Goal: Task Accomplishment & Management: Manage account settings

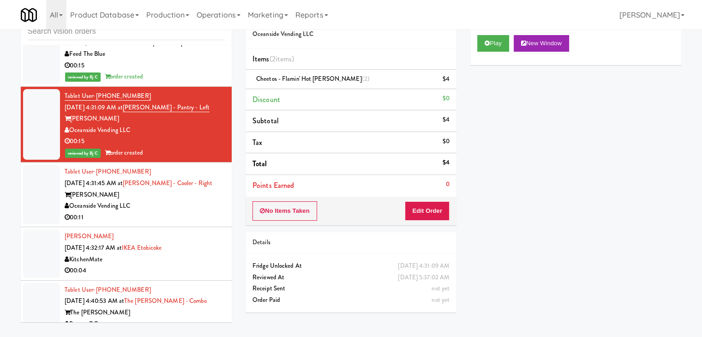
scroll to position [8330, 0]
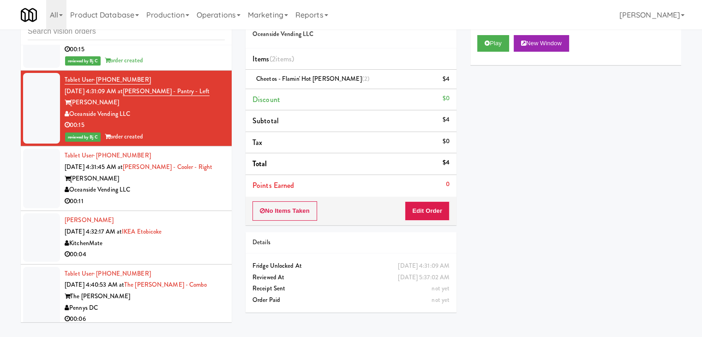
click at [175, 196] on div "00:11" at bounding box center [145, 202] width 160 height 12
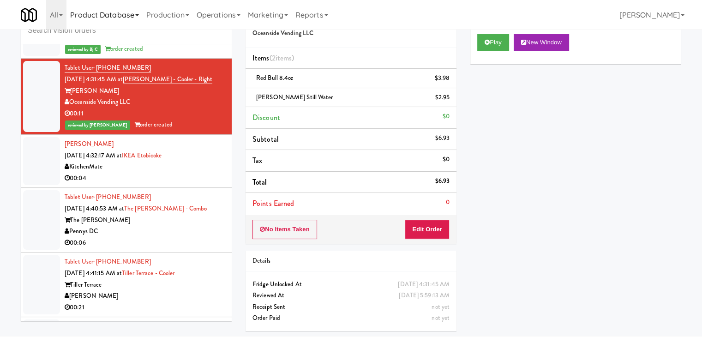
scroll to position [8422, 0]
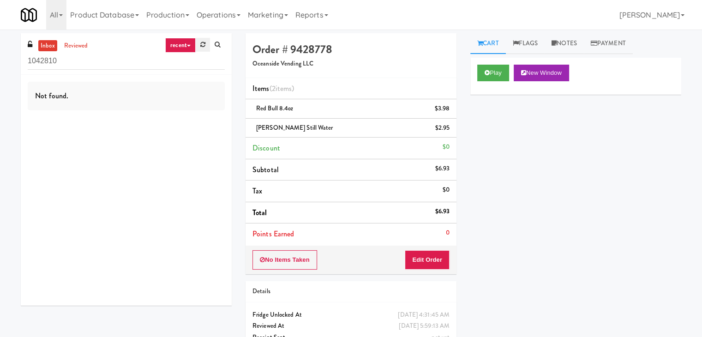
click at [204, 48] on link at bounding box center [203, 45] width 14 height 14
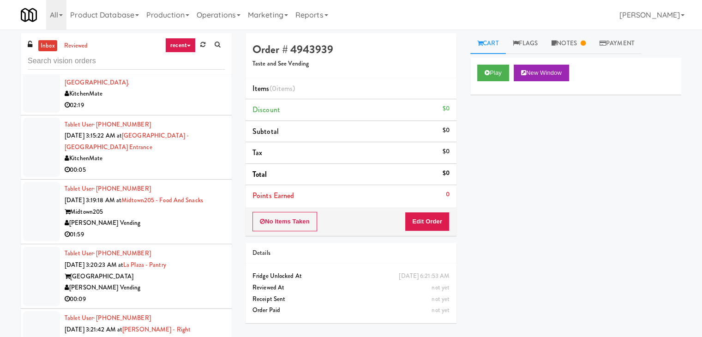
scroll to position [231, 0]
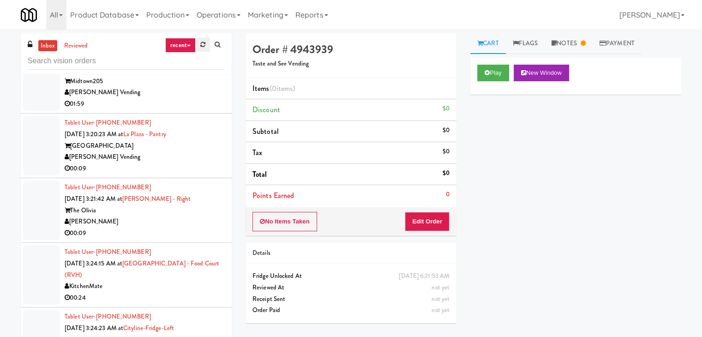
click at [196, 48] on link at bounding box center [203, 45] width 14 height 14
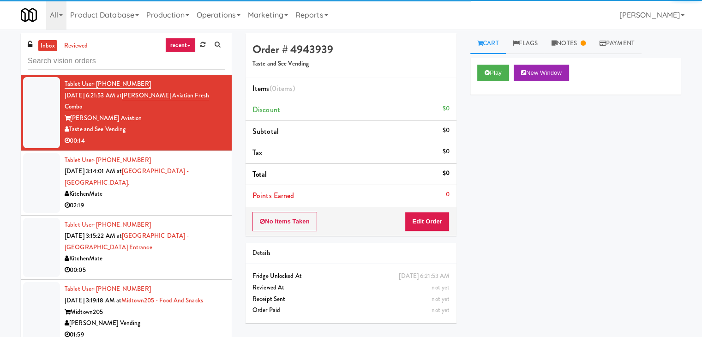
click at [179, 41] on link "recent" at bounding box center [180, 45] width 30 height 15
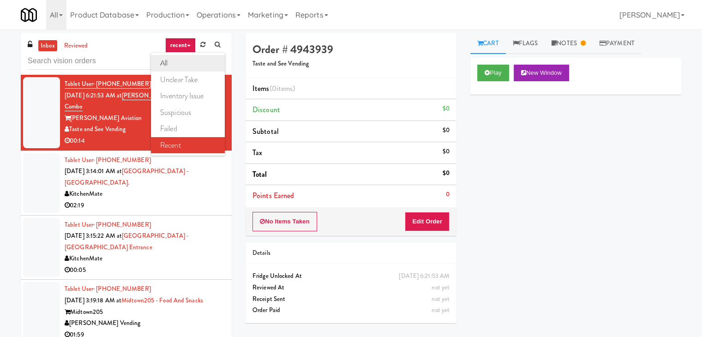
click at [179, 66] on link "all" at bounding box center [188, 63] width 74 height 17
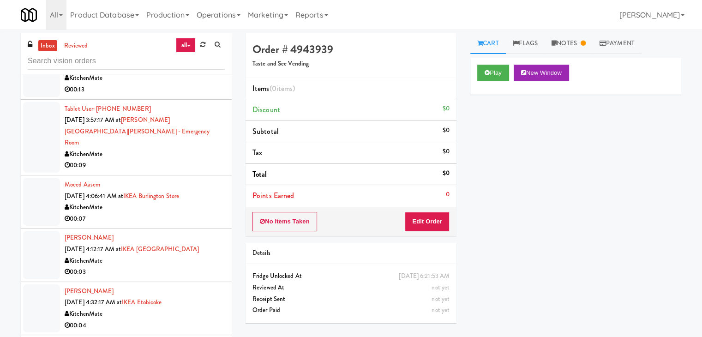
scroll to position [2794, 0]
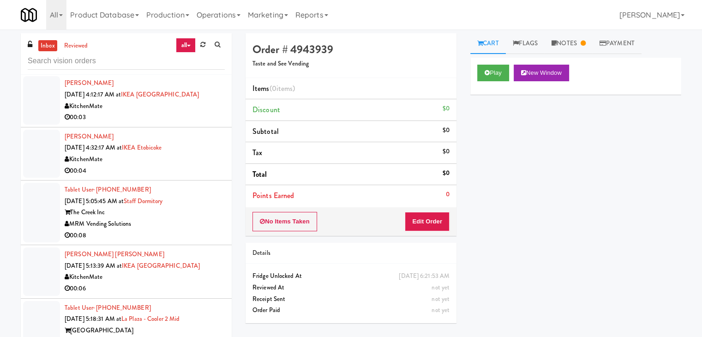
click at [189, 207] on div "The Creek Inc" at bounding box center [145, 213] width 160 height 12
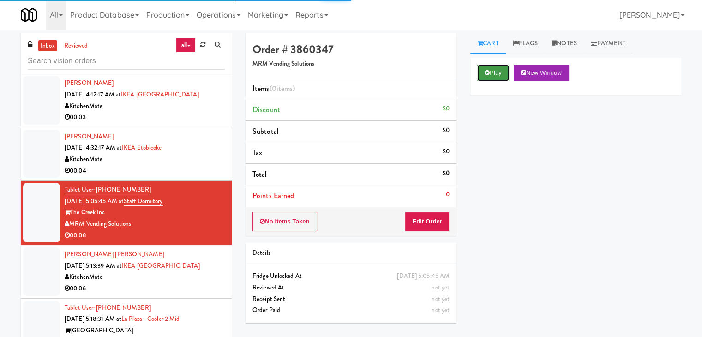
click at [493, 73] on button "Play" at bounding box center [493, 73] width 32 height 17
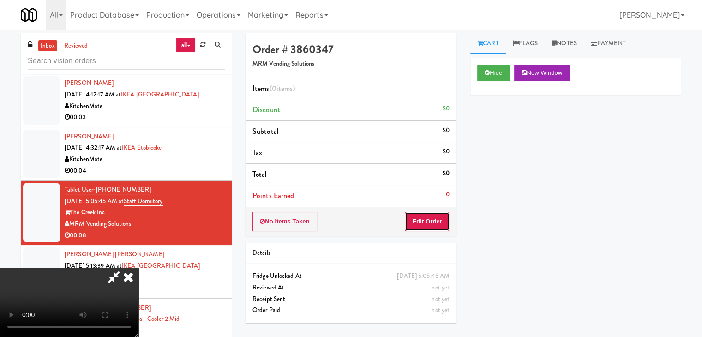
click at [423, 222] on button "Edit Order" at bounding box center [427, 221] width 45 height 19
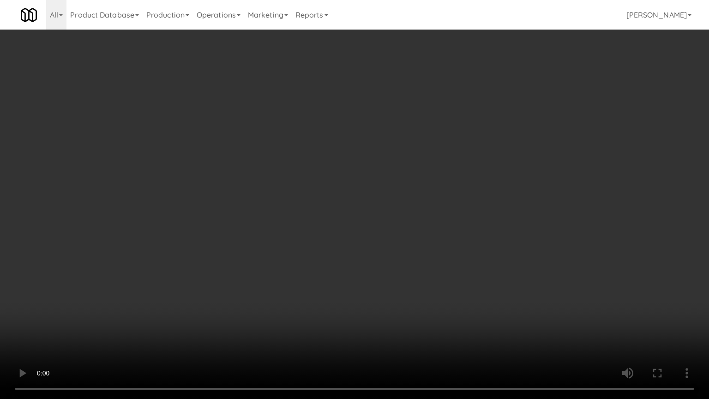
drag, startPoint x: 440, startPoint y: 264, endPoint x: 432, endPoint y: 271, distance: 10.4
click at [439, 265] on video at bounding box center [354, 199] width 709 height 399
drag, startPoint x: 431, startPoint y: 269, endPoint x: 424, endPoint y: 272, distance: 7.3
click at [431, 270] on video at bounding box center [354, 199] width 709 height 399
click at [423, 273] on video at bounding box center [354, 199] width 709 height 399
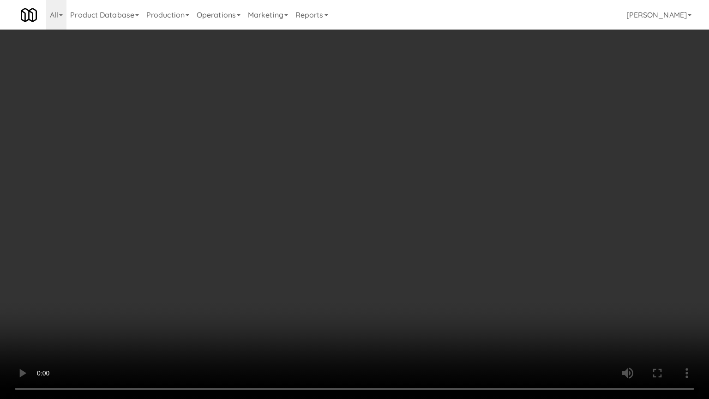
drag, startPoint x: 423, startPoint y: 273, endPoint x: 421, endPoint y: 277, distance: 5.0
click at [423, 276] on video at bounding box center [354, 199] width 709 height 399
click at [419, 277] on video at bounding box center [354, 199] width 709 height 399
click at [418, 279] on video at bounding box center [354, 199] width 709 height 399
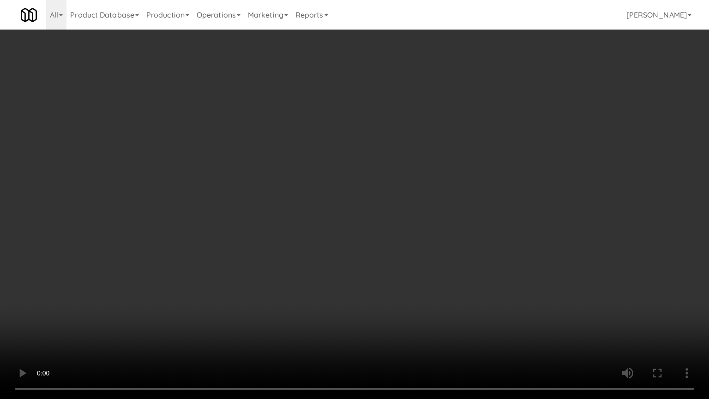
click at [418, 279] on video at bounding box center [354, 199] width 709 height 399
click at [408, 275] on video at bounding box center [354, 199] width 709 height 399
click at [403, 268] on video at bounding box center [354, 199] width 709 height 399
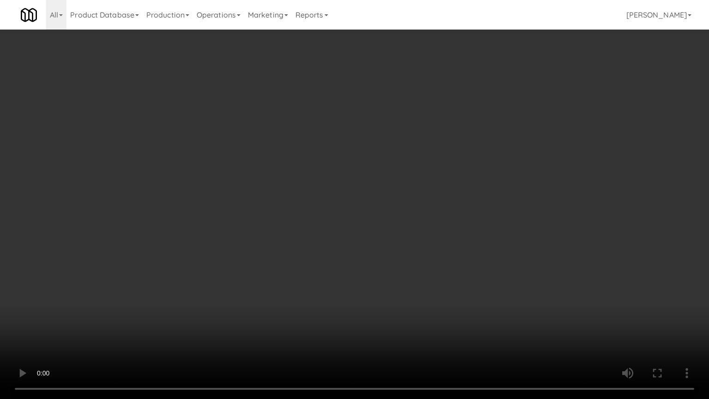
click at [397, 262] on video at bounding box center [354, 199] width 709 height 399
click at [402, 256] on video at bounding box center [354, 199] width 709 height 399
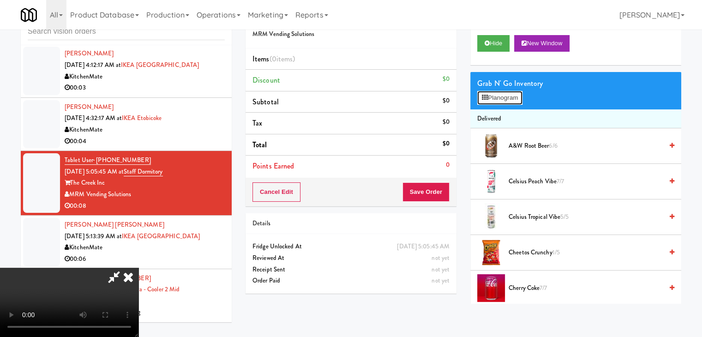
click at [507, 96] on button "Planogram" at bounding box center [499, 98] width 45 height 14
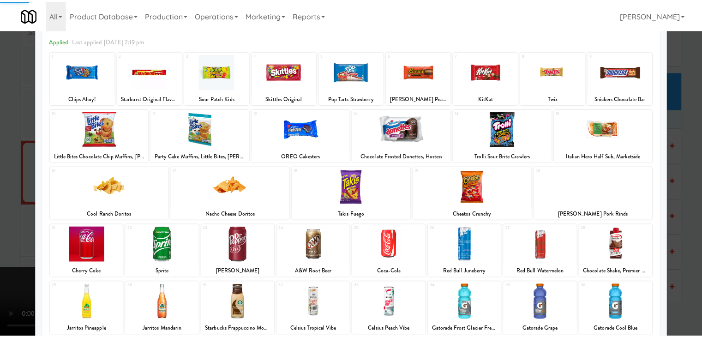
scroll to position [116, 0]
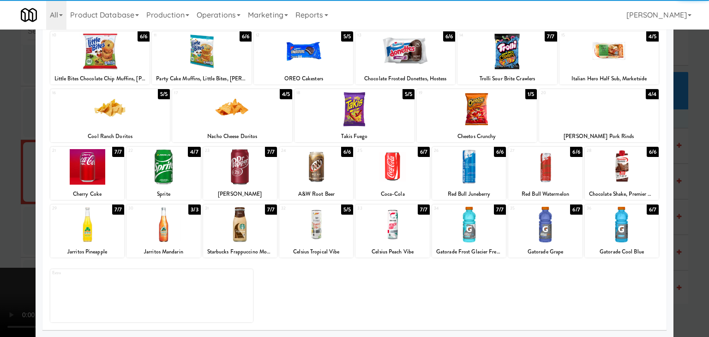
click at [459, 228] on div at bounding box center [469, 225] width 74 height 36
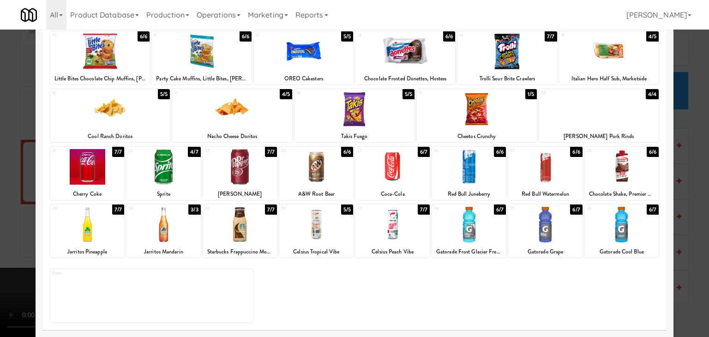
click at [387, 228] on div at bounding box center [392, 225] width 74 height 36
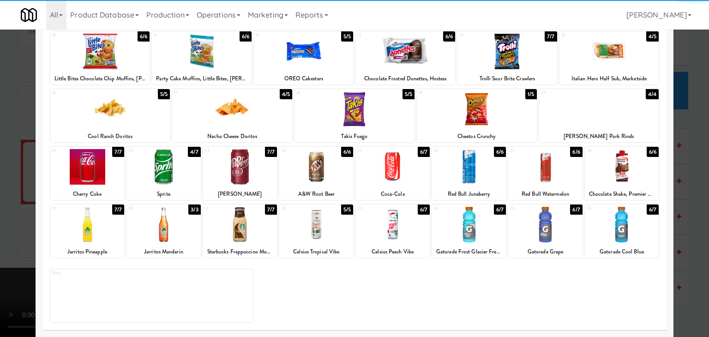
click at [233, 232] on div at bounding box center [240, 225] width 74 height 36
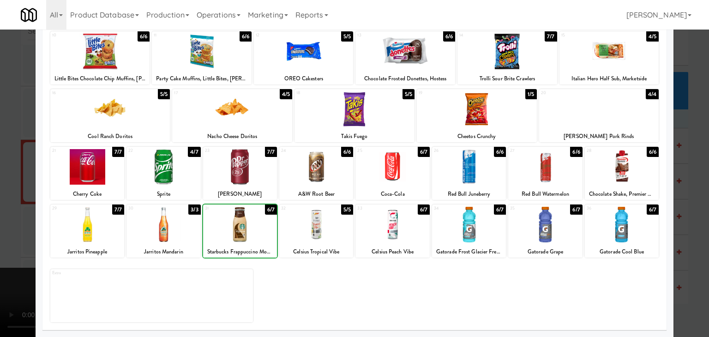
drag, startPoint x: 0, startPoint y: 231, endPoint x: 65, endPoint y: 228, distance: 65.1
click at [10, 228] on div at bounding box center [354, 168] width 709 height 337
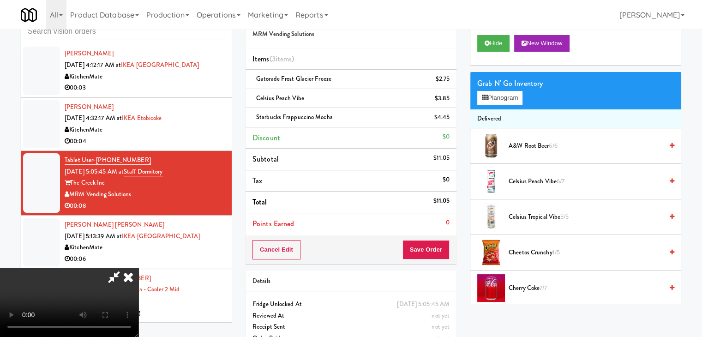
scroll to position [130, 0]
click at [428, 251] on button "Save Order" at bounding box center [425, 249] width 47 height 19
drag, startPoint x: 428, startPoint y: 251, endPoint x: 428, endPoint y: 258, distance: 6.5
click at [428, 253] on button "Save Order" at bounding box center [425, 249] width 47 height 19
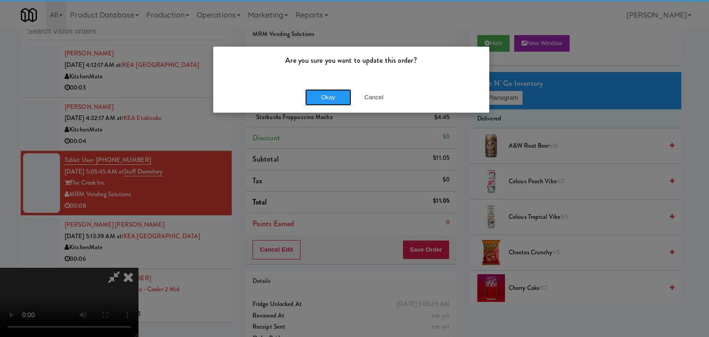
click at [332, 101] on button "Okay" at bounding box center [328, 97] width 46 height 17
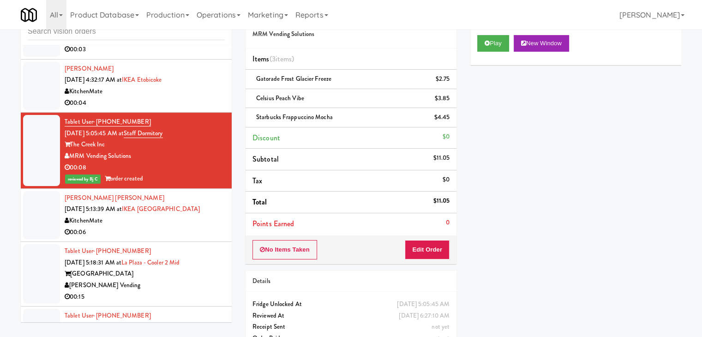
scroll to position [2886, 0]
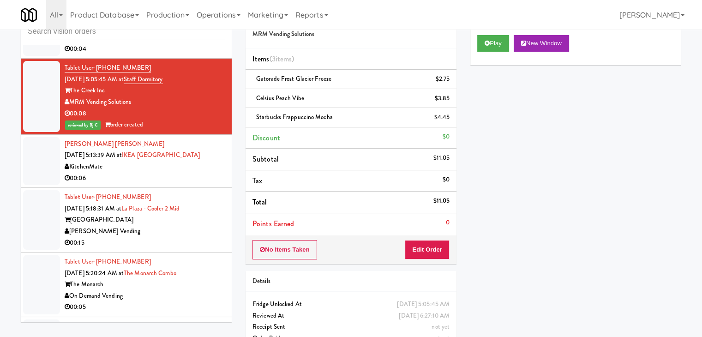
click at [174, 173] on div "00:06" at bounding box center [145, 179] width 160 height 12
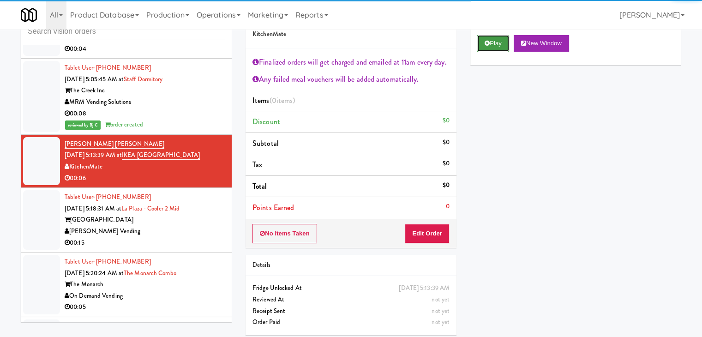
click at [501, 38] on button "Play" at bounding box center [493, 43] width 32 height 17
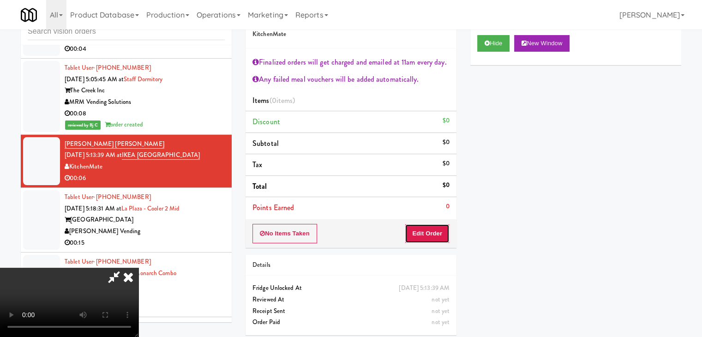
click at [424, 234] on button "Edit Order" at bounding box center [427, 233] width 45 height 19
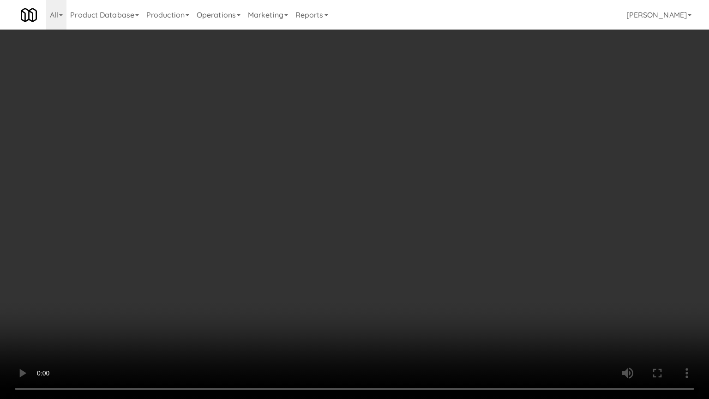
click at [401, 232] on video at bounding box center [354, 199] width 709 height 399
click at [412, 222] on video at bounding box center [354, 199] width 709 height 399
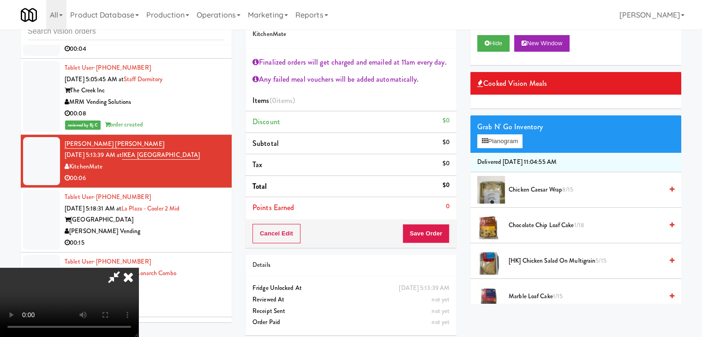
click at [502, 150] on div "Grab N' Go Inventory Planogram" at bounding box center [575, 133] width 211 height 37
click at [508, 144] on button "Planogram" at bounding box center [499, 141] width 45 height 14
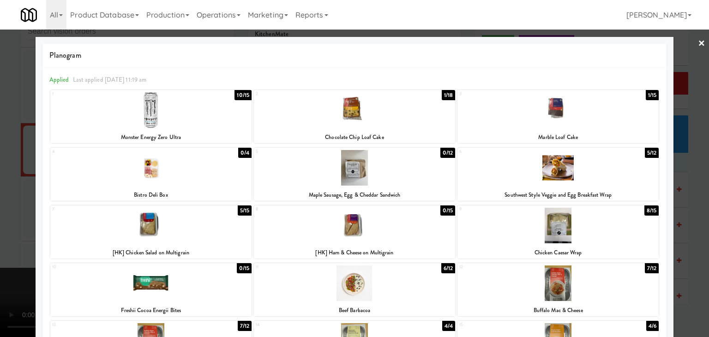
drag, startPoint x: 530, startPoint y: 168, endPoint x: 340, endPoint y: 178, distance: 189.4
click at [530, 168] on div at bounding box center [557, 168] width 201 height 36
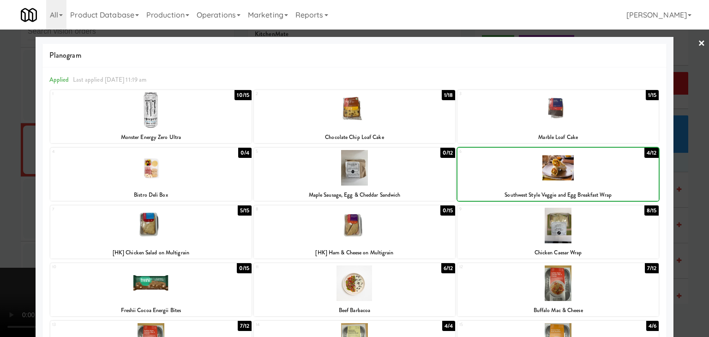
drag, startPoint x: 0, startPoint y: 179, endPoint x: 191, endPoint y: 174, distance: 190.6
click at [6, 175] on div at bounding box center [354, 168] width 709 height 337
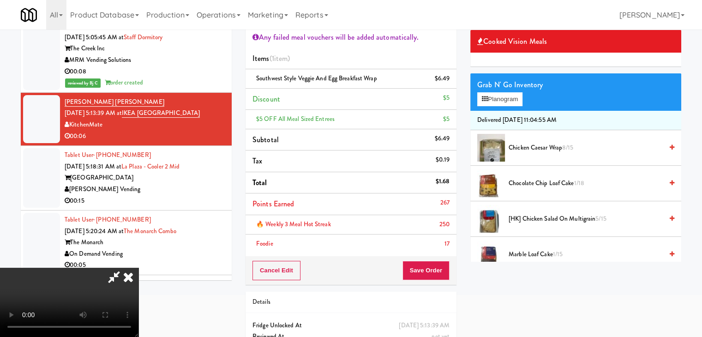
scroll to position [113, 0]
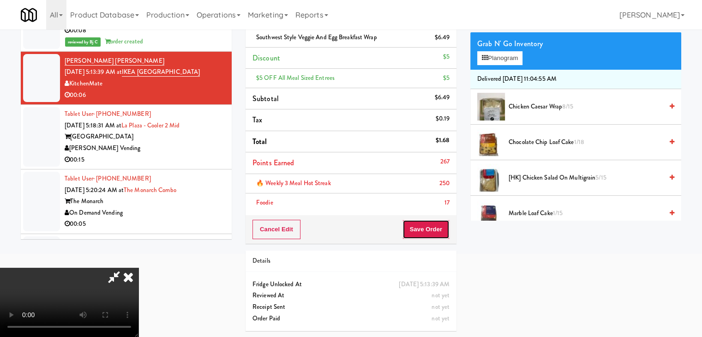
click at [437, 230] on button "Save Order" at bounding box center [425, 229] width 47 height 19
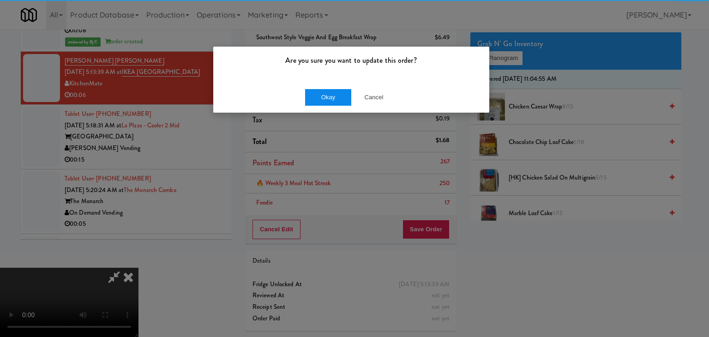
drag, startPoint x: 304, startPoint y: 91, endPoint x: 310, endPoint y: 97, distance: 7.8
click at [304, 92] on div "Okay Cancel" at bounding box center [351, 97] width 276 height 31
click at [310, 97] on button "Okay" at bounding box center [328, 97] width 46 height 17
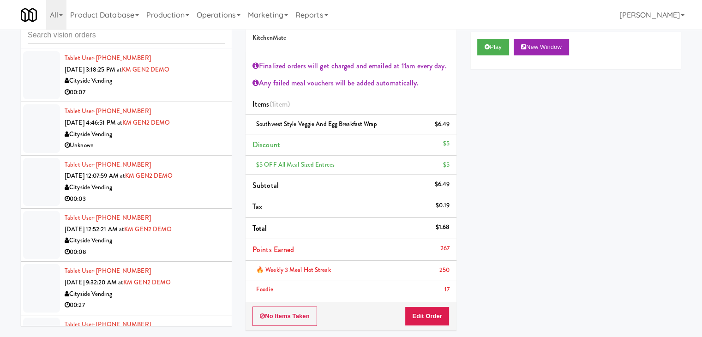
scroll to position [0, 0]
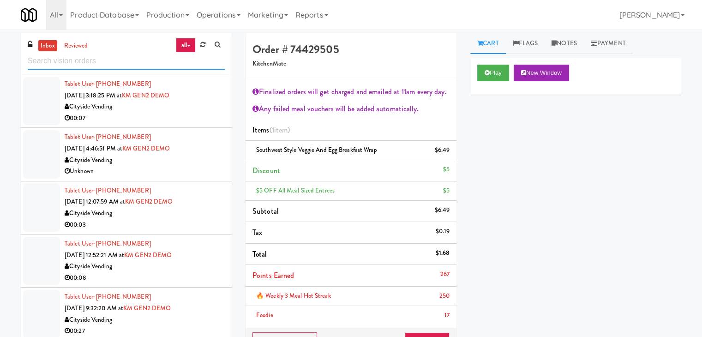
click at [87, 59] on input "text" at bounding box center [126, 61] width 197 height 17
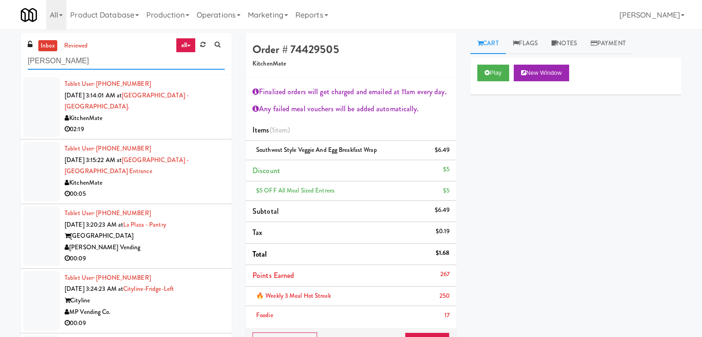
type input "[PERSON_NAME]"
click at [152, 124] on div "02:19" at bounding box center [145, 130] width 160 height 12
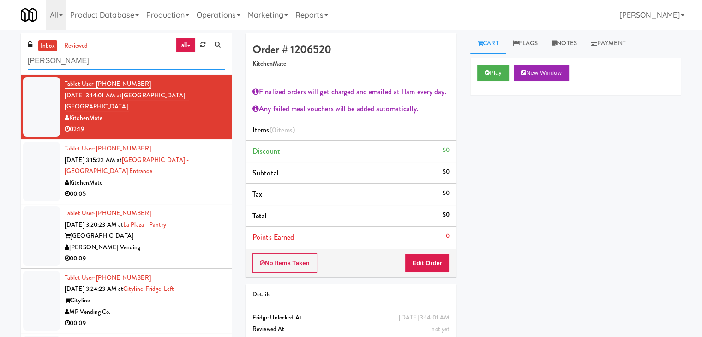
drag, startPoint x: 77, startPoint y: 60, endPoint x: 0, endPoint y: 58, distance: 76.6
click at [0, 58] on div "inbox reviewed all all unclear take inventory issue suspicious failed recent [P…" at bounding box center [351, 202] width 702 height 338
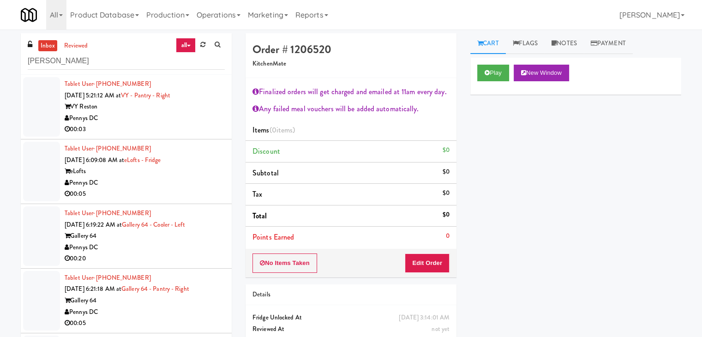
click at [152, 131] on div "00:03" at bounding box center [145, 130] width 160 height 12
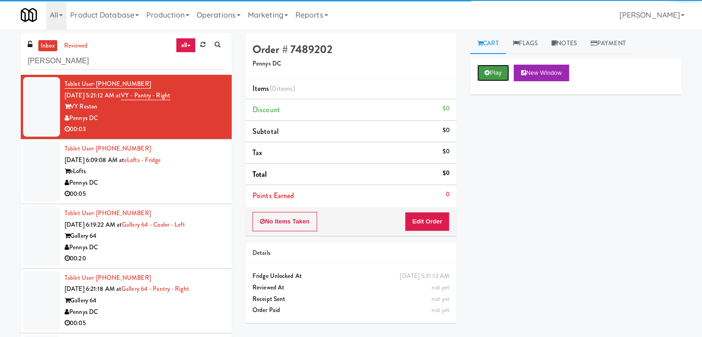
drag, startPoint x: 491, startPoint y: 73, endPoint x: 469, endPoint y: 125, distance: 56.6
click at [491, 74] on button "Play" at bounding box center [493, 73] width 32 height 17
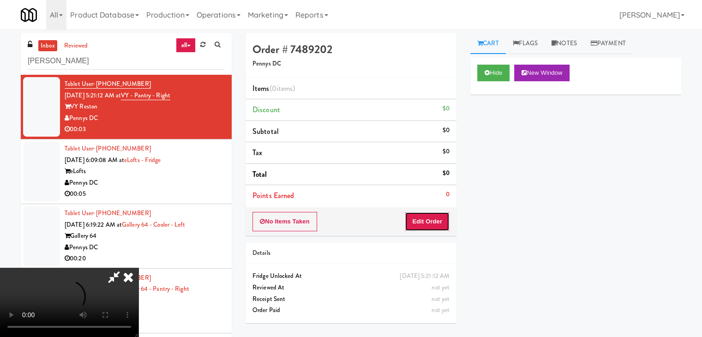
click at [421, 216] on button "Edit Order" at bounding box center [427, 221] width 45 height 19
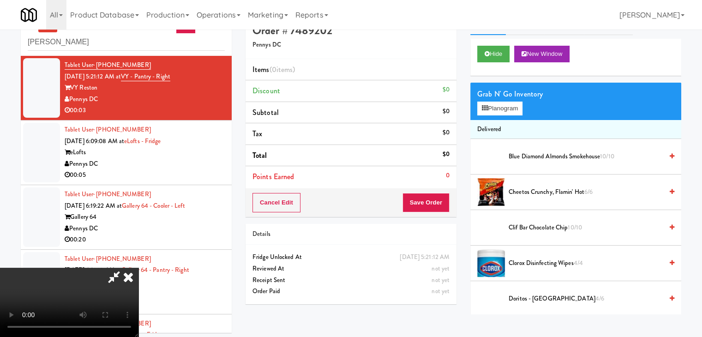
scroll to position [30, 0]
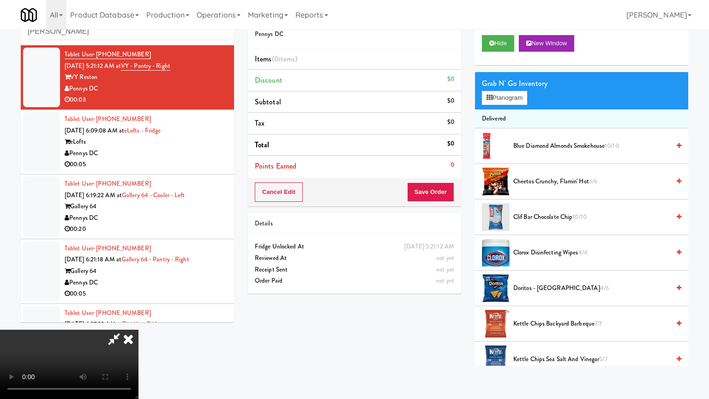
click at [138, 329] on video at bounding box center [69, 363] width 138 height 69
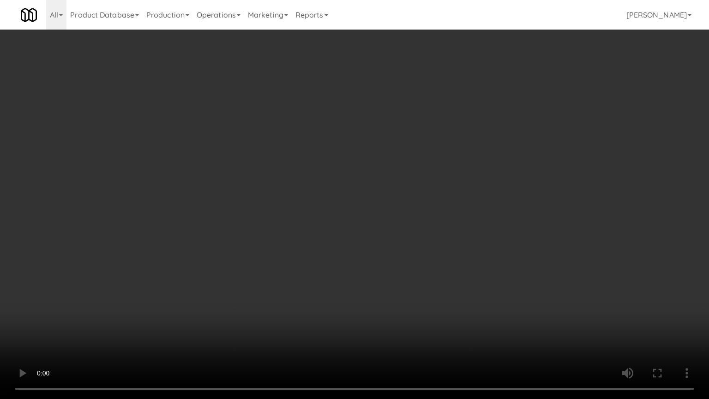
drag, startPoint x: 463, startPoint y: 216, endPoint x: 449, endPoint y: 227, distance: 17.1
click at [463, 217] on video at bounding box center [354, 199] width 709 height 399
click at [465, 220] on video at bounding box center [354, 199] width 709 height 399
drag, startPoint x: 465, startPoint y: 220, endPoint x: 487, endPoint y: 158, distance: 65.8
click at [466, 216] on video at bounding box center [354, 199] width 709 height 399
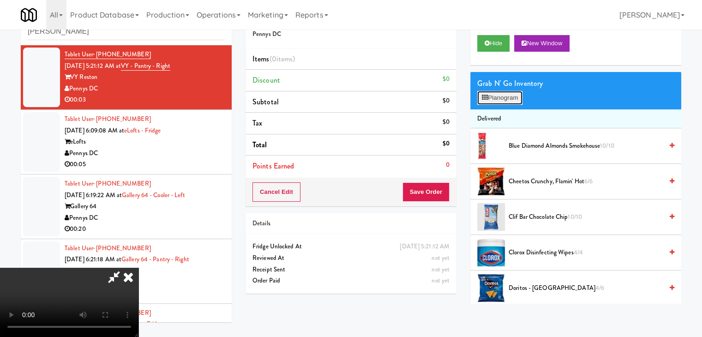
click at [515, 92] on button "Planogram" at bounding box center [499, 98] width 45 height 14
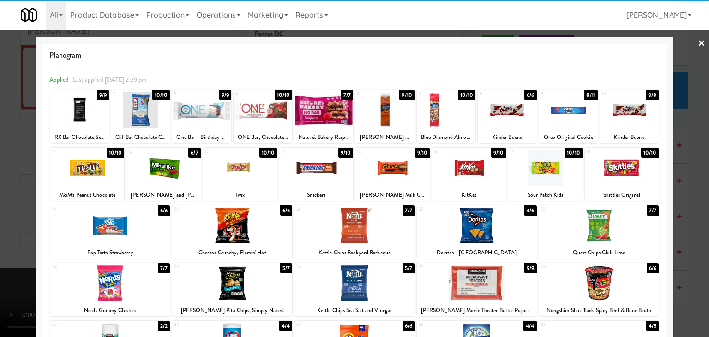
click at [155, 170] on div at bounding box center [163, 168] width 74 height 36
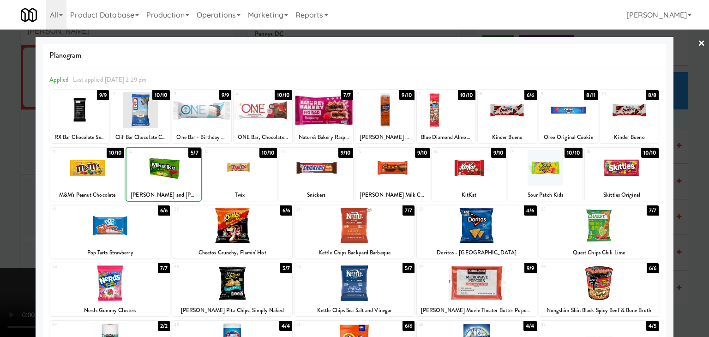
drag, startPoint x: 0, startPoint y: 174, endPoint x: 66, endPoint y: 173, distance: 66.4
click at [56, 173] on div "× Planogram Applied Last applied [DATE] 2:29 pm 1 9/9 RX Bar Chocolate Sea Salt…" at bounding box center [354, 168] width 709 height 337
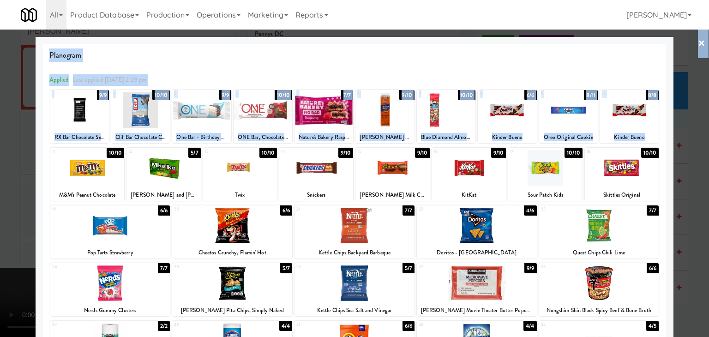
click at [0, 176] on div at bounding box center [354, 168] width 709 height 337
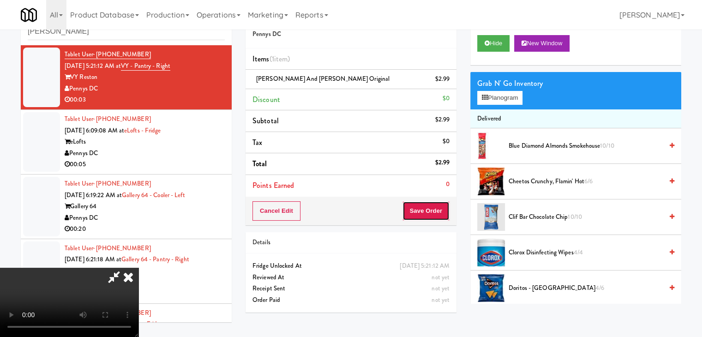
click at [426, 210] on button "Save Order" at bounding box center [425, 210] width 47 height 19
click at [427, 210] on button "Save Order" at bounding box center [425, 210] width 47 height 19
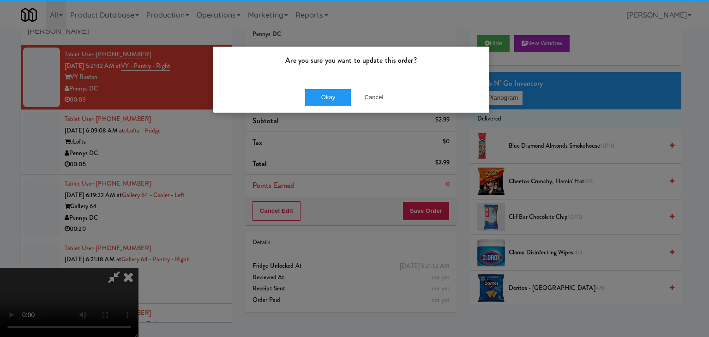
drag, startPoint x: 295, startPoint y: 86, endPoint x: 302, endPoint y: 91, distance: 8.3
click at [300, 90] on div "Okay Cancel" at bounding box center [351, 97] width 276 height 31
click at [325, 99] on button "Okay" at bounding box center [328, 97] width 46 height 17
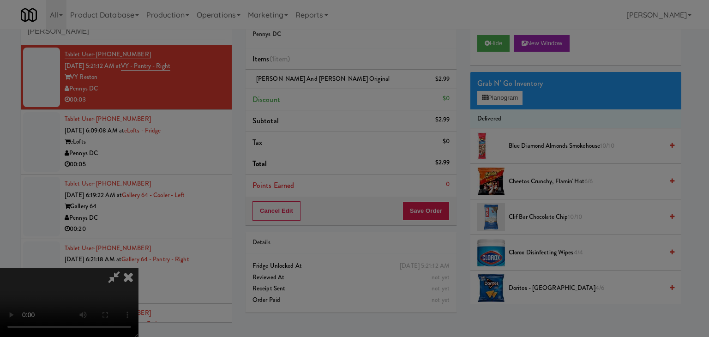
click at [325, 95] on div "Okay Cancel" at bounding box center [351, 80] width 276 height 31
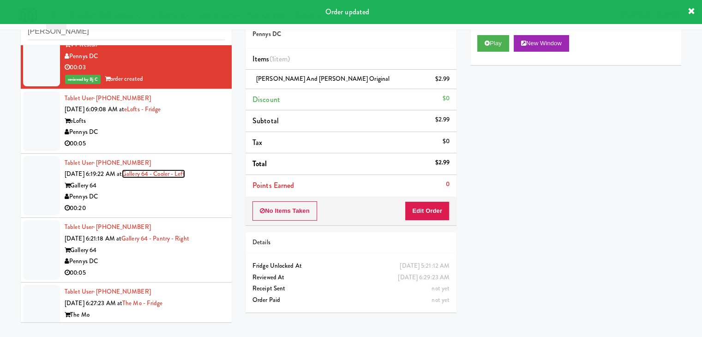
scroll to position [46, 0]
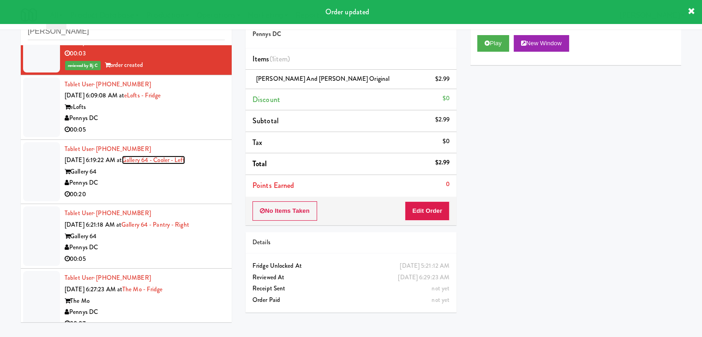
click at [153, 163] on link "Gallery 64 - Cooler - Left" at bounding box center [153, 159] width 63 height 9
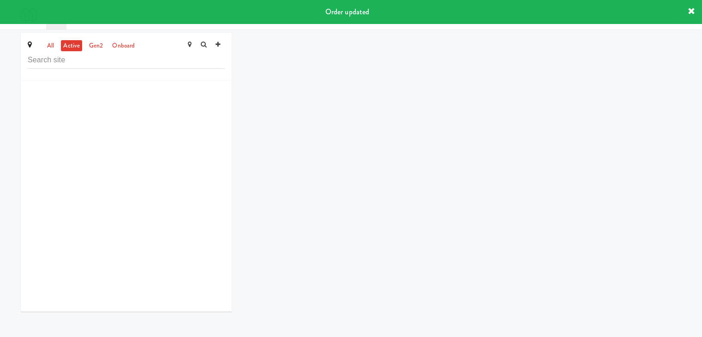
click at [82, 60] on input "text" at bounding box center [126, 60] width 197 height 17
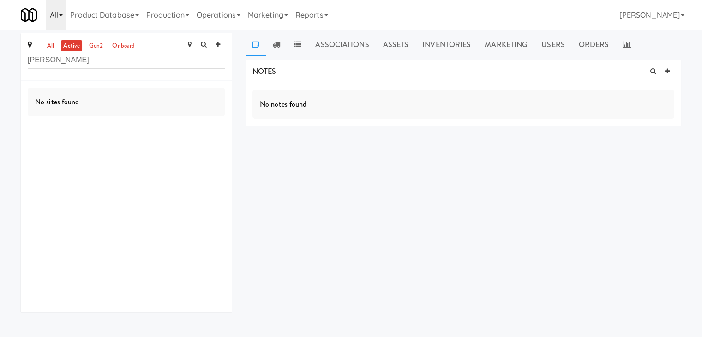
type input "[PERSON_NAME]"
click at [51, 12] on link "All" at bounding box center [56, 15] width 20 height 30
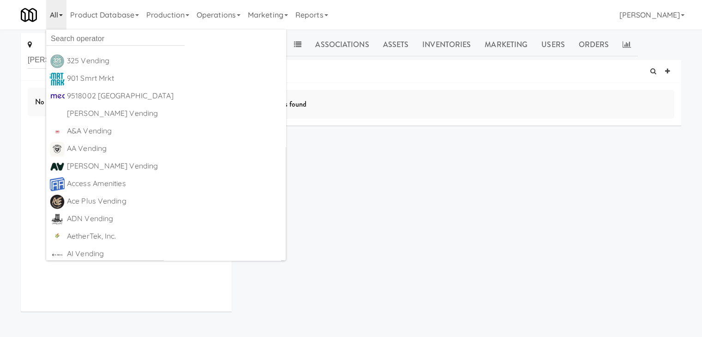
scroll to position [30, 0]
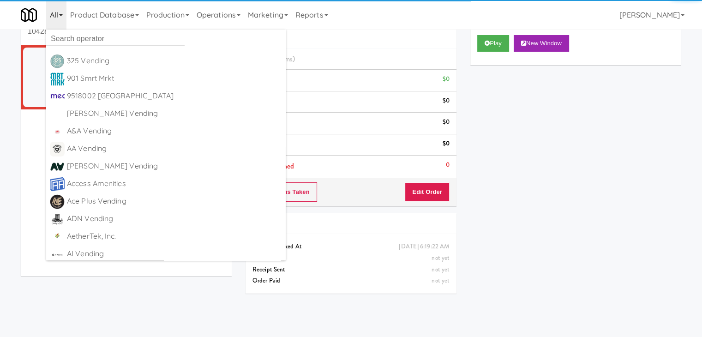
click at [0, 54] on div "inbox reviewed recent all unclear take inventory issue suspicious failed recent…" at bounding box center [351, 154] width 702 height 300
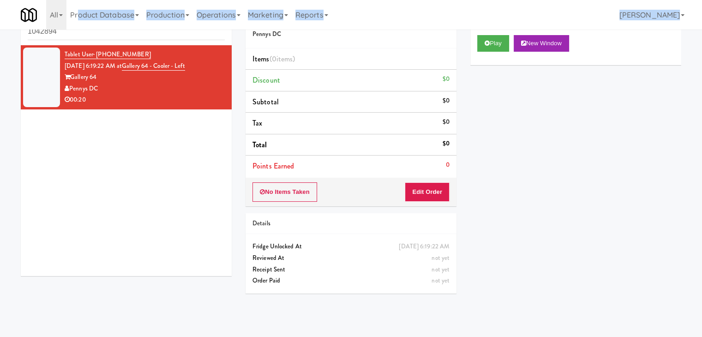
drag, startPoint x: 79, startPoint y: 28, endPoint x: 70, endPoint y: 34, distance: 10.8
click at [70, 34] on body "Are you sure you want to update this order? Okay Cancel Okay Are you sure you w…" at bounding box center [351, 168] width 702 height 337
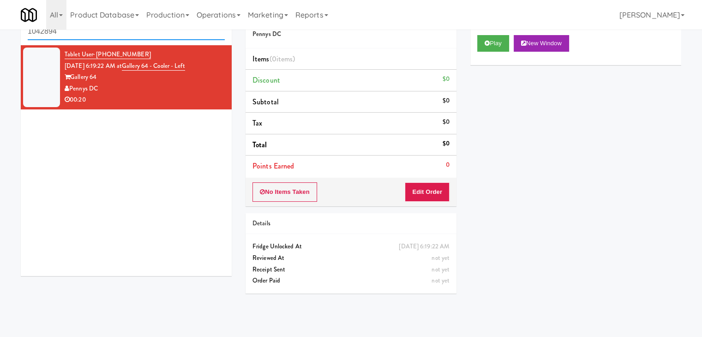
click at [70, 33] on input "1042894" at bounding box center [126, 31] width 197 height 17
drag, startPoint x: 35, startPoint y: 35, endPoint x: 0, endPoint y: 35, distance: 34.6
click at [0, 35] on div "inbox reviewed recent all unclear take inventory issue suspicious failed recent…" at bounding box center [351, 154] width 702 height 300
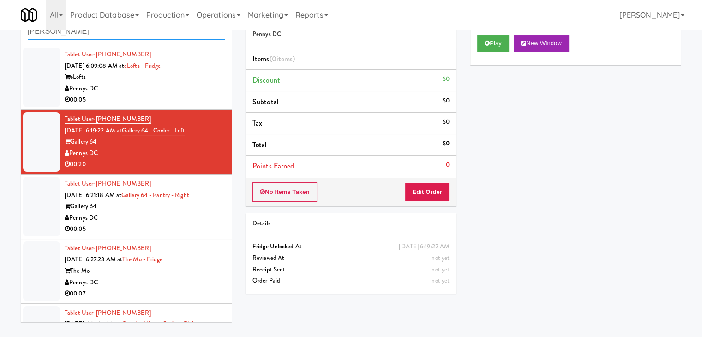
type input "[PERSON_NAME]"
click at [130, 93] on div "Pennys DC" at bounding box center [145, 89] width 160 height 12
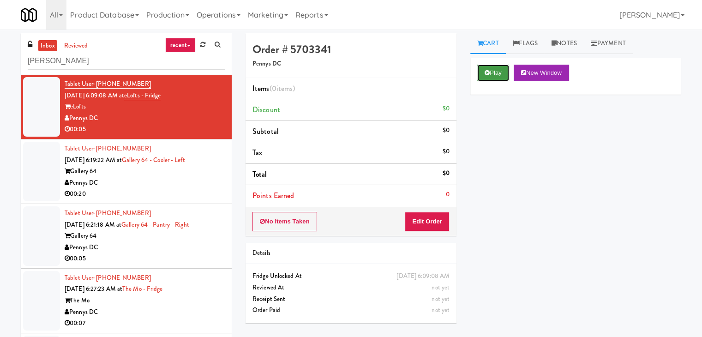
click at [491, 71] on button "Play" at bounding box center [493, 73] width 32 height 17
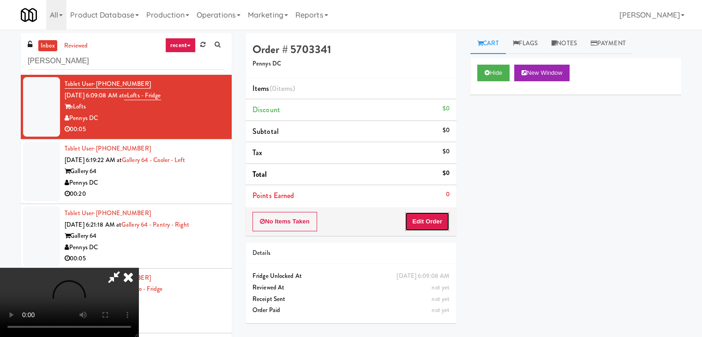
click at [432, 220] on button "Edit Order" at bounding box center [427, 221] width 45 height 19
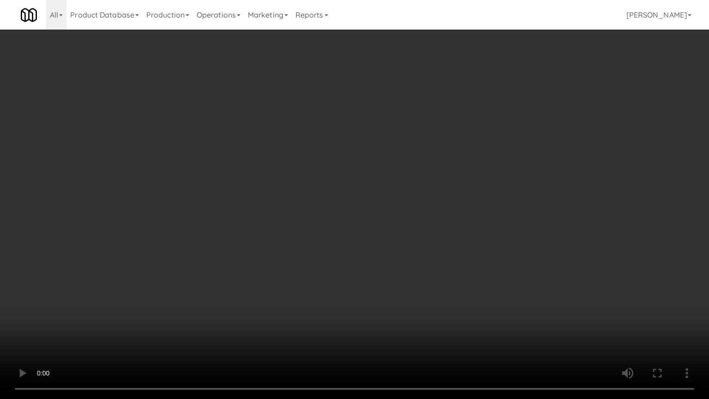
click at [388, 245] on video at bounding box center [354, 199] width 709 height 399
click at [396, 287] on video at bounding box center [354, 199] width 709 height 399
click at [402, 277] on video at bounding box center [354, 199] width 709 height 399
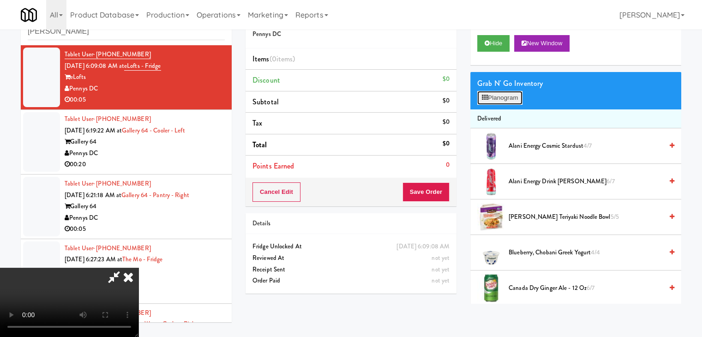
click at [495, 102] on button "Planogram" at bounding box center [499, 98] width 45 height 14
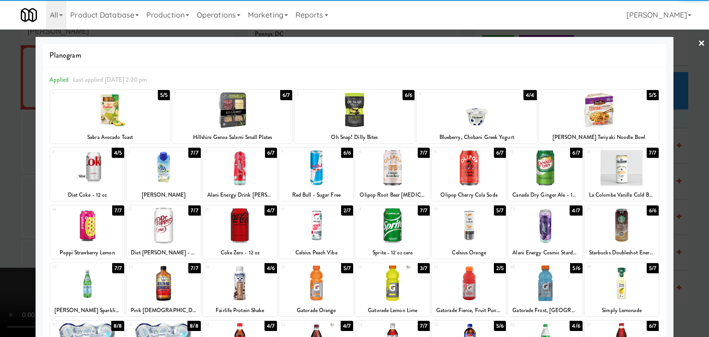
click at [294, 222] on div at bounding box center [316, 226] width 74 height 36
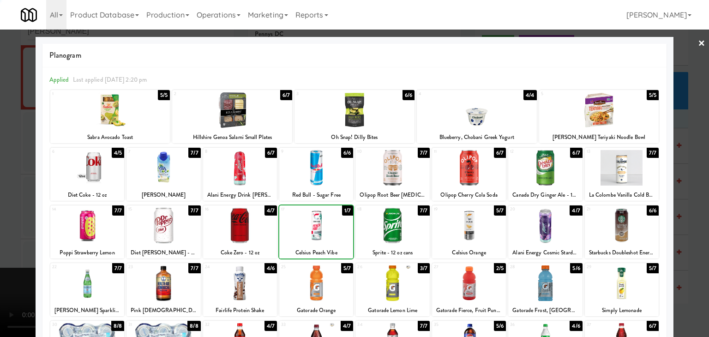
click at [17, 222] on div at bounding box center [354, 168] width 709 height 337
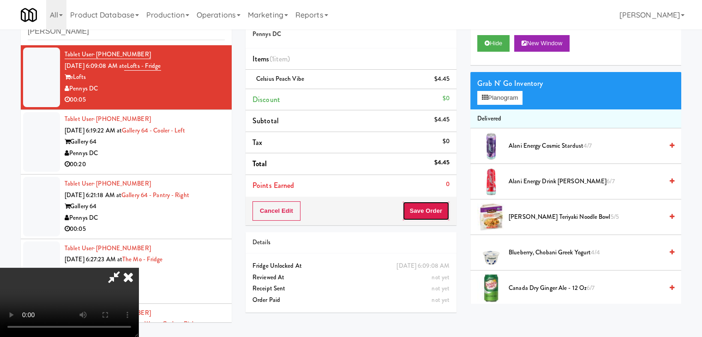
click at [421, 213] on button "Save Order" at bounding box center [425, 210] width 47 height 19
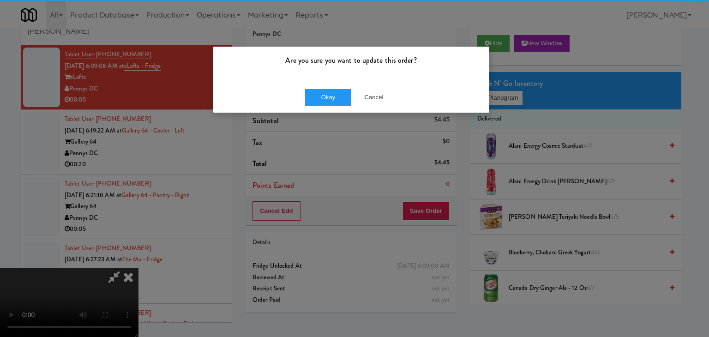
click at [328, 84] on div "Okay Cancel" at bounding box center [351, 97] width 276 height 31
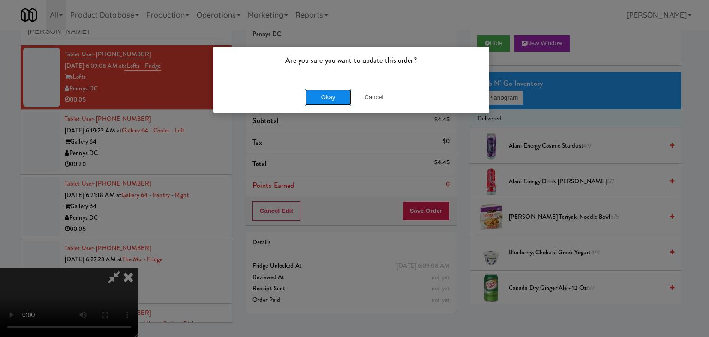
click at [330, 96] on button "Okay" at bounding box center [328, 97] width 46 height 17
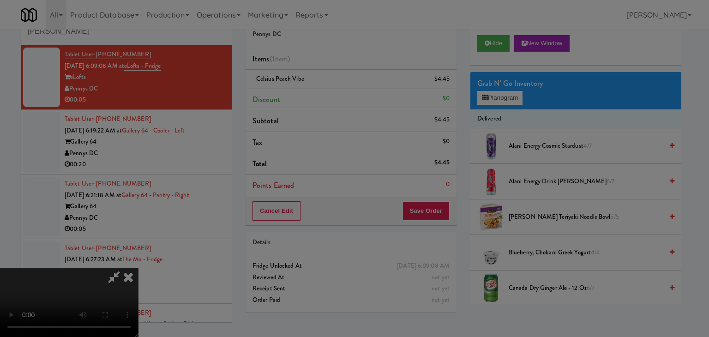
click at [330, 96] on body "Are you sure you want to update this order? Okay Cancel Okay Are you sure you w…" at bounding box center [354, 168] width 709 height 337
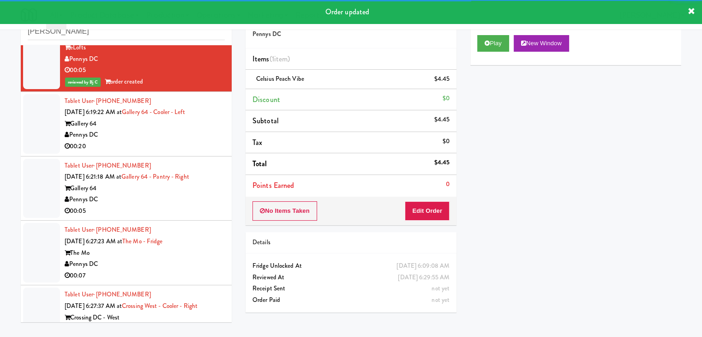
scroll to position [46, 0]
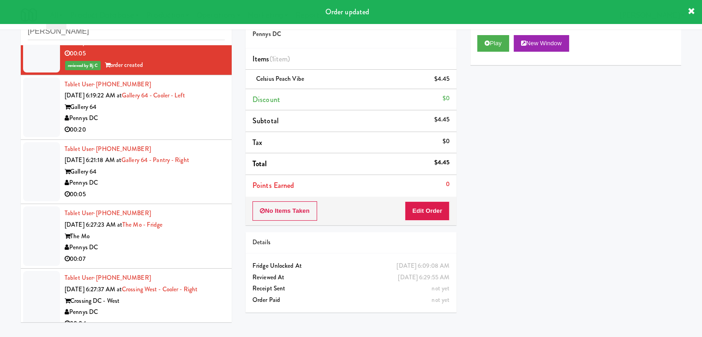
click at [157, 124] on div "00:20" at bounding box center [145, 130] width 160 height 12
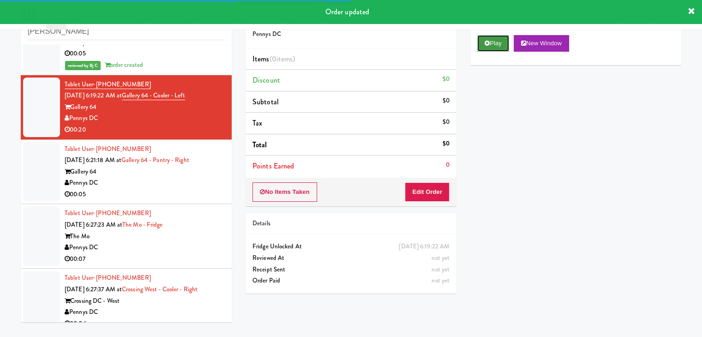
click at [491, 47] on button "Play" at bounding box center [493, 43] width 32 height 17
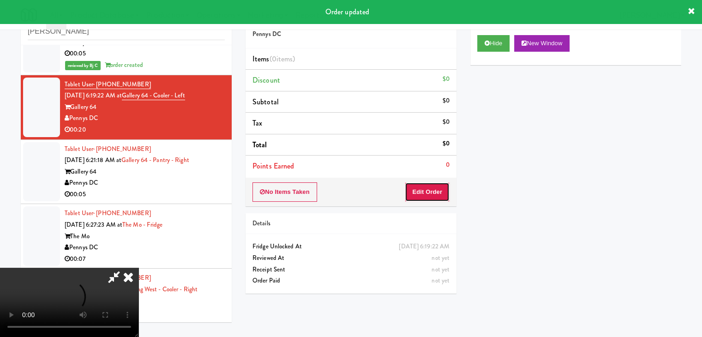
click at [419, 189] on button "Edit Order" at bounding box center [427, 191] width 45 height 19
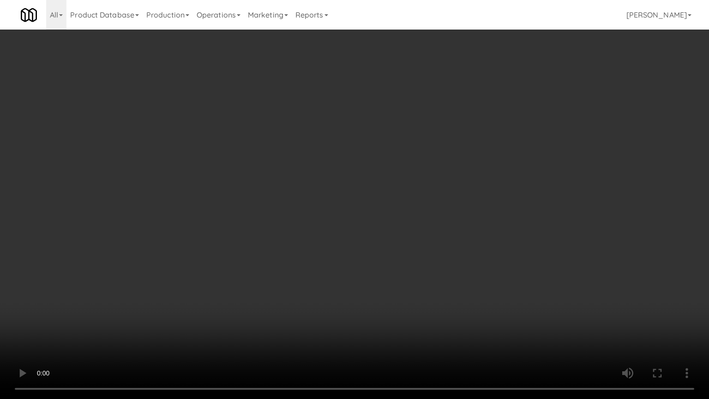
click at [441, 221] on video at bounding box center [354, 199] width 709 height 399
drag, startPoint x: 441, startPoint y: 221, endPoint x: 440, endPoint y: 152, distance: 68.8
click at [438, 219] on video at bounding box center [354, 199] width 709 height 399
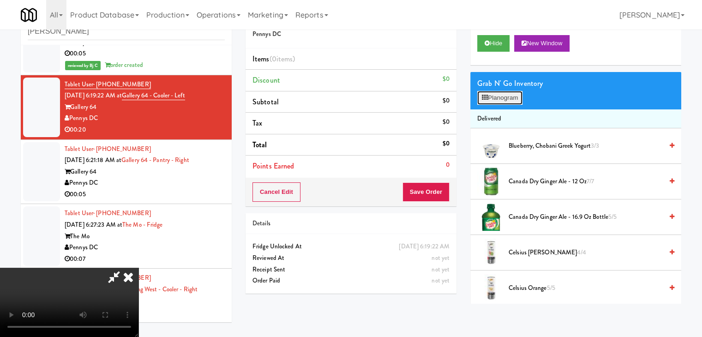
click at [500, 95] on button "Planogram" at bounding box center [499, 98] width 45 height 14
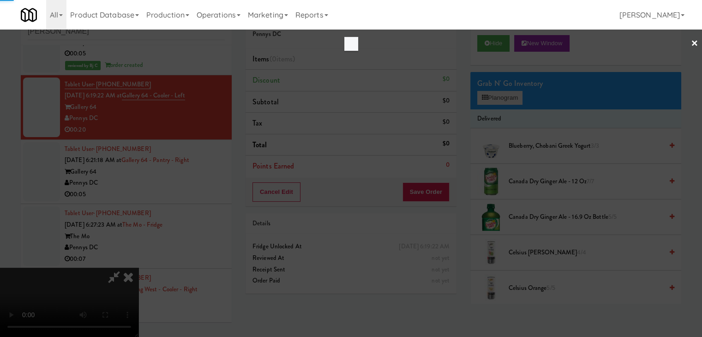
click at [500, 95] on div at bounding box center [351, 168] width 702 height 337
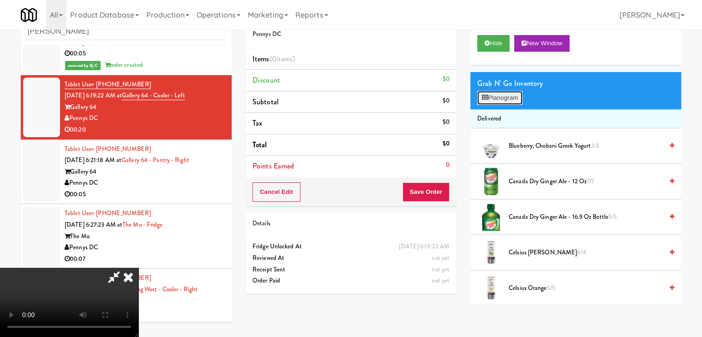
click at [500, 95] on button "Planogram" at bounding box center [499, 98] width 45 height 14
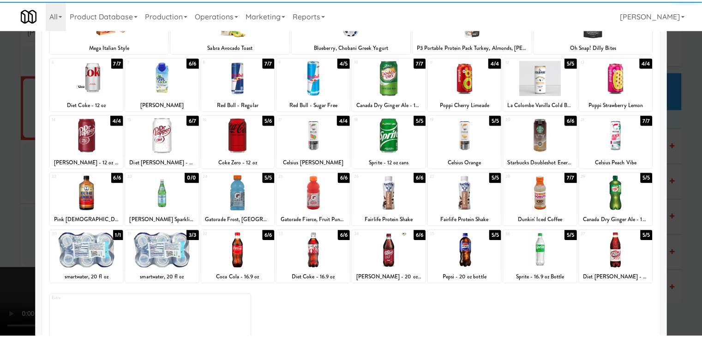
scroll to position [92, 0]
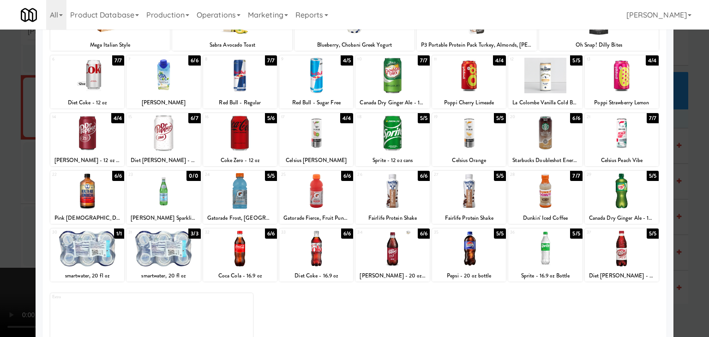
click at [245, 177] on div at bounding box center [240, 191] width 74 height 36
drag, startPoint x: 0, startPoint y: 222, endPoint x: 27, endPoint y: 221, distance: 26.8
click at [5, 220] on div at bounding box center [354, 168] width 709 height 337
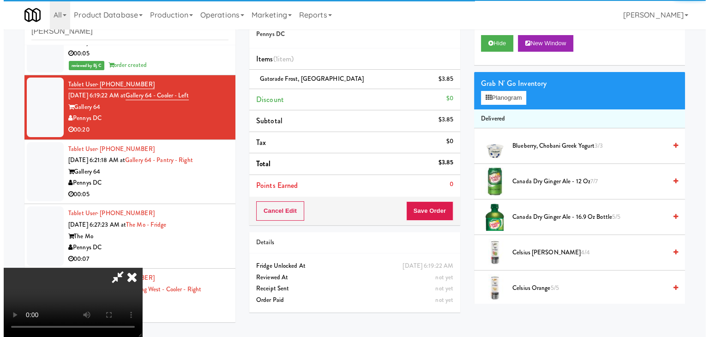
scroll to position [130, 0]
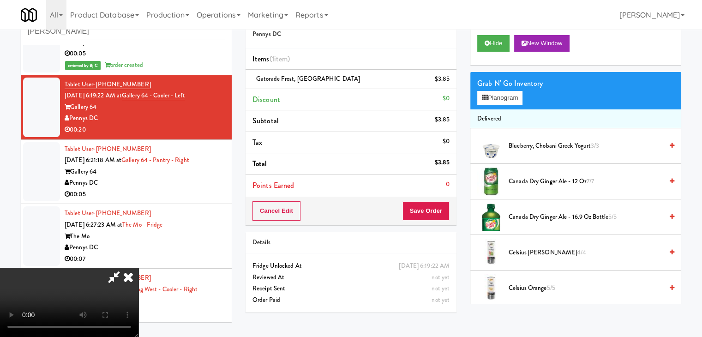
click at [138, 268] on video at bounding box center [69, 302] width 138 height 69
click at [496, 95] on button "Planogram" at bounding box center [499, 98] width 45 height 14
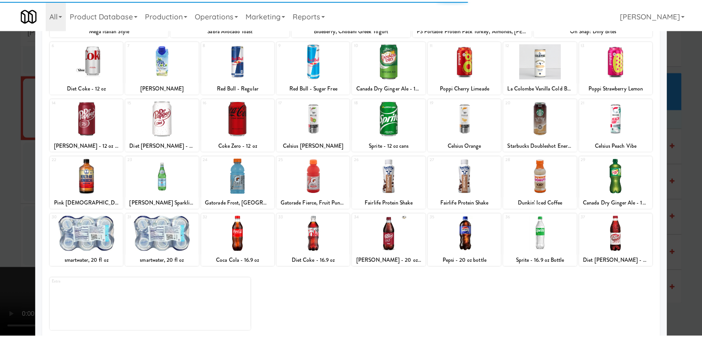
scroll to position [116, 0]
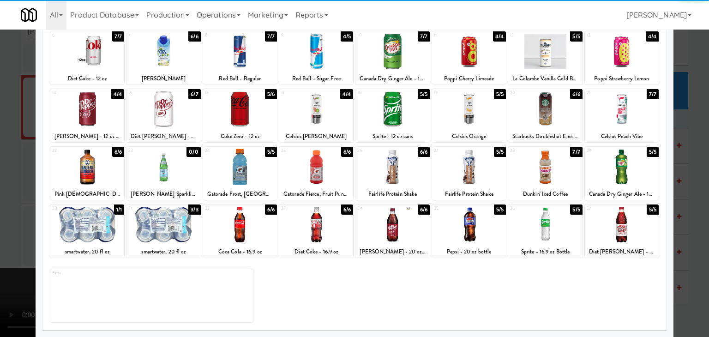
click at [85, 234] on div at bounding box center [87, 225] width 74 height 36
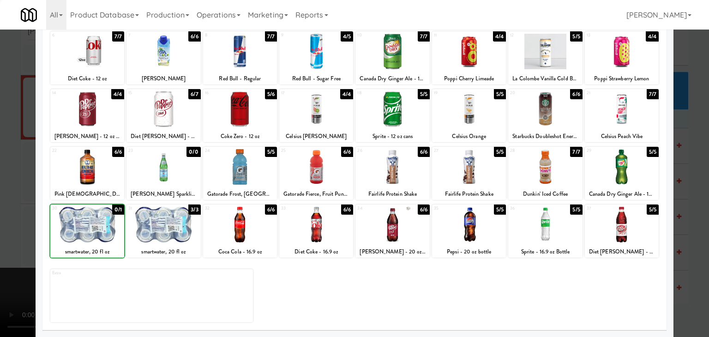
drag, startPoint x: 2, startPoint y: 233, endPoint x: 136, endPoint y: 222, distance: 134.2
click at [29, 226] on div at bounding box center [354, 168] width 709 height 337
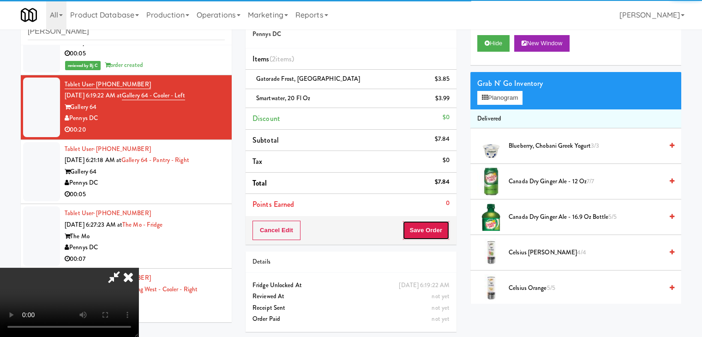
click at [433, 232] on button "Save Order" at bounding box center [425, 230] width 47 height 19
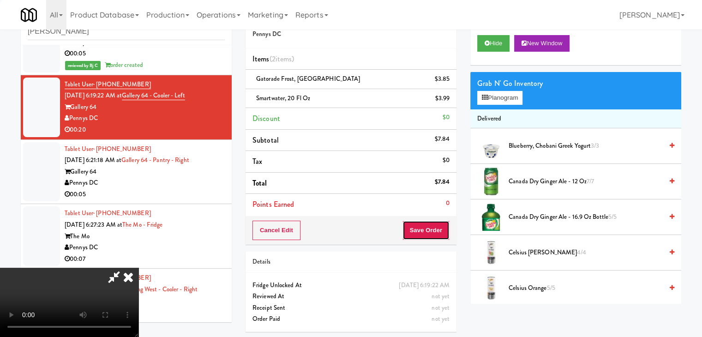
click at [433, 232] on button "Save Order" at bounding box center [425, 230] width 47 height 19
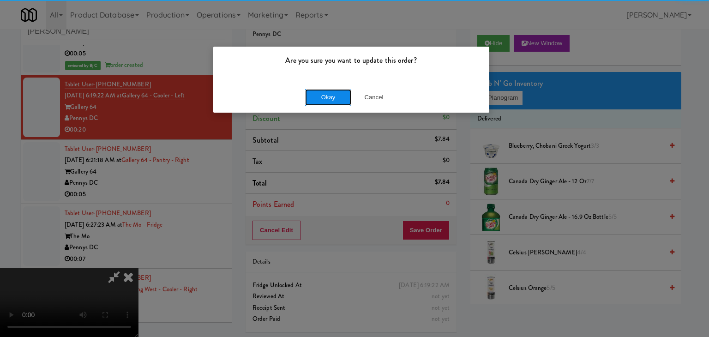
click at [325, 97] on button "Okay" at bounding box center [328, 97] width 46 height 17
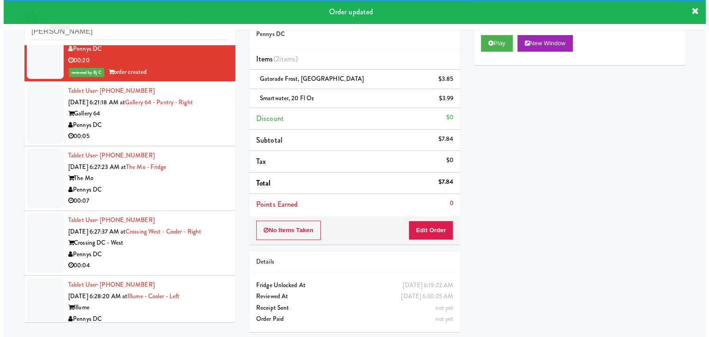
scroll to position [132, 0]
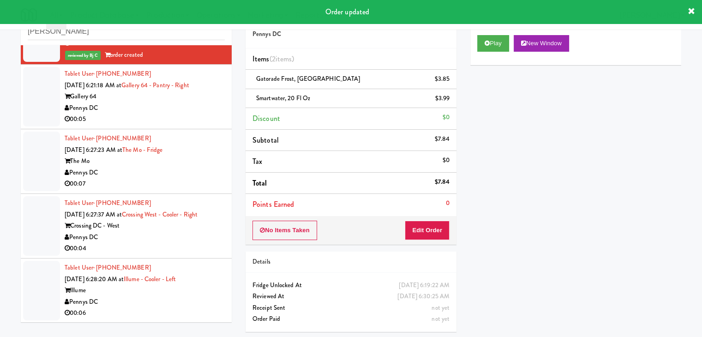
click at [169, 115] on div "00:05" at bounding box center [145, 119] width 160 height 12
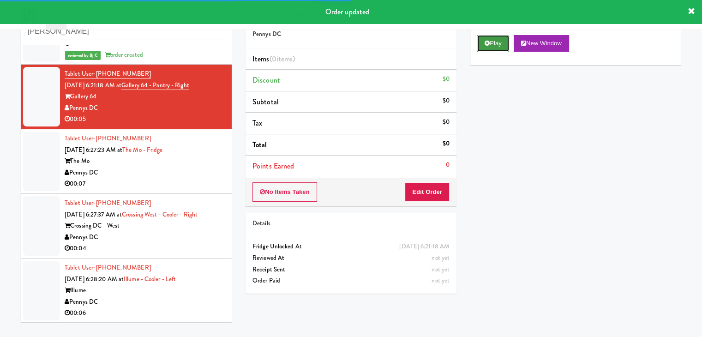
click at [493, 46] on button "Play" at bounding box center [493, 43] width 32 height 17
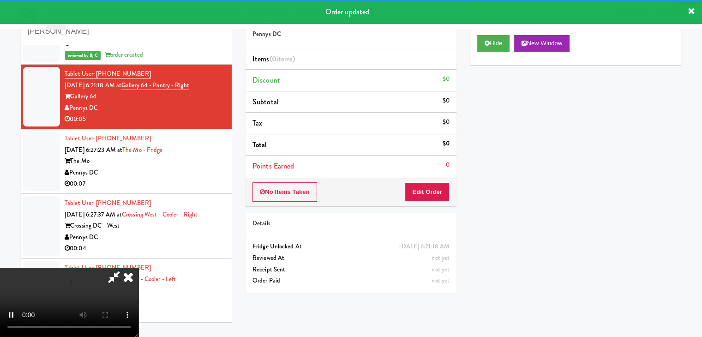
click at [425, 181] on div "No Items Taken Edit Order" at bounding box center [350, 192] width 211 height 29
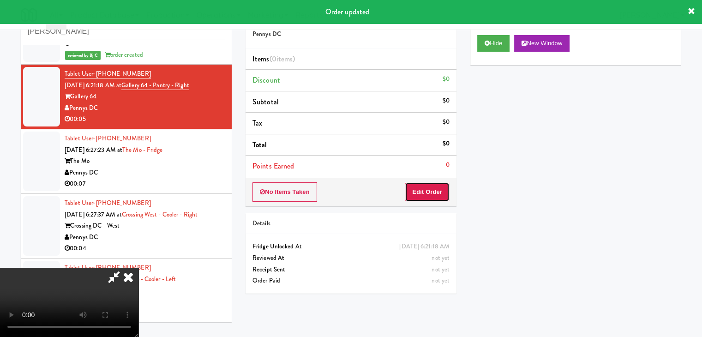
click at [422, 187] on button "Edit Order" at bounding box center [427, 191] width 45 height 19
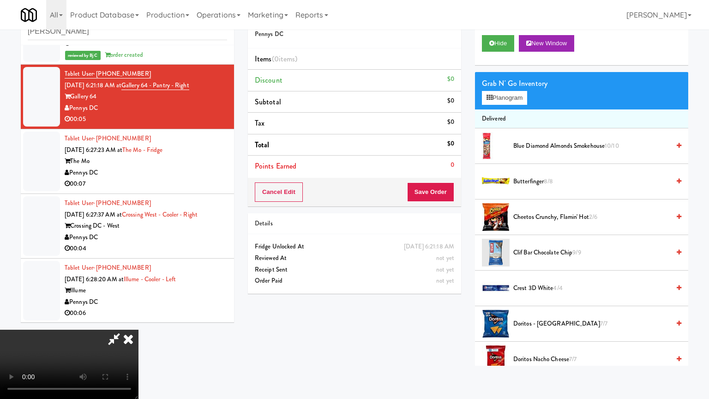
click at [138, 329] on video at bounding box center [69, 363] width 138 height 69
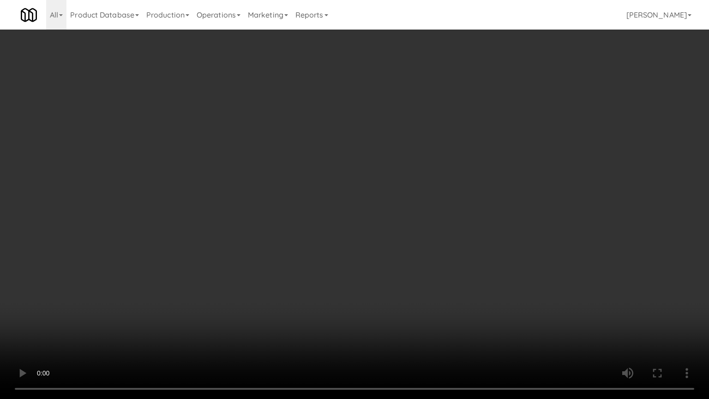
drag, startPoint x: 418, startPoint y: 256, endPoint x: 413, endPoint y: 262, distance: 7.9
click at [418, 257] on video at bounding box center [354, 199] width 709 height 399
click at [415, 256] on video at bounding box center [354, 199] width 709 height 399
drag, startPoint x: 415, startPoint y: 256, endPoint x: 445, endPoint y: 172, distance: 89.2
click at [416, 253] on video at bounding box center [354, 199] width 709 height 399
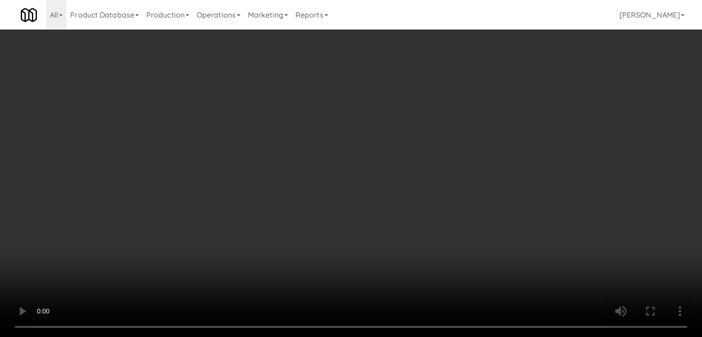
click at [500, 104] on button "Planogram" at bounding box center [499, 98] width 45 height 14
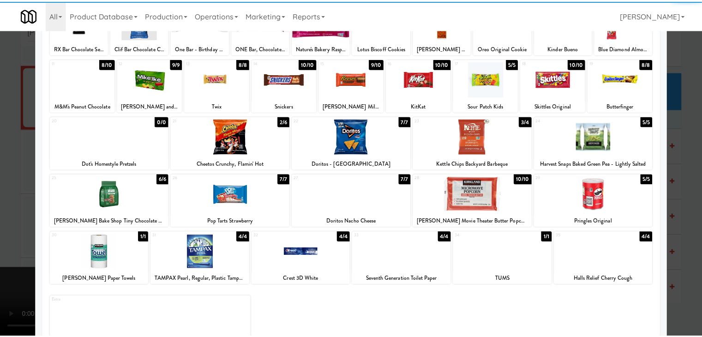
scroll to position [116, 0]
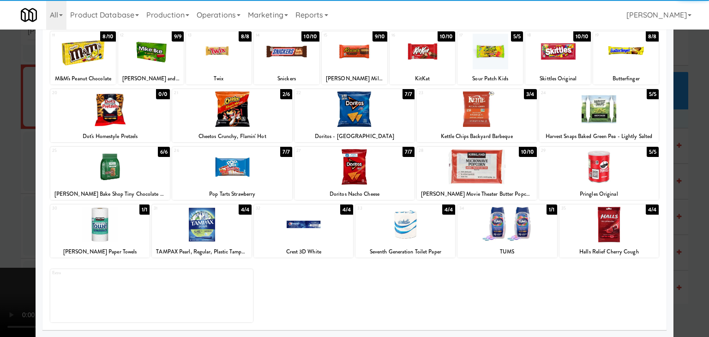
drag, startPoint x: 245, startPoint y: 165, endPoint x: 238, endPoint y: 165, distance: 7.4
click at [244, 164] on div at bounding box center [232, 167] width 120 height 36
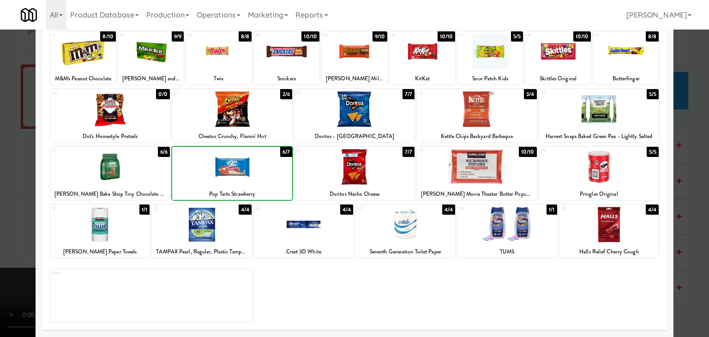
click at [16, 172] on div at bounding box center [354, 168] width 709 height 337
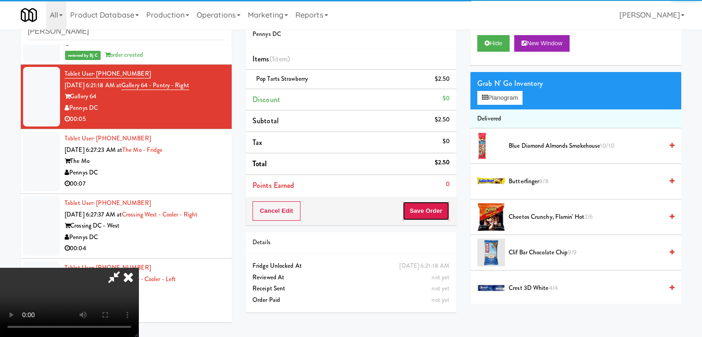
click at [440, 211] on button "Save Order" at bounding box center [425, 210] width 47 height 19
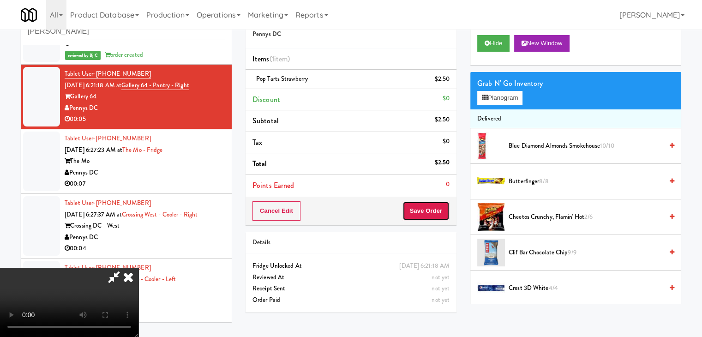
click at [440, 212] on button "Save Order" at bounding box center [425, 210] width 47 height 19
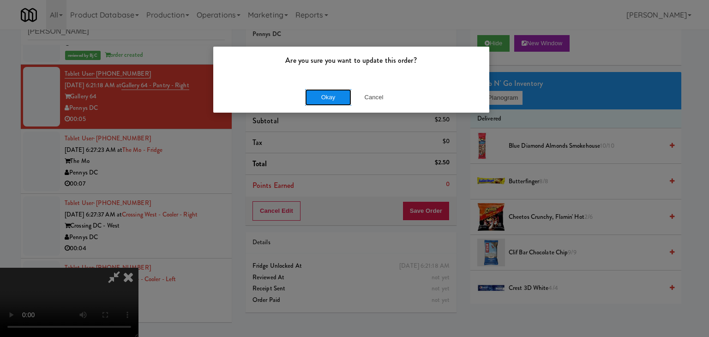
click at [324, 98] on button "Okay" at bounding box center [328, 97] width 46 height 17
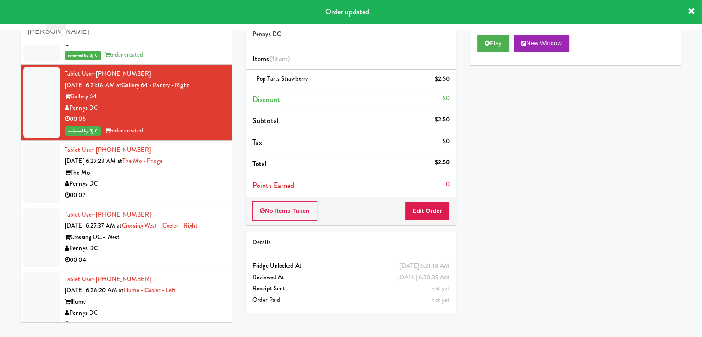
click at [164, 179] on div "Pennys DC" at bounding box center [145, 184] width 160 height 12
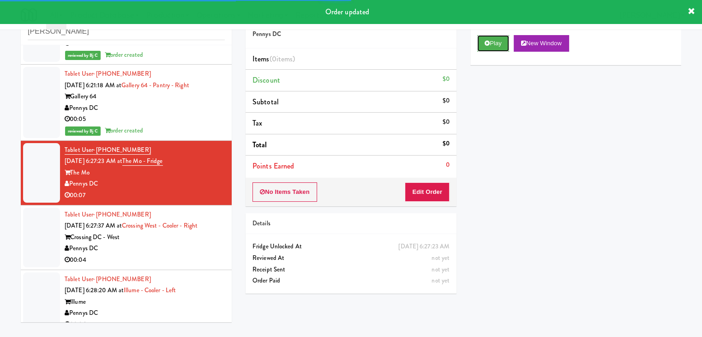
drag, startPoint x: 498, startPoint y: 44, endPoint x: 491, endPoint y: 67, distance: 23.8
click at [498, 44] on button "Play" at bounding box center [493, 43] width 32 height 17
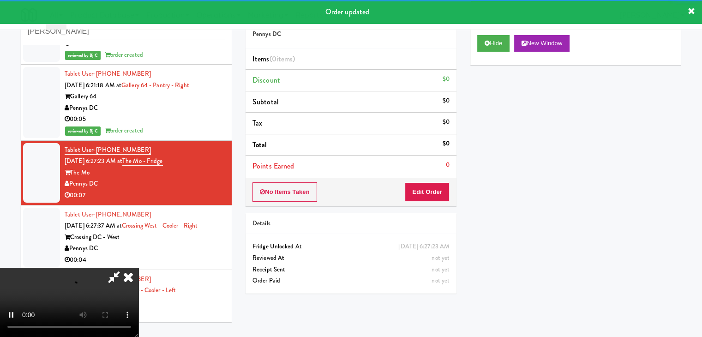
click at [431, 183] on div "No Items Taken Edit Order" at bounding box center [350, 192] width 211 height 29
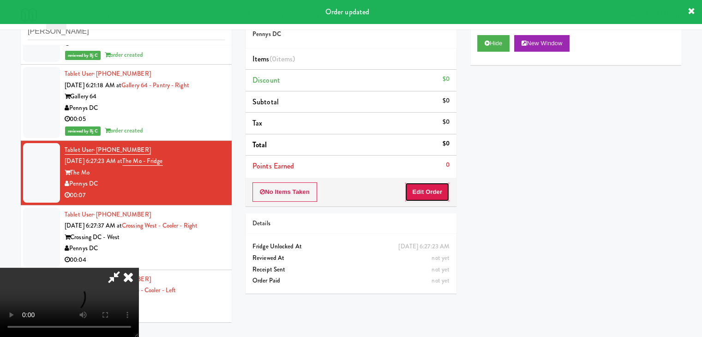
click at [434, 186] on button "Edit Order" at bounding box center [427, 191] width 45 height 19
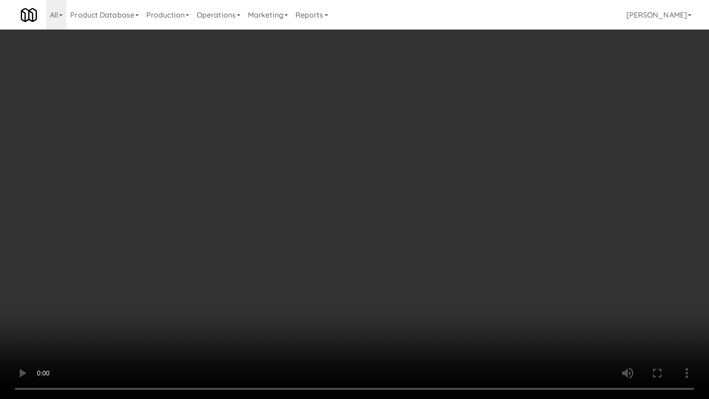
click at [381, 307] on video at bounding box center [354, 199] width 709 height 399
drag, startPoint x: 381, startPoint y: 307, endPoint x: 373, endPoint y: 323, distance: 18.0
click at [381, 308] on video at bounding box center [354, 199] width 709 height 399
click at [371, 319] on video at bounding box center [354, 199] width 709 height 399
click at [372, 317] on video at bounding box center [354, 199] width 709 height 399
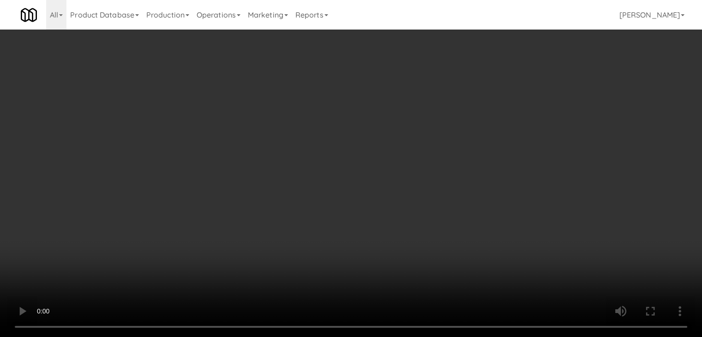
click at [331, 260] on video at bounding box center [351, 168] width 702 height 337
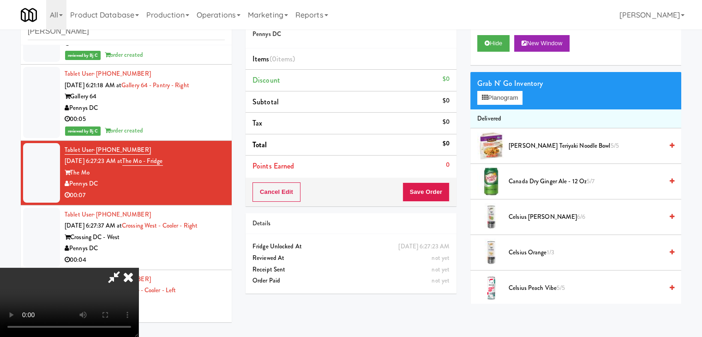
click at [138, 268] on video at bounding box center [69, 302] width 138 height 69
click at [505, 103] on button "Planogram" at bounding box center [499, 98] width 45 height 14
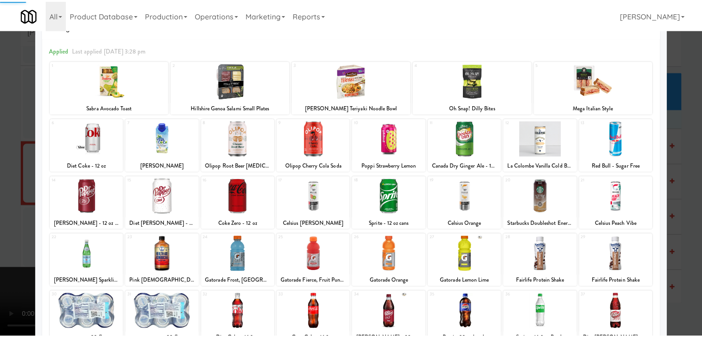
scroll to position [46, 0]
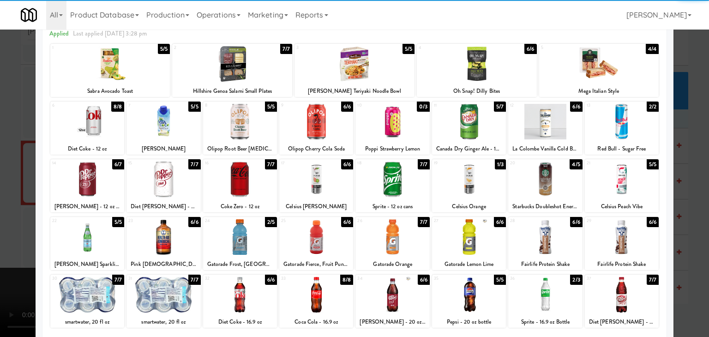
click at [630, 173] on div at bounding box center [622, 179] width 74 height 36
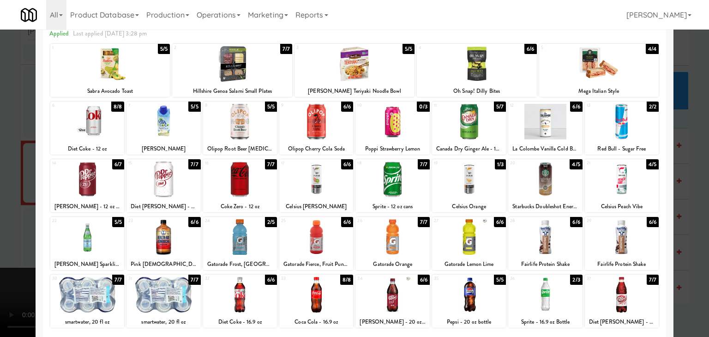
click at [686, 186] on div at bounding box center [354, 168] width 709 height 337
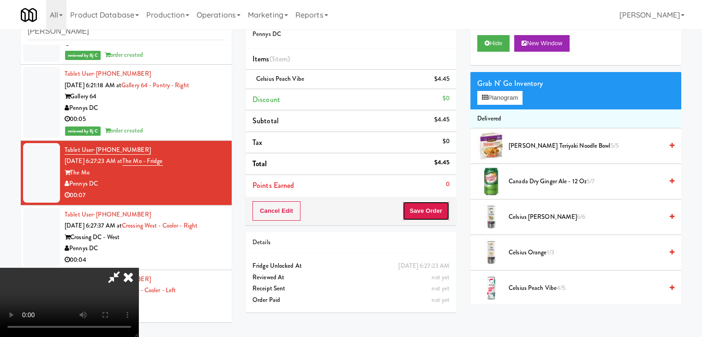
click at [441, 210] on button "Save Order" at bounding box center [425, 210] width 47 height 19
click at [440, 210] on button "Save Order" at bounding box center [425, 210] width 47 height 19
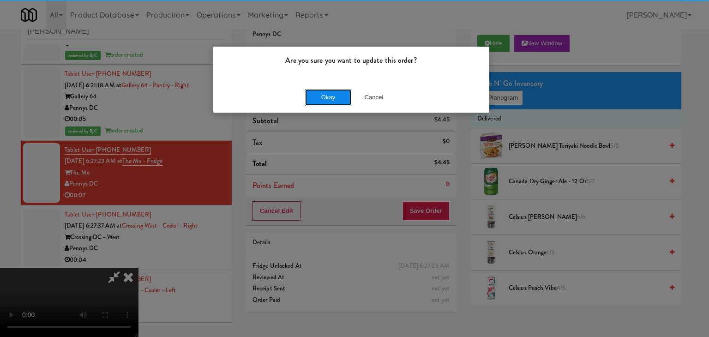
click at [340, 104] on button "Okay" at bounding box center [328, 97] width 46 height 17
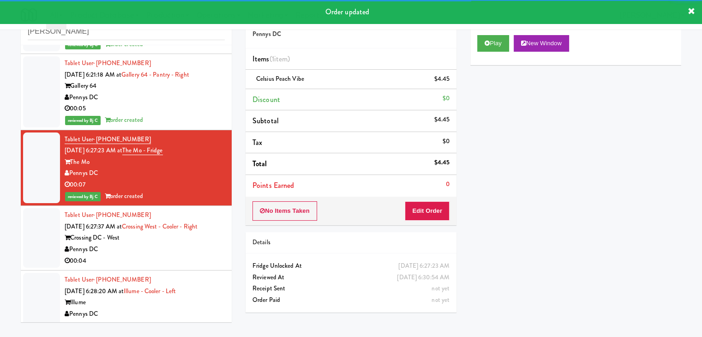
scroll to position [155, 0]
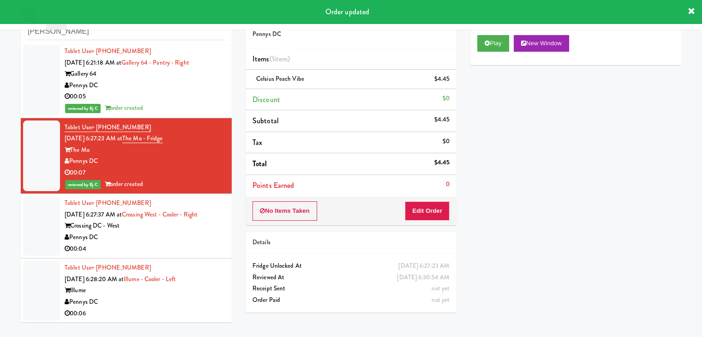
click at [160, 239] on div "Pennys DC" at bounding box center [145, 238] width 160 height 12
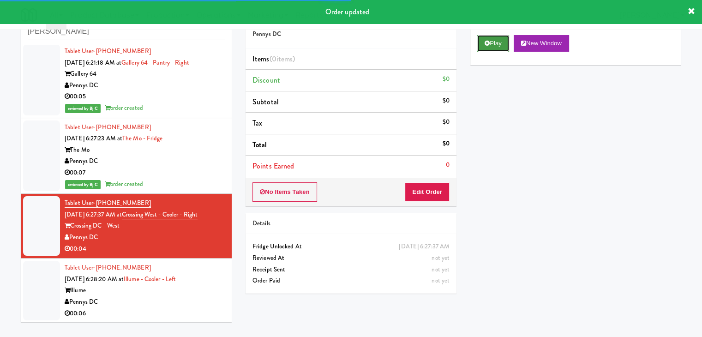
click at [491, 44] on button "Play" at bounding box center [493, 43] width 32 height 17
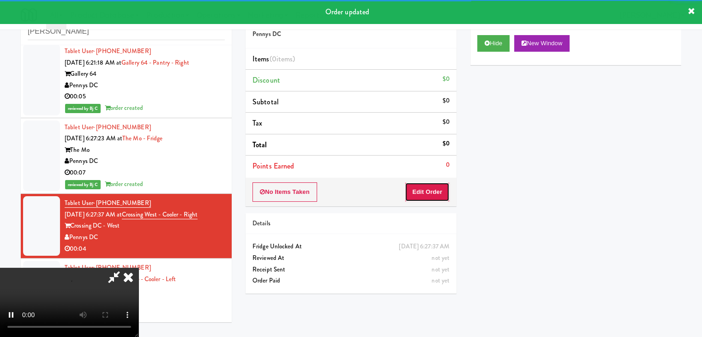
click at [415, 192] on button "Edit Order" at bounding box center [427, 191] width 45 height 19
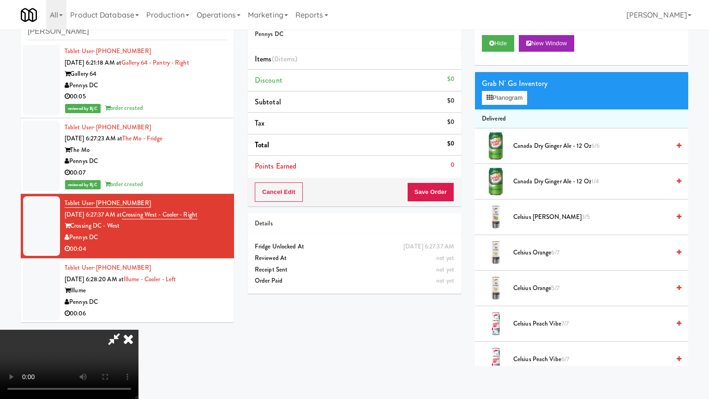
click at [138, 329] on video at bounding box center [69, 363] width 138 height 69
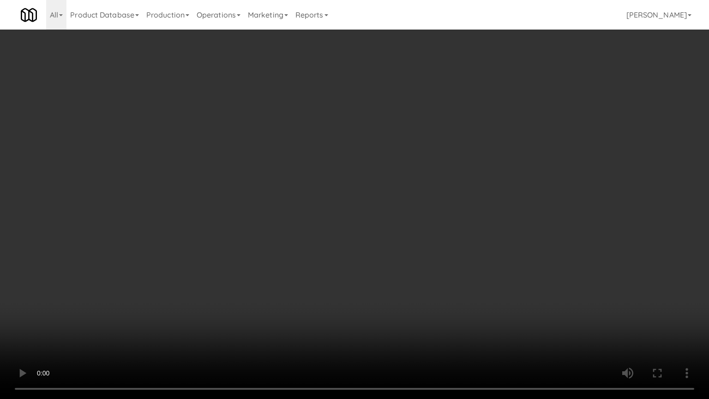
click at [380, 267] on video at bounding box center [354, 199] width 709 height 399
drag, startPoint x: 380, startPoint y: 267, endPoint x: 376, endPoint y: 142, distance: 125.6
click at [380, 266] on video at bounding box center [354, 199] width 709 height 399
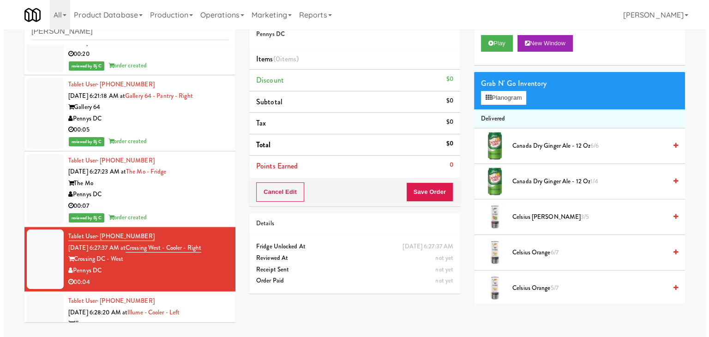
scroll to position [155, 0]
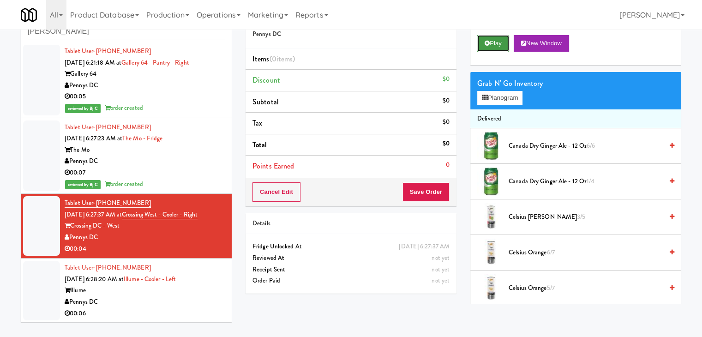
click at [494, 40] on button "Play" at bounding box center [493, 43] width 32 height 17
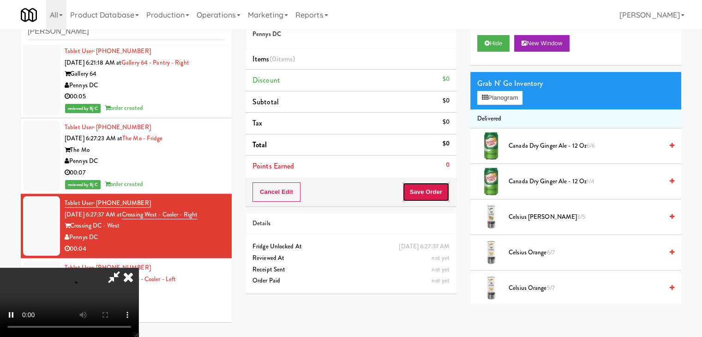
click at [419, 194] on button "Save Order" at bounding box center [425, 191] width 47 height 19
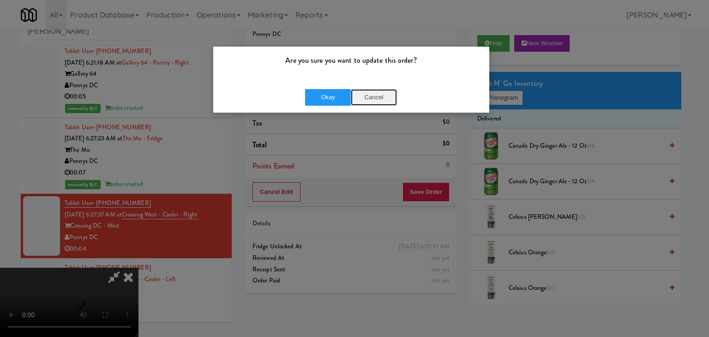
click at [376, 93] on button "Cancel" at bounding box center [374, 97] width 46 height 17
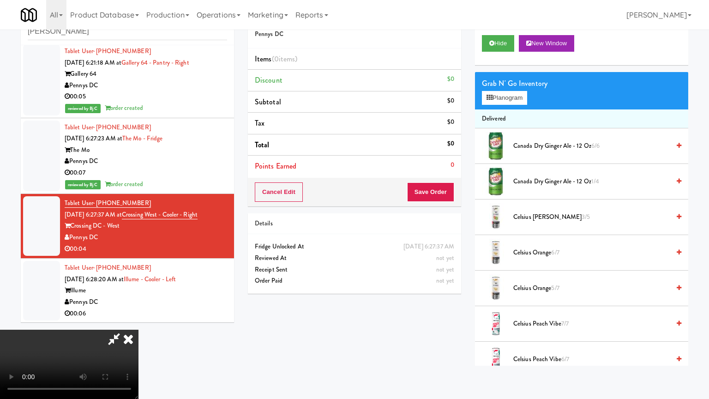
click at [138, 329] on video at bounding box center [69, 363] width 138 height 69
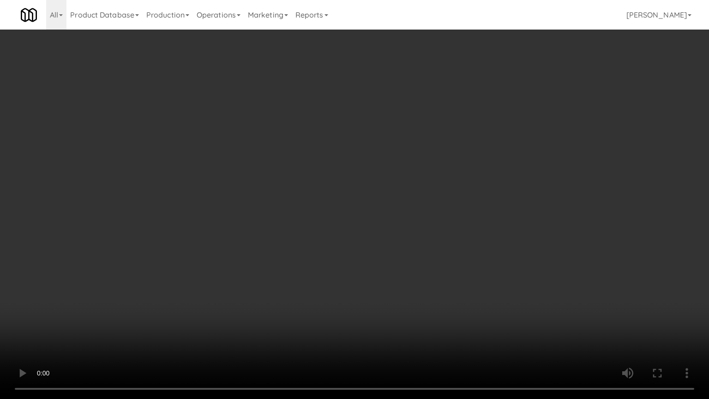
click at [399, 246] on video at bounding box center [354, 199] width 709 height 399
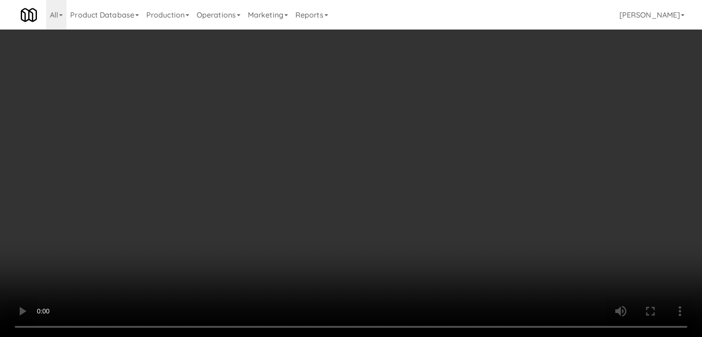
click at [488, 103] on button "Planogram" at bounding box center [499, 98] width 45 height 14
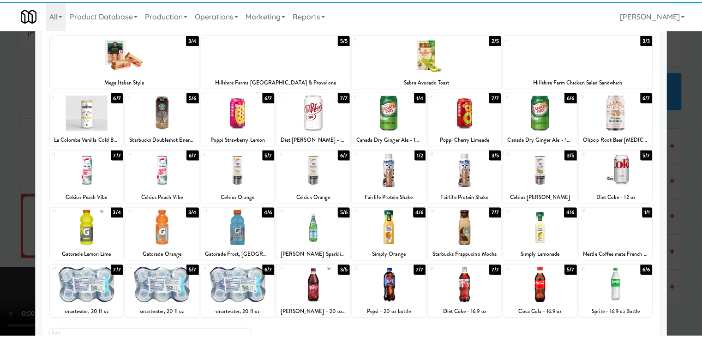
scroll to position [92, 0]
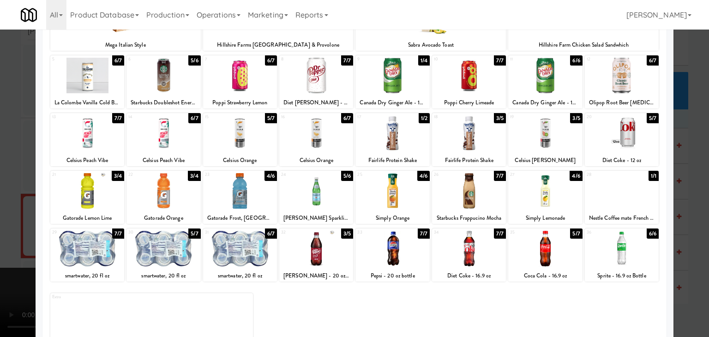
click at [248, 199] on div at bounding box center [240, 191] width 74 height 36
drag, startPoint x: 0, startPoint y: 186, endPoint x: 72, endPoint y: 185, distance: 72.4
click at [8, 183] on div at bounding box center [354, 168] width 709 height 337
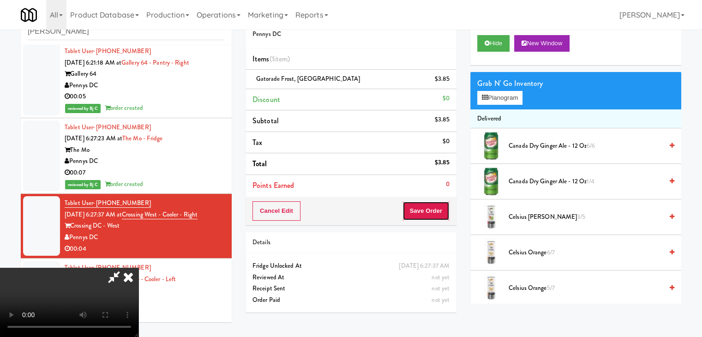
click at [439, 209] on button "Save Order" at bounding box center [425, 210] width 47 height 19
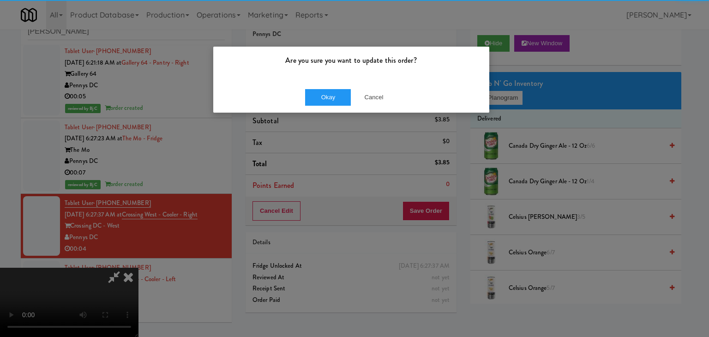
click at [323, 82] on div "Are you sure you want to update this order? Okay Cancel" at bounding box center [351, 79] width 277 height 67
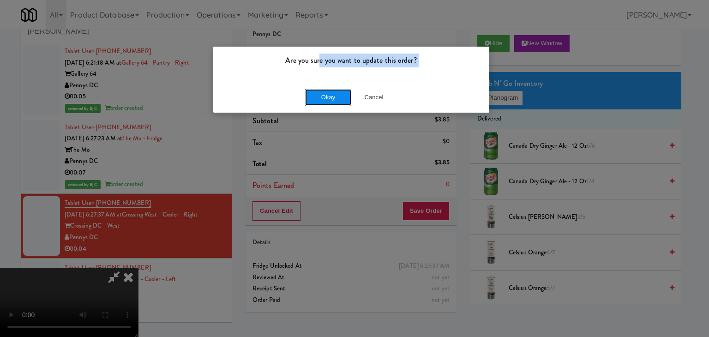
click at [324, 95] on button "Okay" at bounding box center [328, 97] width 46 height 17
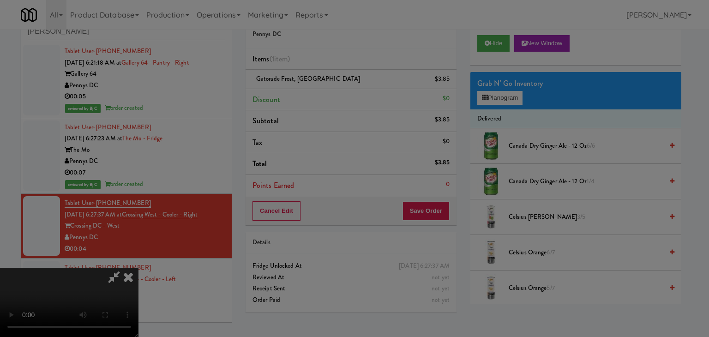
click at [324, 96] on body "Are you sure you want to update this order? Okay Cancel Okay Are you sure you w…" at bounding box center [354, 168] width 709 height 337
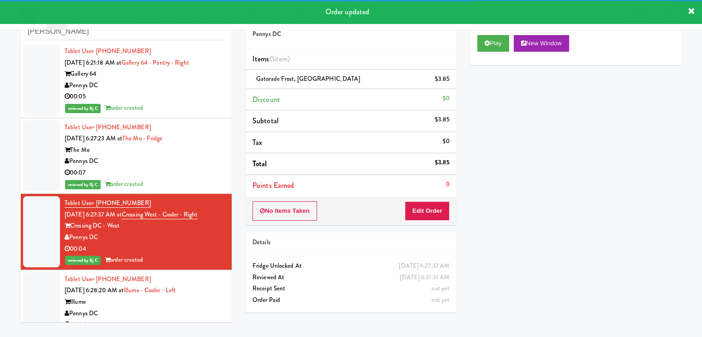
drag, startPoint x: 152, startPoint y: 304, endPoint x: 122, endPoint y: 314, distance: 31.8
click at [150, 306] on div "Illume" at bounding box center [145, 302] width 160 height 12
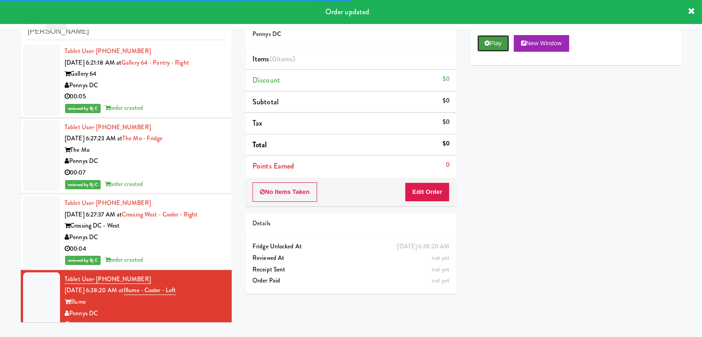
drag, startPoint x: 502, startPoint y: 43, endPoint x: 465, endPoint y: 109, distance: 75.6
click at [502, 43] on button "Play" at bounding box center [493, 43] width 32 height 17
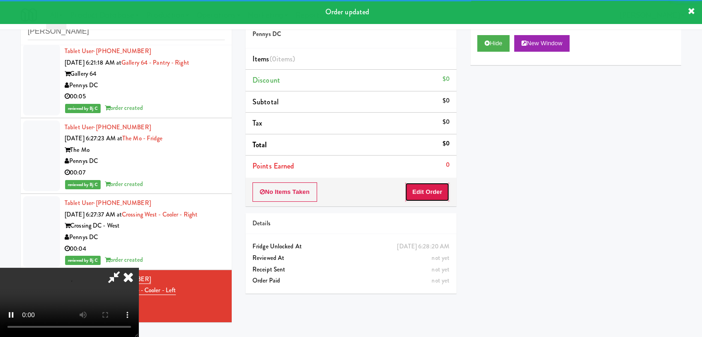
click at [425, 188] on button "Edit Order" at bounding box center [427, 191] width 45 height 19
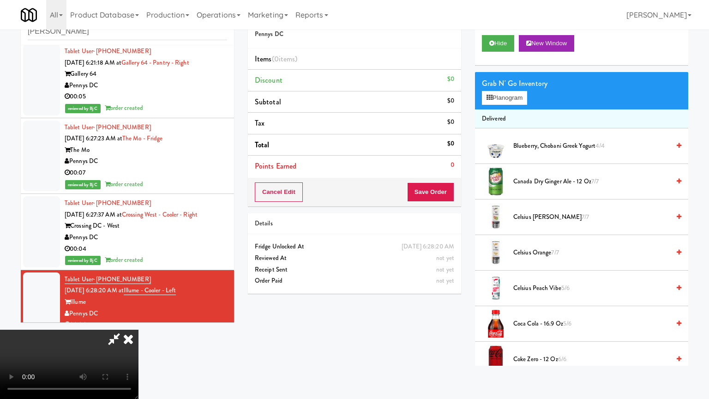
click at [138, 329] on video at bounding box center [69, 363] width 138 height 69
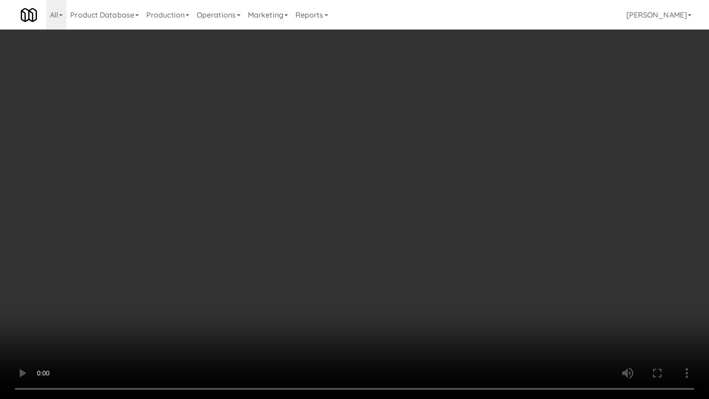
click at [504, 218] on video at bounding box center [354, 199] width 709 height 399
click at [483, 221] on video at bounding box center [354, 199] width 709 height 399
click at [478, 213] on video at bounding box center [354, 199] width 709 height 399
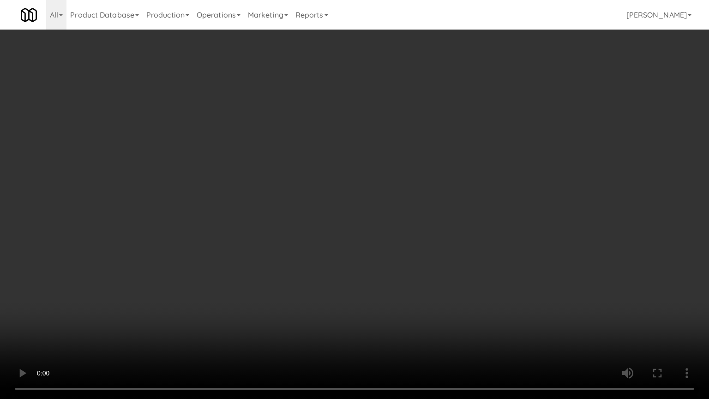
click at [478, 213] on video at bounding box center [354, 199] width 709 height 399
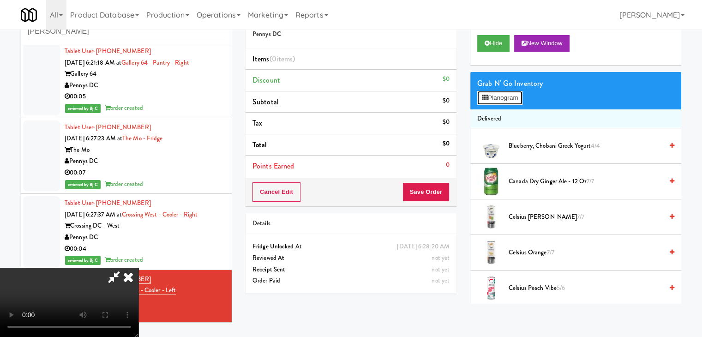
click at [512, 101] on button "Planogram" at bounding box center [499, 98] width 45 height 14
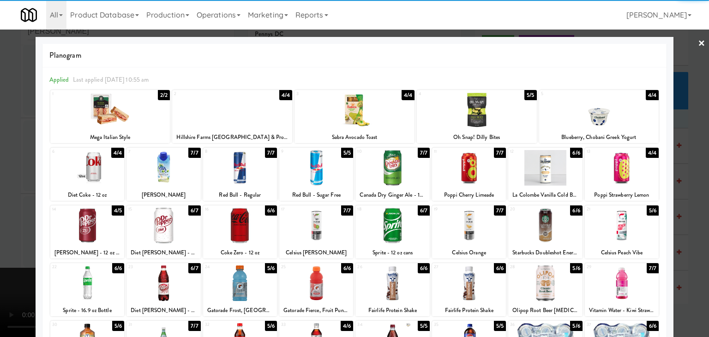
click at [469, 236] on div at bounding box center [469, 226] width 74 height 36
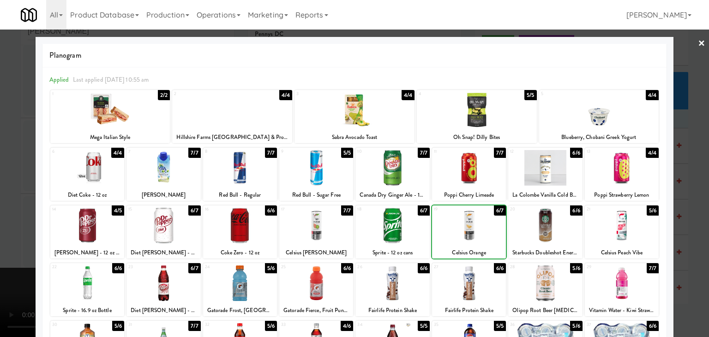
click at [4, 225] on div at bounding box center [354, 168] width 709 height 337
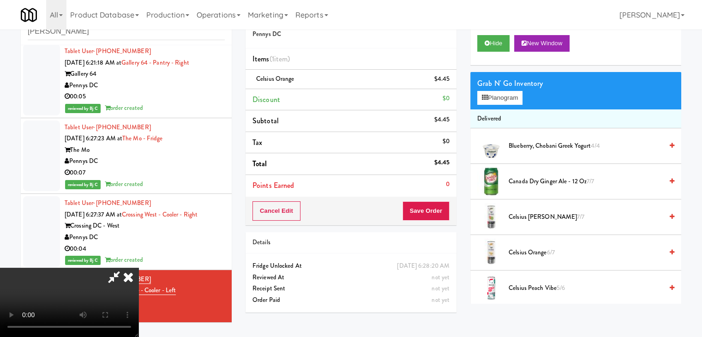
click at [138, 268] on video at bounding box center [69, 302] width 138 height 69
click at [429, 204] on button "Save Order" at bounding box center [425, 210] width 47 height 19
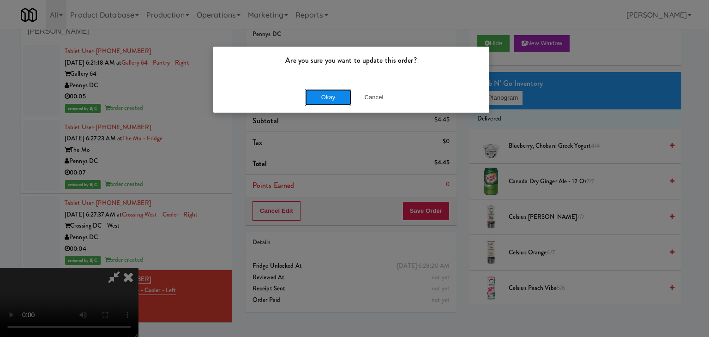
click at [344, 95] on button "Okay" at bounding box center [328, 97] width 46 height 17
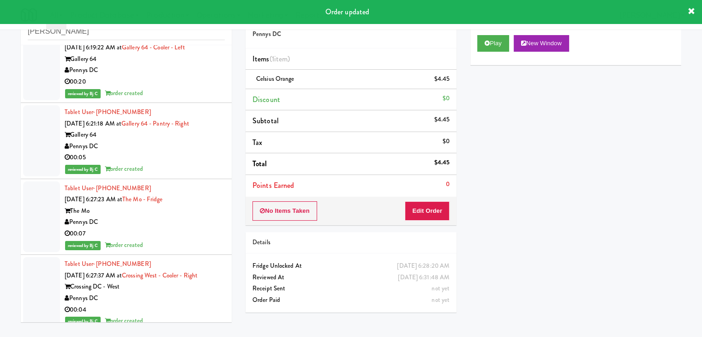
scroll to position [39, 0]
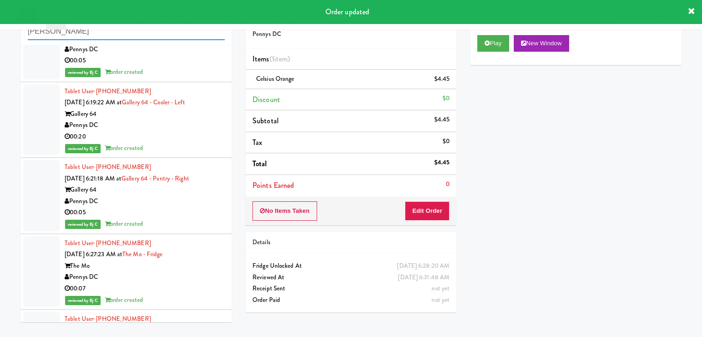
drag, startPoint x: 76, startPoint y: 30, endPoint x: 0, endPoint y: 35, distance: 76.3
click at [0, 35] on div "inbox reviewed recent all unclear take inventory issue suspicious failed recent…" at bounding box center [351, 166] width 702 height 325
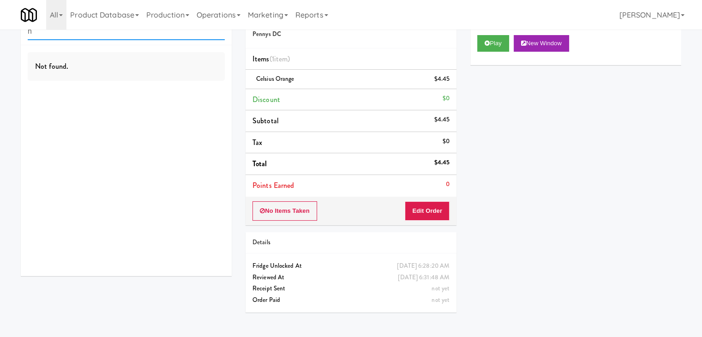
scroll to position [0, 0]
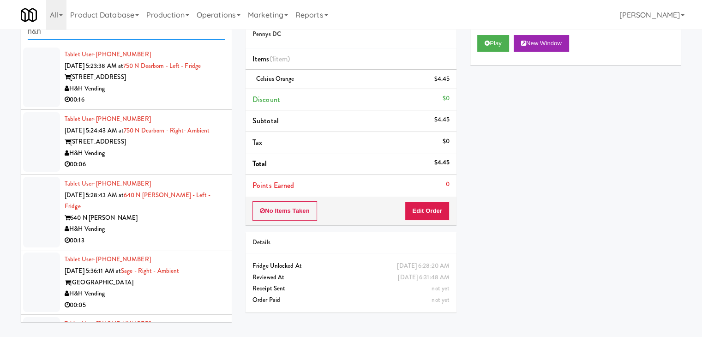
type input "h&h"
click at [143, 89] on div "H&H Vending" at bounding box center [145, 89] width 160 height 12
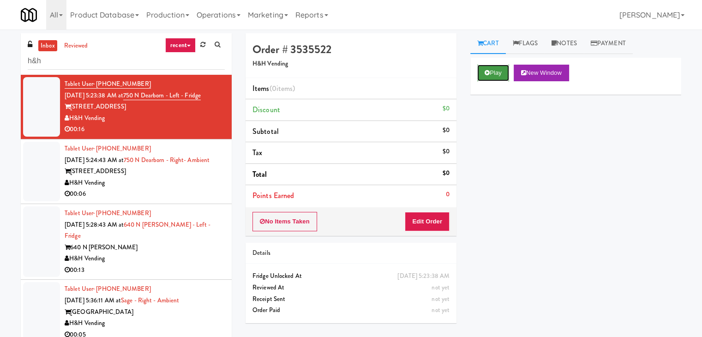
click at [503, 71] on button "Play" at bounding box center [493, 73] width 32 height 17
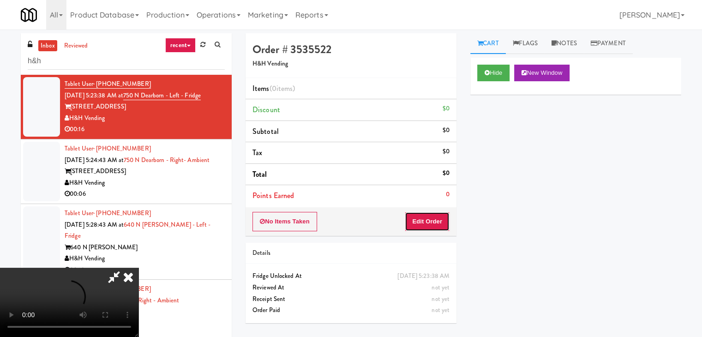
click at [426, 218] on button "Edit Order" at bounding box center [427, 221] width 45 height 19
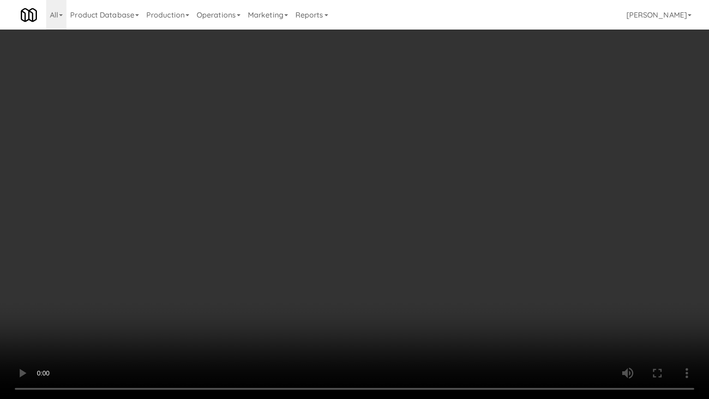
click at [423, 241] on video at bounding box center [354, 199] width 709 height 399
click at [423, 243] on video at bounding box center [354, 199] width 709 height 399
click at [419, 237] on video at bounding box center [354, 199] width 709 height 399
drag, startPoint x: 419, startPoint y: 237, endPoint x: 430, endPoint y: 178, distance: 60.1
click at [419, 236] on video at bounding box center [354, 199] width 709 height 399
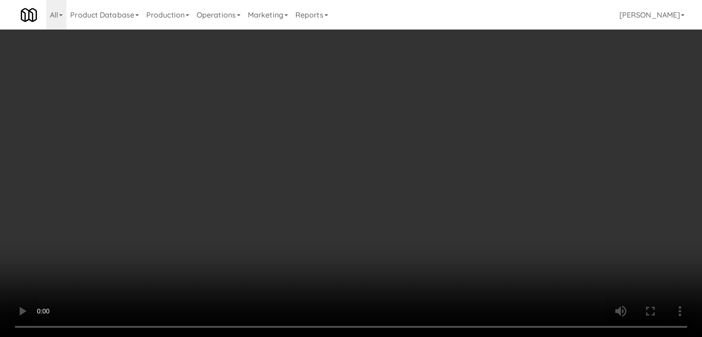
scroll to position [92, 0]
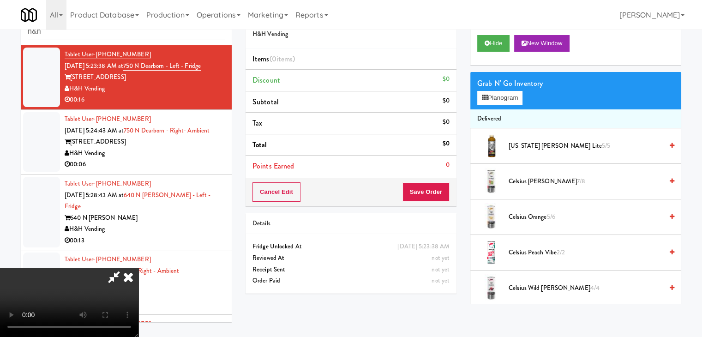
click at [138, 268] on video at bounding box center [69, 302] width 138 height 69
drag, startPoint x: 338, startPoint y: 199, endPoint x: 358, endPoint y: 183, distance: 25.3
click at [138, 268] on video at bounding box center [69, 302] width 138 height 69
click at [497, 96] on button "Planogram" at bounding box center [499, 98] width 45 height 14
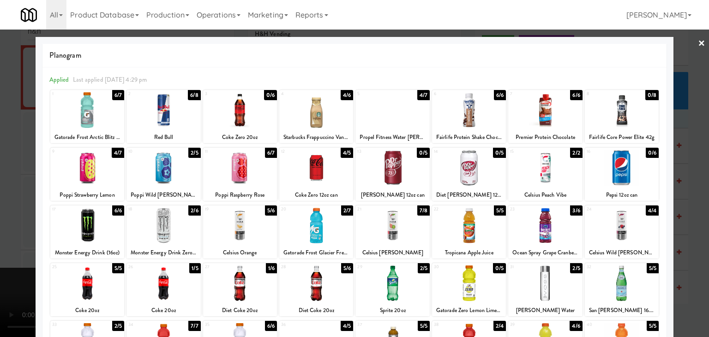
click at [388, 285] on div at bounding box center [392, 283] width 74 height 36
drag, startPoint x: 0, startPoint y: 252, endPoint x: 198, endPoint y: 245, distance: 197.6
click at [13, 250] on div at bounding box center [354, 168] width 709 height 337
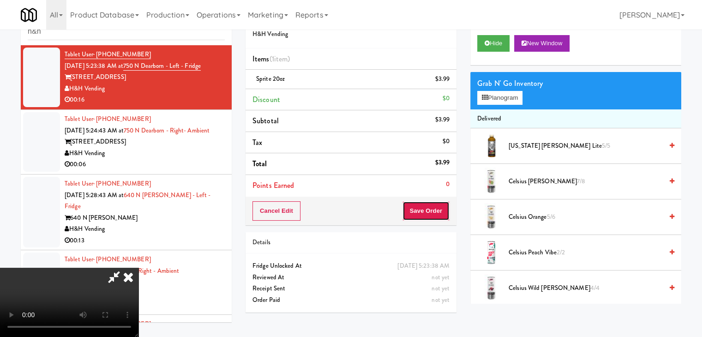
click at [438, 207] on button "Save Order" at bounding box center [425, 210] width 47 height 19
click at [438, 206] on button "Save Order" at bounding box center [425, 210] width 47 height 19
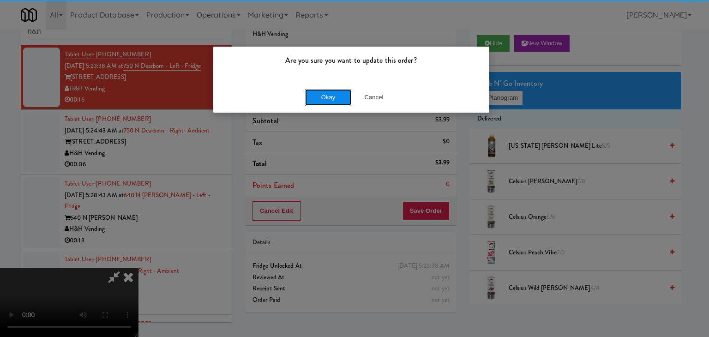
click at [321, 90] on button "Okay" at bounding box center [328, 97] width 46 height 17
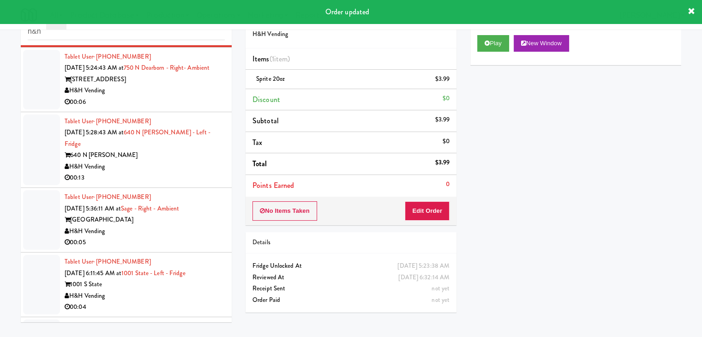
scroll to position [92, 0]
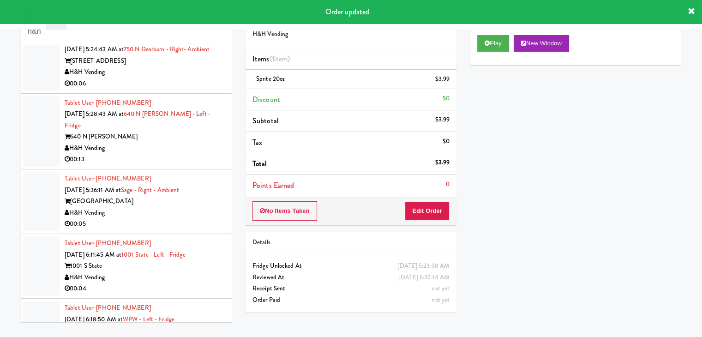
drag, startPoint x: 179, startPoint y: 95, endPoint x: 183, endPoint y: 93, distance: 4.7
click at [182, 89] on div "00:06" at bounding box center [145, 84] width 160 height 12
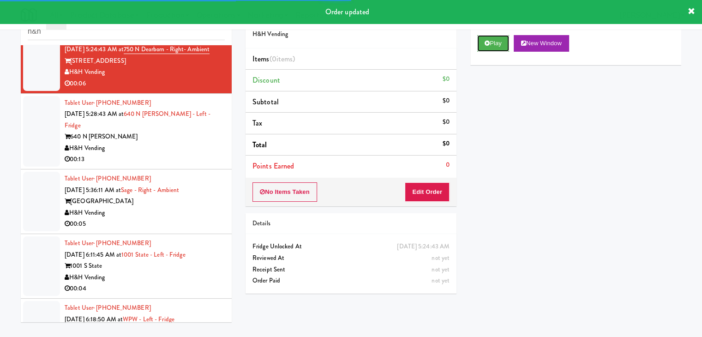
drag, startPoint x: 495, startPoint y: 48, endPoint x: 474, endPoint y: 104, distance: 59.1
click at [494, 52] on div "Play New Window" at bounding box center [575, 46] width 211 height 37
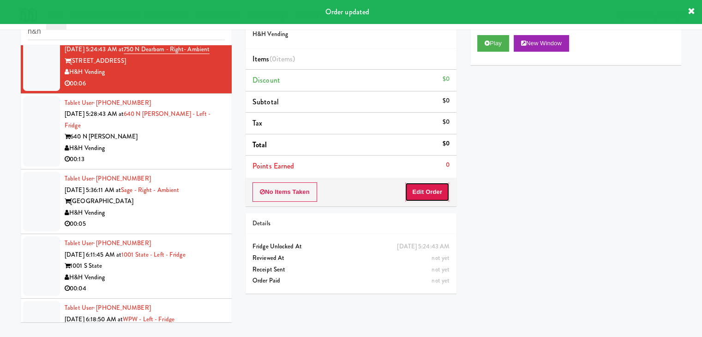
click at [431, 190] on button "Edit Order" at bounding box center [427, 191] width 45 height 19
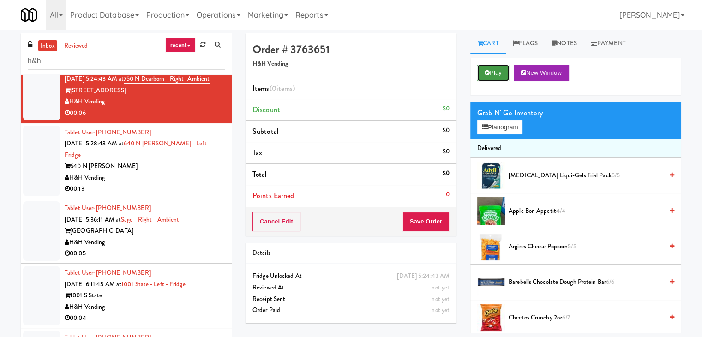
click at [495, 69] on button "Play" at bounding box center [493, 73] width 32 height 17
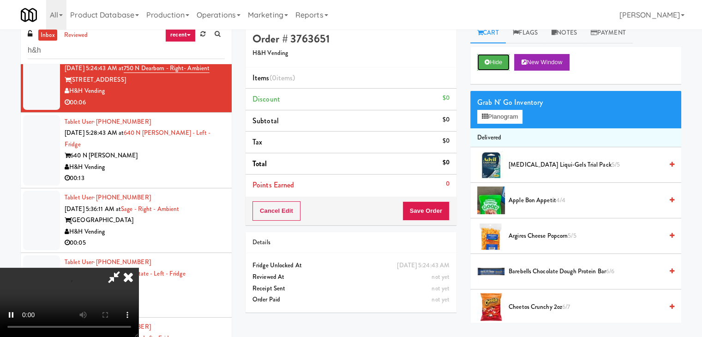
scroll to position [30, 0]
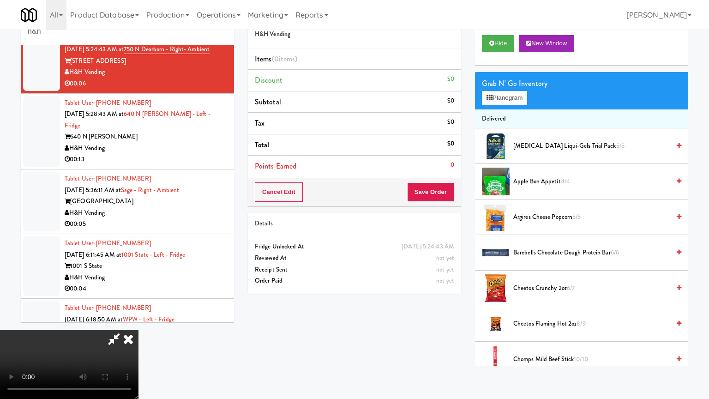
click at [138, 329] on video at bounding box center [69, 363] width 138 height 69
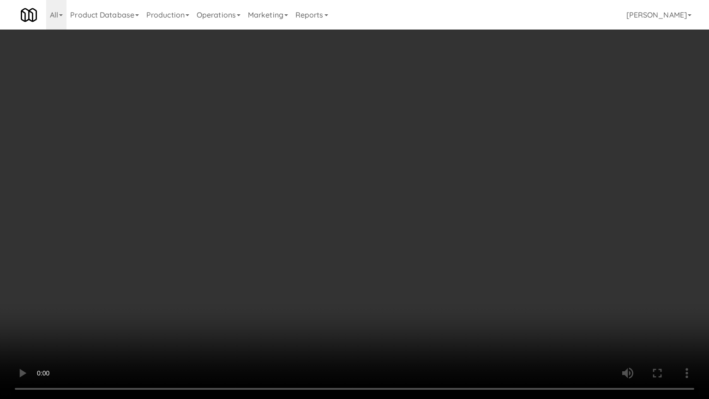
drag, startPoint x: 426, startPoint y: 263, endPoint x: 417, endPoint y: 269, distance: 11.4
click at [424, 266] on video at bounding box center [354, 199] width 709 height 399
click at [436, 253] on video at bounding box center [354, 199] width 709 height 399
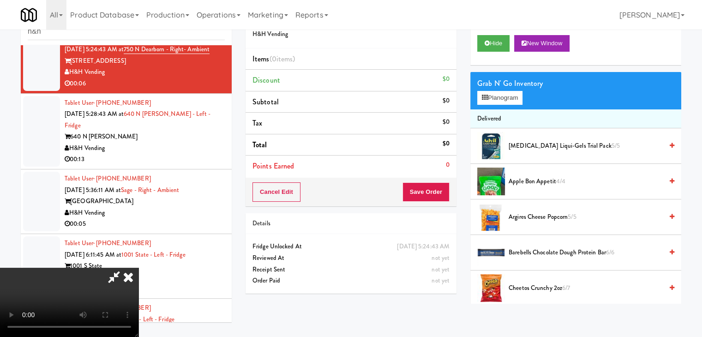
click at [534, 218] on span "Argires Cheese Popcorn 5/5" at bounding box center [585, 217] width 154 height 12
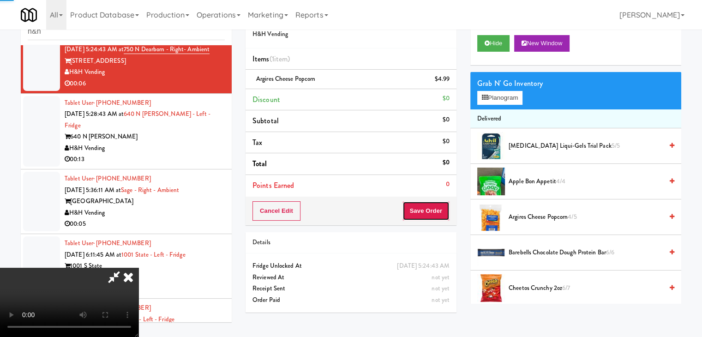
click at [436, 211] on button "Save Order" at bounding box center [425, 210] width 47 height 19
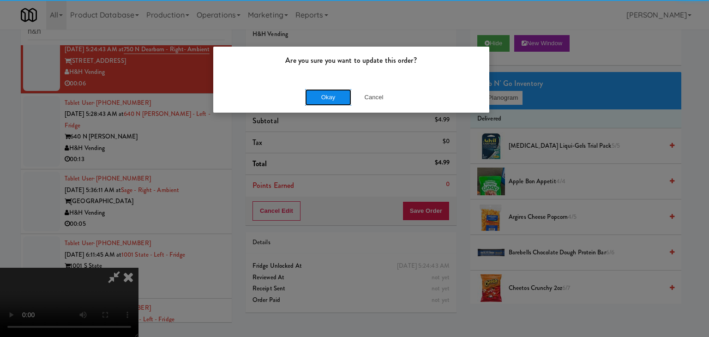
click at [337, 96] on button "Okay" at bounding box center [328, 97] width 46 height 17
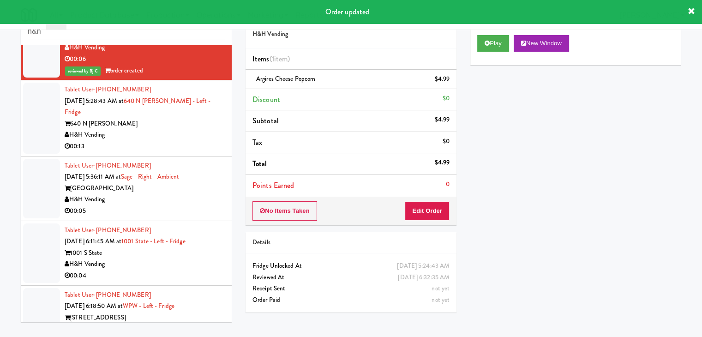
scroll to position [116, 0]
click at [199, 139] on div "H&H Vending" at bounding box center [145, 136] width 160 height 12
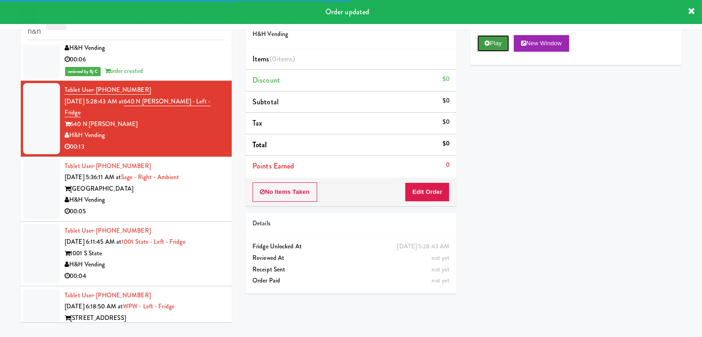
click at [493, 35] on button "Play" at bounding box center [493, 43] width 32 height 17
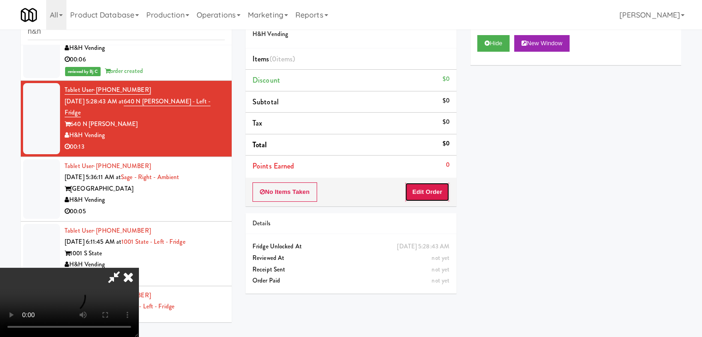
click at [423, 197] on button "Edit Order" at bounding box center [427, 191] width 45 height 19
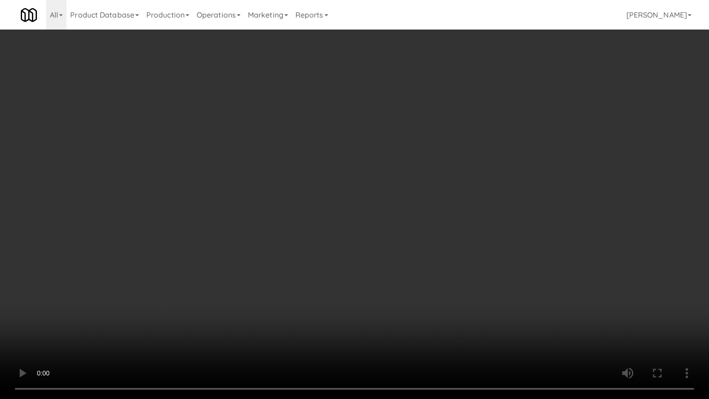
click at [395, 276] on video at bounding box center [354, 199] width 709 height 399
click at [395, 279] on video at bounding box center [354, 199] width 709 height 399
click at [402, 277] on video at bounding box center [354, 199] width 709 height 399
click at [402, 279] on video at bounding box center [354, 199] width 709 height 399
click at [403, 280] on video at bounding box center [354, 199] width 709 height 399
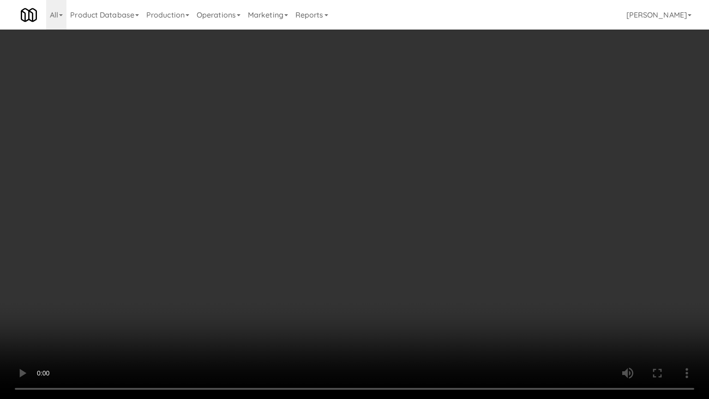
click at [404, 280] on video at bounding box center [354, 199] width 709 height 399
click at [407, 280] on video at bounding box center [354, 199] width 709 height 399
drag, startPoint x: 408, startPoint y: 280, endPoint x: 406, endPoint y: 274, distance: 5.3
click at [408, 280] on video at bounding box center [354, 199] width 709 height 399
click at [420, 267] on video at bounding box center [354, 199] width 709 height 399
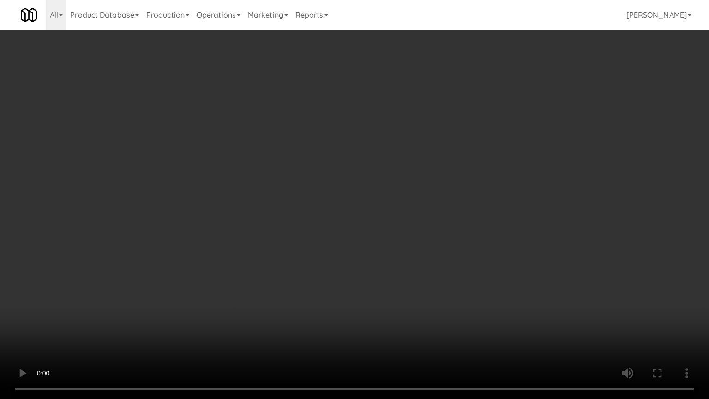
drag, startPoint x: 420, startPoint y: 267, endPoint x: 439, endPoint y: 203, distance: 66.4
click at [420, 267] on video at bounding box center [354, 199] width 709 height 399
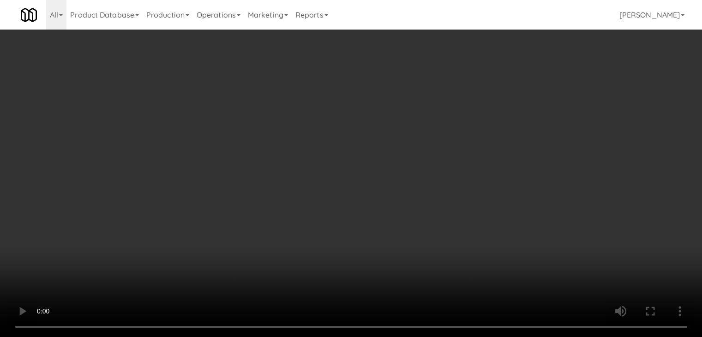
click at [509, 89] on div "Grab N' Go Inventory" at bounding box center [575, 84] width 197 height 14
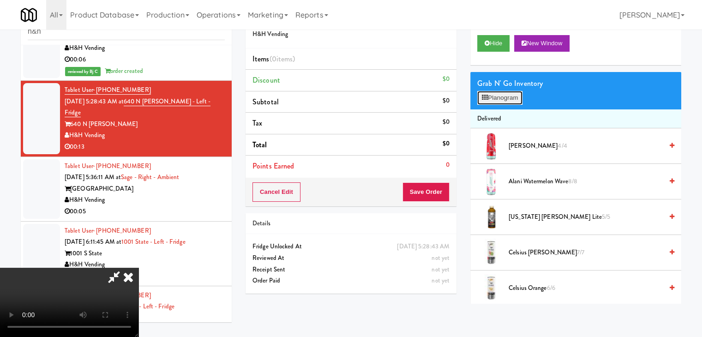
click at [509, 95] on button "Planogram" at bounding box center [499, 98] width 45 height 14
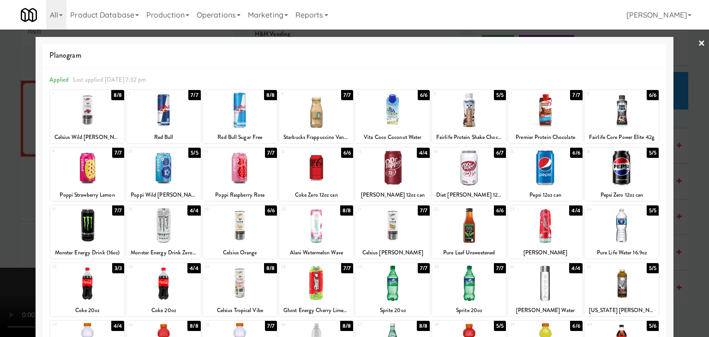
click at [316, 283] on div at bounding box center [316, 283] width 74 height 36
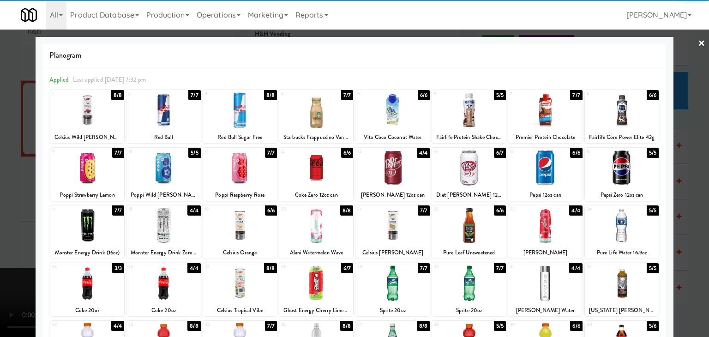
click at [546, 287] on div at bounding box center [545, 283] width 74 height 36
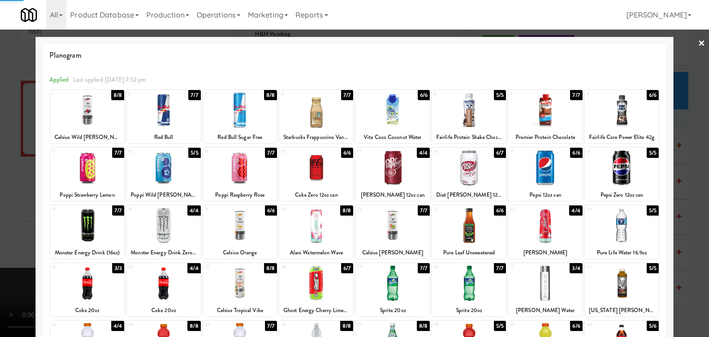
drag, startPoint x: 0, startPoint y: 256, endPoint x: 89, endPoint y: 256, distance: 89.5
click at [0, 256] on div at bounding box center [354, 168] width 709 height 337
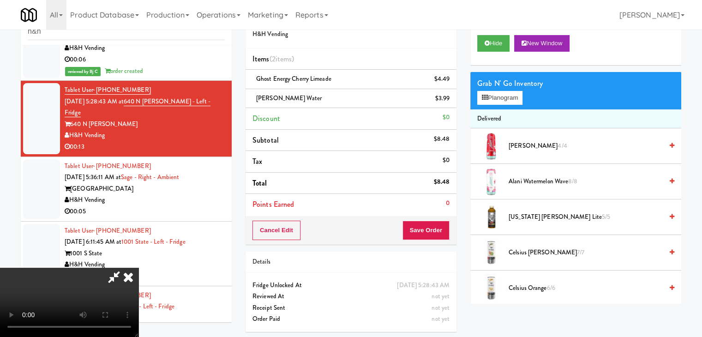
scroll to position [130, 0]
click at [138, 270] on video at bounding box center [69, 302] width 138 height 69
click at [138, 268] on video at bounding box center [69, 302] width 138 height 69
drag, startPoint x: 375, startPoint y: 258, endPoint x: 372, endPoint y: 264, distance: 6.2
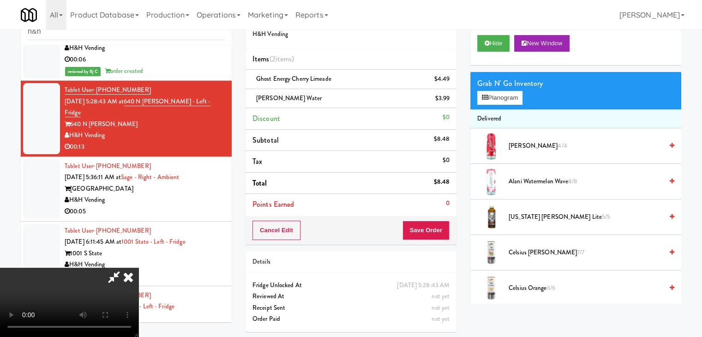
click at [138, 268] on video at bounding box center [69, 302] width 138 height 69
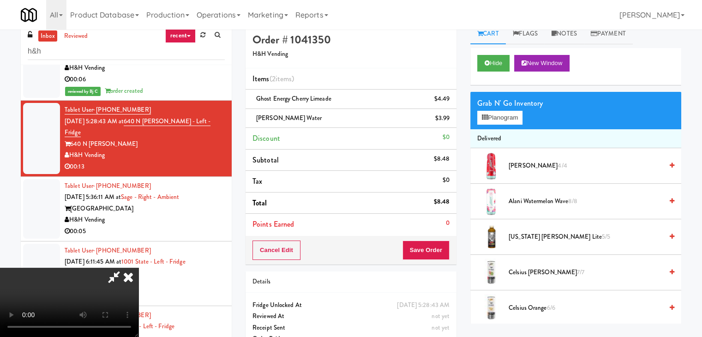
scroll to position [0, 0]
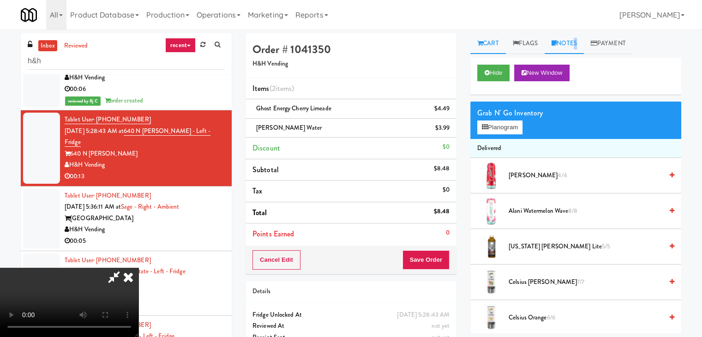
click at [574, 47] on link "Notes" at bounding box center [563, 43] width 39 height 21
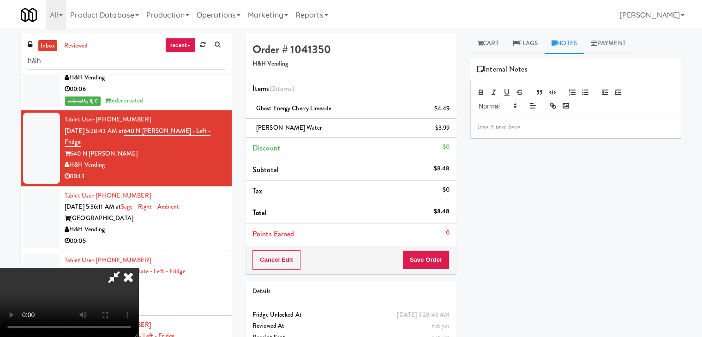
click at [513, 135] on div at bounding box center [576, 126] width 210 height 21
click at [586, 128] on p "BJ: Took different variety of ghost" at bounding box center [575, 127] width 196 height 10
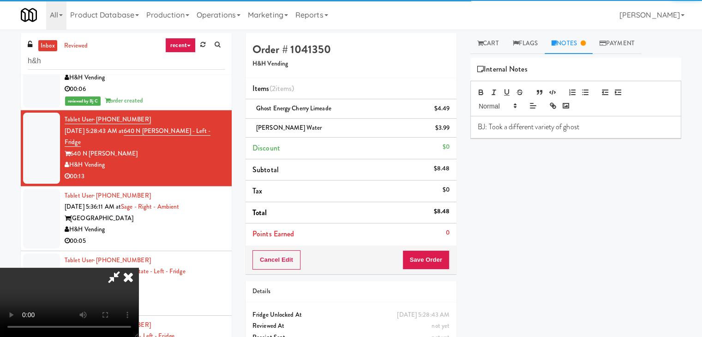
click at [596, 128] on p "BJ: Took a different variety of ghost" at bounding box center [575, 127] width 196 height 10
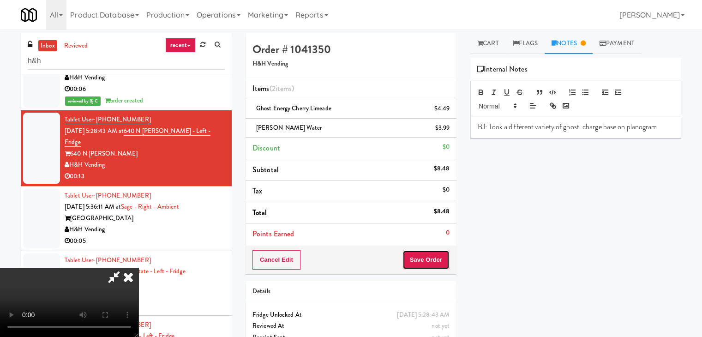
click at [441, 250] on button "Save Order" at bounding box center [425, 259] width 47 height 19
click at [439, 255] on button "Save Order" at bounding box center [425, 259] width 47 height 19
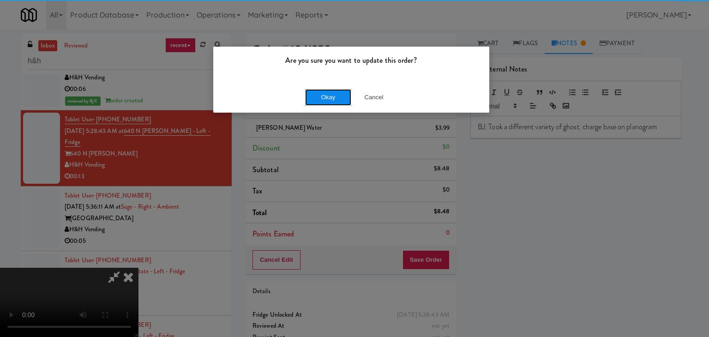
click at [328, 101] on button "Okay" at bounding box center [328, 97] width 46 height 17
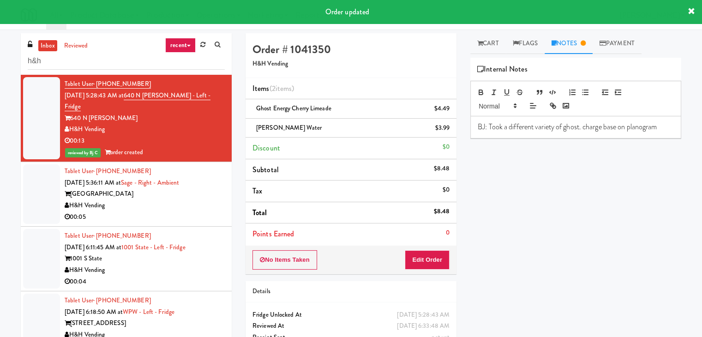
scroll to position [209, 0]
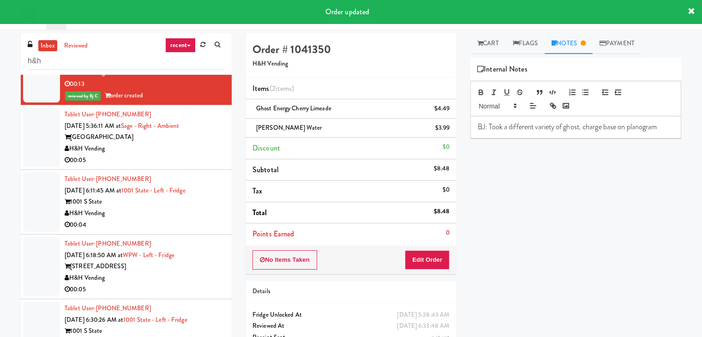
click at [184, 147] on div "H&H Vending" at bounding box center [145, 149] width 160 height 12
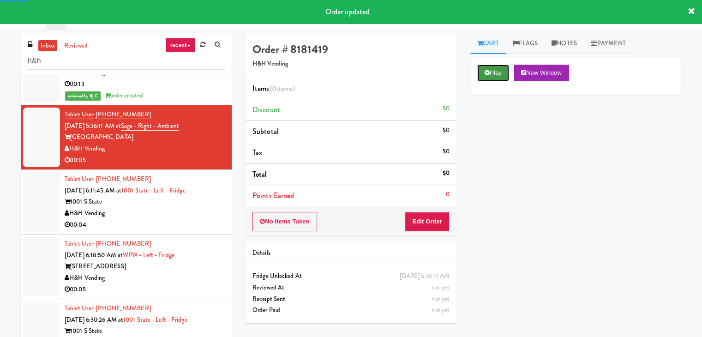
click at [494, 71] on button "Play" at bounding box center [493, 73] width 32 height 17
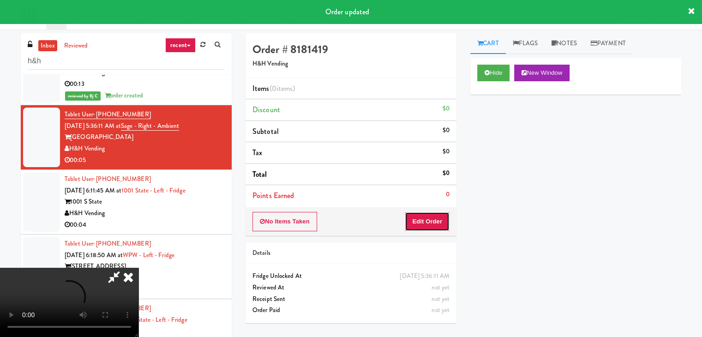
click at [441, 219] on button "Edit Order" at bounding box center [427, 221] width 45 height 19
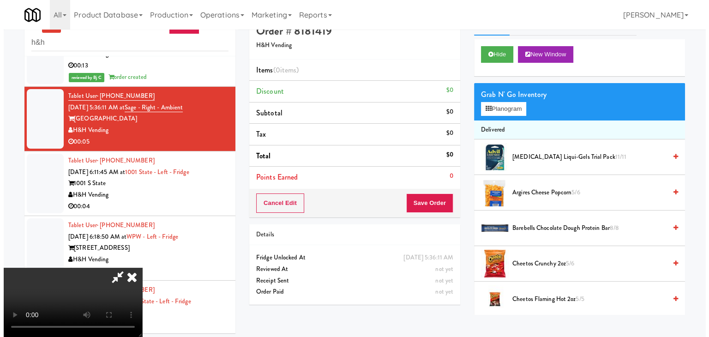
scroll to position [30, 0]
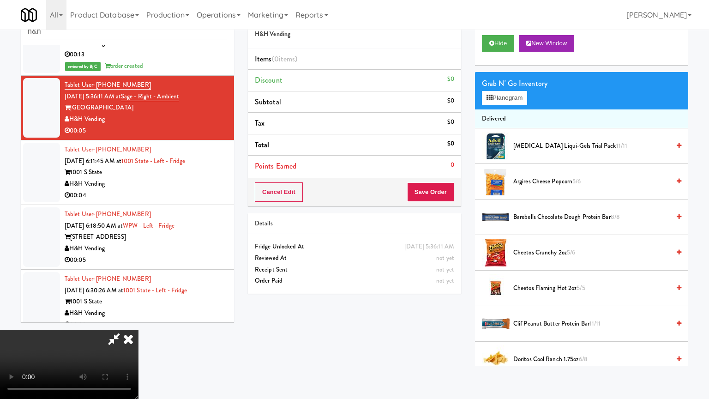
click at [138, 329] on video at bounding box center [69, 363] width 138 height 69
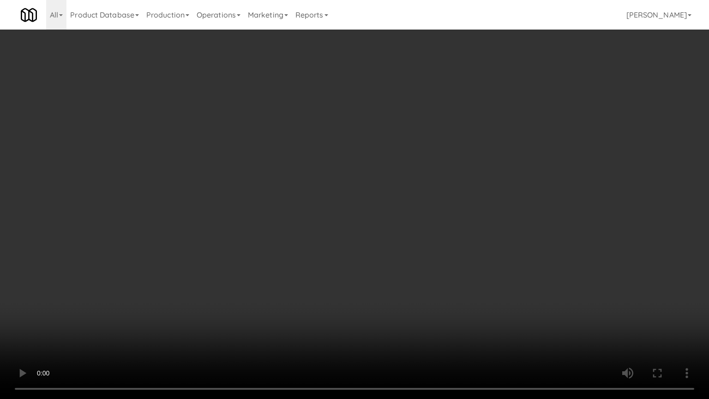
click at [414, 257] on video at bounding box center [354, 199] width 709 height 399
click at [427, 258] on video at bounding box center [354, 199] width 709 height 399
drag, startPoint x: 427, startPoint y: 258, endPoint x: 432, endPoint y: 265, distance: 8.3
click at [430, 260] on video at bounding box center [354, 199] width 709 height 399
click at [435, 263] on video at bounding box center [354, 199] width 709 height 399
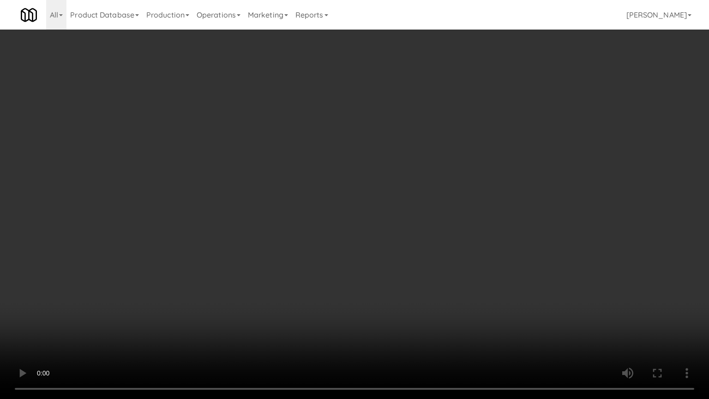
click at [435, 263] on video at bounding box center [354, 199] width 709 height 399
click at [437, 262] on video at bounding box center [354, 199] width 709 height 399
click at [438, 261] on video at bounding box center [354, 199] width 709 height 399
click at [440, 262] on video at bounding box center [354, 199] width 709 height 399
click at [423, 295] on video at bounding box center [354, 199] width 709 height 399
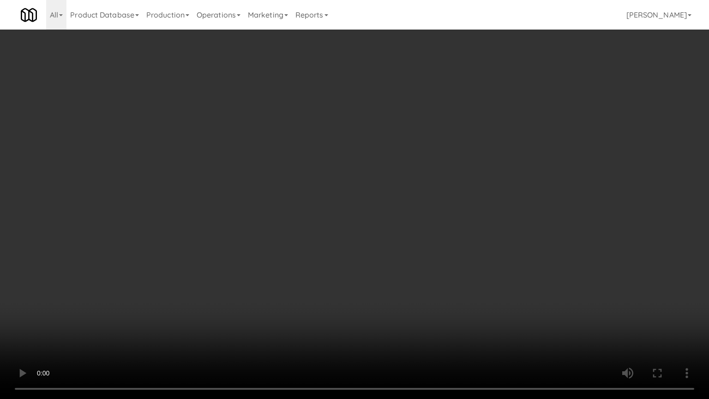
click at [429, 295] on video at bounding box center [354, 199] width 709 height 399
click at [424, 298] on video at bounding box center [354, 199] width 709 height 399
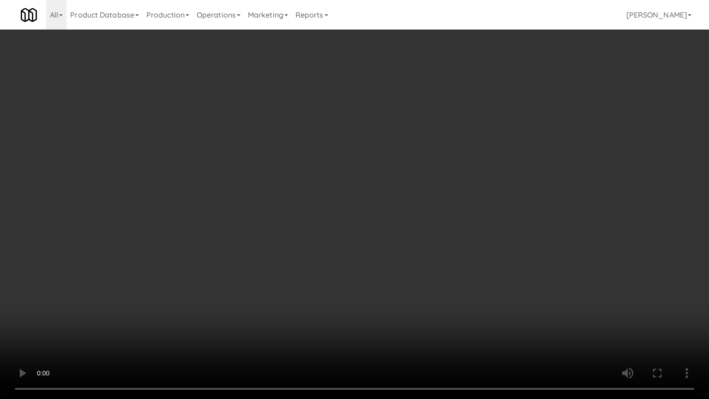
click at [424, 298] on video at bounding box center [354, 199] width 709 height 399
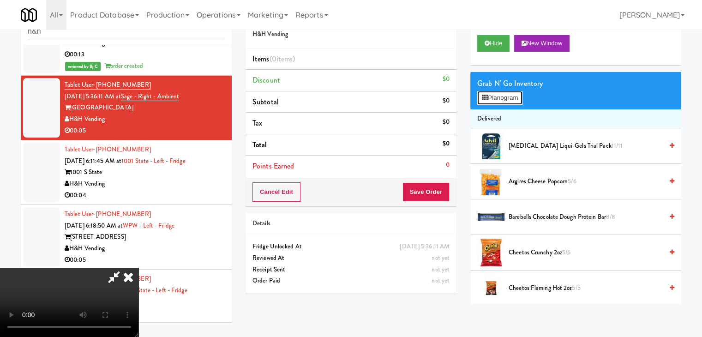
click at [511, 98] on button "Planogram" at bounding box center [499, 98] width 45 height 14
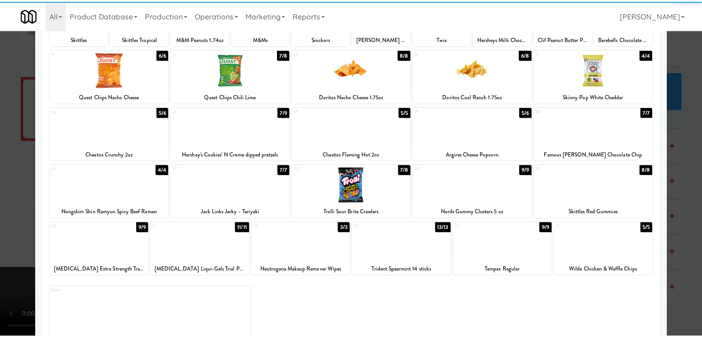
scroll to position [116, 0]
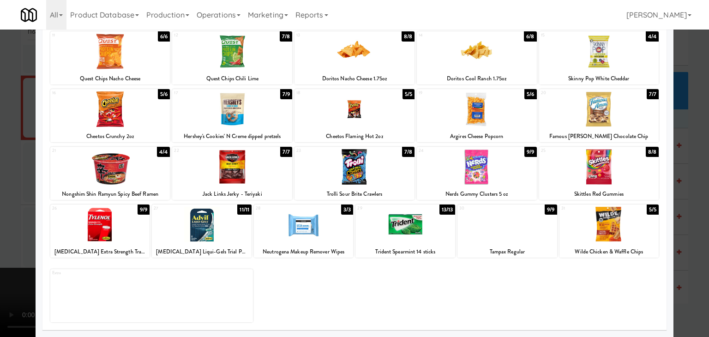
click at [245, 114] on div at bounding box center [232, 109] width 120 height 36
drag, startPoint x: 0, startPoint y: 164, endPoint x: 25, endPoint y: 161, distance: 25.6
click at [4, 163] on div at bounding box center [354, 168] width 709 height 337
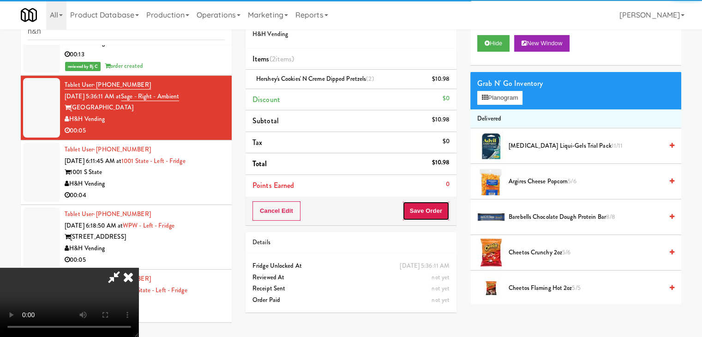
click at [436, 213] on button "Save Order" at bounding box center [425, 210] width 47 height 19
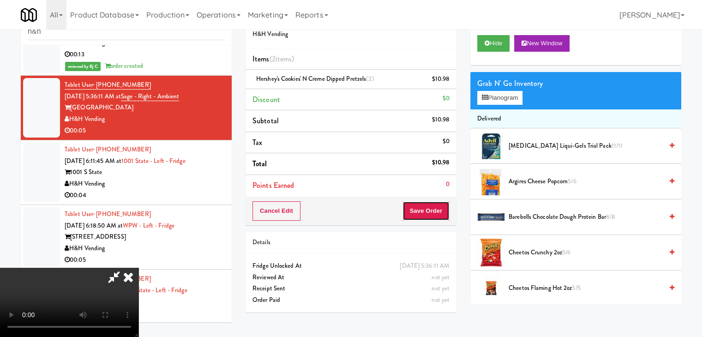
click at [436, 214] on button "Save Order" at bounding box center [425, 210] width 47 height 19
click at [435, 209] on body "Are you sure you want to update this order? Okay Cancel Okay Are you sure you w…" at bounding box center [351, 168] width 702 height 337
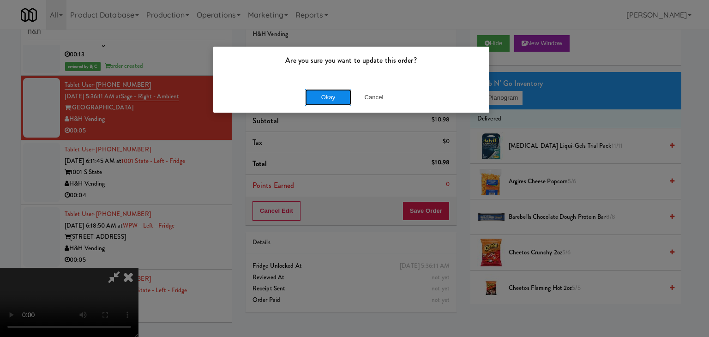
click at [334, 96] on button "Okay" at bounding box center [328, 97] width 46 height 17
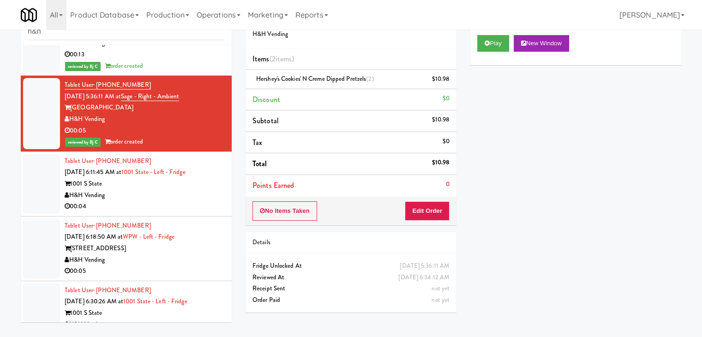
click at [151, 185] on div "1001 S State" at bounding box center [145, 184] width 160 height 12
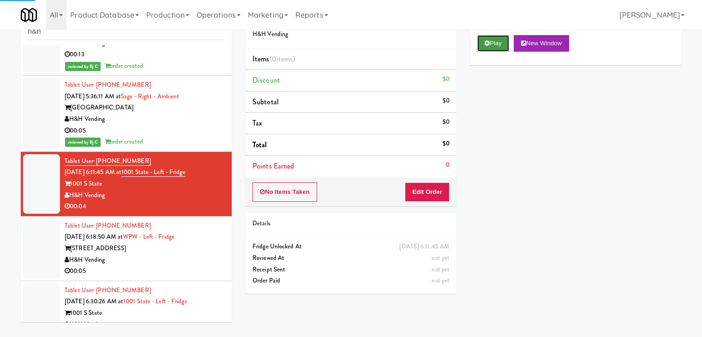
click at [489, 38] on button "Play" at bounding box center [493, 43] width 32 height 17
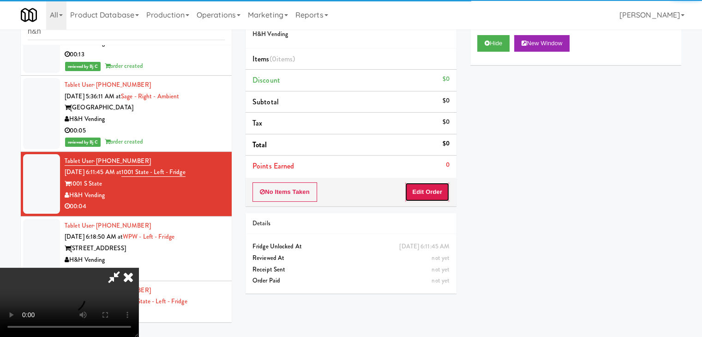
click at [430, 189] on button "Edit Order" at bounding box center [427, 191] width 45 height 19
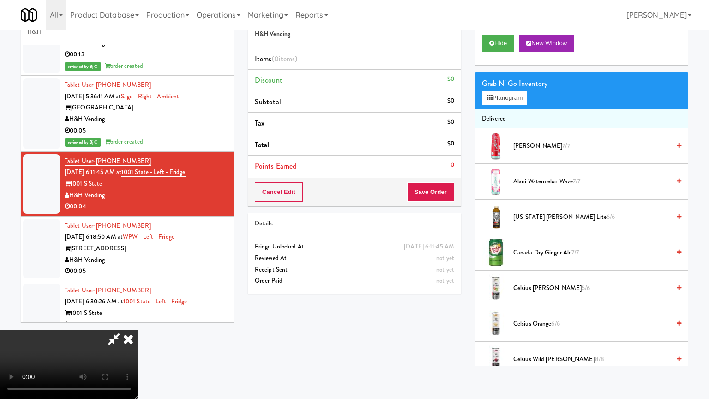
drag, startPoint x: 400, startPoint y: 319, endPoint x: 399, endPoint y: 314, distance: 5.3
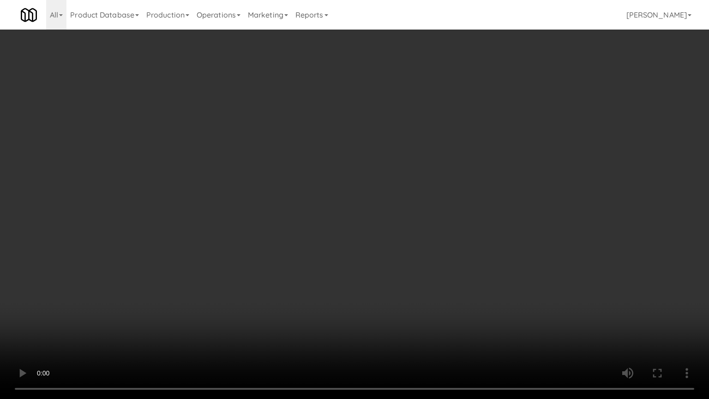
click at [399, 314] on video at bounding box center [354, 199] width 709 height 399
click at [399, 312] on video at bounding box center [354, 199] width 709 height 399
click at [406, 300] on video at bounding box center [354, 199] width 709 height 399
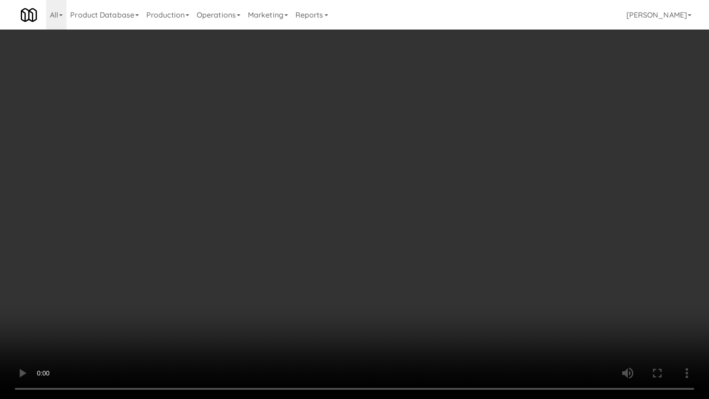
drag, startPoint x: 406, startPoint y: 300, endPoint x: 435, endPoint y: 227, distance: 78.6
click at [411, 290] on video at bounding box center [354, 199] width 709 height 399
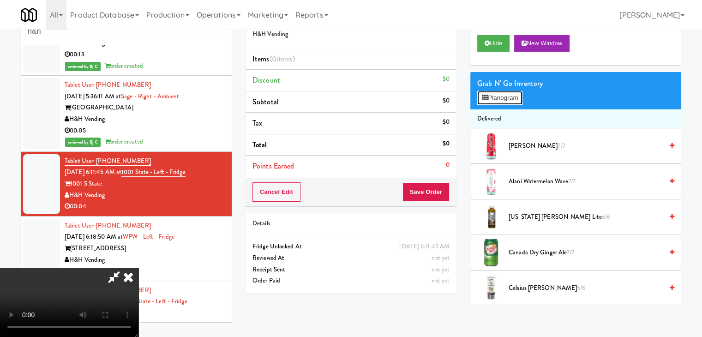
click at [511, 97] on button "Planogram" at bounding box center [499, 98] width 45 height 14
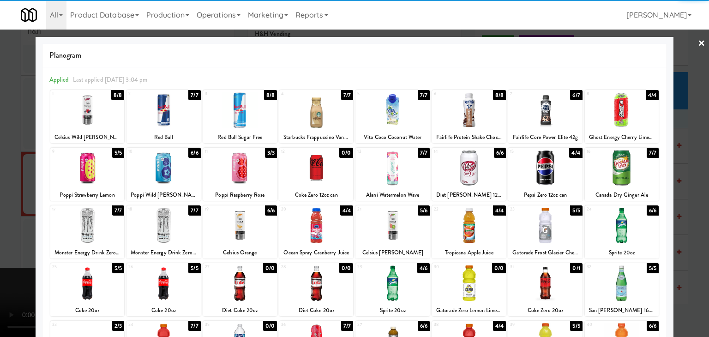
click at [163, 220] on div at bounding box center [163, 226] width 74 height 36
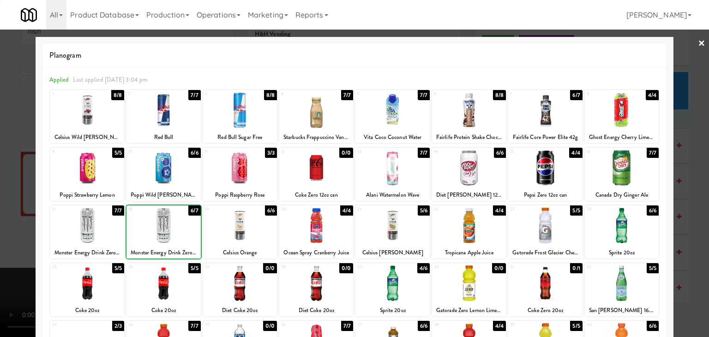
click at [0, 221] on div at bounding box center [354, 168] width 709 height 337
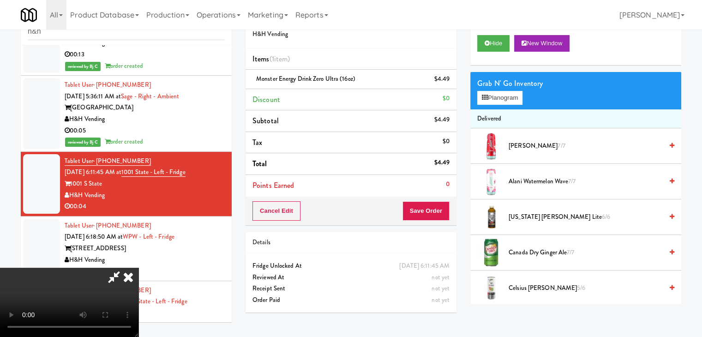
click at [138, 268] on video at bounding box center [69, 302] width 138 height 69
click at [427, 214] on button "Save Order" at bounding box center [425, 210] width 47 height 19
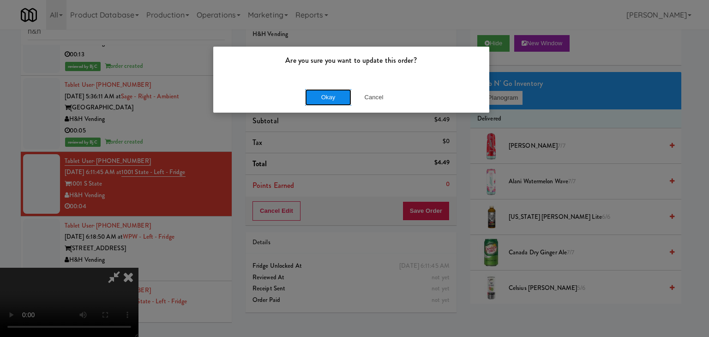
click at [340, 99] on button "Okay" at bounding box center [328, 97] width 46 height 17
click at [340, 99] on div "Okay Cancel" at bounding box center [351, 97] width 276 height 31
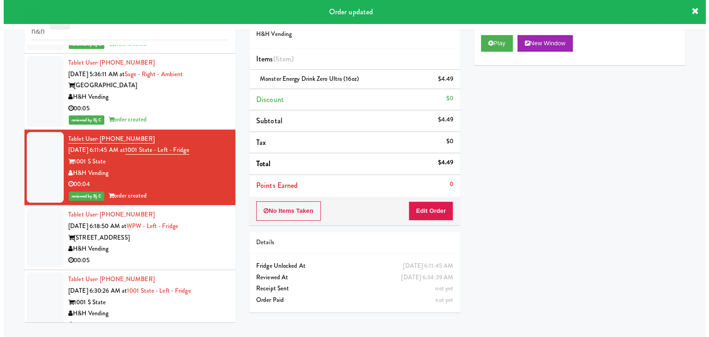
scroll to position [242, 0]
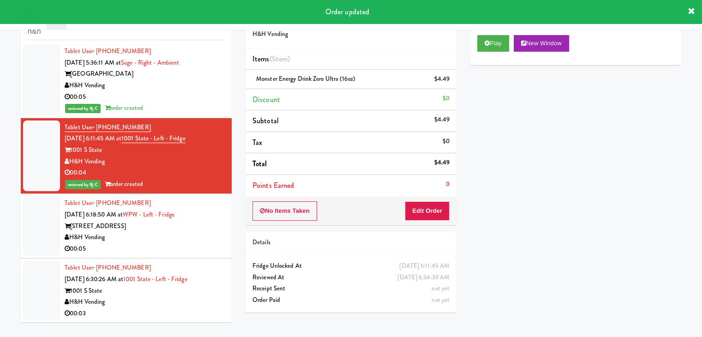
click at [185, 240] on div "H&H Vending" at bounding box center [145, 238] width 160 height 12
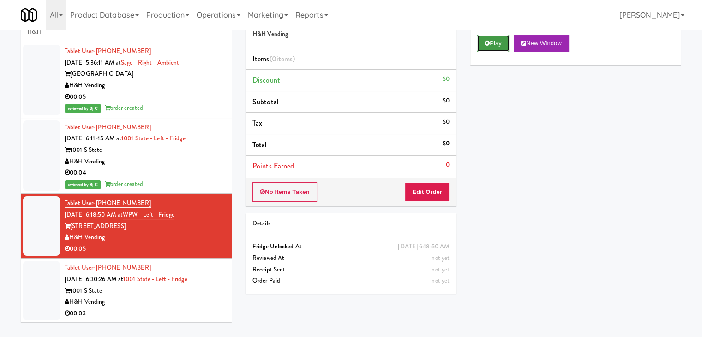
click at [499, 44] on button "Play" at bounding box center [493, 43] width 32 height 17
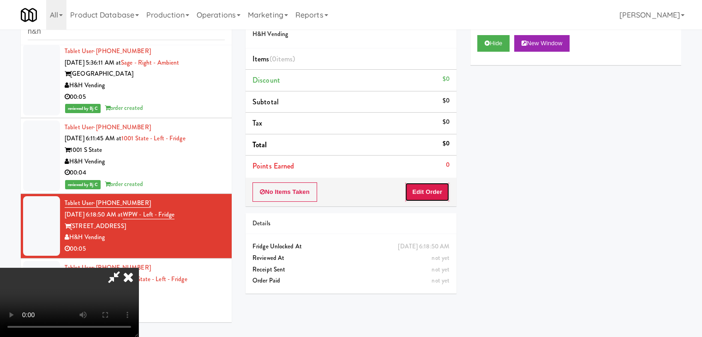
click at [430, 189] on button "Edit Order" at bounding box center [427, 191] width 45 height 19
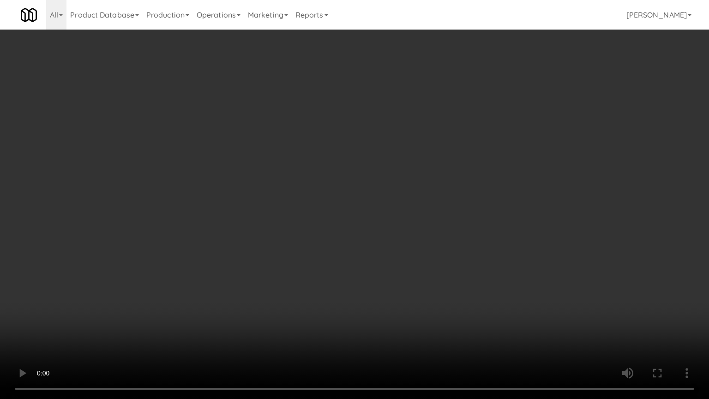
click at [384, 296] on video at bounding box center [354, 199] width 709 height 399
drag, startPoint x: 384, startPoint y: 296, endPoint x: 383, endPoint y: 255, distance: 41.1
click at [384, 293] on video at bounding box center [354, 199] width 709 height 399
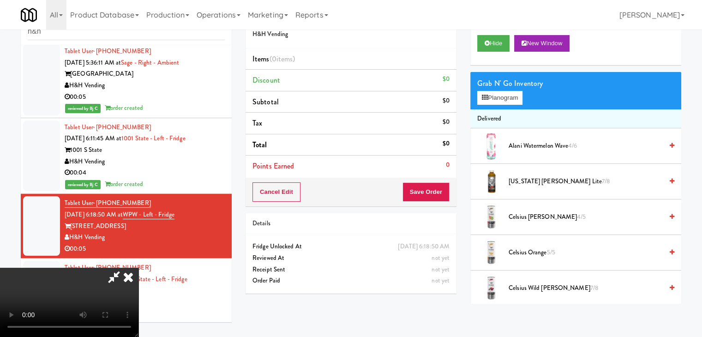
click at [138, 268] on icon at bounding box center [128, 277] width 20 height 18
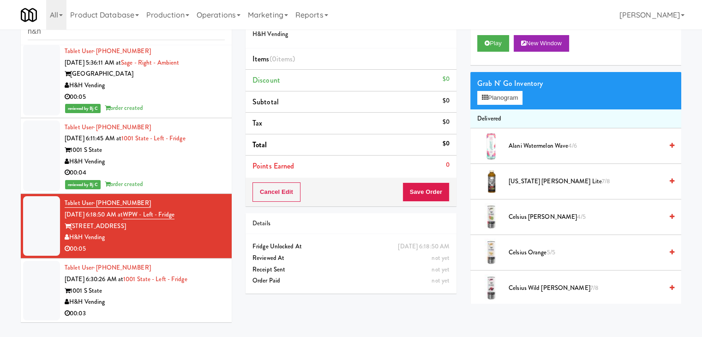
drag, startPoint x: 178, startPoint y: 302, endPoint x: 203, endPoint y: 245, distance: 62.8
click at [179, 300] on div "H&H Vending" at bounding box center [145, 302] width 160 height 12
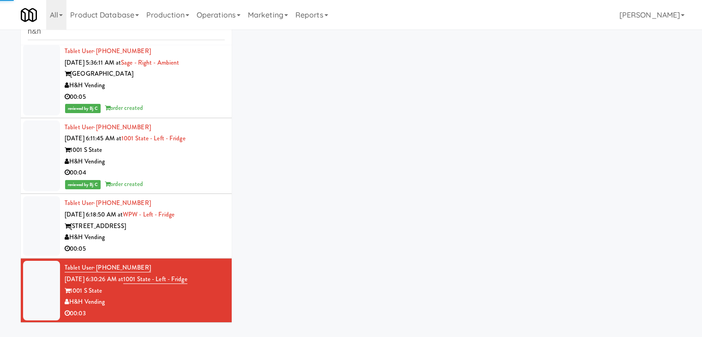
click at [209, 227] on div "[STREET_ADDRESS]" at bounding box center [145, 227] width 160 height 12
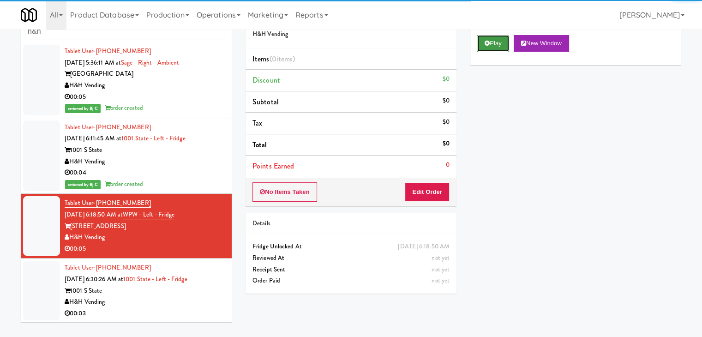
click at [493, 37] on button "Play" at bounding box center [493, 43] width 32 height 17
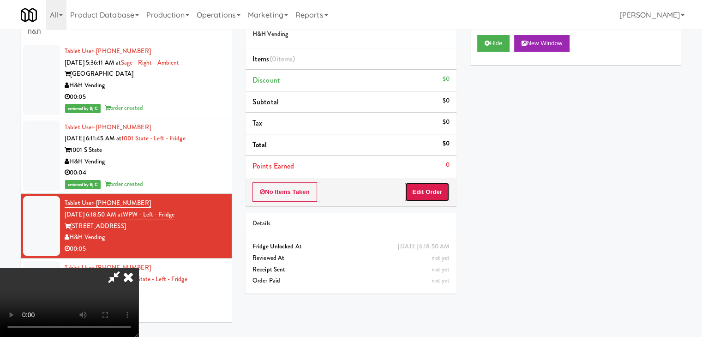
click at [437, 191] on button "Edit Order" at bounding box center [427, 191] width 45 height 19
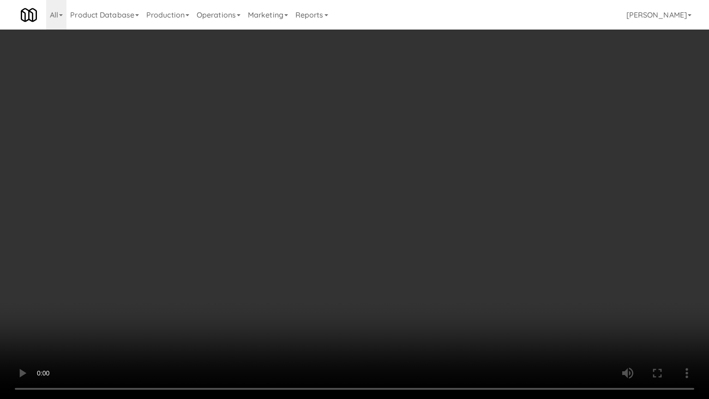
click at [435, 282] on video at bounding box center [354, 199] width 709 height 399
drag, startPoint x: 435, startPoint y: 282, endPoint x: 434, endPoint y: 243, distance: 39.7
click at [434, 281] on video at bounding box center [354, 199] width 709 height 399
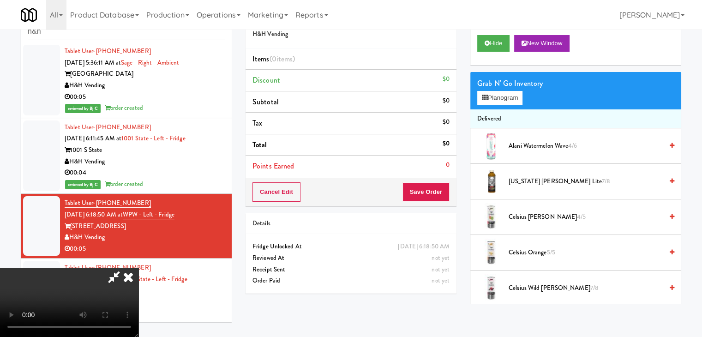
click at [138, 268] on icon at bounding box center [128, 277] width 20 height 18
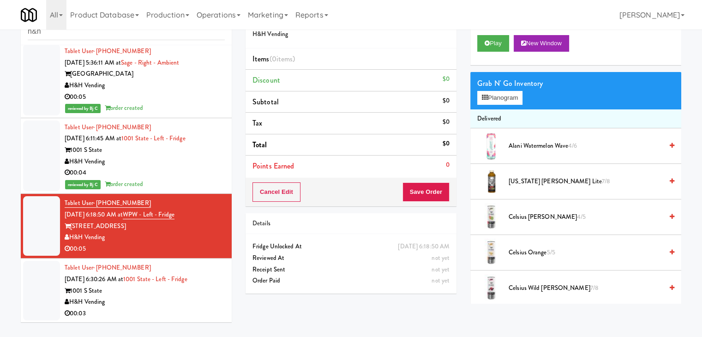
click at [199, 298] on div "H&H Vending" at bounding box center [145, 302] width 160 height 12
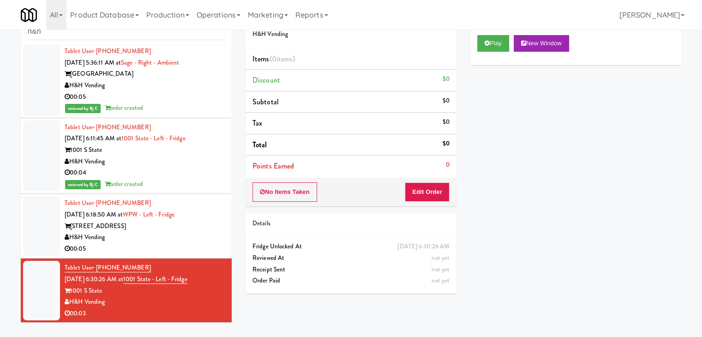
click at [203, 234] on div "H&H Vending" at bounding box center [145, 238] width 160 height 12
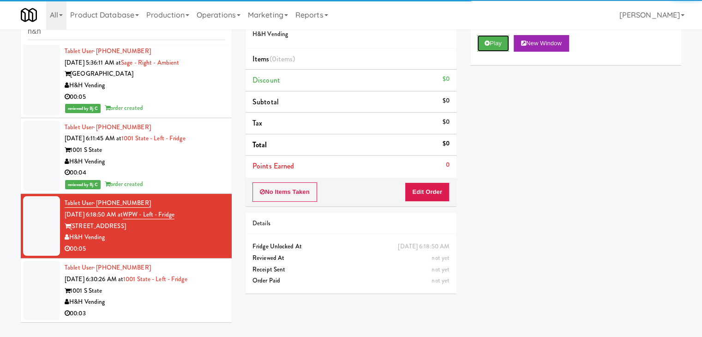
drag, startPoint x: 499, startPoint y: 41, endPoint x: 485, endPoint y: 71, distance: 32.6
click at [499, 41] on button "Play" at bounding box center [493, 43] width 32 height 17
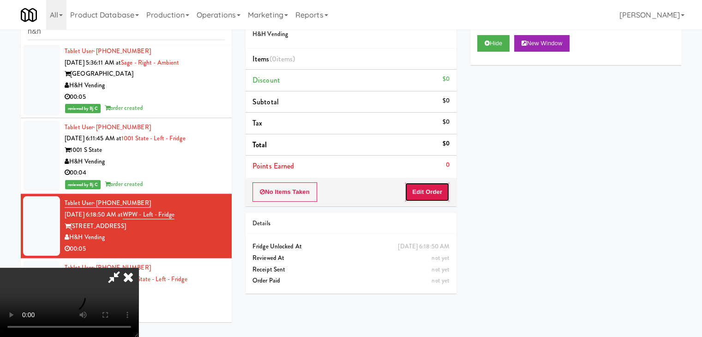
click at [429, 188] on button "Edit Order" at bounding box center [427, 191] width 45 height 19
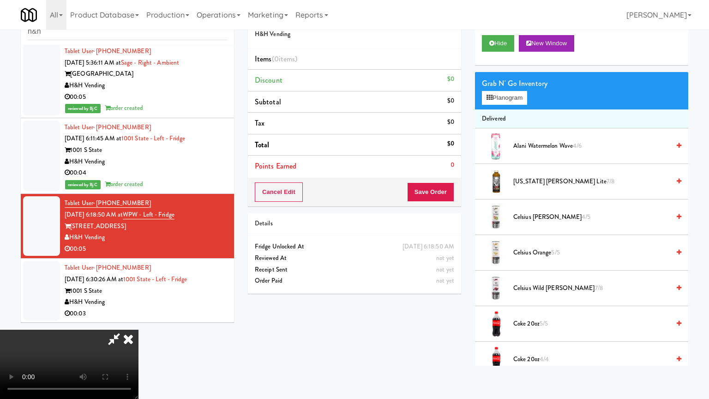
click at [138, 329] on video at bounding box center [69, 363] width 138 height 69
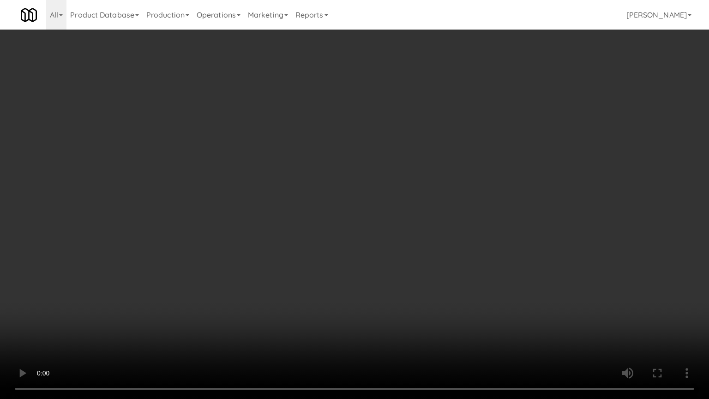
click at [417, 223] on video at bounding box center [354, 199] width 709 height 399
click at [417, 222] on video at bounding box center [354, 199] width 709 height 399
click at [435, 255] on video at bounding box center [354, 199] width 709 height 399
click at [436, 258] on video at bounding box center [354, 199] width 709 height 399
click at [463, 221] on video at bounding box center [354, 199] width 709 height 399
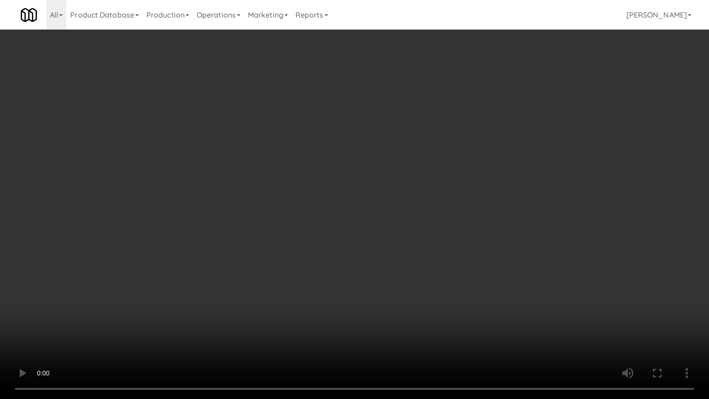
click at [463, 221] on video at bounding box center [354, 199] width 709 height 399
click at [465, 216] on video at bounding box center [354, 199] width 709 height 399
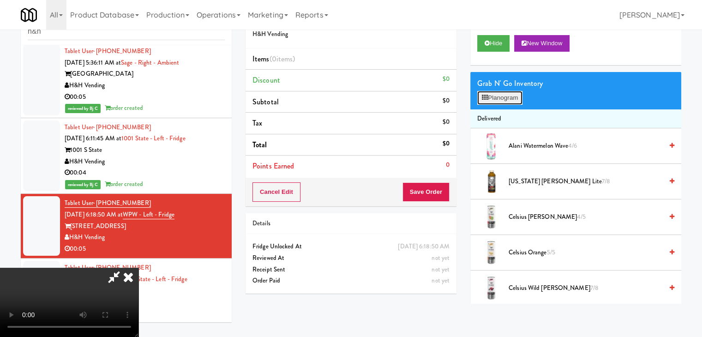
click at [513, 93] on button "Planogram" at bounding box center [499, 98] width 45 height 14
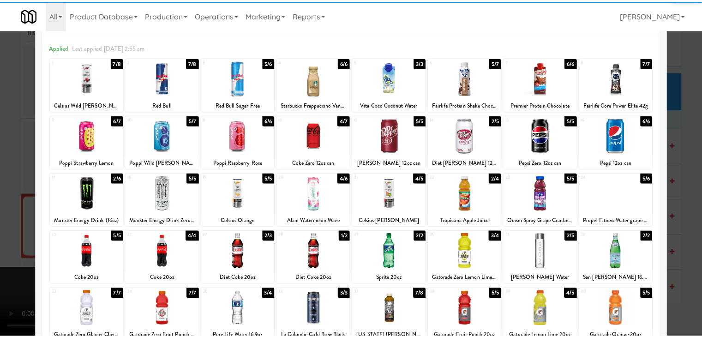
scroll to position [92, 0]
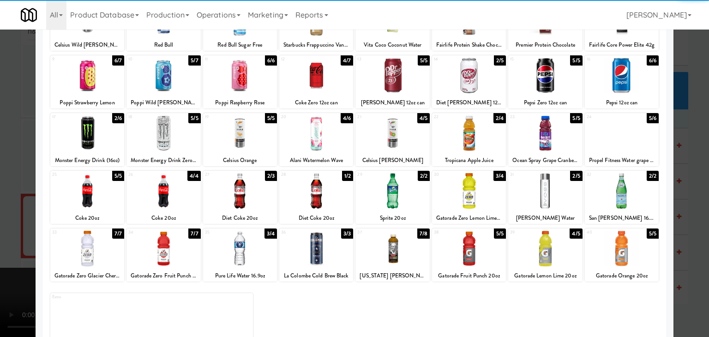
click at [314, 256] on div at bounding box center [316, 249] width 74 height 36
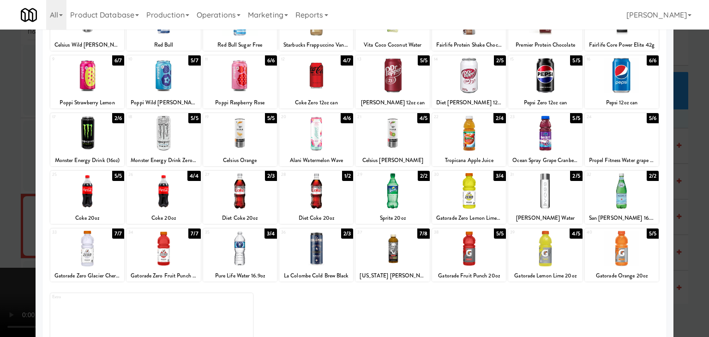
drag, startPoint x: 1, startPoint y: 244, endPoint x: 16, endPoint y: 243, distance: 14.3
click at [2, 243] on div at bounding box center [354, 168] width 709 height 337
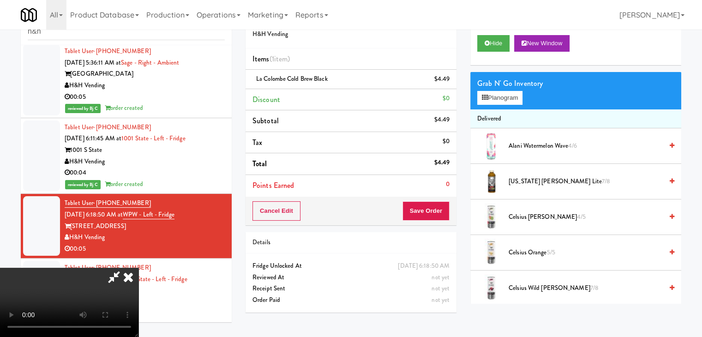
click at [138, 268] on video at bounding box center [69, 302] width 138 height 69
drag, startPoint x: 298, startPoint y: 257, endPoint x: 304, endPoint y: 262, distance: 7.8
click at [138, 268] on video at bounding box center [69, 302] width 138 height 69
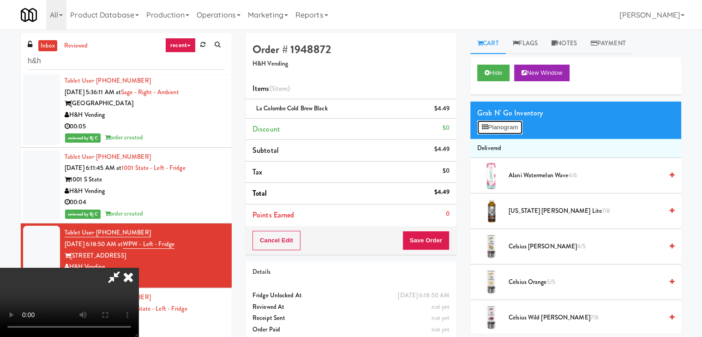
click at [511, 128] on button "Planogram" at bounding box center [499, 127] width 45 height 14
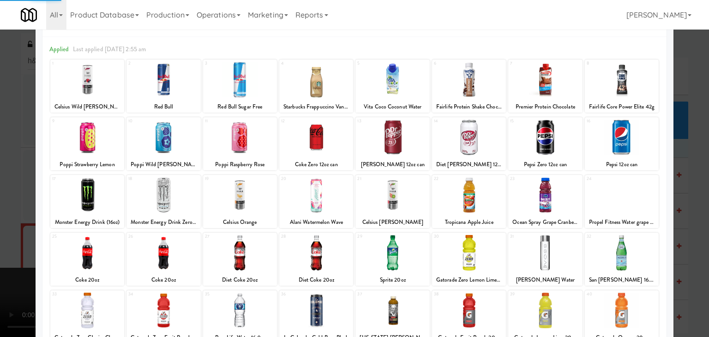
scroll to position [92, 0]
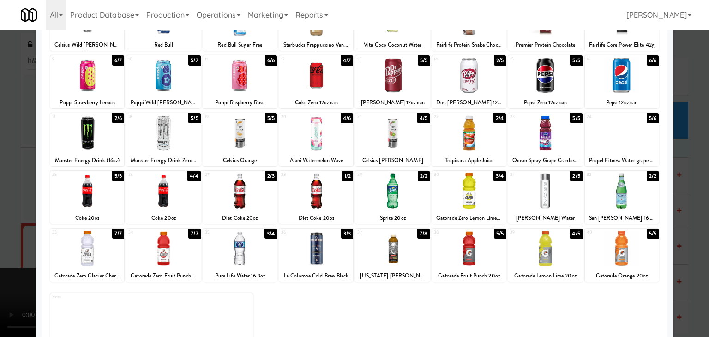
drag, startPoint x: 0, startPoint y: 215, endPoint x: 113, endPoint y: 224, distance: 113.4
click at [0, 215] on div at bounding box center [354, 168] width 709 height 337
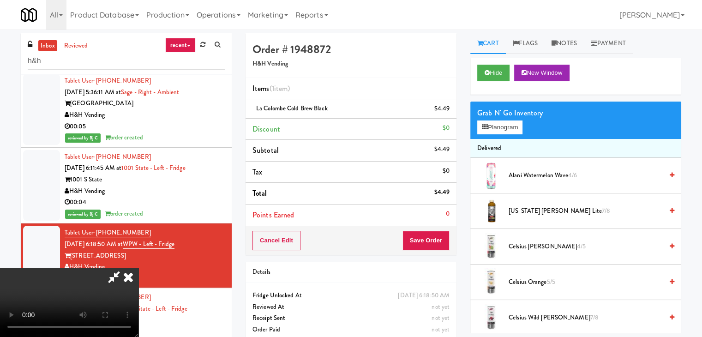
click at [138, 268] on video at bounding box center [69, 302] width 138 height 69
drag, startPoint x: 215, startPoint y: 234, endPoint x: 218, endPoint y: 274, distance: 39.8
click at [138, 268] on video at bounding box center [69, 302] width 138 height 69
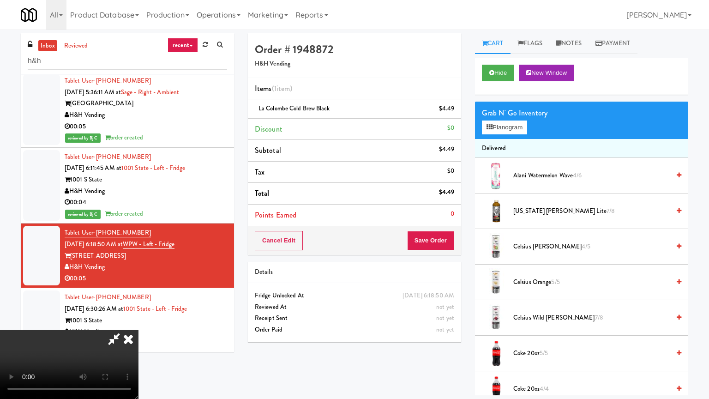
drag, startPoint x: 269, startPoint y: 274, endPoint x: 270, endPoint y: 279, distance: 4.7
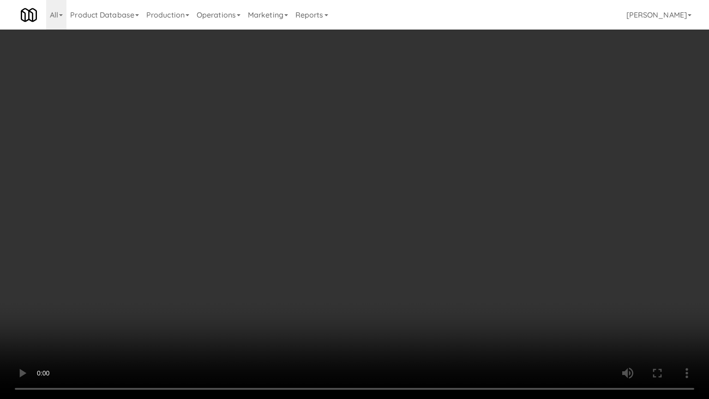
click at [269, 275] on video at bounding box center [354, 199] width 709 height 399
click at [272, 280] on video at bounding box center [354, 199] width 709 height 399
click at [273, 278] on video at bounding box center [354, 199] width 709 height 399
click at [273, 277] on video at bounding box center [354, 199] width 709 height 399
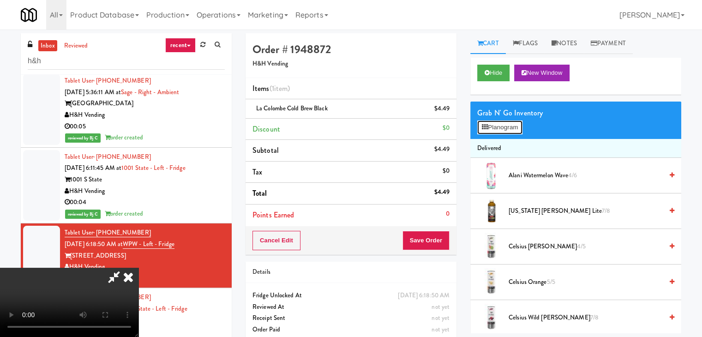
click at [509, 130] on button "Planogram" at bounding box center [499, 127] width 45 height 14
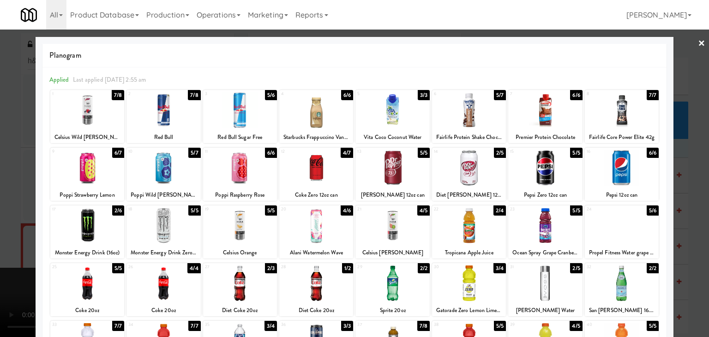
click at [243, 284] on div at bounding box center [240, 283] width 74 height 36
drag, startPoint x: 0, startPoint y: 257, endPoint x: 6, endPoint y: 256, distance: 5.6
click at [3, 256] on div at bounding box center [354, 168] width 709 height 337
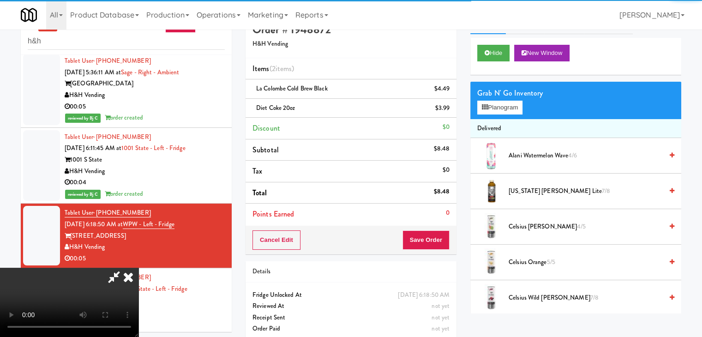
scroll to position [30, 0]
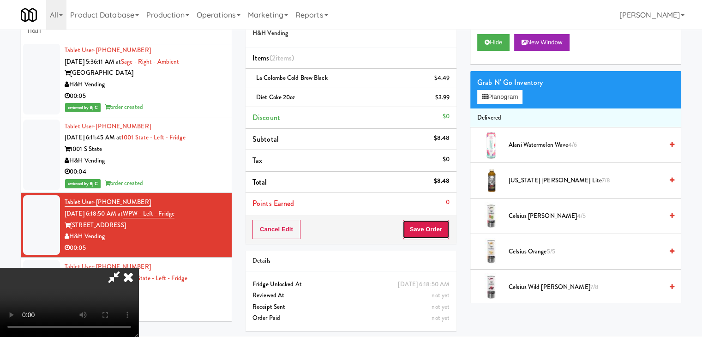
click at [437, 233] on button "Save Order" at bounding box center [425, 229] width 47 height 19
click at [438, 230] on button "Save Order" at bounding box center [425, 229] width 47 height 19
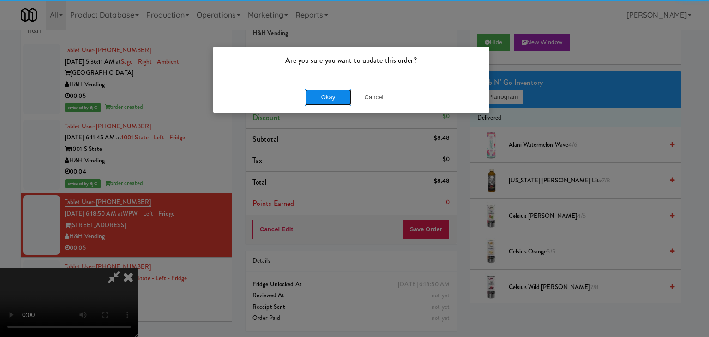
click at [343, 97] on button "Okay" at bounding box center [328, 97] width 46 height 17
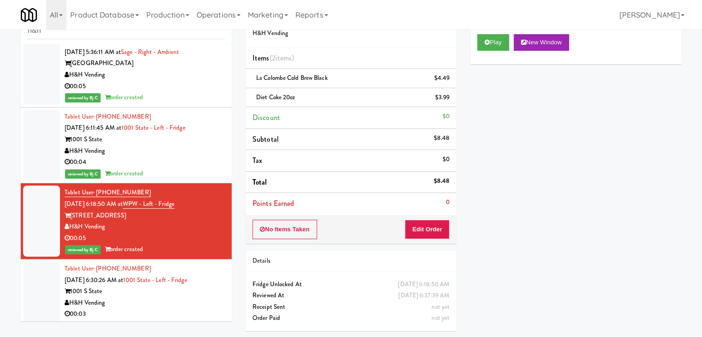
scroll to position [254, 0]
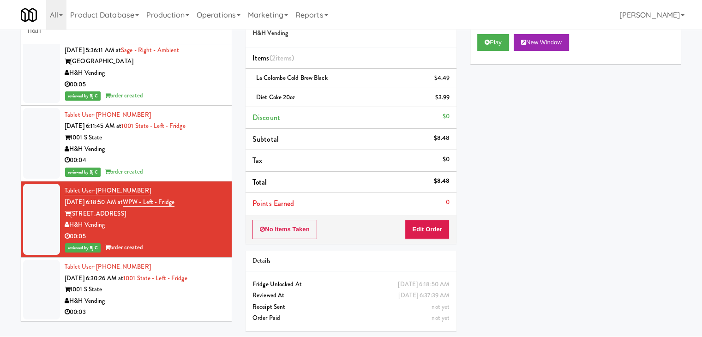
click at [164, 296] on div "H&H Vending" at bounding box center [145, 301] width 160 height 12
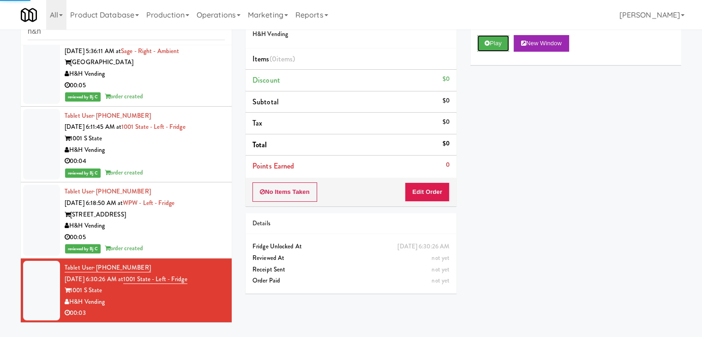
drag, startPoint x: 486, startPoint y: 44, endPoint x: 483, endPoint y: 60, distance: 15.9
click at [487, 43] on icon at bounding box center [486, 43] width 5 height 6
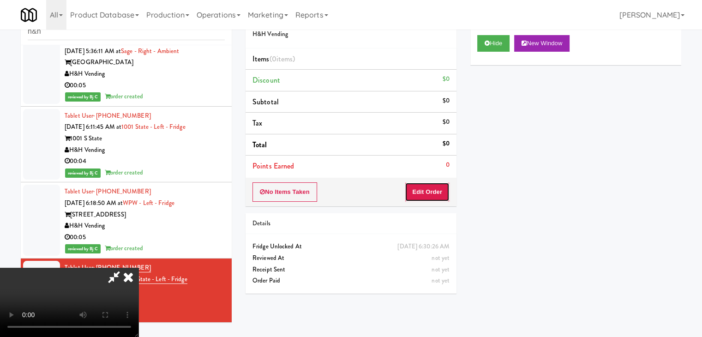
click at [413, 189] on button "Edit Order" at bounding box center [427, 191] width 45 height 19
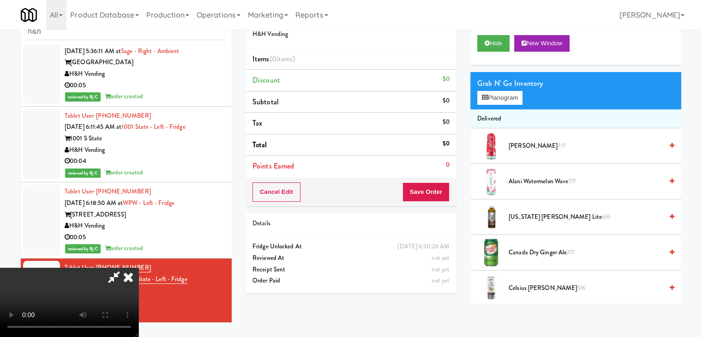
drag, startPoint x: 414, startPoint y: 110, endPoint x: 385, endPoint y: 126, distance: 33.5
click at [138, 268] on icon at bounding box center [128, 277] width 20 height 18
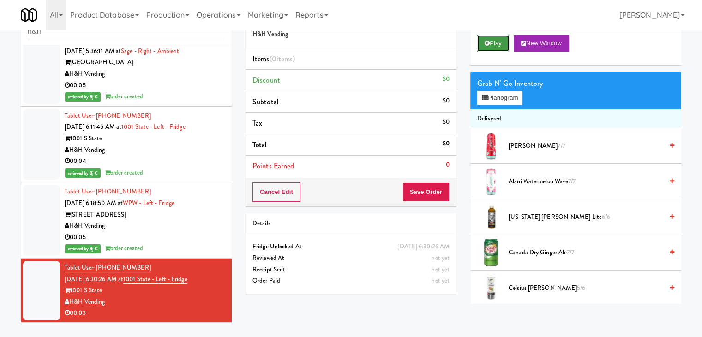
click at [495, 38] on button "Play" at bounding box center [493, 43] width 32 height 17
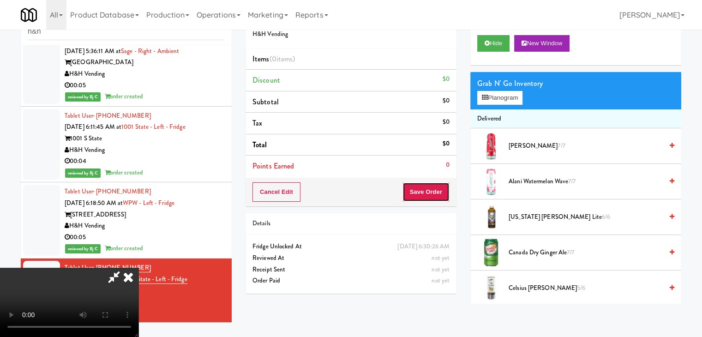
click at [420, 198] on button "Save Order" at bounding box center [425, 191] width 47 height 19
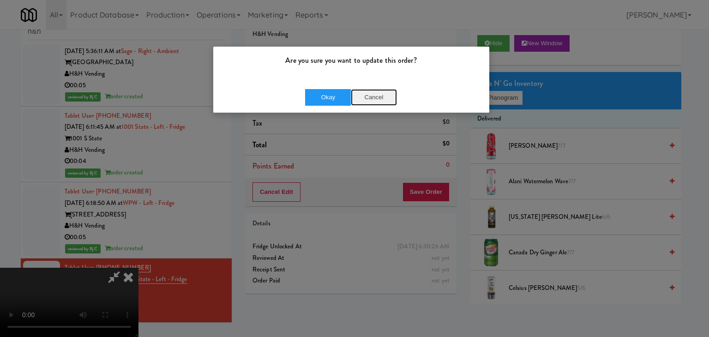
click at [379, 98] on button "Cancel" at bounding box center [374, 97] width 46 height 17
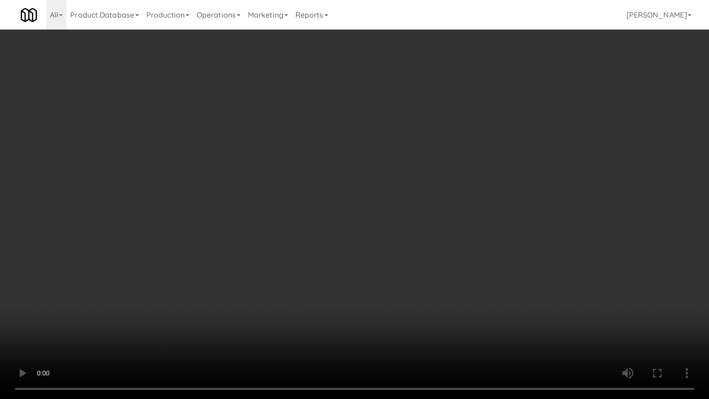
click at [370, 292] on video at bounding box center [354, 199] width 709 height 399
click at [412, 293] on video at bounding box center [354, 199] width 709 height 399
drag, startPoint x: 412, startPoint y: 293, endPoint x: 408, endPoint y: 301, distance: 9.5
click at [412, 293] on video at bounding box center [354, 199] width 709 height 399
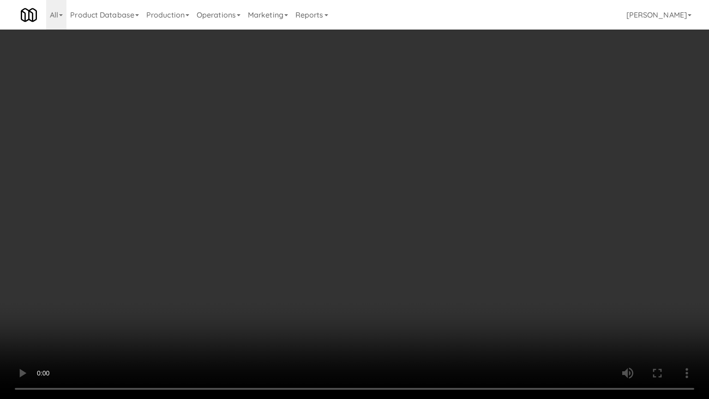
click at [424, 284] on video at bounding box center [354, 199] width 709 height 399
click at [424, 281] on video at bounding box center [354, 199] width 709 height 399
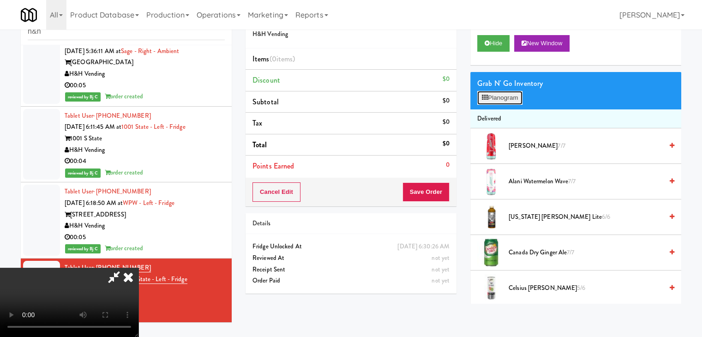
click at [511, 100] on button "Planogram" at bounding box center [499, 98] width 45 height 14
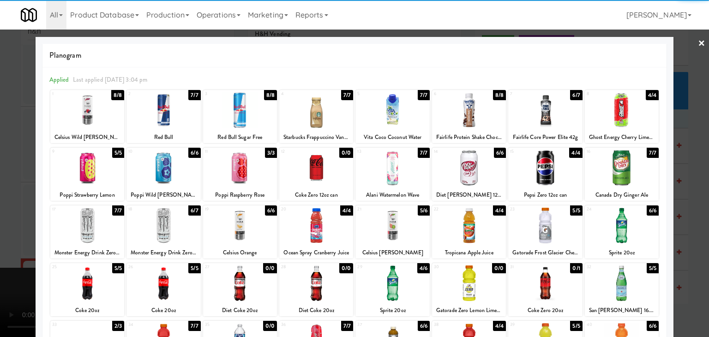
drag, startPoint x: 168, startPoint y: 220, endPoint x: 159, endPoint y: 222, distance: 9.4
click at [167, 221] on div at bounding box center [163, 226] width 74 height 36
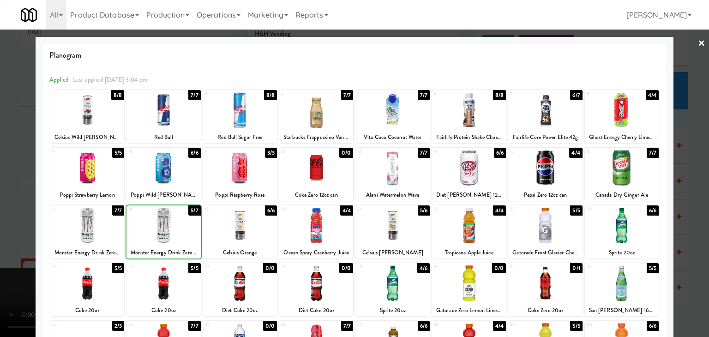
drag, startPoint x: 0, startPoint y: 224, endPoint x: 26, endPoint y: 220, distance: 26.1
click at [2, 223] on div at bounding box center [354, 168] width 709 height 337
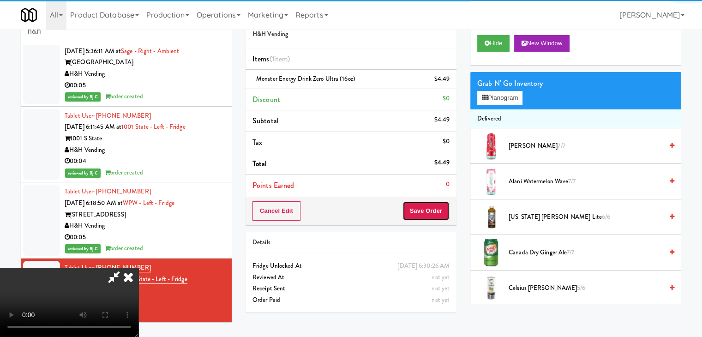
click at [435, 207] on button "Save Order" at bounding box center [425, 210] width 47 height 19
click at [435, 206] on button "Save Order" at bounding box center [425, 210] width 47 height 19
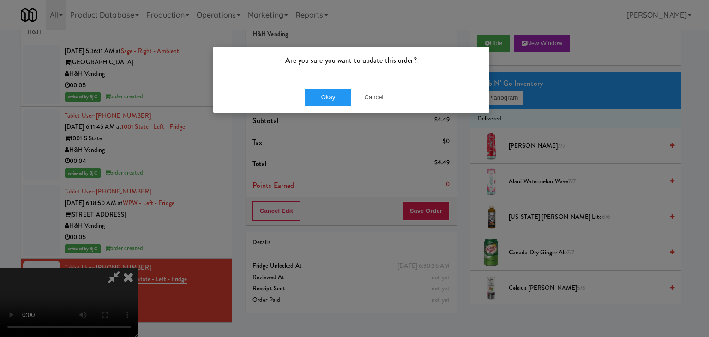
click at [328, 85] on div "Okay Cancel" at bounding box center [351, 97] width 276 height 31
click at [327, 98] on button "Okay" at bounding box center [328, 97] width 46 height 17
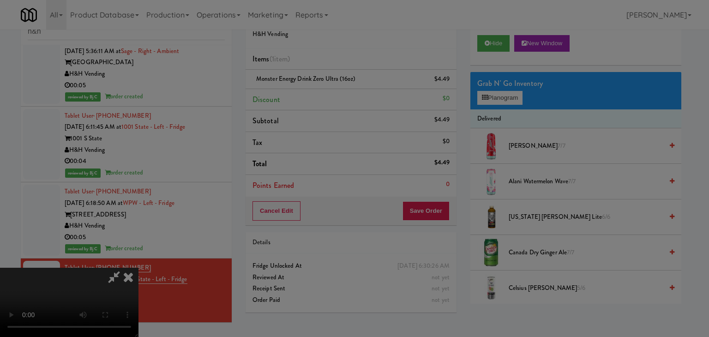
click at [327, 95] on div "Okay Cancel" at bounding box center [351, 80] width 276 height 31
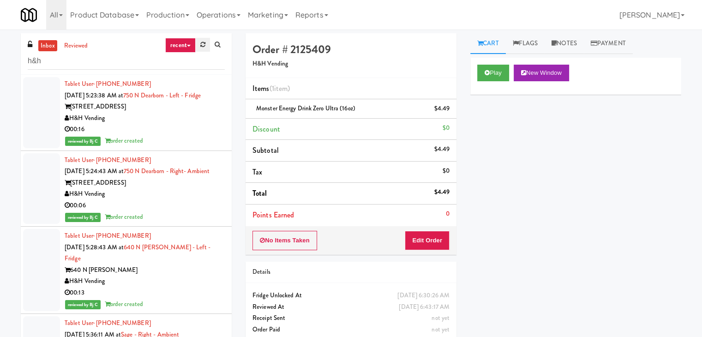
click at [201, 45] on icon at bounding box center [202, 45] width 5 height 6
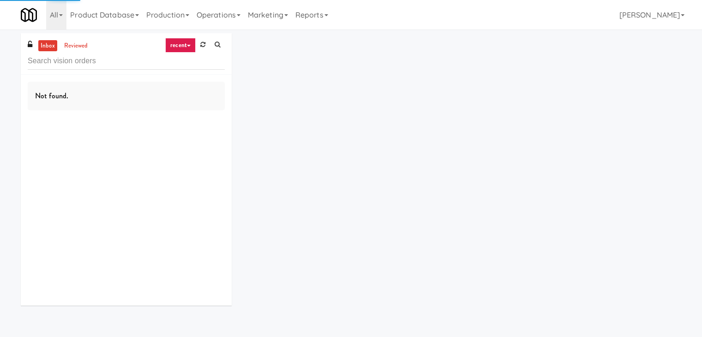
click at [177, 42] on link "recent" at bounding box center [180, 45] width 30 height 15
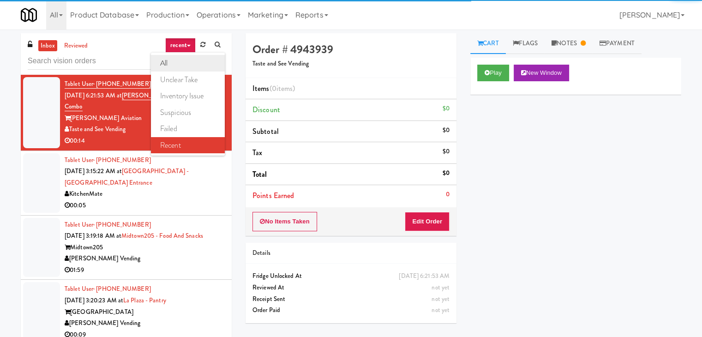
click at [178, 65] on link "all" at bounding box center [188, 63] width 74 height 17
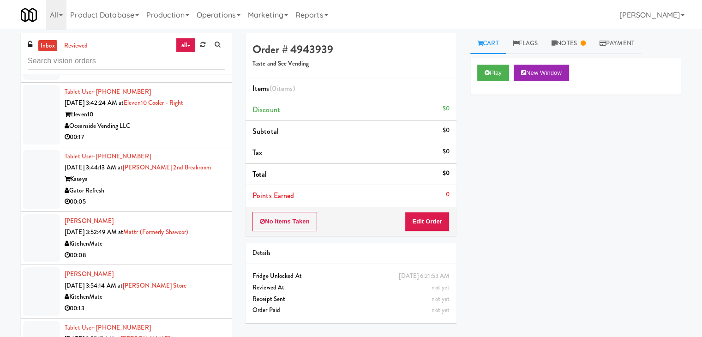
scroll to position [2377, 0]
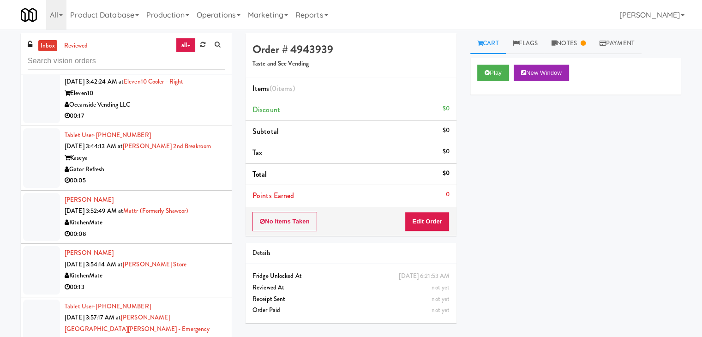
click at [170, 164] on div "Gator Refresh" at bounding box center [145, 170] width 160 height 12
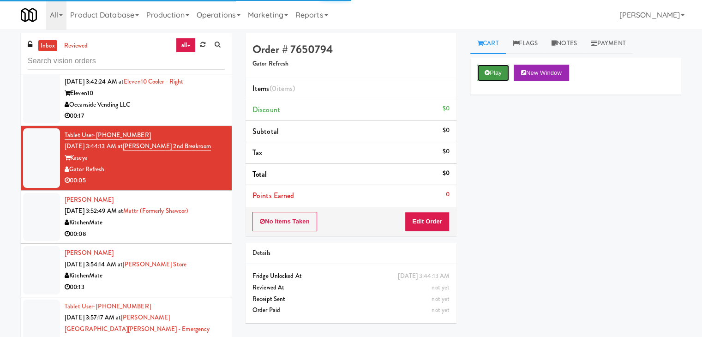
click at [485, 75] on icon at bounding box center [486, 73] width 5 height 6
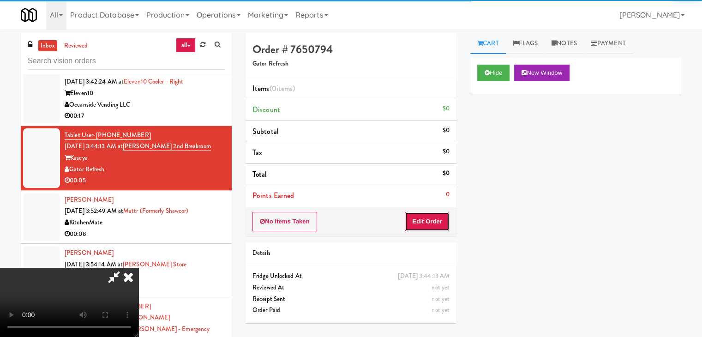
click at [414, 221] on button "Edit Order" at bounding box center [427, 221] width 45 height 19
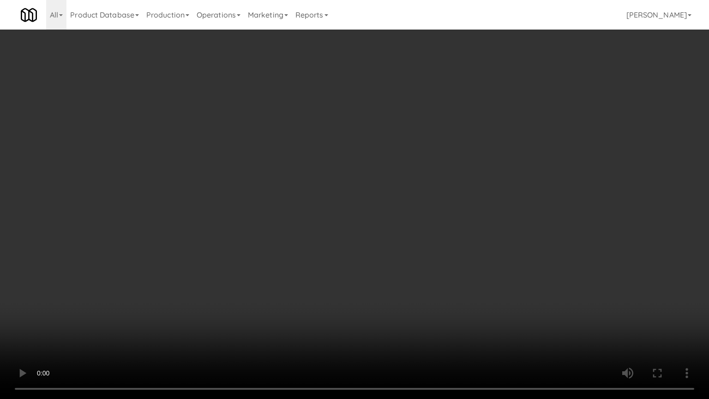
click at [404, 241] on video at bounding box center [354, 199] width 709 height 399
click at [403, 247] on video at bounding box center [354, 199] width 709 height 399
click at [409, 243] on video at bounding box center [354, 199] width 709 height 399
click at [412, 243] on video at bounding box center [354, 199] width 709 height 399
click at [415, 240] on video at bounding box center [354, 199] width 709 height 399
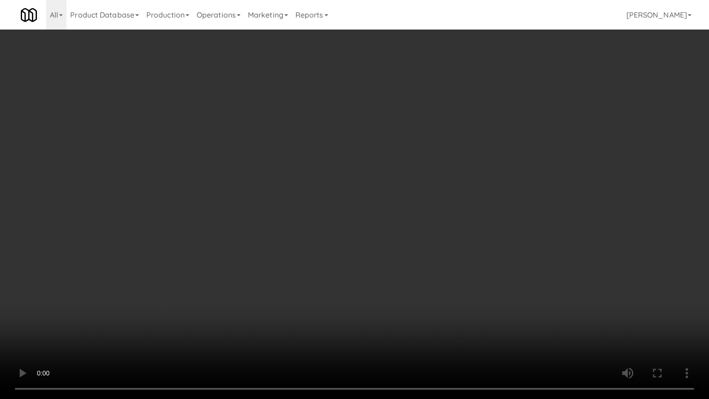
drag, startPoint x: 415, startPoint y: 240, endPoint x: 441, endPoint y: 165, distance: 79.7
click at [417, 238] on video at bounding box center [354, 199] width 709 height 399
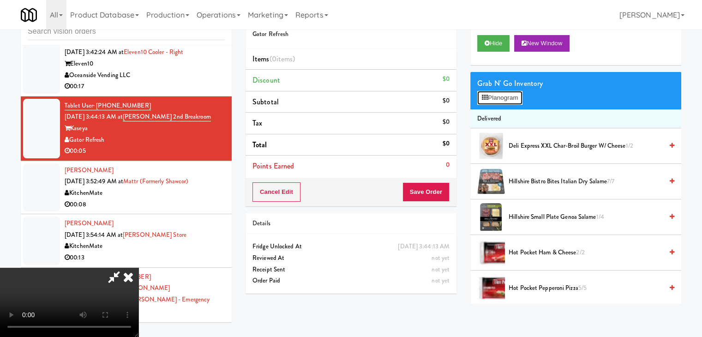
click at [495, 96] on button "Planogram" at bounding box center [499, 98] width 45 height 14
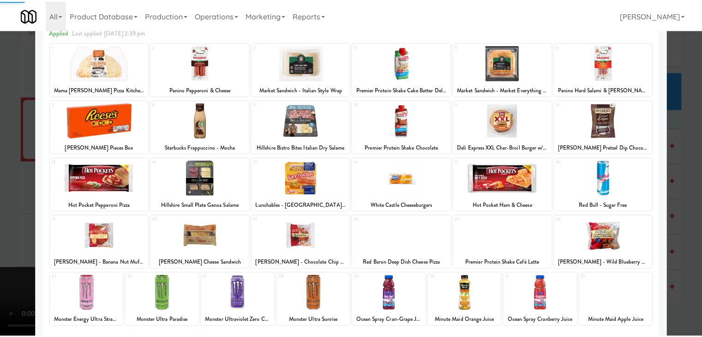
scroll to position [116, 0]
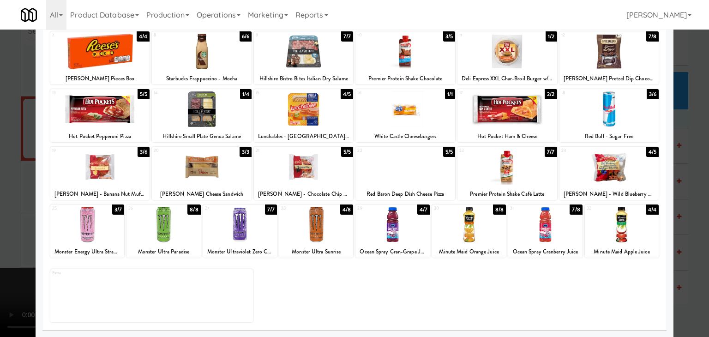
click at [230, 122] on div at bounding box center [202, 109] width 100 height 36
click at [14, 163] on div at bounding box center [354, 168] width 709 height 337
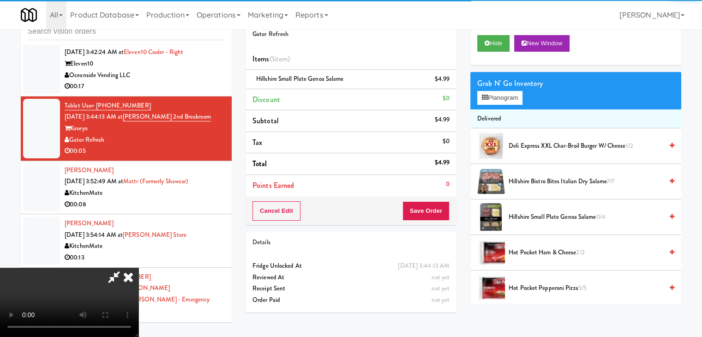
click at [435, 222] on div "Cancel Edit Save Order" at bounding box center [350, 211] width 211 height 29
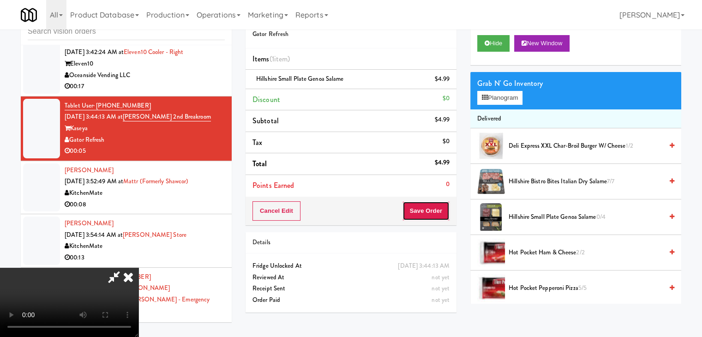
click at [436, 213] on button "Save Order" at bounding box center [425, 210] width 47 height 19
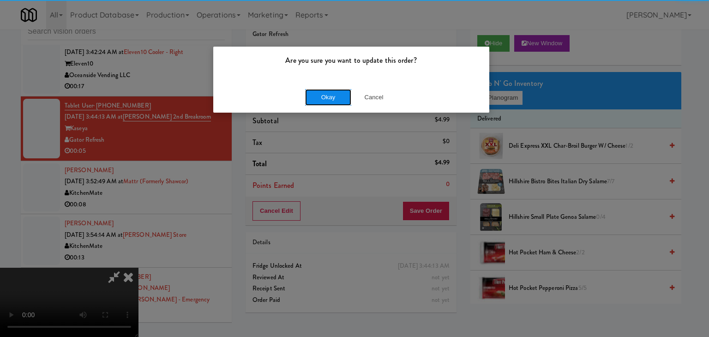
click at [327, 91] on button "Okay" at bounding box center [328, 97] width 46 height 17
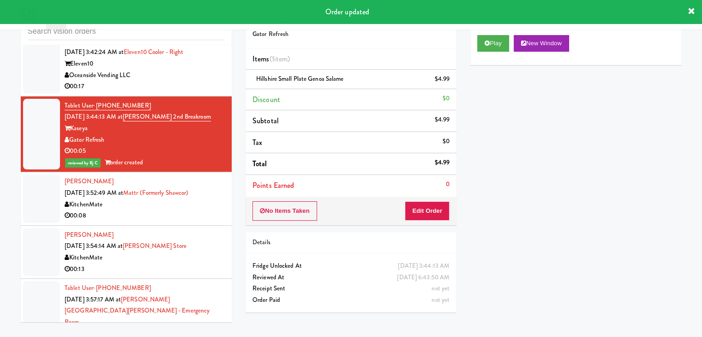
click at [151, 197] on div "[PERSON_NAME] [DATE] 3:52:49 AM at Mattr (formerly Shawcor) KitchenMate 00:08" at bounding box center [145, 198] width 160 height 45
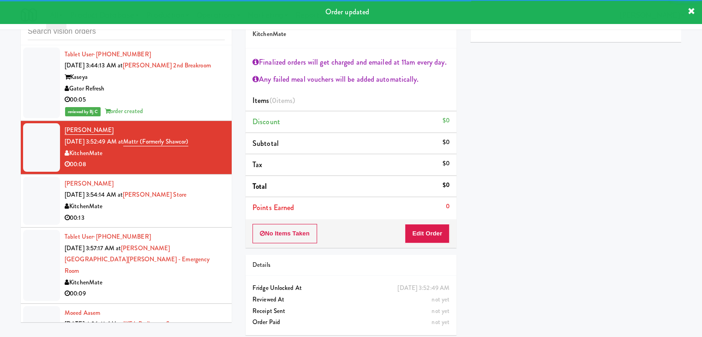
scroll to position [2469, 0]
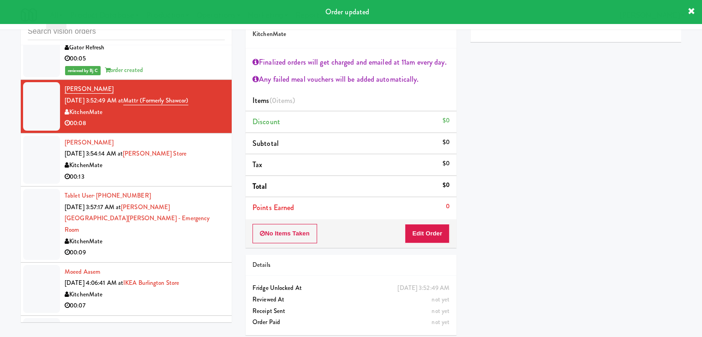
drag, startPoint x: 192, startPoint y: 152, endPoint x: 196, endPoint y: 161, distance: 9.8
click at [194, 160] on div "KitchenMate" at bounding box center [145, 166] width 160 height 12
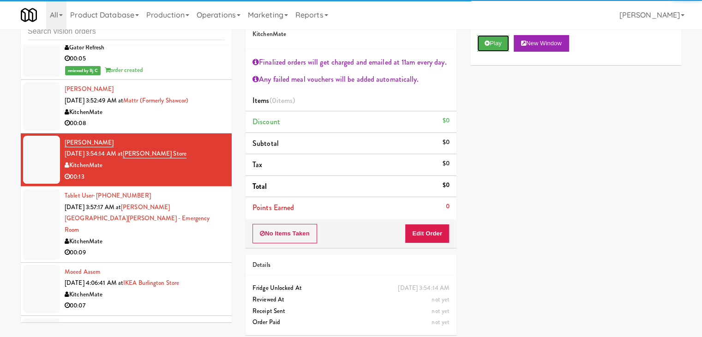
drag, startPoint x: 495, startPoint y: 40, endPoint x: 495, endPoint y: 88, distance: 48.0
click at [495, 42] on button "Play" at bounding box center [493, 43] width 32 height 17
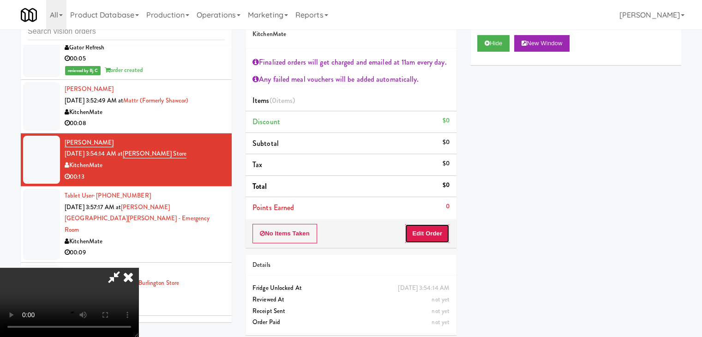
click at [427, 232] on button "Edit Order" at bounding box center [427, 233] width 45 height 19
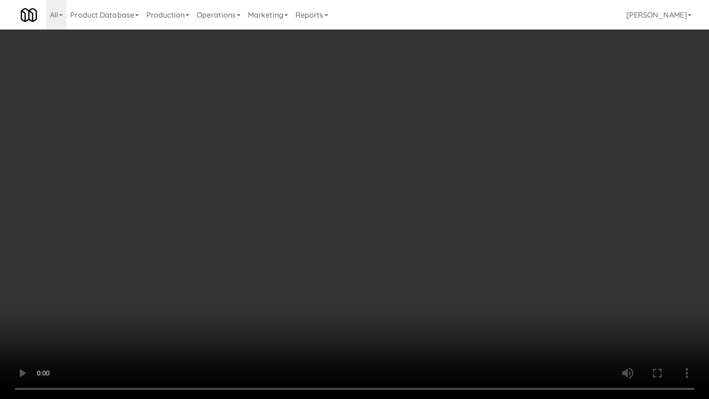
click at [391, 260] on video at bounding box center [354, 199] width 709 height 399
click at [391, 256] on video at bounding box center [354, 199] width 709 height 399
drag, startPoint x: 388, startPoint y: 256, endPoint x: 377, endPoint y: 257, distance: 10.2
click at [387, 256] on video at bounding box center [354, 199] width 709 height 399
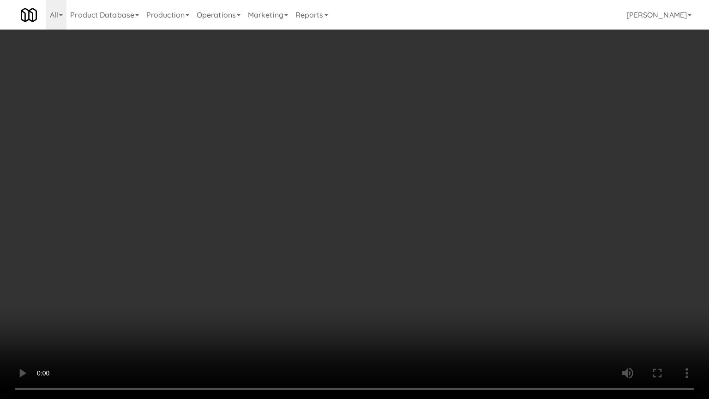
click at [380, 256] on video at bounding box center [354, 199] width 709 height 399
click at [381, 255] on video at bounding box center [354, 199] width 709 height 399
click at [381, 253] on video at bounding box center [354, 199] width 709 height 399
click at [380, 246] on video at bounding box center [354, 199] width 709 height 399
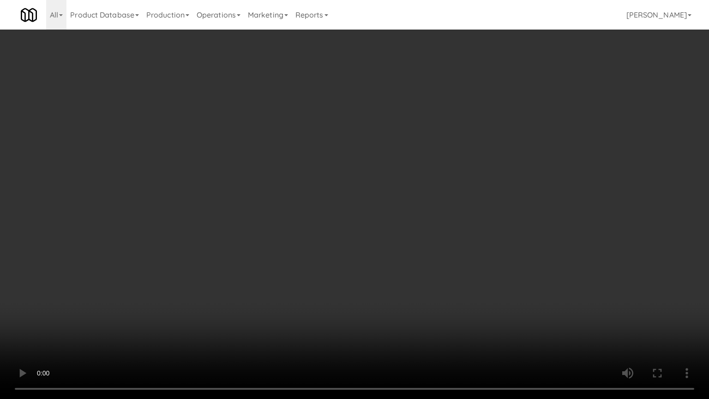
click at [375, 246] on video at bounding box center [354, 199] width 709 height 399
click at [377, 234] on video at bounding box center [354, 199] width 709 height 399
click at [377, 235] on video at bounding box center [354, 199] width 709 height 399
click at [383, 225] on video at bounding box center [354, 199] width 709 height 399
drag, startPoint x: 384, startPoint y: 225, endPoint x: 427, endPoint y: 150, distance: 86.8
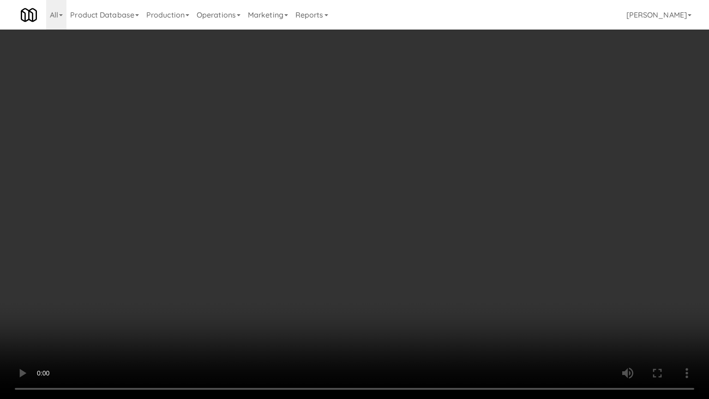
click at [386, 223] on video at bounding box center [354, 199] width 709 height 399
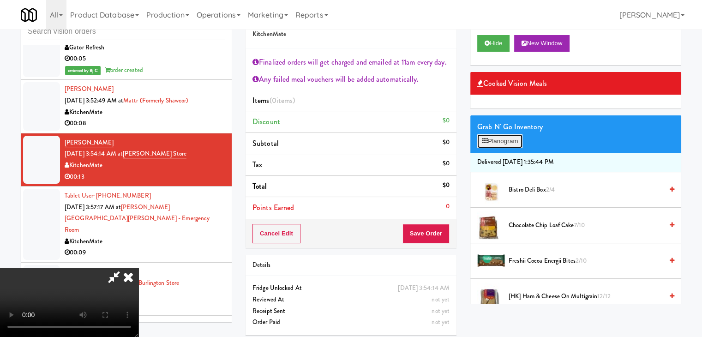
click at [507, 146] on button "Planogram" at bounding box center [499, 141] width 45 height 14
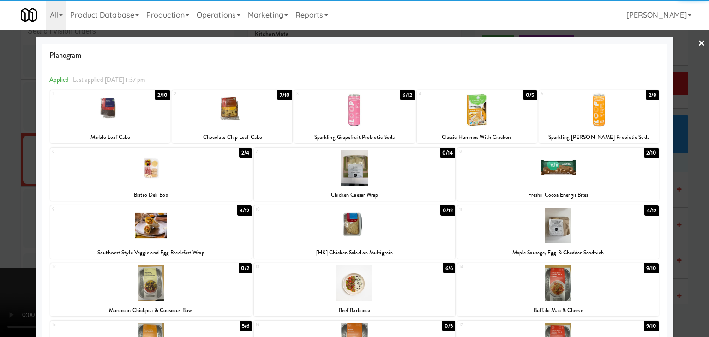
click at [216, 108] on div at bounding box center [232, 110] width 120 height 36
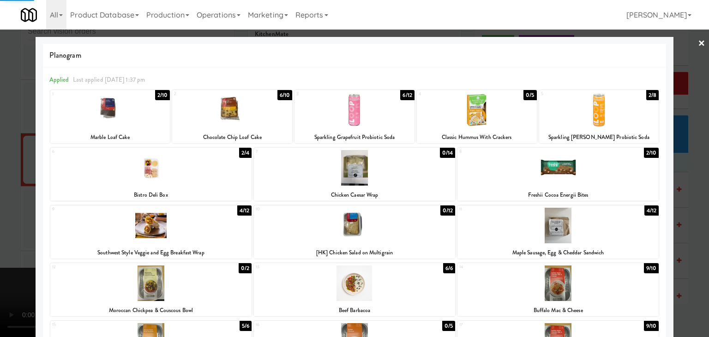
drag, startPoint x: 7, startPoint y: 166, endPoint x: 164, endPoint y: 168, distance: 156.4
click at [22, 165] on div at bounding box center [354, 168] width 709 height 337
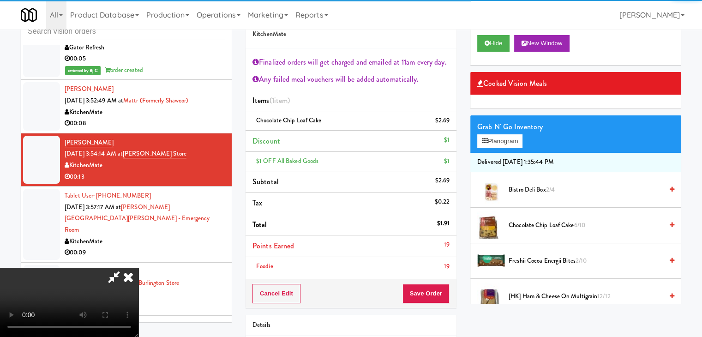
drag, startPoint x: 435, startPoint y: 268, endPoint x: 435, endPoint y: 285, distance: 16.1
click at [435, 271] on div "Foodie 19" at bounding box center [350, 267] width 197 height 12
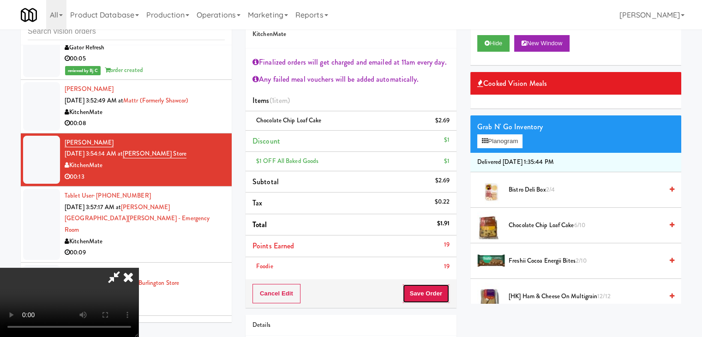
click at [435, 289] on button "Save Order" at bounding box center [425, 293] width 47 height 19
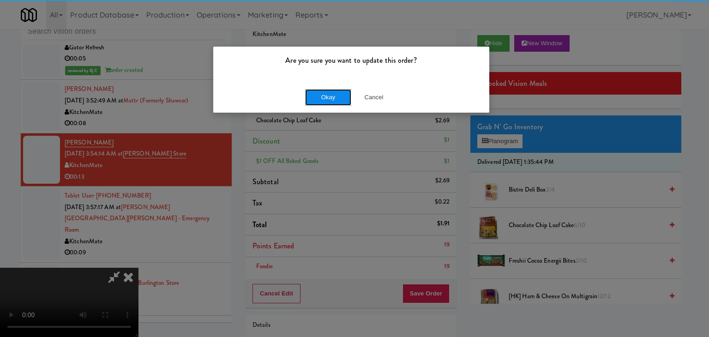
click at [321, 95] on button "Okay" at bounding box center [328, 97] width 46 height 17
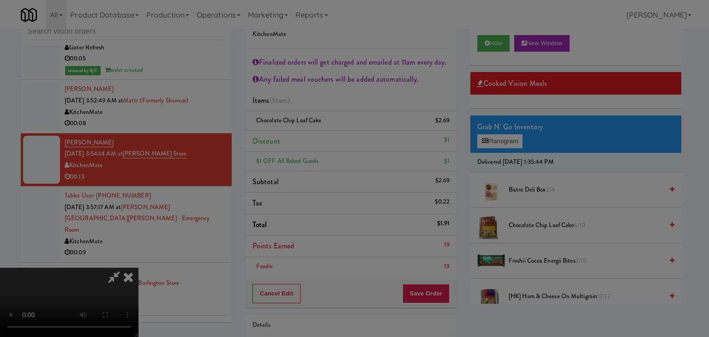
click at [321, 95] on div "Okay Cancel" at bounding box center [351, 80] width 276 height 31
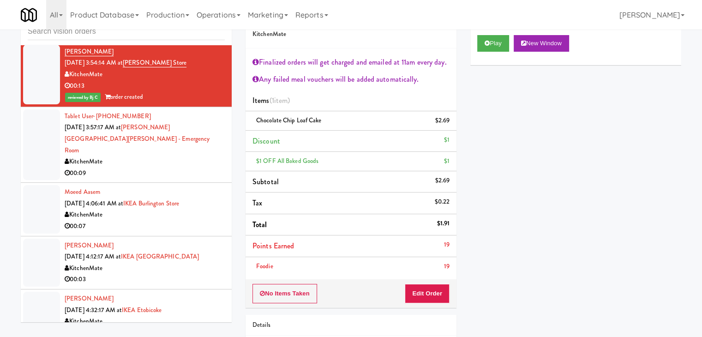
scroll to position [2562, 0]
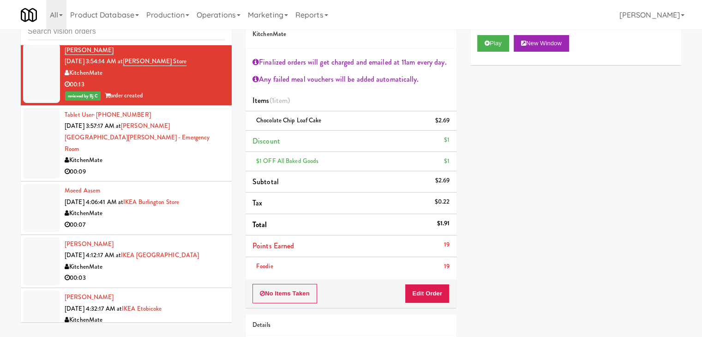
drag, startPoint x: 158, startPoint y: 203, endPoint x: 173, endPoint y: 202, distance: 15.7
click at [159, 219] on div "00:07" at bounding box center [145, 225] width 160 height 12
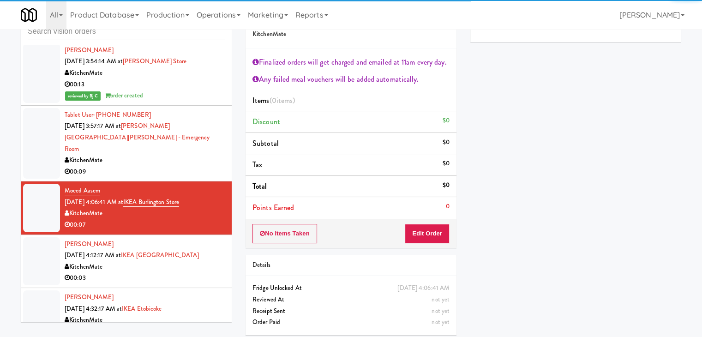
click at [169, 272] on div "00:03" at bounding box center [145, 278] width 160 height 12
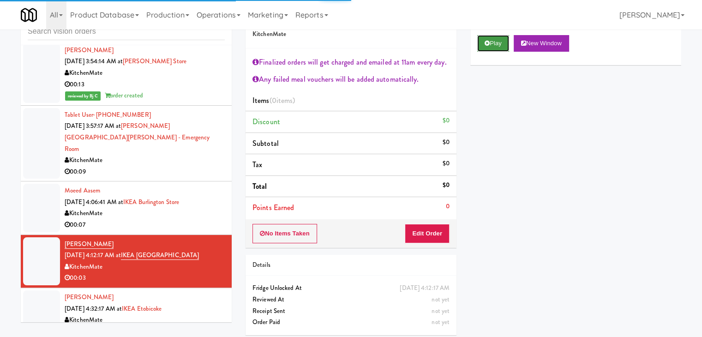
click at [488, 47] on button "Play" at bounding box center [493, 43] width 32 height 17
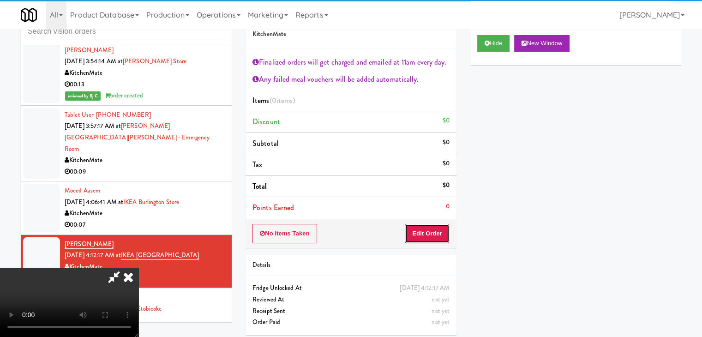
click at [429, 242] on button "Edit Order" at bounding box center [427, 233] width 45 height 19
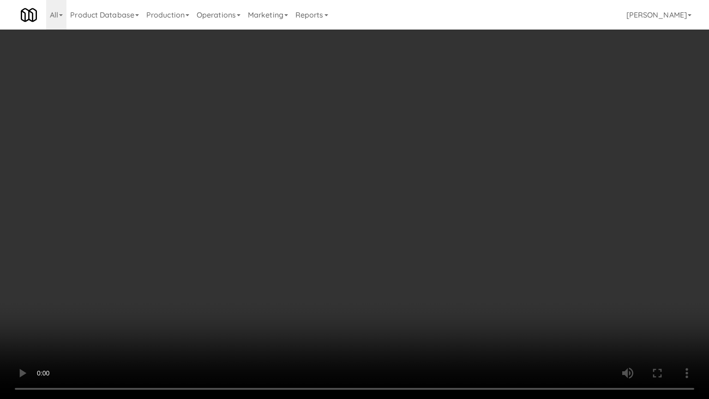
click at [396, 284] on video at bounding box center [354, 199] width 709 height 399
click at [400, 288] on video at bounding box center [354, 199] width 709 height 399
click at [398, 293] on video at bounding box center [354, 199] width 709 height 399
click at [430, 292] on video at bounding box center [354, 199] width 709 height 399
click at [438, 290] on video at bounding box center [354, 199] width 709 height 399
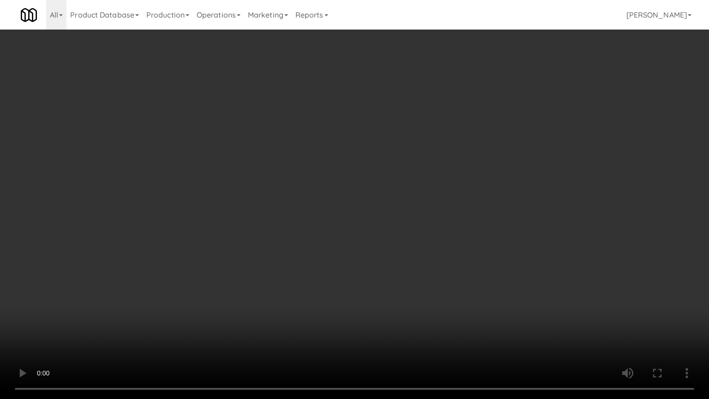
click at [438, 290] on video at bounding box center [354, 199] width 709 height 399
click at [435, 292] on video at bounding box center [354, 199] width 709 height 399
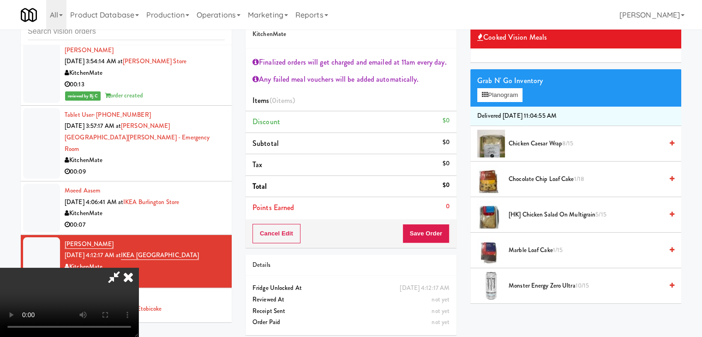
scroll to position [159, 0]
click at [513, 248] on span "Marble Loaf Cake 1/15" at bounding box center [585, 251] width 154 height 12
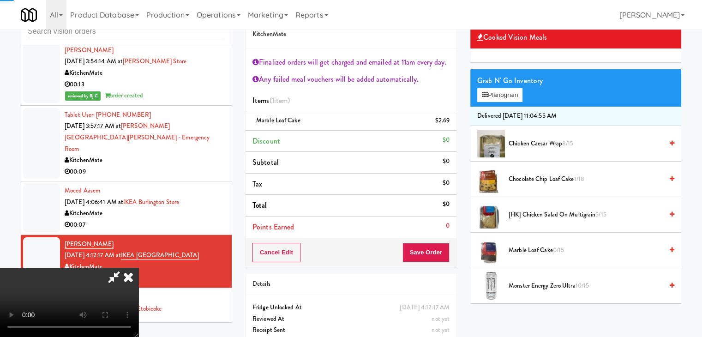
click at [138, 268] on video at bounding box center [69, 302] width 138 height 69
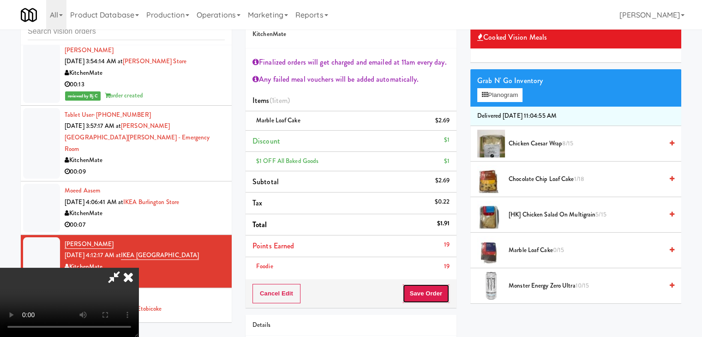
click at [435, 294] on button "Save Order" at bounding box center [425, 293] width 47 height 19
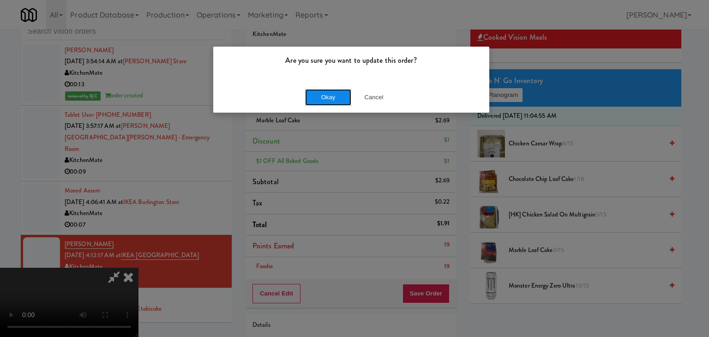
click at [320, 95] on button "Okay" at bounding box center [328, 97] width 46 height 17
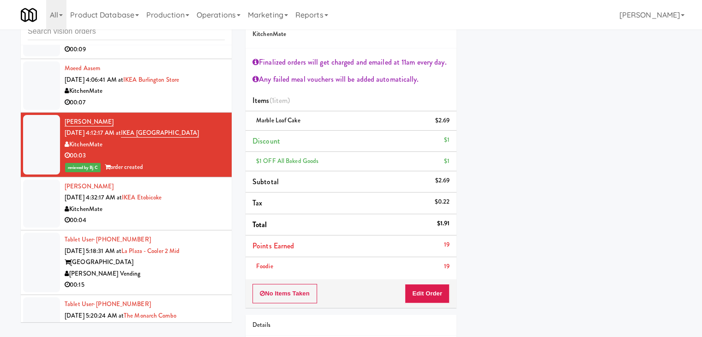
scroll to position [2700, 0]
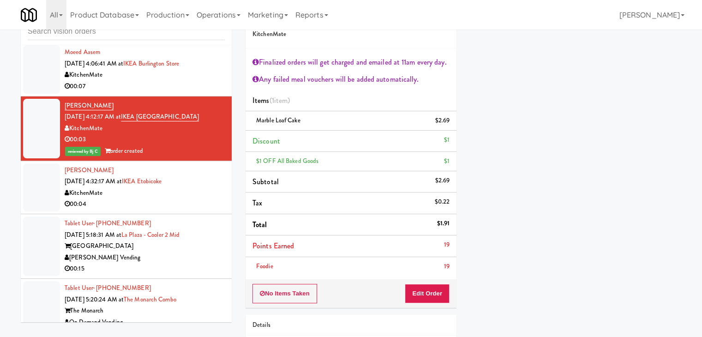
click at [168, 198] on div "00:04" at bounding box center [145, 204] width 160 height 12
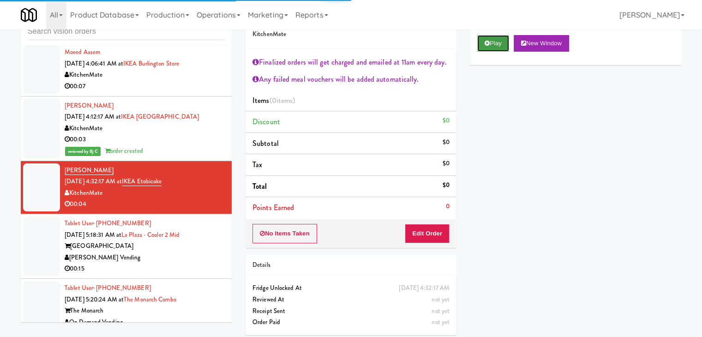
click at [489, 44] on icon at bounding box center [486, 43] width 5 height 6
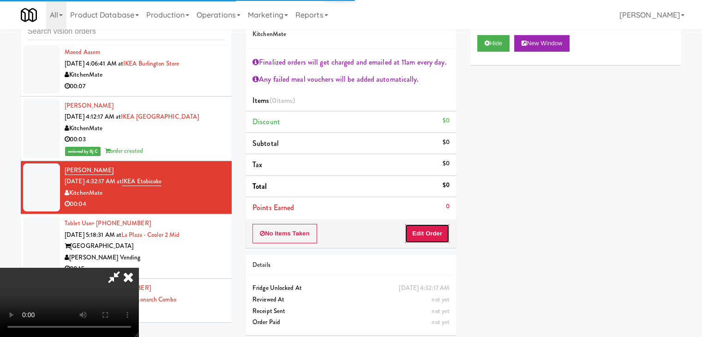
click at [431, 230] on button "Edit Order" at bounding box center [427, 233] width 45 height 19
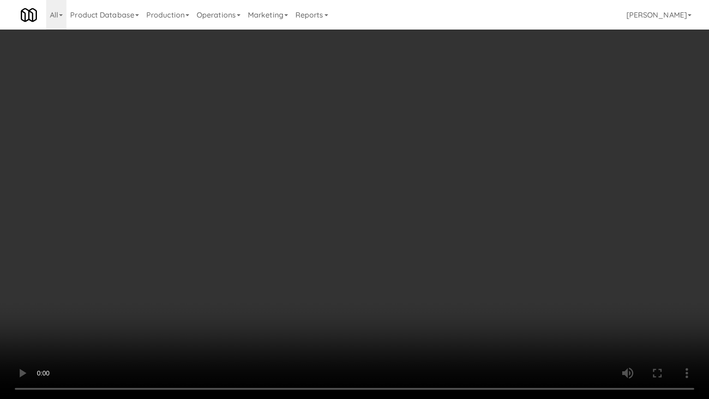
click at [377, 277] on video at bounding box center [354, 199] width 709 height 399
click at [380, 275] on video at bounding box center [354, 199] width 709 height 399
click at [380, 271] on video at bounding box center [354, 199] width 709 height 399
click at [373, 268] on video at bounding box center [354, 199] width 709 height 399
click at [408, 242] on video at bounding box center [354, 199] width 709 height 399
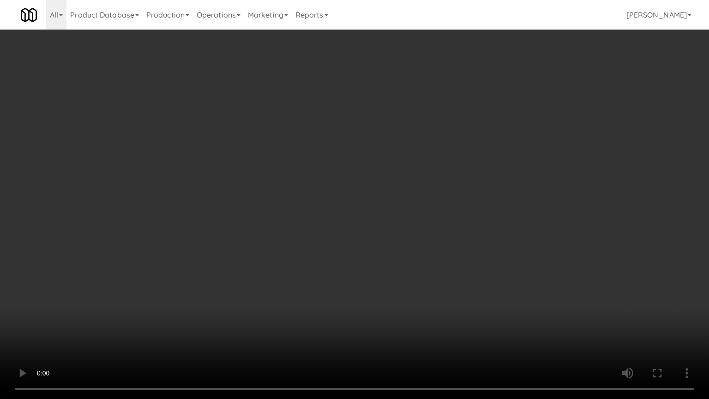
drag, startPoint x: 408, startPoint y: 242, endPoint x: 451, endPoint y: 126, distance: 123.5
click at [409, 239] on video at bounding box center [354, 199] width 709 height 399
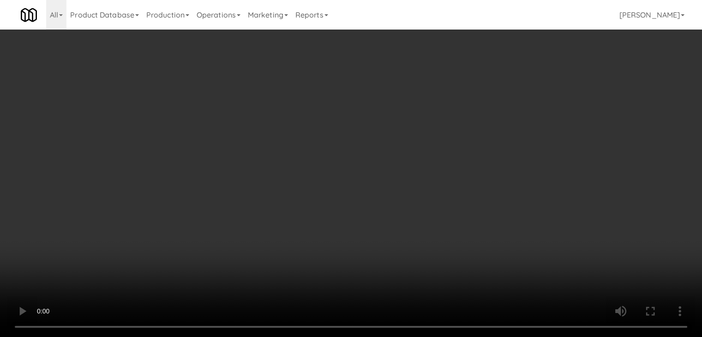
scroll to position [46, 0]
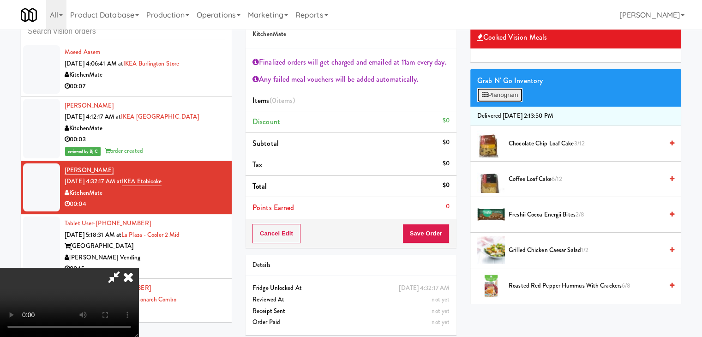
click at [493, 89] on button "Planogram" at bounding box center [499, 95] width 45 height 14
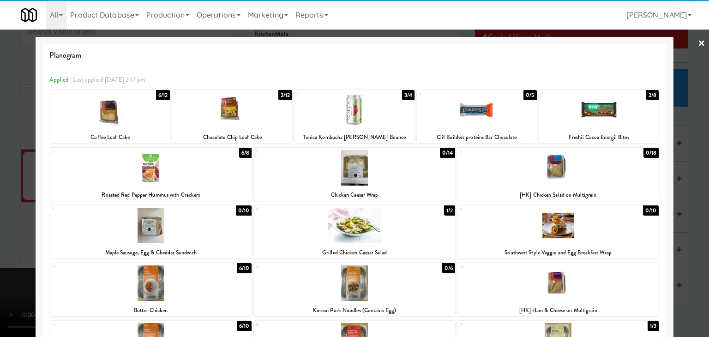
click at [226, 111] on div at bounding box center [232, 110] width 120 height 36
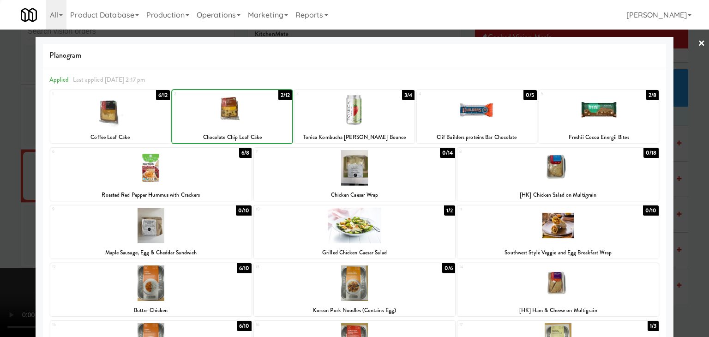
click at [226, 111] on div at bounding box center [232, 110] width 120 height 36
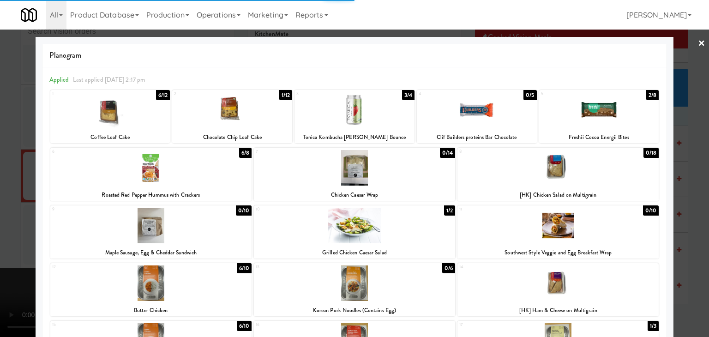
click at [6, 159] on div at bounding box center [354, 168] width 709 height 337
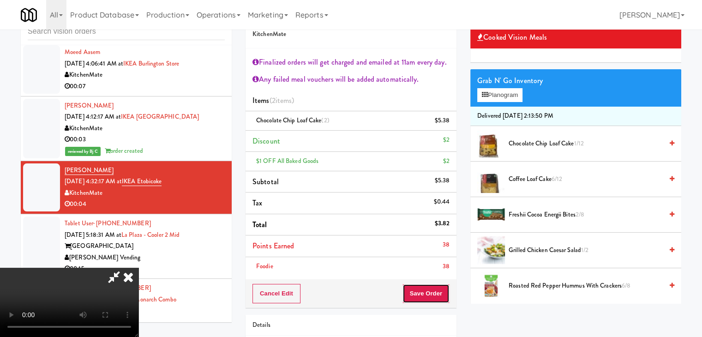
drag, startPoint x: 447, startPoint y: 292, endPoint x: 447, endPoint y: 298, distance: 6.1
click at [447, 299] on button "Save Order" at bounding box center [425, 293] width 47 height 19
click at [447, 298] on button "Save Order" at bounding box center [425, 293] width 47 height 19
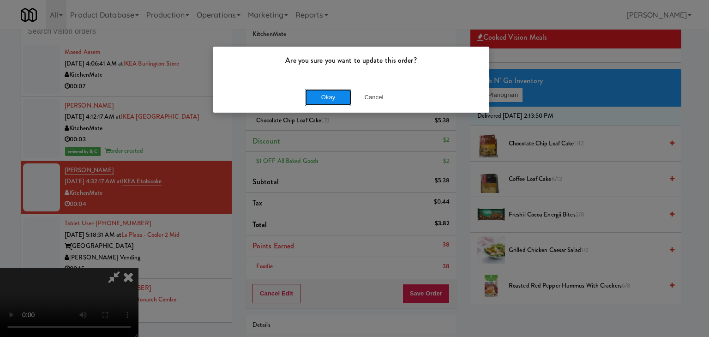
click at [334, 98] on button "Okay" at bounding box center [328, 97] width 46 height 17
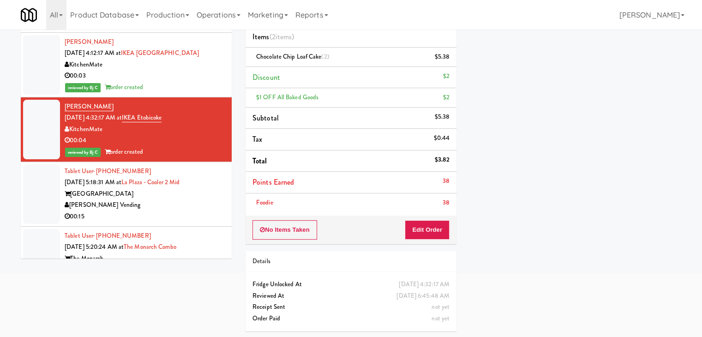
click at [168, 199] on div "[PERSON_NAME] Vending" at bounding box center [145, 205] width 160 height 12
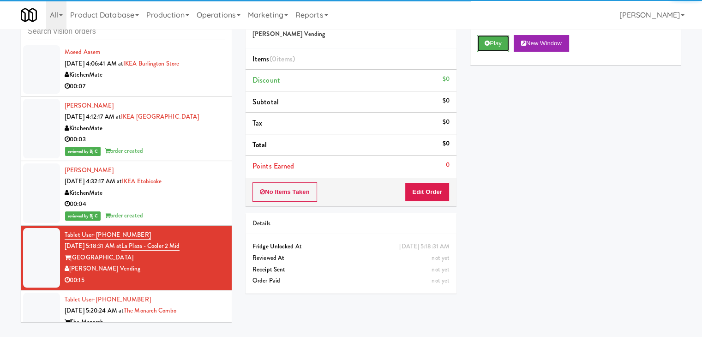
drag, startPoint x: 496, startPoint y: 48, endPoint x: 491, endPoint y: 65, distance: 16.9
click at [496, 48] on button "Play" at bounding box center [493, 43] width 32 height 17
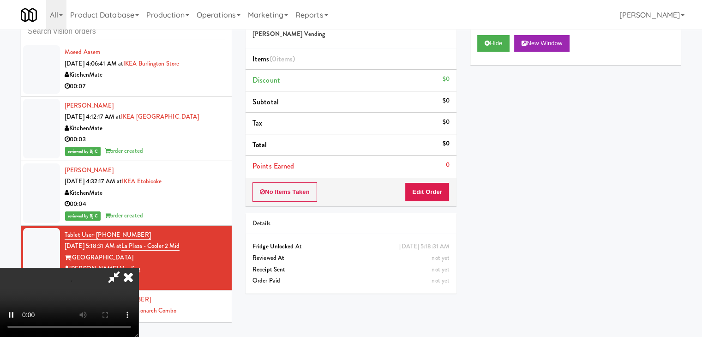
drag, startPoint x: 429, startPoint y: 177, endPoint x: 426, endPoint y: 181, distance: 5.0
click at [426, 180] on div "Order # 5371579 [PERSON_NAME] Vending Items (0 items ) Discount $0 Subtotal $0 …" at bounding box center [350, 105] width 211 height 203
click at [423, 183] on button "Edit Order" at bounding box center [427, 191] width 45 height 19
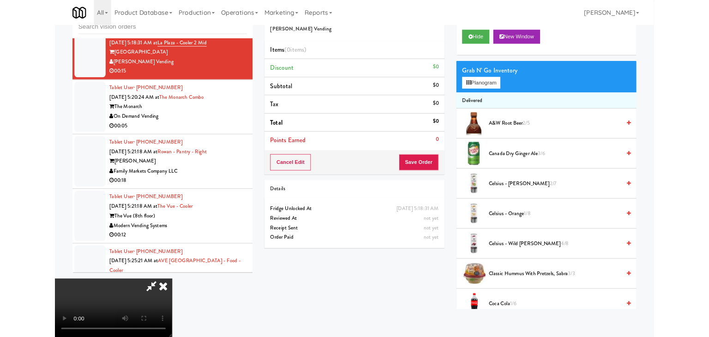
scroll to position [0, 0]
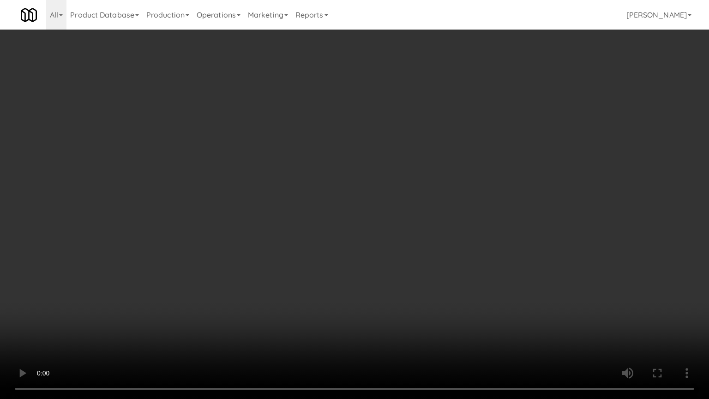
click at [448, 178] on video at bounding box center [354, 199] width 709 height 399
drag, startPoint x: 444, startPoint y: 179, endPoint x: 439, endPoint y: 184, distance: 6.9
click at [444, 180] on video at bounding box center [354, 199] width 709 height 399
click at [439, 183] on video at bounding box center [354, 199] width 709 height 399
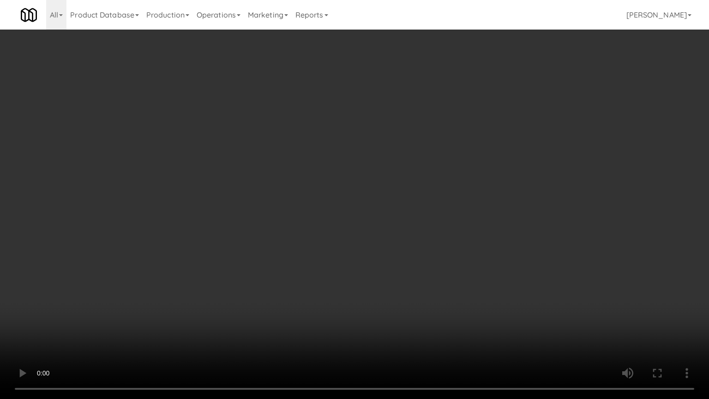
click at [459, 180] on video at bounding box center [354, 199] width 709 height 399
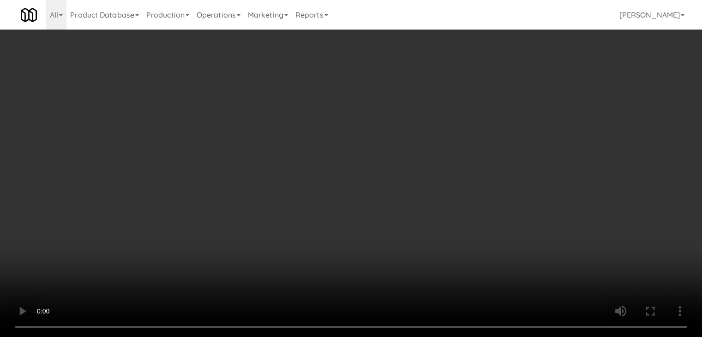
click at [365, 126] on video at bounding box center [351, 168] width 702 height 337
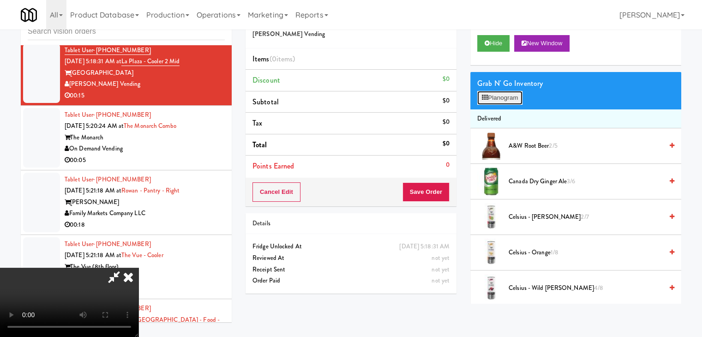
click at [510, 97] on button "Planogram" at bounding box center [499, 98] width 45 height 14
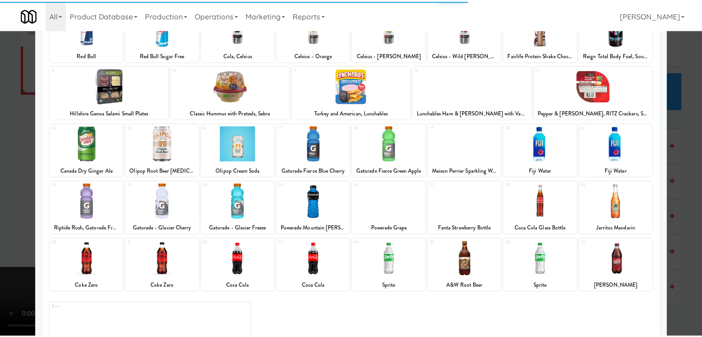
scroll to position [92, 0]
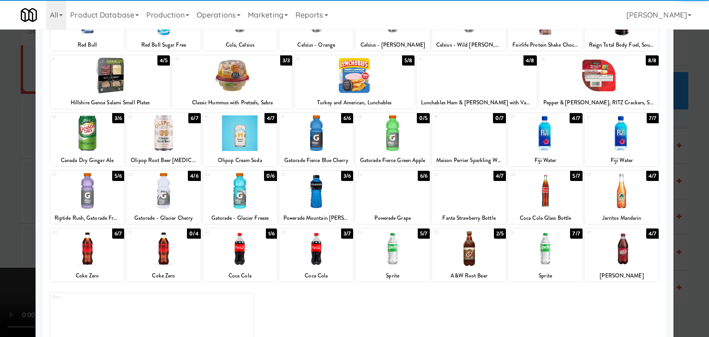
click at [169, 146] on div at bounding box center [163, 133] width 74 height 36
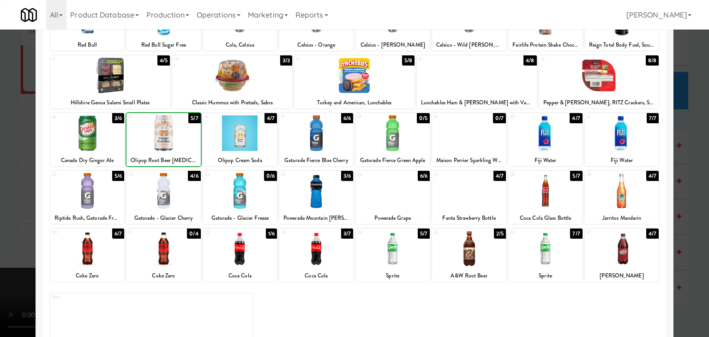
drag, startPoint x: 167, startPoint y: 192, endPoint x: 104, endPoint y: 197, distance: 63.4
click at [167, 193] on div at bounding box center [163, 191] width 74 height 36
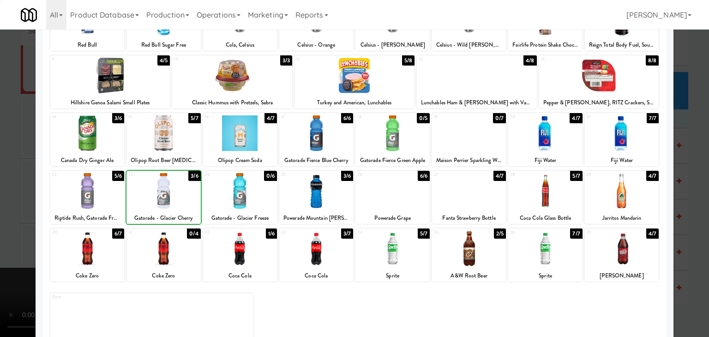
click at [0, 197] on div at bounding box center [354, 168] width 709 height 337
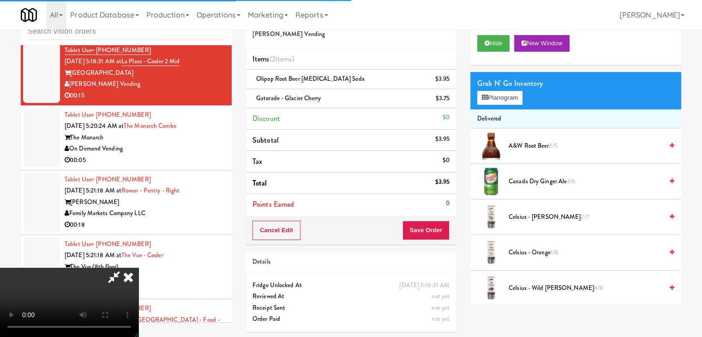
click at [138, 268] on video at bounding box center [69, 302] width 138 height 69
click at [488, 99] on button "Planogram" at bounding box center [499, 98] width 45 height 14
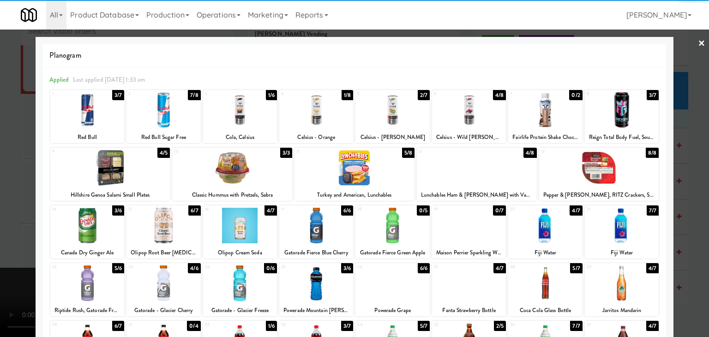
click at [131, 170] on div at bounding box center [110, 168] width 120 height 36
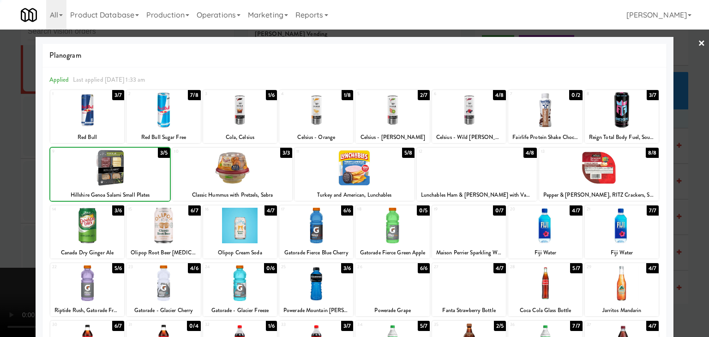
drag, startPoint x: 31, startPoint y: 187, endPoint x: 98, endPoint y: 189, distance: 66.9
click at [31, 187] on div at bounding box center [354, 168] width 709 height 337
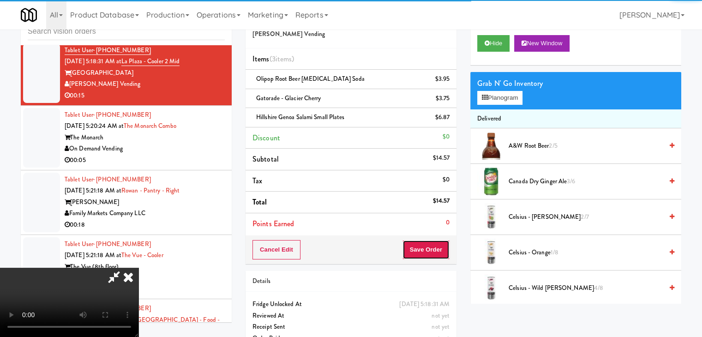
click at [434, 245] on button "Save Order" at bounding box center [425, 249] width 47 height 19
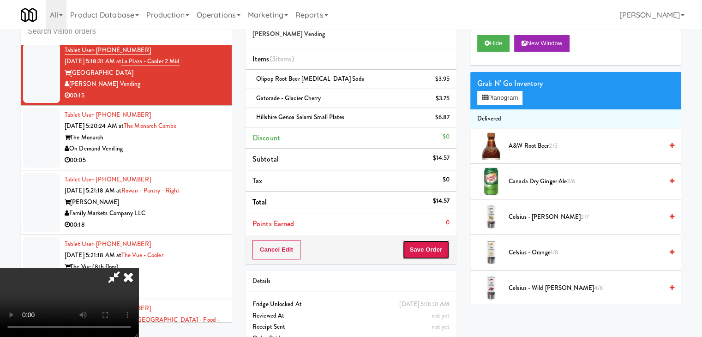
click at [434, 246] on button "Save Order" at bounding box center [425, 249] width 47 height 19
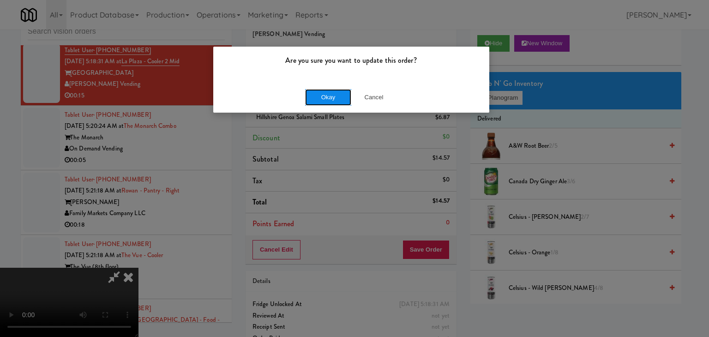
click at [317, 95] on button "Okay" at bounding box center [328, 97] width 46 height 17
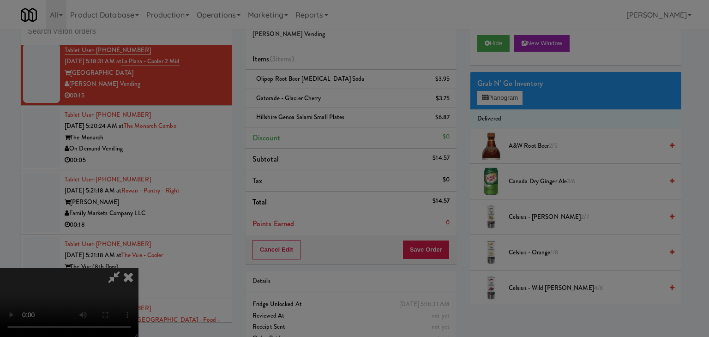
click at [321, 98] on body "Are you sure you want to update this order? Okay Cancel Okay Are you sure you w…" at bounding box center [354, 168] width 709 height 337
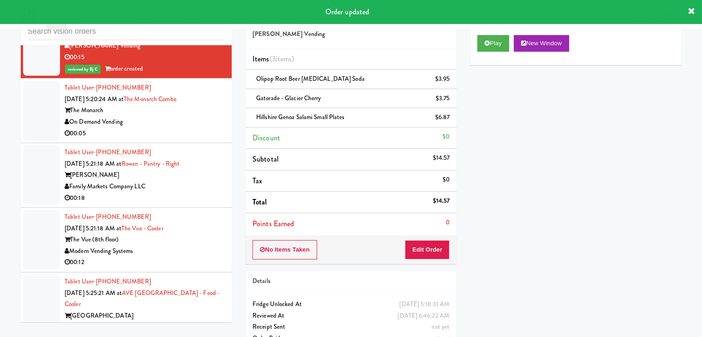
scroll to position [2977, 0]
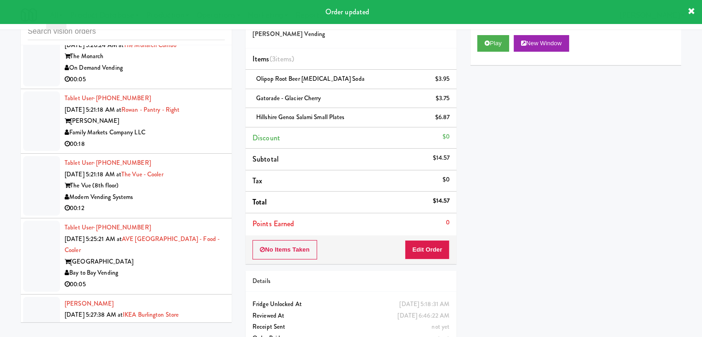
click at [24, 158] on div at bounding box center [41, 186] width 37 height 60
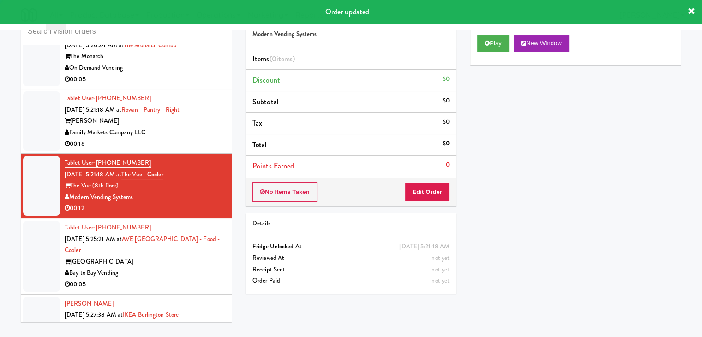
click at [0, 162] on div "inbox reviewed all all unclear take inventory issue suspicious failed recent Ta…" at bounding box center [351, 166] width 702 height 325
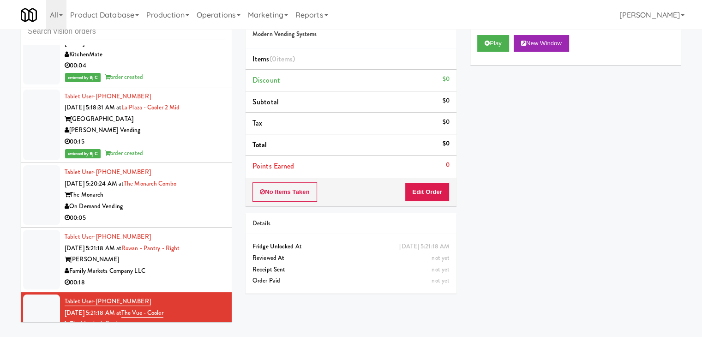
scroll to position [2792, 0]
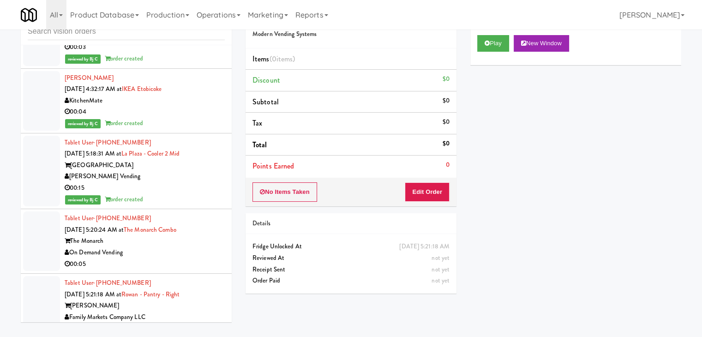
click at [50, 212] on div at bounding box center [41, 241] width 37 height 60
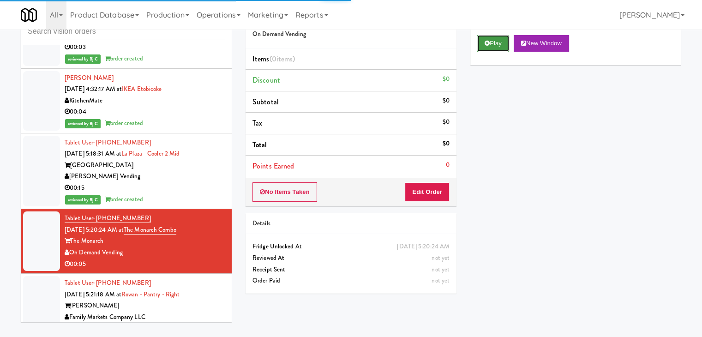
click at [499, 36] on button "Play" at bounding box center [493, 43] width 32 height 17
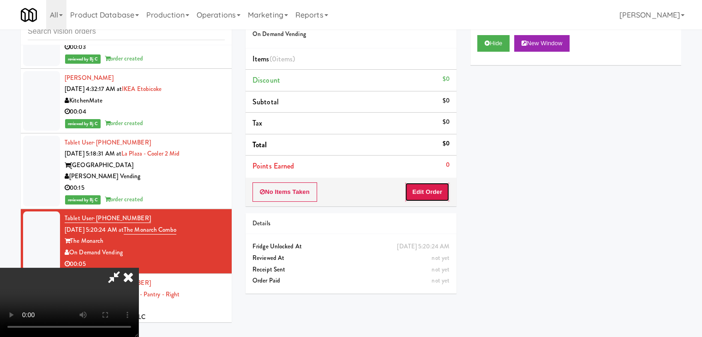
click at [432, 191] on button "Edit Order" at bounding box center [427, 191] width 45 height 19
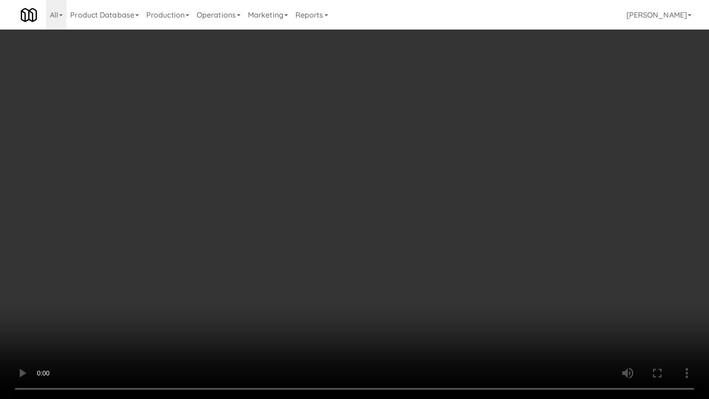
click at [415, 217] on video at bounding box center [354, 199] width 709 height 399
click at [413, 223] on video at bounding box center [354, 199] width 709 height 399
click at [412, 225] on video at bounding box center [354, 199] width 709 height 399
drag, startPoint x: 412, startPoint y: 225, endPoint x: 442, endPoint y: 158, distance: 72.7
click at [419, 214] on video at bounding box center [354, 199] width 709 height 399
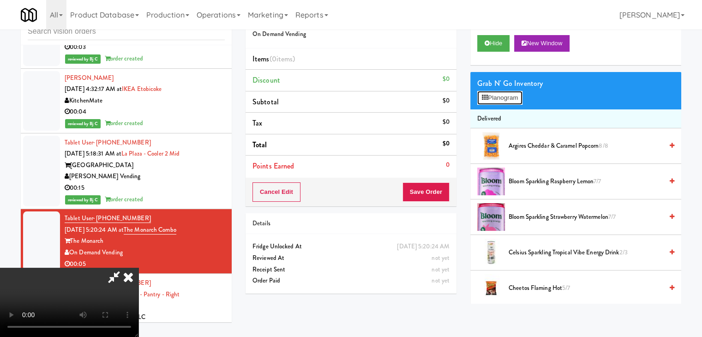
click at [506, 92] on button "Planogram" at bounding box center [499, 98] width 45 height 14
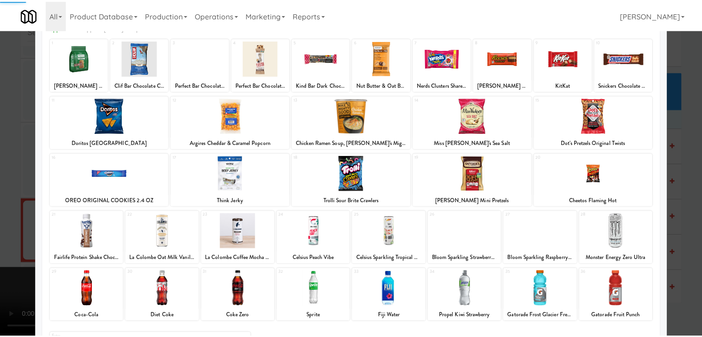
scroll to position [116, 0]
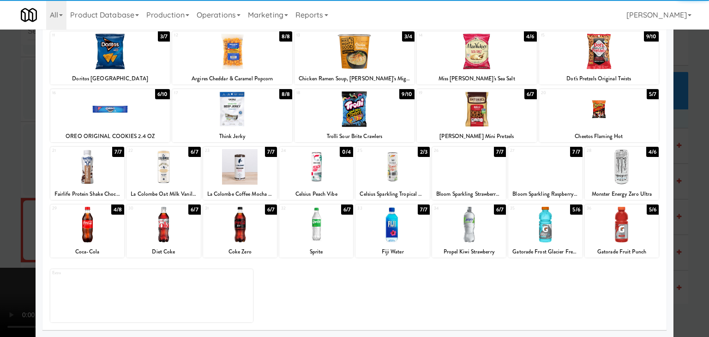
click at [314, 228] on div at bounding box center [316, 225] width 74 height 36
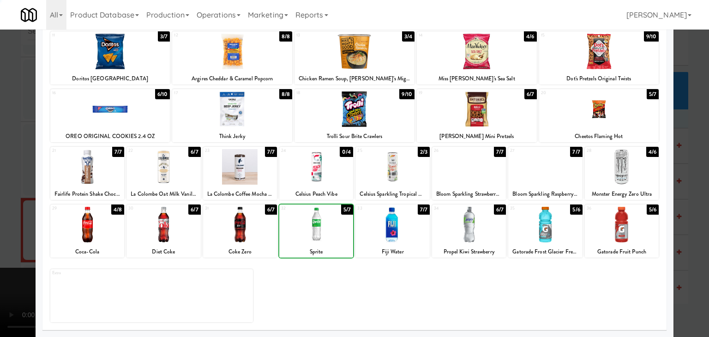
drag, startPoint x: 0, startPoint y: 215, endPoint x: 292, endPoint y: 213, distance: 291.6
click at [8, 212] on div at bounding box center [354, 168] width 709 height 337
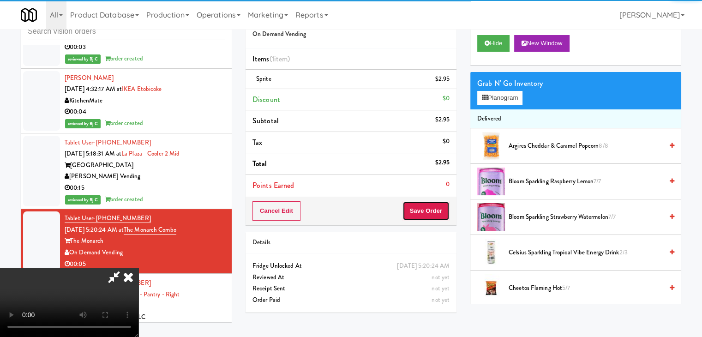
click at [445, 211] on button "Save Order" at bounding box center [425, 210] width 47 height 19
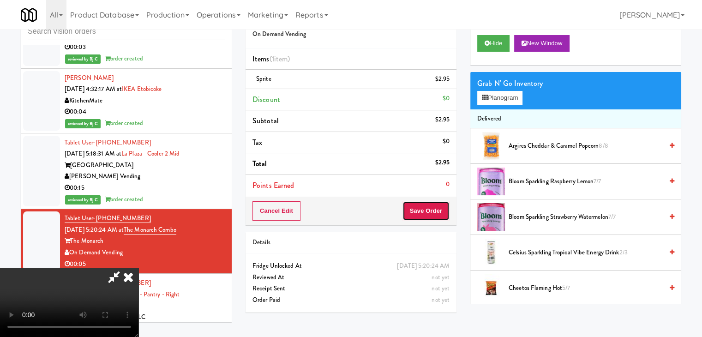
click at [443, 212] on button "Save Order" at bounding box center [425, 210] width 47 height 19
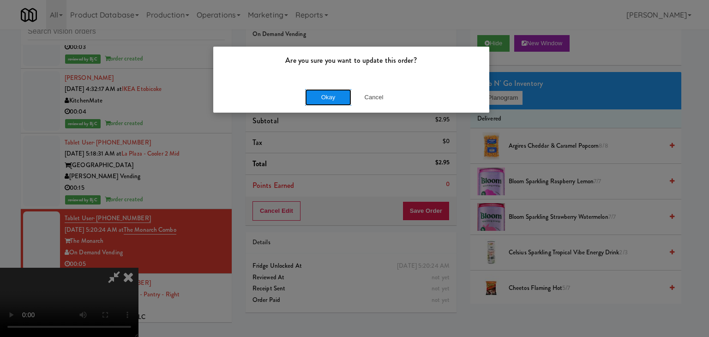
click at [333, 95] on button "Okay" at bounding box center [328, 97] width 46 height 17
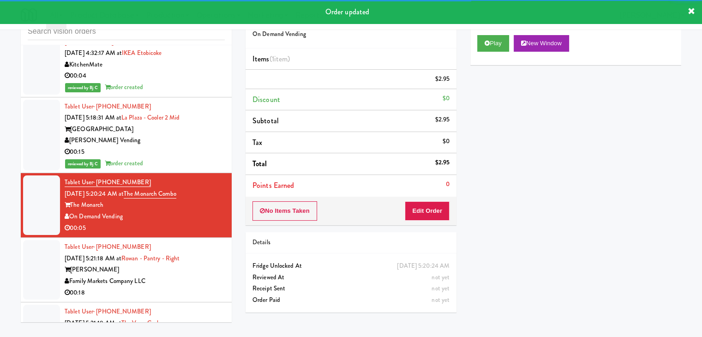
scroll to position [2931, 0]
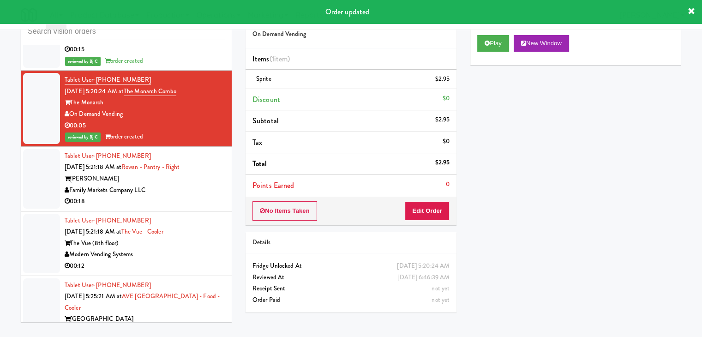
drag, startPoint x: 202, startPoint y: 159, endPoint x: 196, endPoint y: 165, distance: 8.2
click at [202, 185] on div "Family Markets Company LLC" at bounding box center [145, 191] width 160 height 12
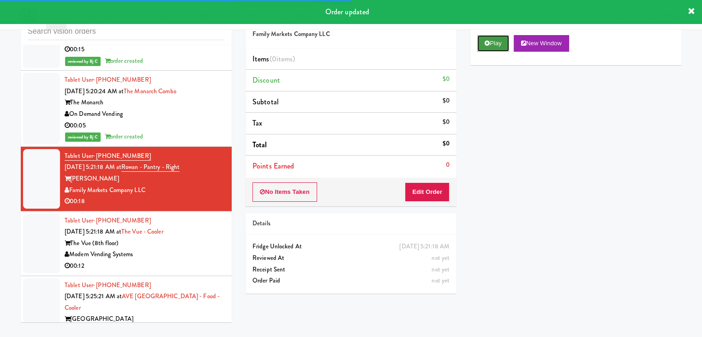
drag, startPoint x: 489, startPoint y: 50, endPoint x: 491, endPoint y: 46, distance: 5.0
click at [491, 46] on button "Play" at bounding box center [493, 43] width 32 height 17
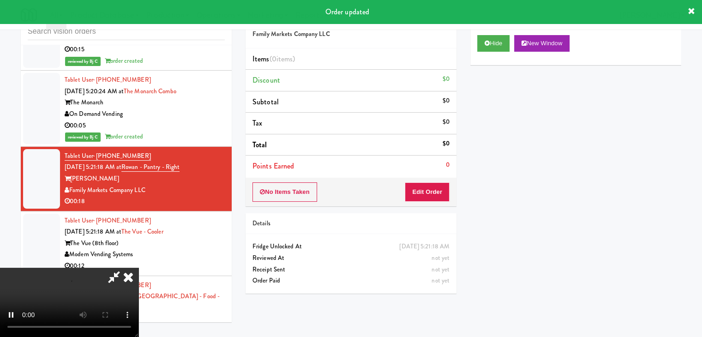
drag, startPoint x: 426, startPoint y: 178, endPoint x: 426, endPoint y: 187, distance: 9.2
click at [426, 185] on div "No Items Taken Edit Order" at bounding box center [350, 192] width 211 height 29
click at [427, 188] on button "Edit Order" at bounding box center [427, 191] width 45 height 19
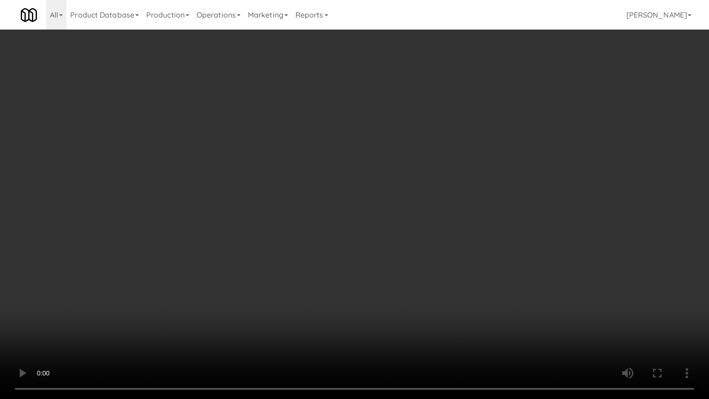
click at [389, 280] on video at bounding box center [354, 199] width 709 height 399
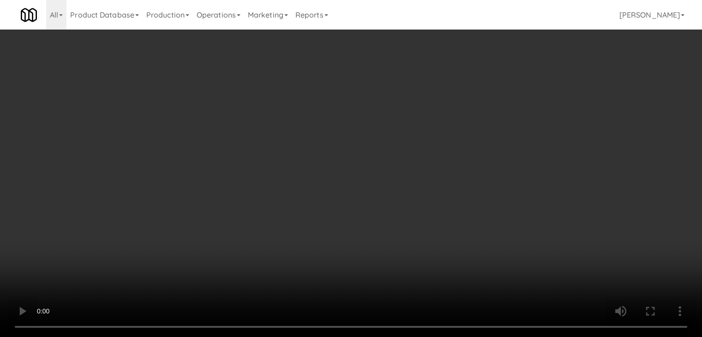
click at [293, 229] on video at bounding box center [351, 168] width 702 height 337
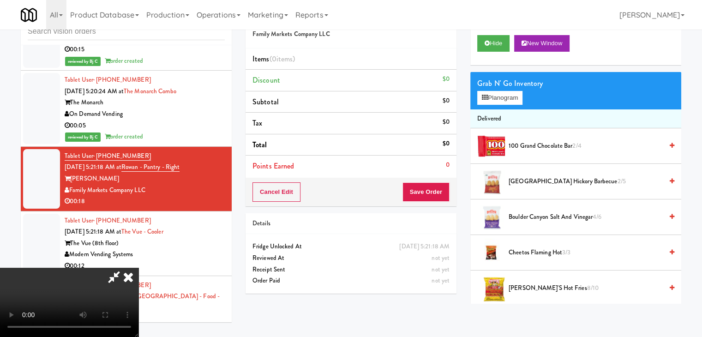
click at [138, 268] on video at bounding box center [69, 302] width 138 height 69
click at [138, 268] on icon at bounding box center [128, 277] width 20 height 18
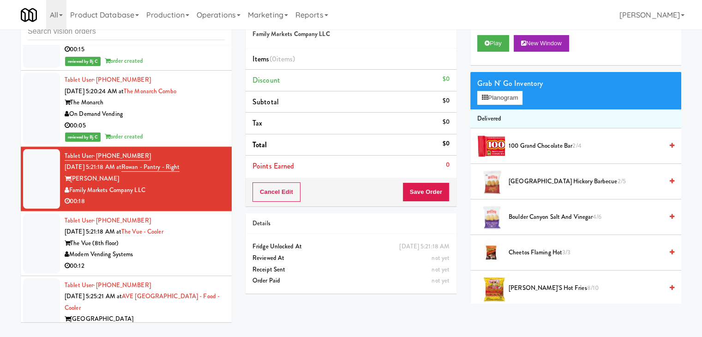
click at [170, 249] on div "Modern Vending Systems" at bounding box center [145, 255] width 160 height 12
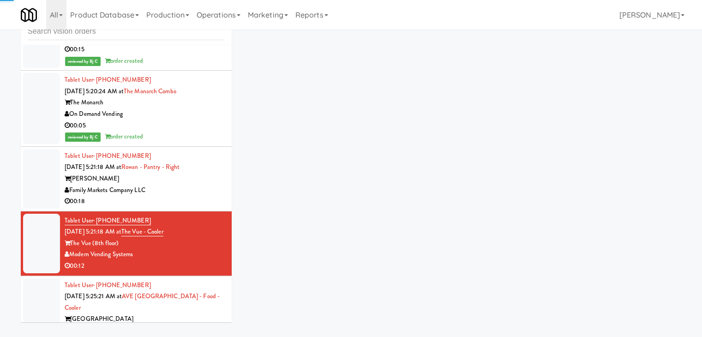
drag, startPoint x: 196, startPoint y: 174, endPoint x: 201, endPoint y: 173, distance: 5.7
click at [196, 196] on div "00:18" at bounding box center [145, 202] width 160 height 12
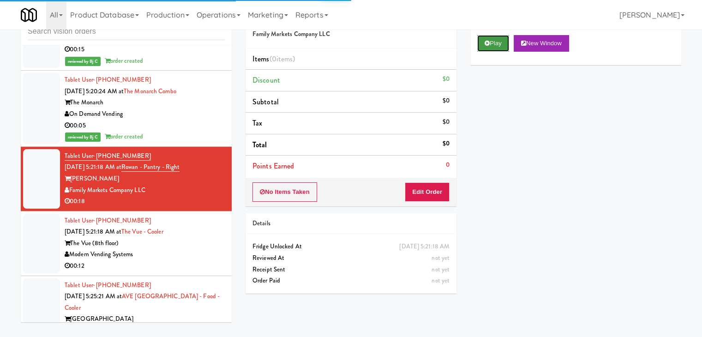
click at [498, 38] on button "Play" at bounding box center [493, 43] width 32 height 17
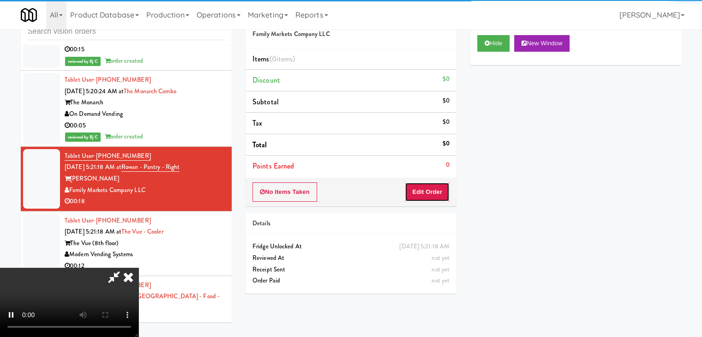
click at [430, 188] on button "Edit Order" at bounding box center [427, 191] width 45 height 19
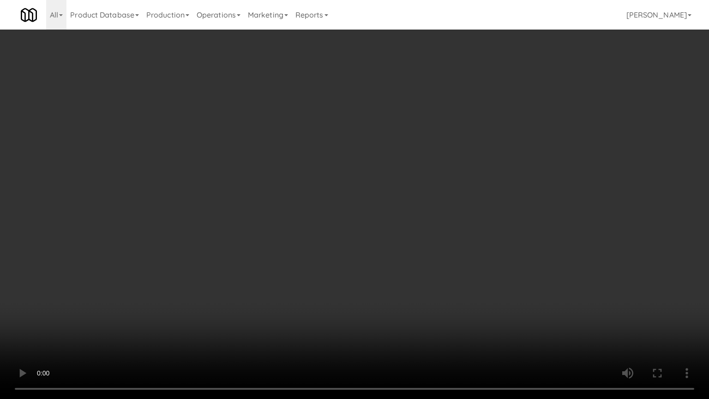
click at [442, 196] on video at bounding box center [354, 199] width 709 height 399
click at [442, 197] on video at bounding box center [354, 199] width 709 height 399
click at [447, 193] on video at bounding box center [354, 199] width 709 height 399
drag, startPoint x: 447, startPoint y: 193, endPoint x: 460, endPoint y: 117, distance: 77.3
click at [447, 192] on video at bounding box center [354, 199] width 709 height 399
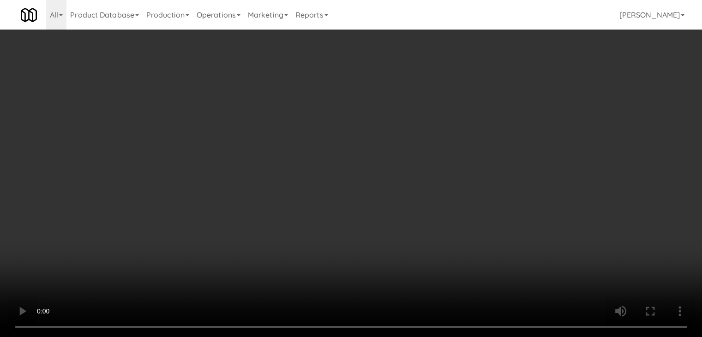
click at [515, 95] on button "Planogram" at bounding box center [499, 98] width 45 height 14
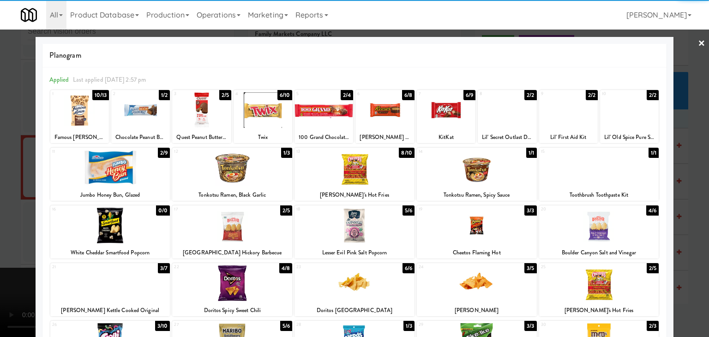
click at [388, 169] on div at bounding box center [354, 168] width 120 height 36
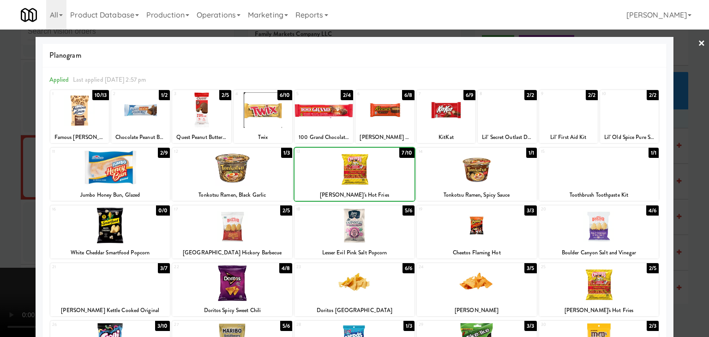
click at [388, 169] on div at bounding box center [354, 168] width 120 height 36
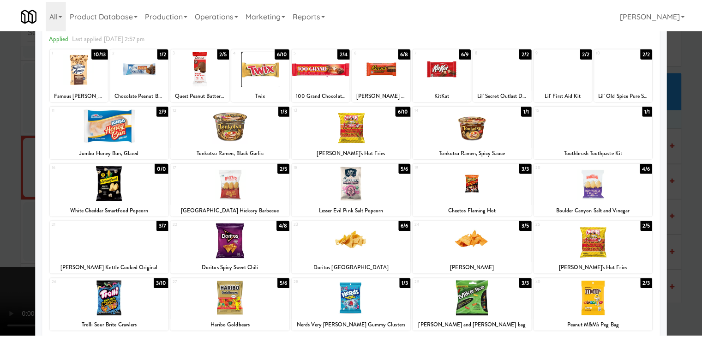
scroll to position [92, 0]
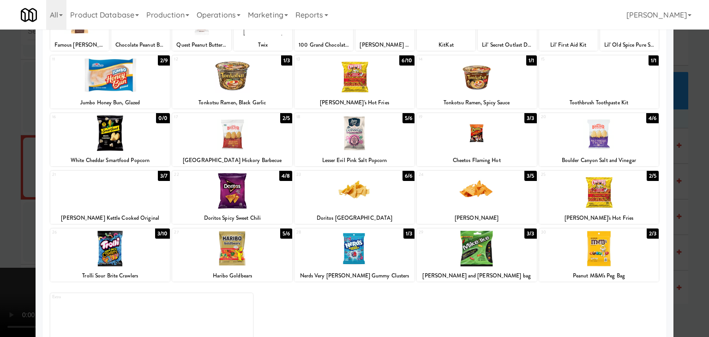
click at [480, 185] on div at bounding box center [477, 191] width 120 height 36
drag, startPoint x: 0, startPoint y: 189, endPoint x: 54, endPoint y: 187, distance: 53.6
click at [2, 189] on div at bounding box center [354, 168] width 709 height 337
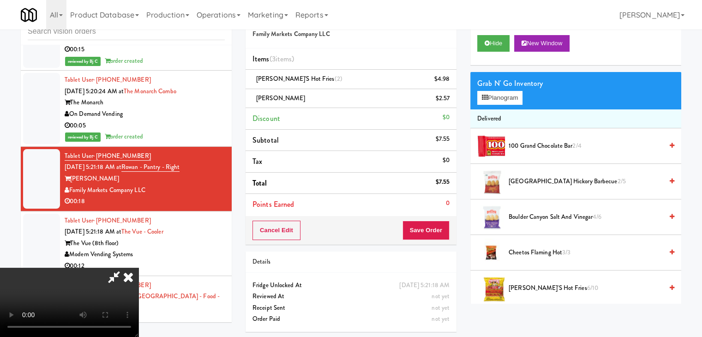
drag, startPoint x: 449, startPoint y: 233, endPoint x: 432, endPoint y: 228, distance: 18.3
click at [449, 233] on div "Order # 8447713 Family Markets Company LLC Items (3 items ) Chester's Hot Fries…" at bounding box center [351, 171] width 225 height 335
click at [433, 229] on button "Save Order" at bounding box center [425, 230] width 47 height 19
click at [432, 228] on button "Save Order" at bounding box center [425, 230] width 47 height 19
click at [432, 228] on body "Are you sure you want to update this order? Okay Cancel Okay Are you sure you w…" at bounding box center [351, 168] width 702 height 337
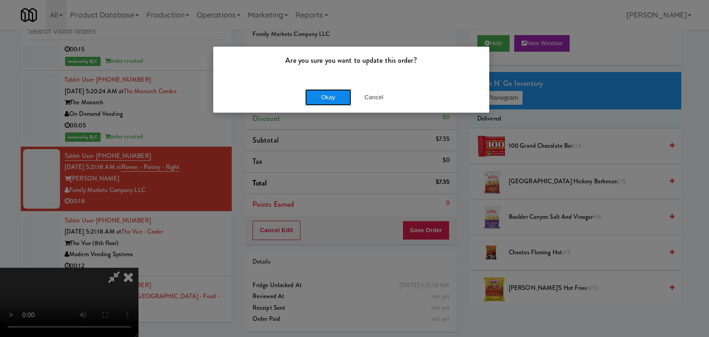
click at [340, 94] on button "Okay" at bounding box center [328, 97] width 46 height 17
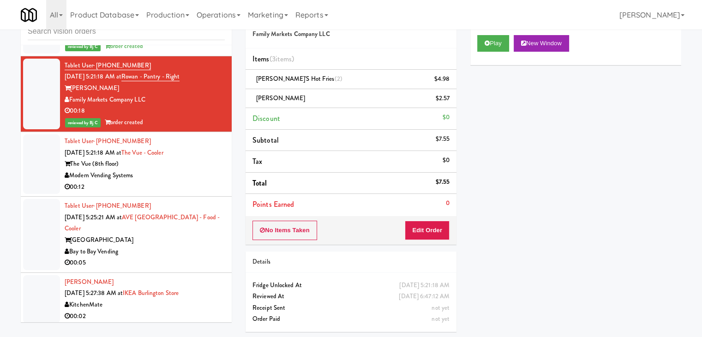
scroll to position [3023, 0]
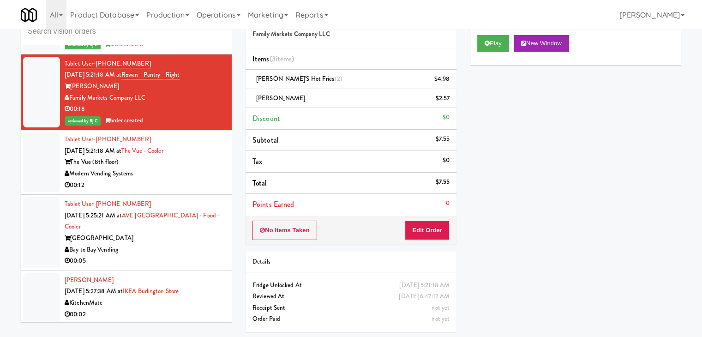
click at [179, 168] on div "Modern Vending Systems" at bounding box center [145, 174] width 160 height 12
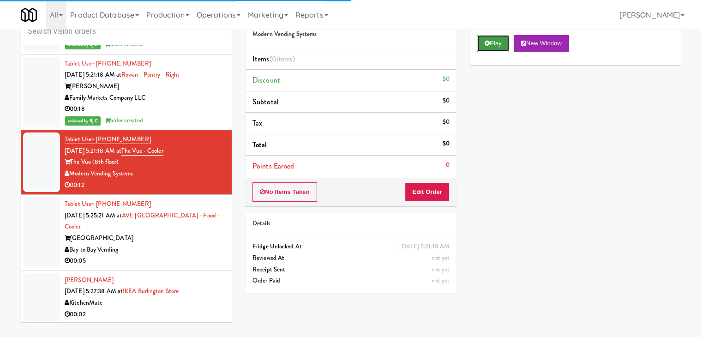
click at [489, 47] on button "Play" at bounding box center [493, 43] width 32 height 17
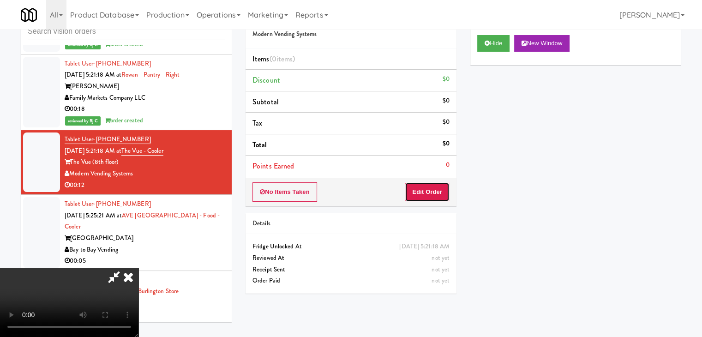
click at [430, 193] on button "Edit Order" at bounding box center [427, 191] width 45 height 19
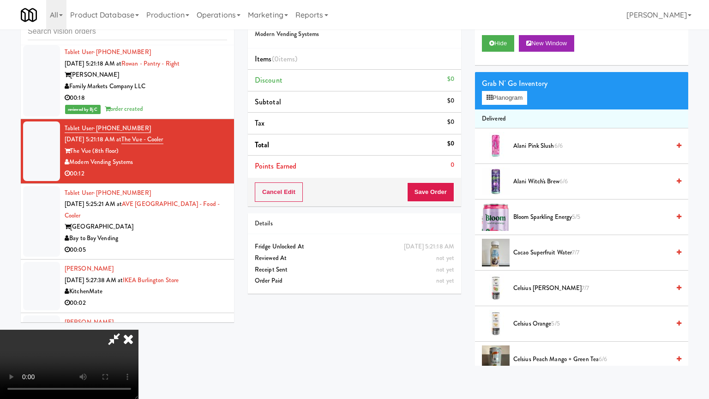
click at [138, 329] on video at bounding box center [69, 363] width 138 height 69
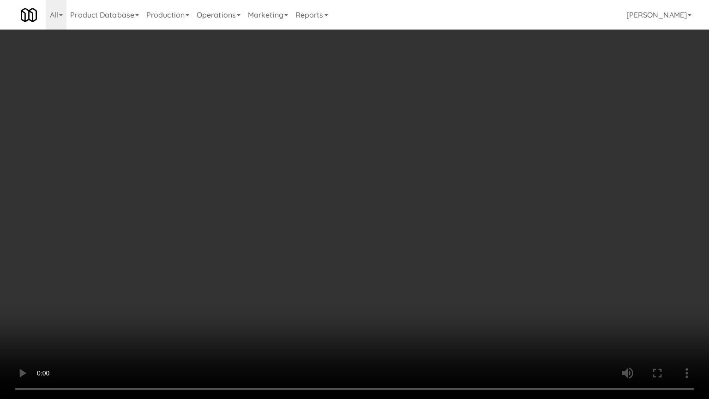
click at [415, 245] on video at bounding box center [354, 199] width 709 height 399
click at [416, 246] on video at bounding box center [354, 199] width 709 height 399
click at [417, 245] on video at bounding box center [354, 199] width 709 height 399
click at [421, 246] on video at bounding box center [354, 199] width 709 height 399
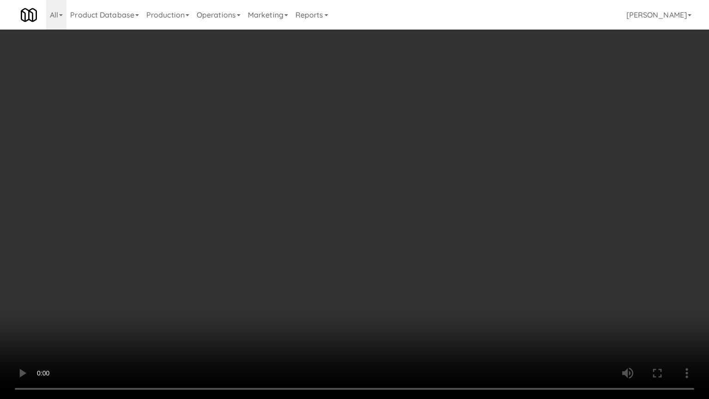
click at [421, 245] on video at bounding box center [354, 199] width 709 height 399
drag, startPoint x: 421, startPoint y: 245, endPoint x: 451, endPoint y: 167, distance: 84.0
click at [421, 245] on video at bounding box center [354, 199] width 709 height 399
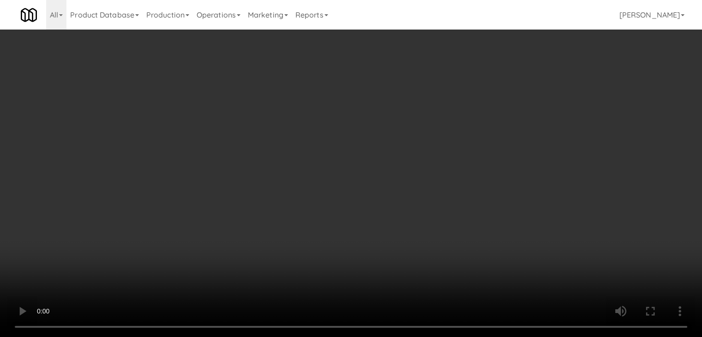
click at [346, 149] on video at bounding box center [351, 168] width 702 height 337
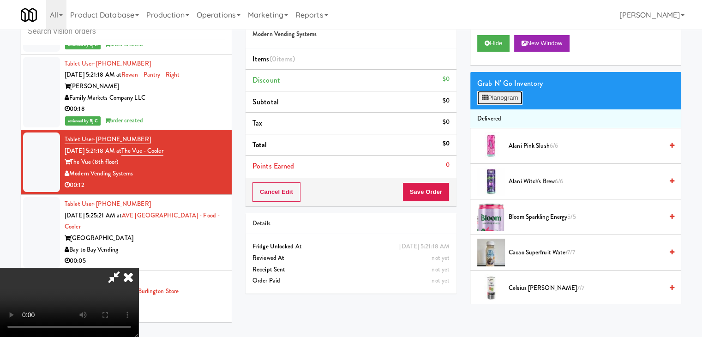
click at [504, 92] on button "Planogram" at bounding box center [499, 98] width 45 height 14
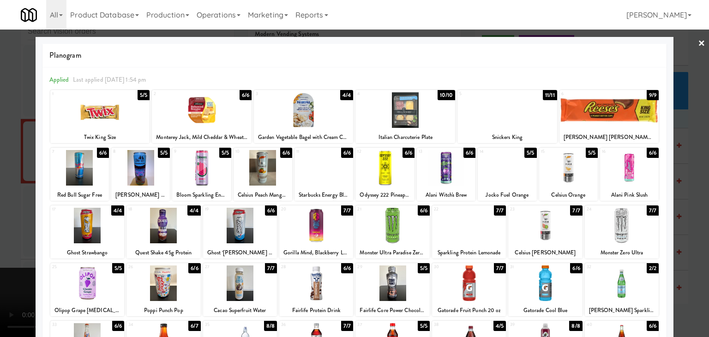
click at [272, 157] on div at bounding box center [262, 168] width 59 height 36
drag, startPoint x: 0, startPoint y: 194, endPoint x: 65, endPoint y: 193, distance: 64.6
click at [2, 194] on div at bounding box center [354, 168] width 709 height 337
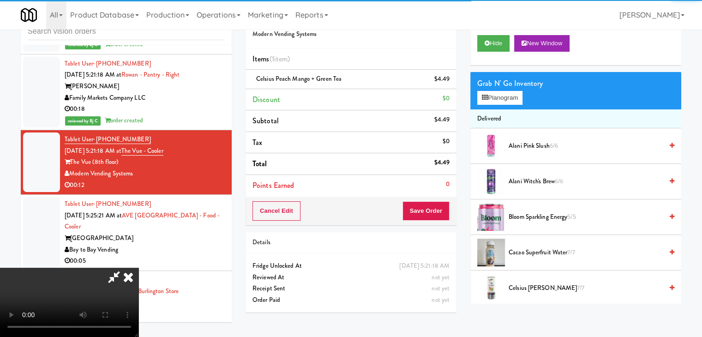
click at [138, 268] on video at bounding box center [69, 302] width 138 height 69
drag, startPoint x: 283, startPoint y: 212, endPoint x: 332, endPoint y: 251, distance: 62.1
click at [138, 268] on video at bounding box center [69, 302] width 138 height 69
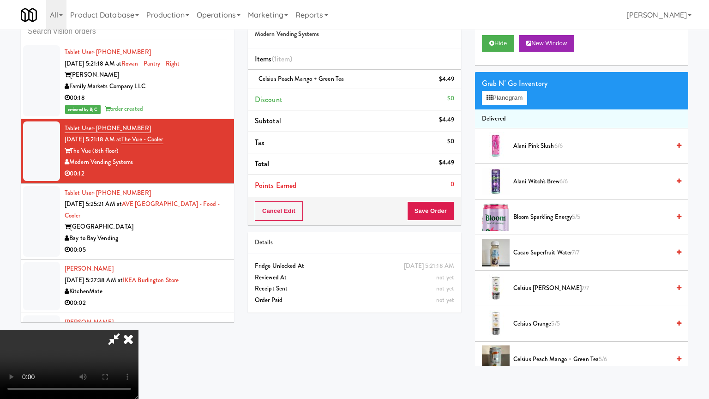
click at [138, 329] on video at bounding box center [69, 363] width 138 height 69
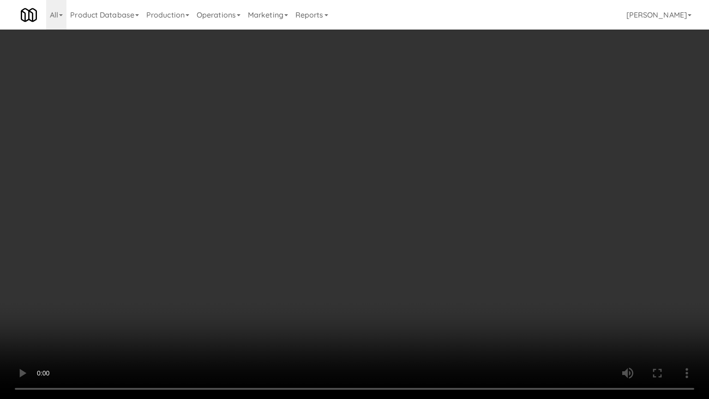
click at [422, 297] on video at bounding box center [354, 199] width 709 height 399
click at [422, 293] on video at bounding box center [354, 199] width 709 height 399
click at [425, 276] on video at bounding box center [354, 199] width 709 height 399
click at [412, 273] on video at bounding box center [354, 199] width 709 height 399
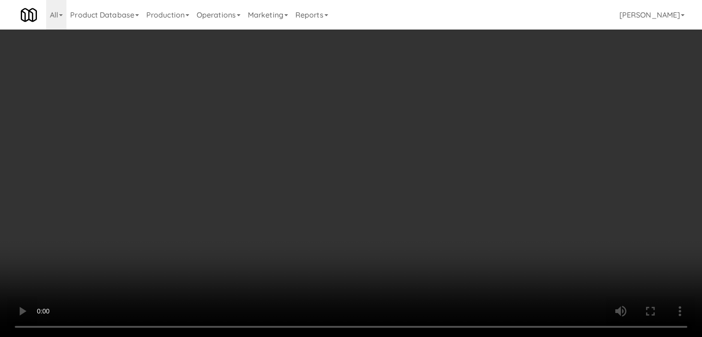
click at [451, 83] on icon at bounding box center [450, 82] width 5 height 6
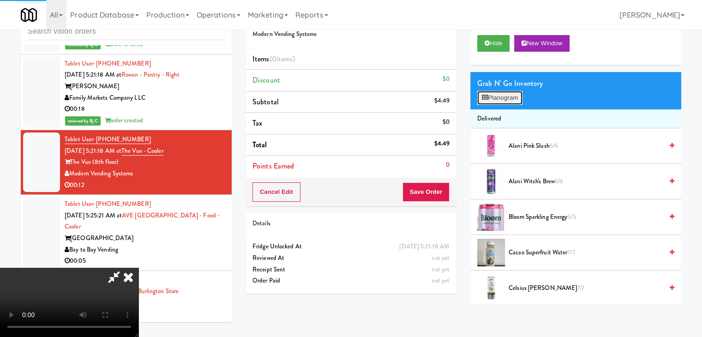
click at [494, 95] on button "Planogram" at bounding box center [499, 98] width 45 height 14
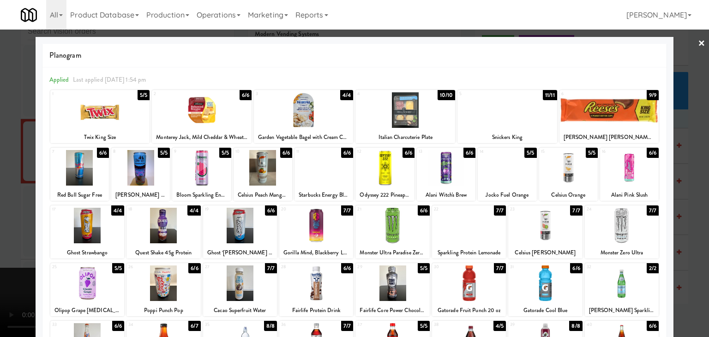
click at [327, 231] on div at bounding box center [316, 226] width 74 height 36
click at [0, 230] on div at bounding box center [354, 168] width 709 height 337
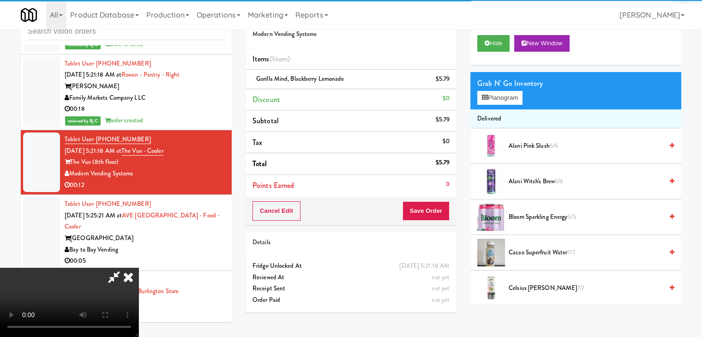
click at [138, 268] on video at bounding box center [69, 302] width 138 height 69
drag, startPoint x: 208, startPoint y: 225, endPoint x: 221, endPoint y: 271, distance: 47.7
click at [138, 268] on video at bounding box center [69, 302] width 138 height 69
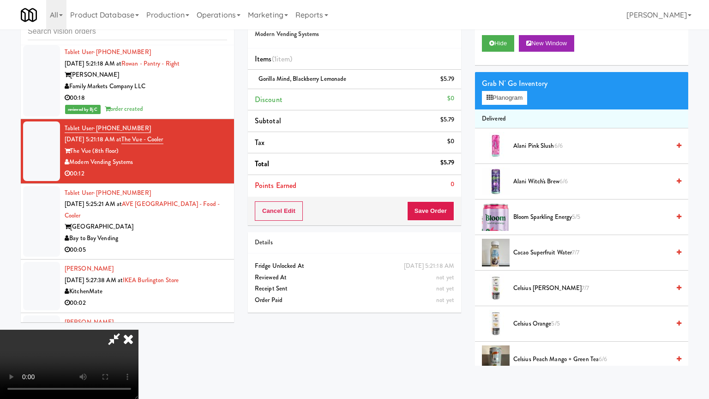
click at [138, 329] on video at bounding box center [69, 363] width 138 height 69
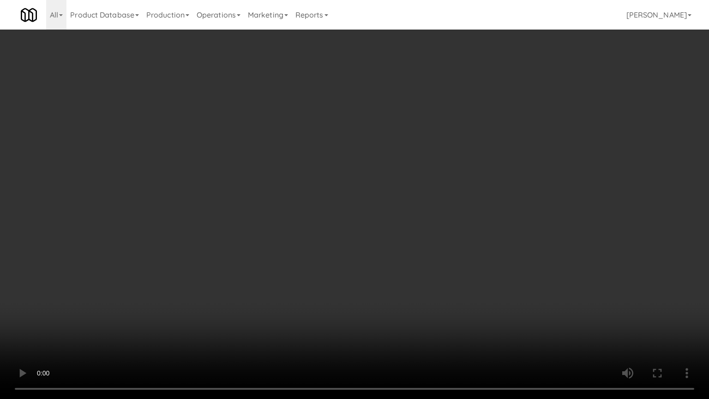
click at [379, 209] on video at bounding box center [354, 199] width 709 height 399
drag, startPoint x: 380, startPoint y: 207, endPoint x: 379, endPoint y: 174, distance: 32.8
click at [380, 209] on video at bounding box center [354, 199] width 709 height 399
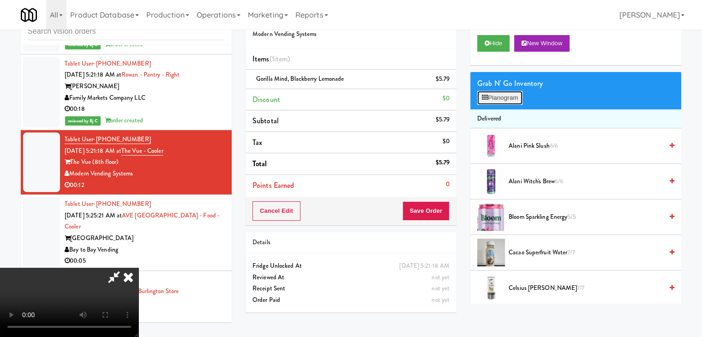
click at [499, 102] on button "Planogram" at bounding box center [499, 98] width 45 height 14
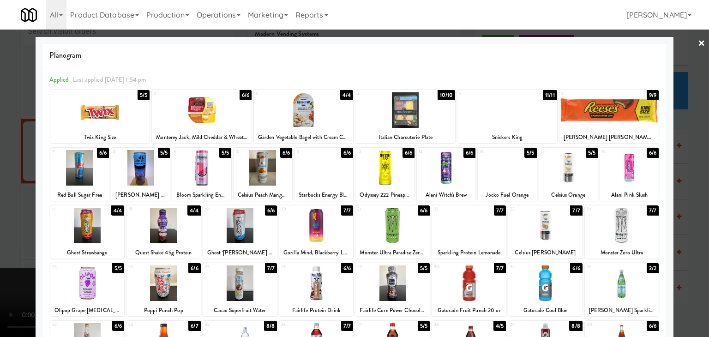
click at [413, 117] on div at bounding box center [405, 110] width 100 height 36
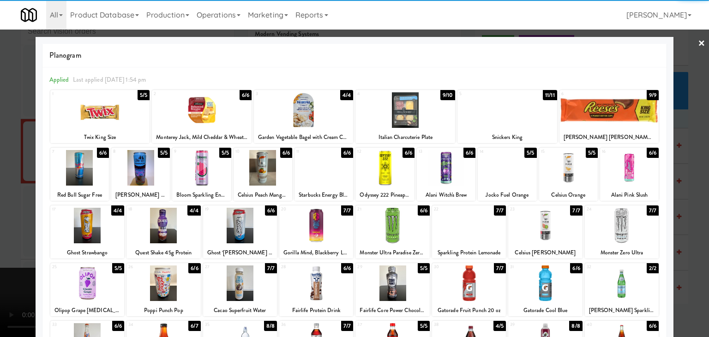
drag, startPoint x: 0, startPoint y: 159, endPoint x: 35, endPoint y: 160, distance: 35.1
click at [4, 159] on div at bounding box center [354, 168] width 709 height 337
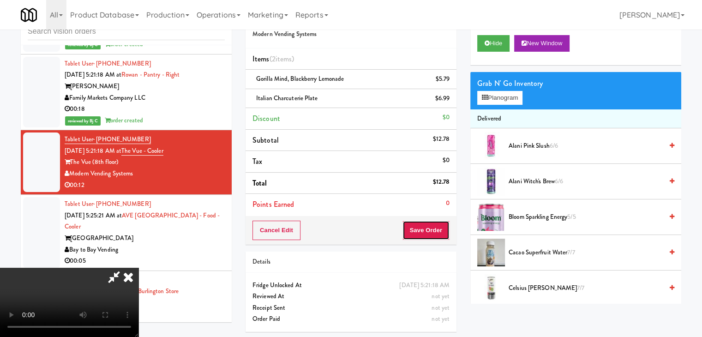
click at [439, 234] on button "Save Order" at bounding box center [425, 230] width 47 height 19
drag, startPoint x: 439, startPoint y: 234, endPoint x: 436, endPoint y: 222, distance: 11.9
click at [439, 233] on button "Save Order" at bounding box center [425, 230] width 47 height 19
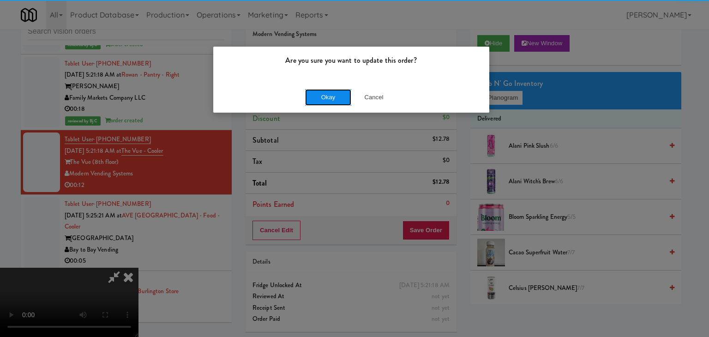
click at [328, 101] on button "Okay" at bounding box center [328, 97] width 46 height 17
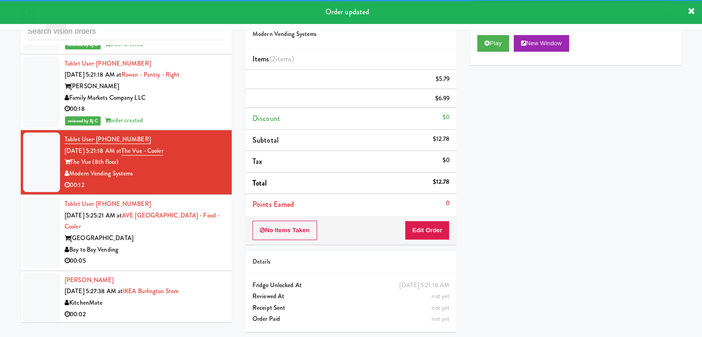
scroll to position [3115, 0]
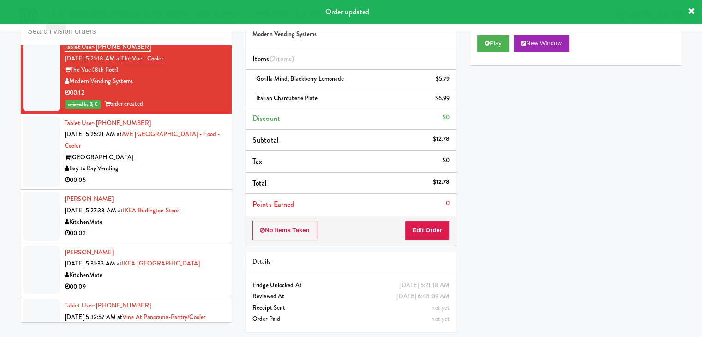
click at [173, 163] on div "Bay to Bay Vending" at bounding box center [145, 169] width 160 height 12
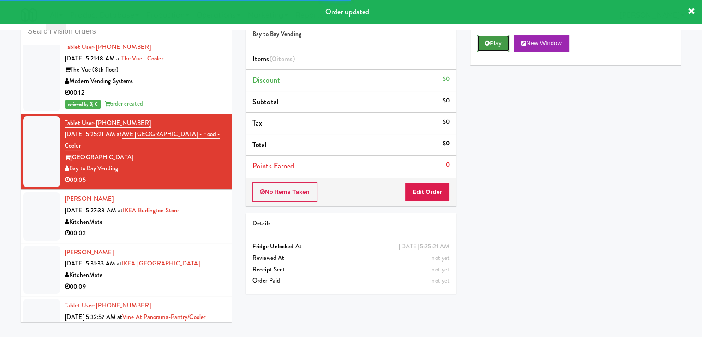
click at [495, 46] on button "Play" at bounding box center [493, 43] width 32 height 17
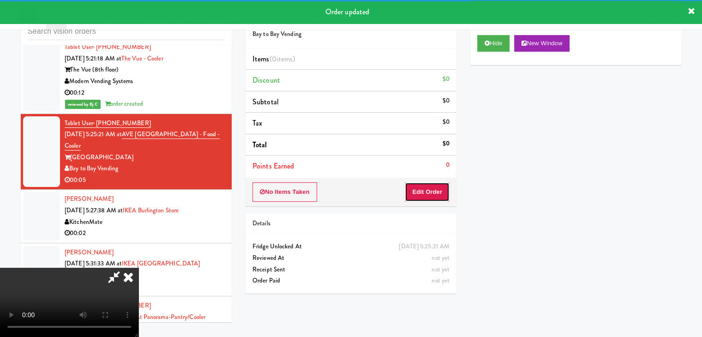
click at [424, 189] on button "Edit Order" at bounding box center [427, 191] width 45 height 19
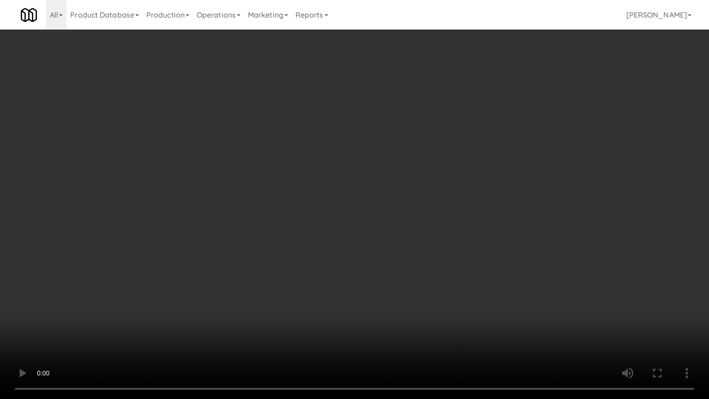
click at [391, 225] on video at bounding box center [354, 199] width 709 height 399
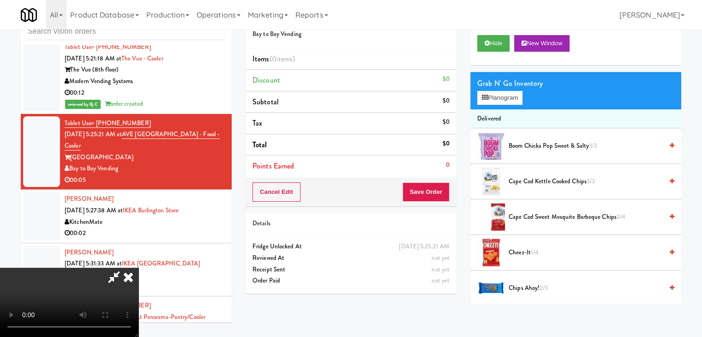
click at [125, 268] on icon at bounding box center [113, 277] width 21 height 18
click at [138, 268] on icon at bounding box center [128, 277] width 20 height 18
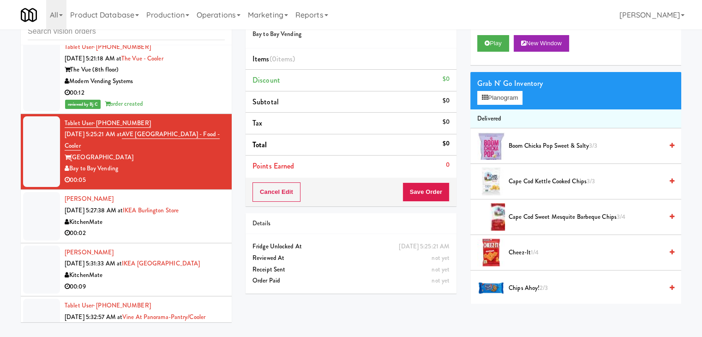
drag, startPoint x: 169, startPoint y: 200, endPoint x: 173, endPoint y: 187, distance: 13.4
click at [169, 216] on div "KitchenMate" at bounding box center [145, 222] width 160 height 12
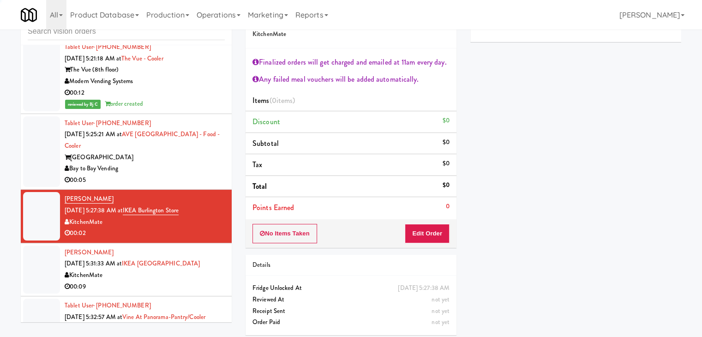
click at [184, 163] on div "Bay to Bay Vending" at bounding box center [145, 169] width 160 height 12
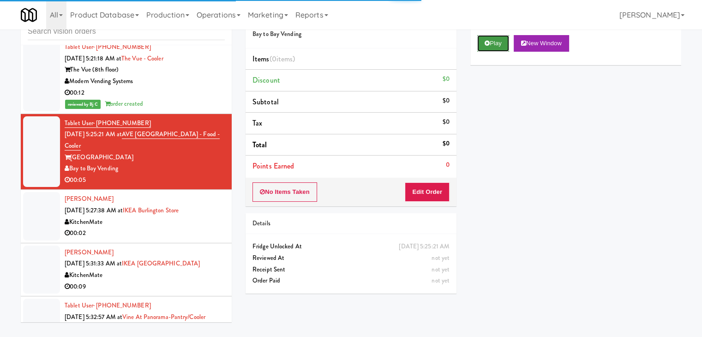
click at [484, 44] on icon at bounding box center [486, 43] width 5 height 6
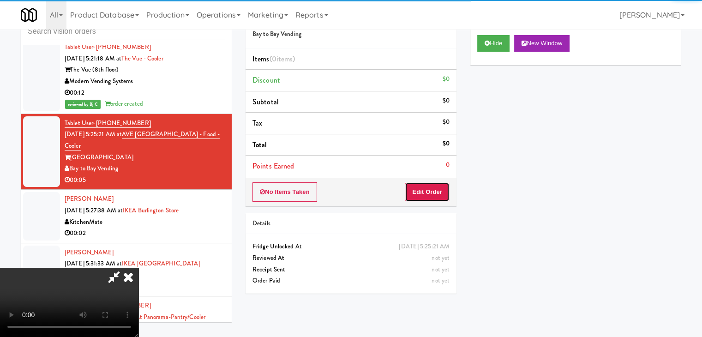
click at [424, 183] on button "Edit Order" at bounding box center [427, 191] width 45 height 19
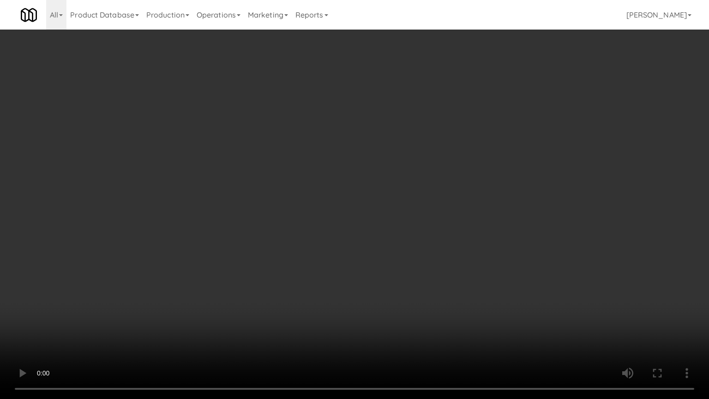
click at [373, 326] on video at bounding box center [354, 199] width 709 height 399
click at [374, 322] on video at bounding box center [354, 199] width 709 height 399
click at [377, 312] on video at bounding box center [354, 199] width 709 height 399
click at [377, 310] on video at bounding box center [354, 199] width 709 height 399
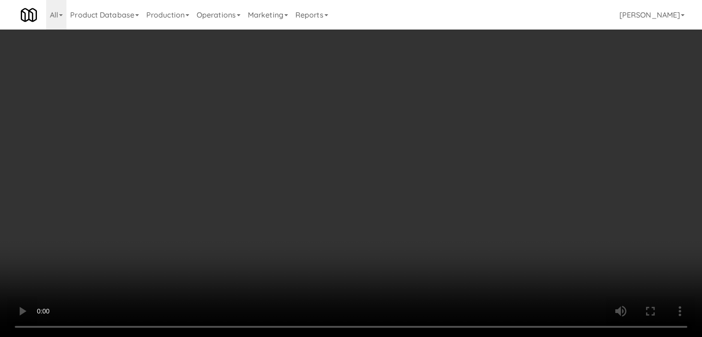
click at [509, 102] on button "Planogram" at bounding box center [499, 98] width 45 height 14
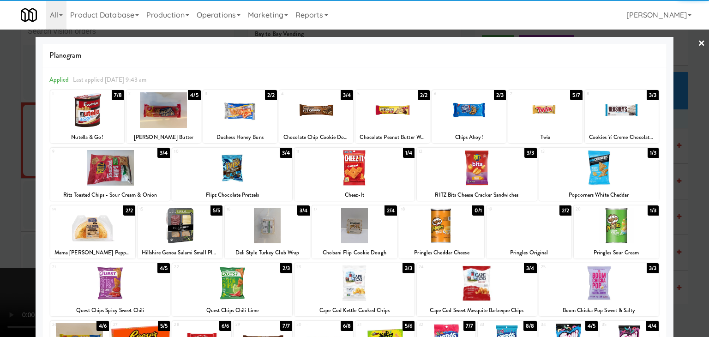
click at [464, 109] on div at bounding box center [469, 110] width 74 height 36
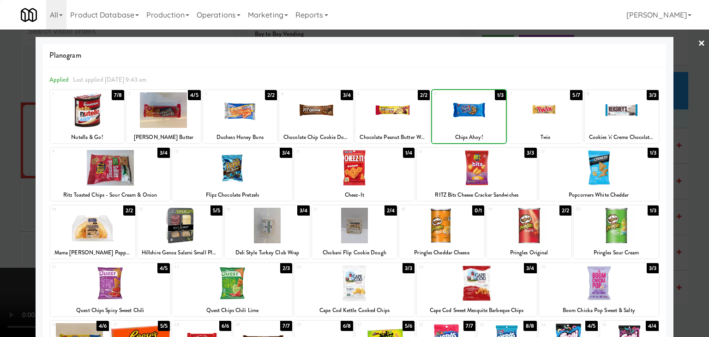
click at [0, 178] on div at bounding box center [354, 168] width 709 height 337
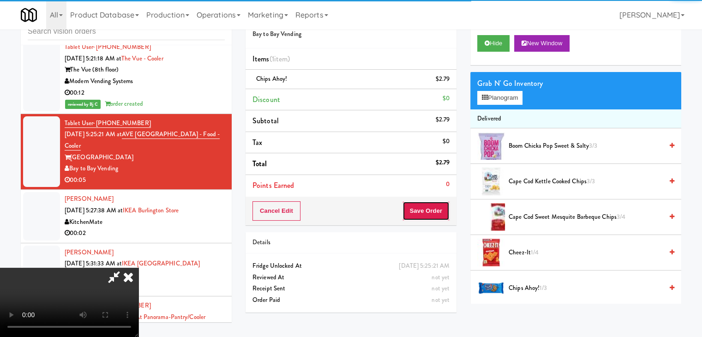
click at [431, 213] on button "Save Order" at bounding box center [425, 210] width 47 height 19
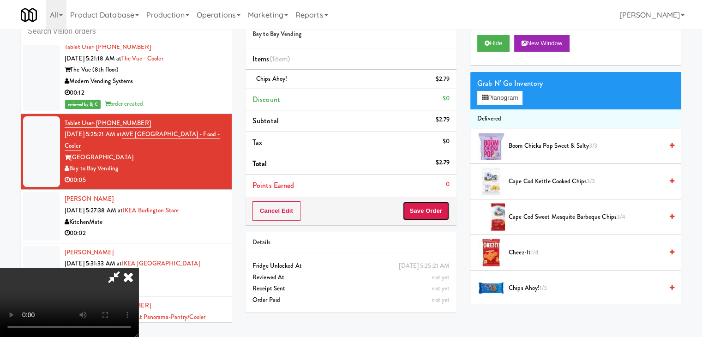
click at [431, 213] on button "Save Order" at bounding box center [425, 210] width 47 height 19
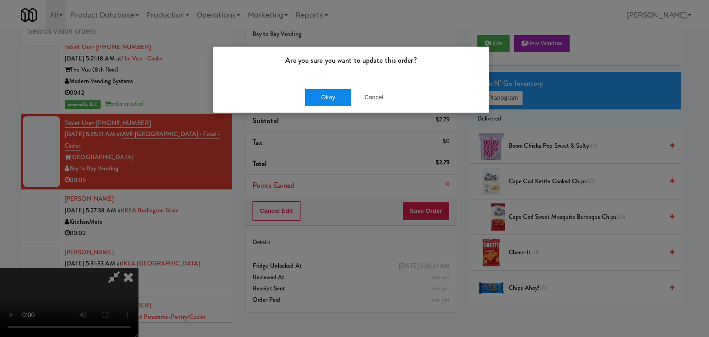
click at [310, 87] on div "Okay Cancel" at bounding box center [351, 97] width 276 height 31
click at [311, 91] on button "Okay" at bounding box center [328, 97] width 46 height 17
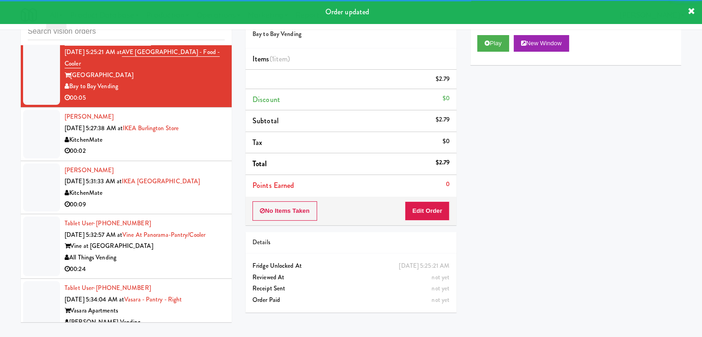
scroll to position [3208, 0]
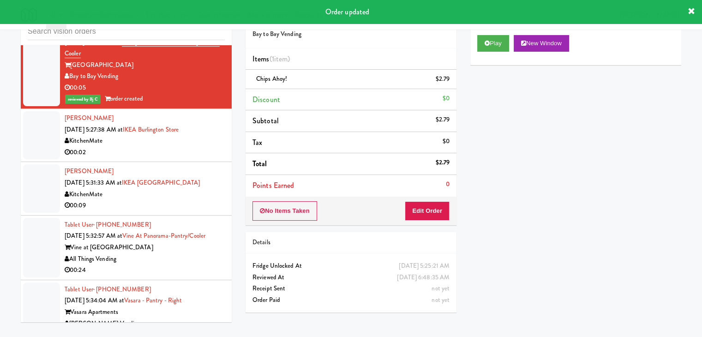
click at [164, 147] on div "00:02" at bounding box center [145, 153] width 160 height 12
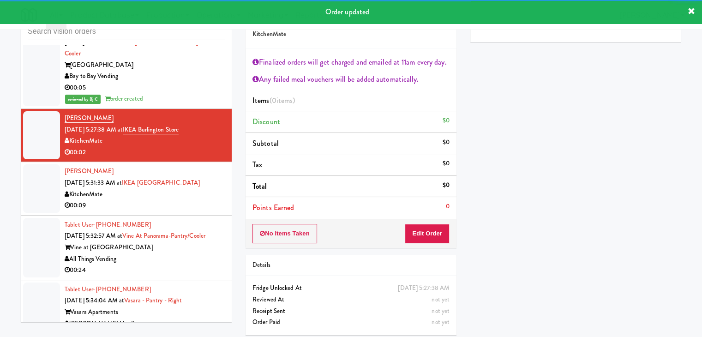
drag, startPoint x: 195, startPoint y: 182, endPoint x: 220, endPoint y: 170, distance: 27.6
click at [195, 200] on div "00:09" at bounding box center [145, 206] width 160 height 12
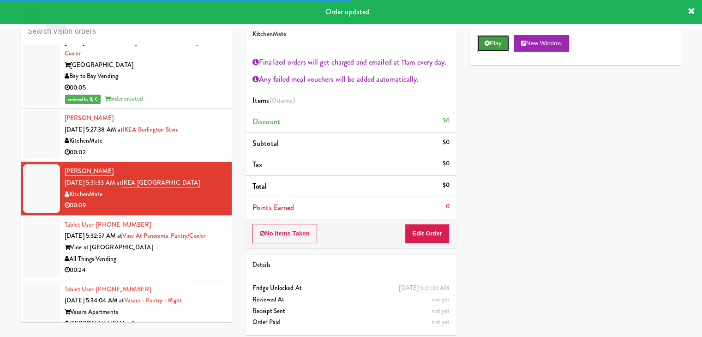
drag, startPoint x: 498, startPoint y: 36, endPoint x: 493, endPoint y: 54, distance: 19.7
click at [498, 36] on button "Play" at bounding box center [493, 43] width 32 height 17
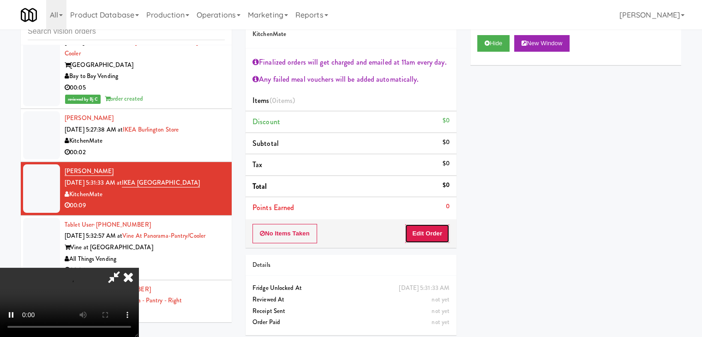
click at [432, 233] on button "Edit Order" at bounding box center [427, 233] width 45 height 19
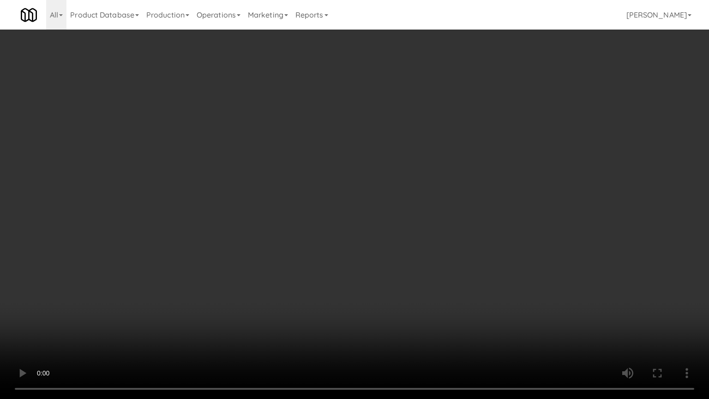
click at [393, 270] on video at bounding box center [354, 199] width 709 height 399
click at [394, 272] on video at bounding box center [354, 199] width 709 height 399
click at [396, 274] on video at bounding box center [354, 199] width 709 height 399
click at [397, 271] on video at bounding box center [354, 199] width 709 height 399
click at [398, 273] on video at bounding box center [354, 199] width 709 height 399
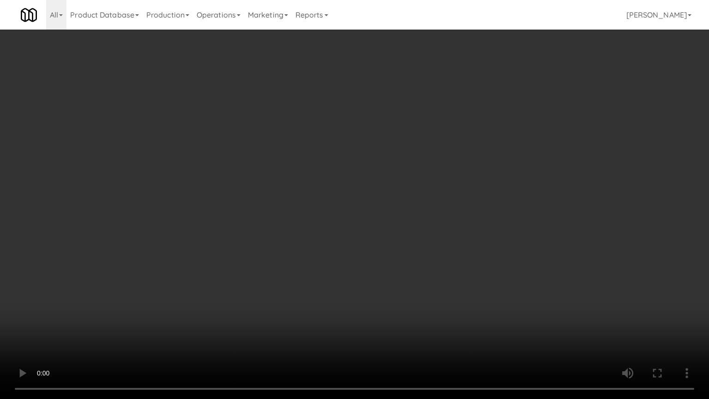
click at [391, 269] on video at bounding box center [354, 199] width 709 height 399
click at [397, 256] on video at bounding box center [354, 199] width 709 height 399
click at [402, 226] on video at bounding box center [354, 199] width 709 height 399
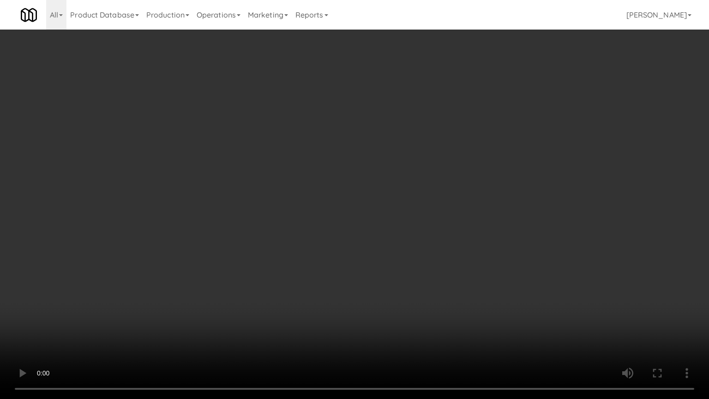
click at [402, 219] on video at bounding box center [354, 199] width 709 height 399
click at [401, 218] on video at bounding box center [354, 199] width 709 height 399
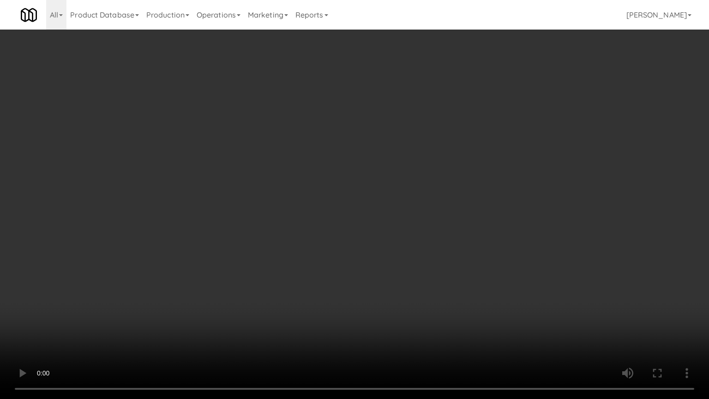
click at [401, 218] on video at bounding box center [354, 199] width 709 height 399
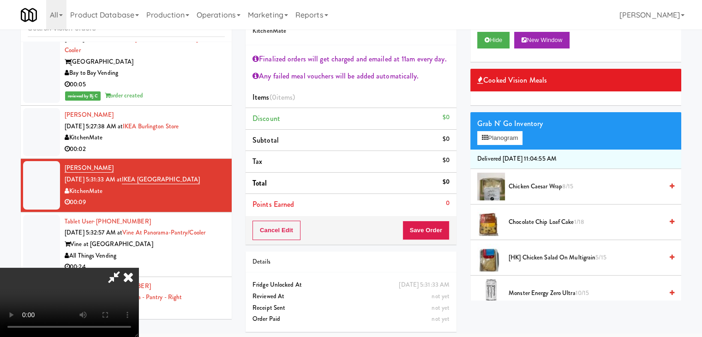
scroll to position [34, 0]
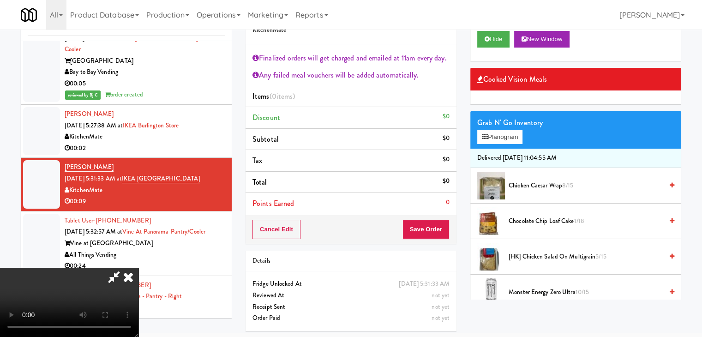
click at [138, 325] on video at bounding box center [69, 302] width 138 height 69
click at [138, 268] on video at bounding box center [69, 302] width 138 height 69
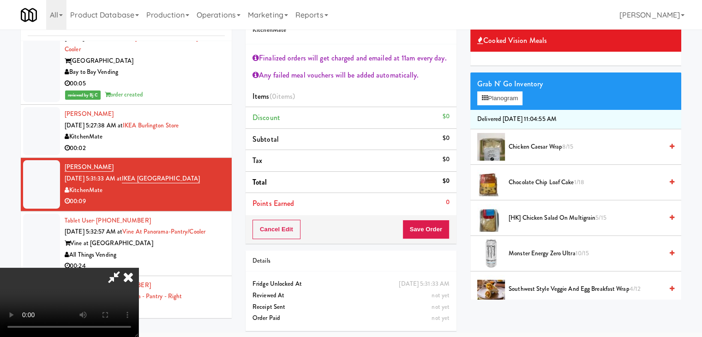
scroll to position [92, 0]
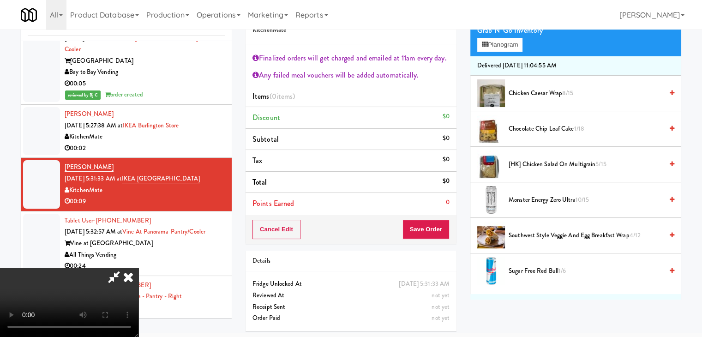
click at [528, 161] on span "[HK] Chicken Salad on Multigrain 5/15" at bounding box center [585, 165] width 154 height 12
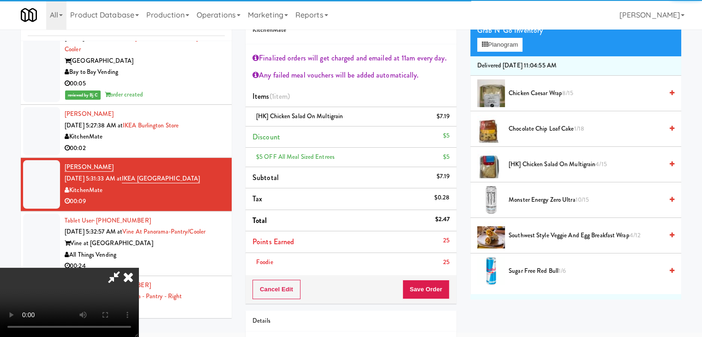
scroll to position [20, 0]
click at [138, 268] on video at bounding box center [69, 302] width 138 height 69
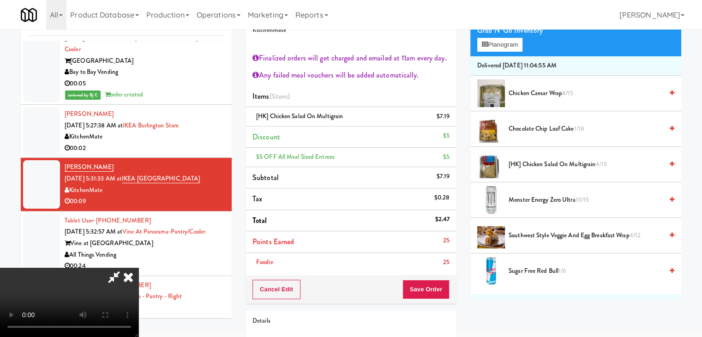
click at [138, 268] on video at bounding box center [69, 302] width 138 height 69
click at [514, 48] on button "Planogram" at bounding box center [499, 45] width 45 height 14
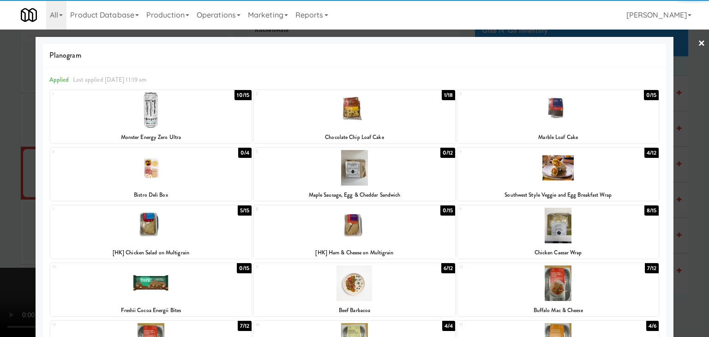
click at [383, 115] on div at bounding box center [354, 110] width 201 height 36
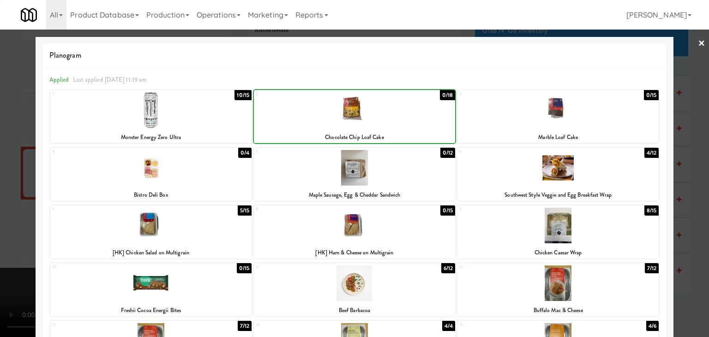
drag, startPoint x: 0, startPoint y: 168, endPoint x: 329, endPoint y: 179, distance: 329.1
click at [10, 165] on div at bounding box center [354, 168] width 709 height 337
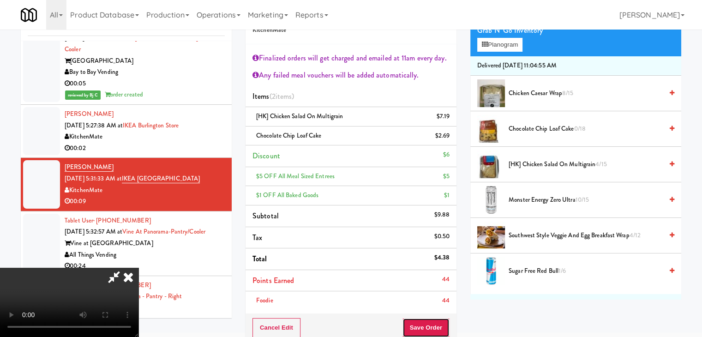
click at [439, 324] on button "Save Order" at bounding box center [425, 327] width 47 height 19
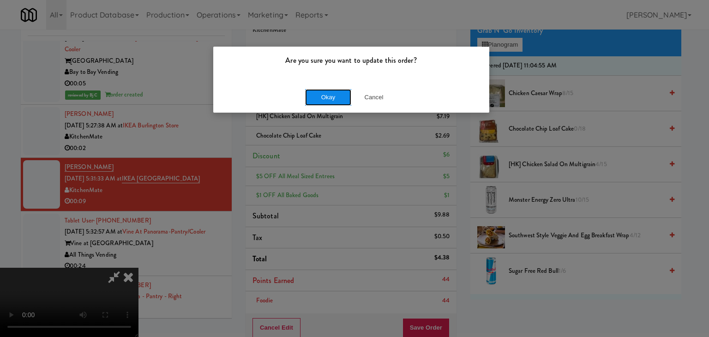
click at [342, 89] on button "Okay" at bounding box center [328, 97] width 46 height 17
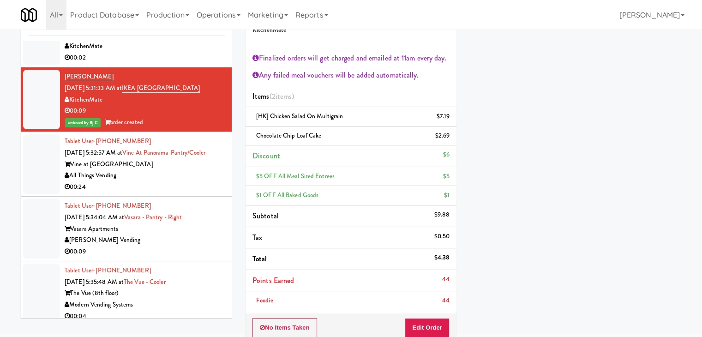
scroll to position [3300, 0]
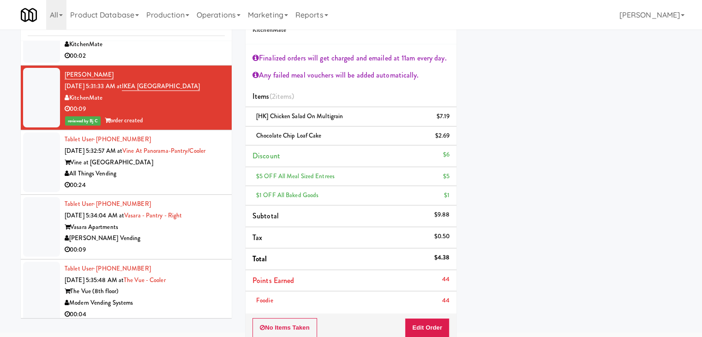
click at [175, 157] on div "Vine at [GEOGRAPHIC_DATA]" at bounding box center [145, 163] width 160 height 12
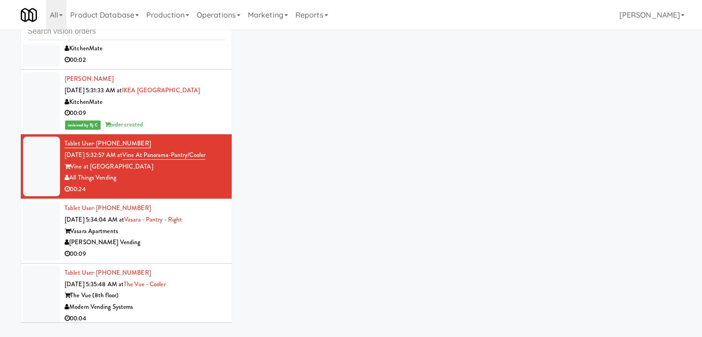
scroll to position [30, 0]
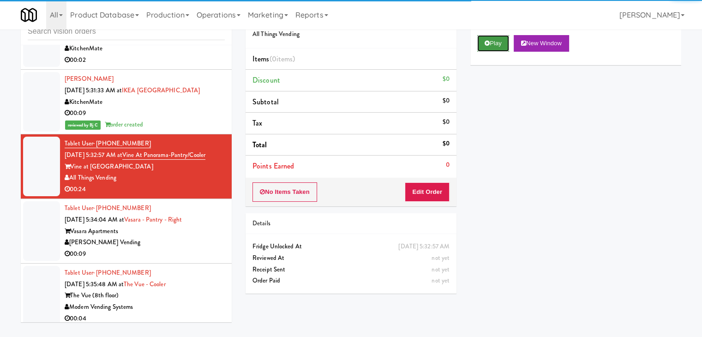
click at [490, 46] on button "Play" at bounding box center [493, 43] width 32 height 17
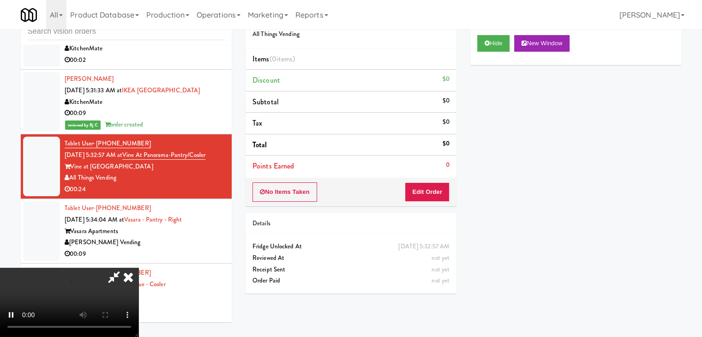
click at [421, 183] on div "No Items Taken Edit Order" at bounding box center [350, 192] width 211 height 29
click at [421, 183] on button "Edit Order" at bounding box center [427, 191] width 45 height 19
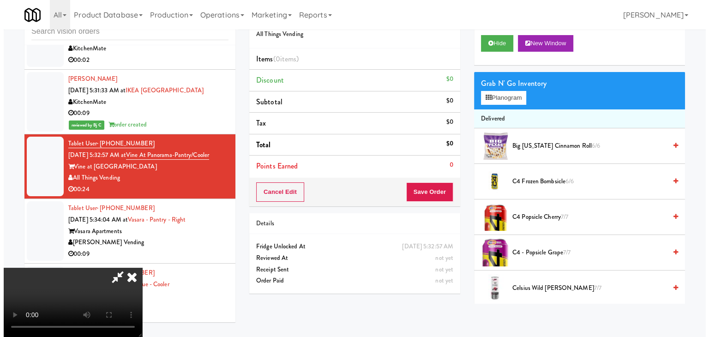
scroll to position [0, 0]
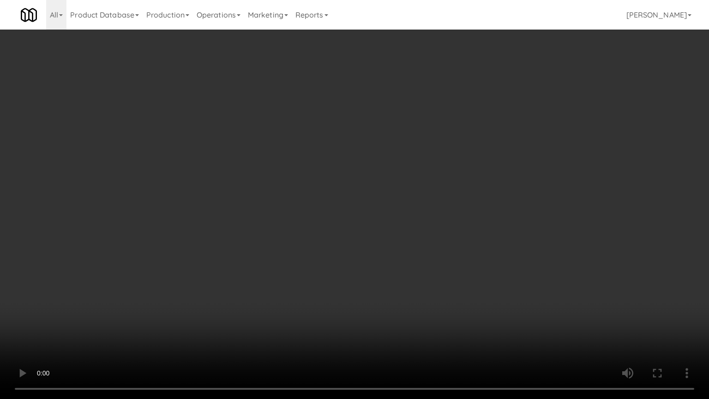
click at [391, 248] on video at bounding box center [354, 199] width 709 height 399
click at [395, 248] on video at bounding box center [354, 199] width 709 height 399
click at [390, 241] on video at bounding box center [354, 199] width 709 height 399
click at [391, 242] on video at bounding box center [354, 199] width 709 height 399
click at [393, 241] on video at bounding box center [354, 199] width 709 height 399
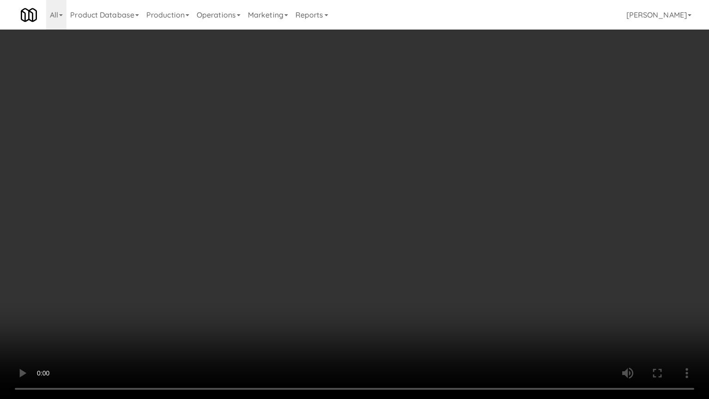
click at [393, 241] on video at bounding box center [354, 199] width 709 height 399
click at [392, 226] on video at bounding box center [354, 199] width 709 height 399
click at [392, 223] on video at bounding box center [354, 199] width 709 height 399
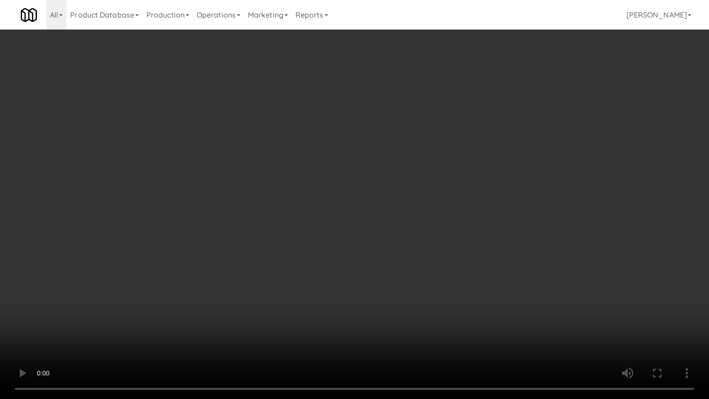
click at [392, 223] on video at bounding box center [354, 199] width 709 height 399
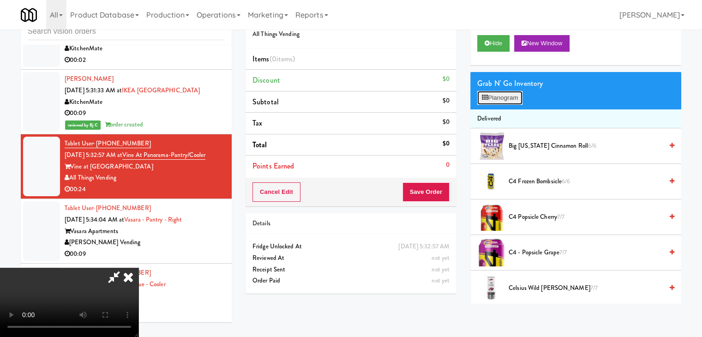
click at [477, 100] on button "Planogram" at bounding box center [499, 98] width 45 height 14
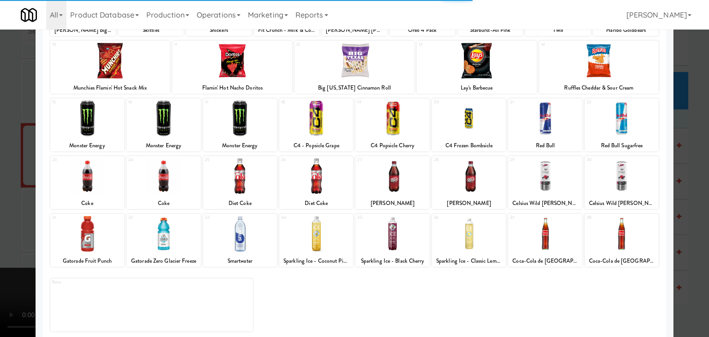
scroll to position [116, 0]
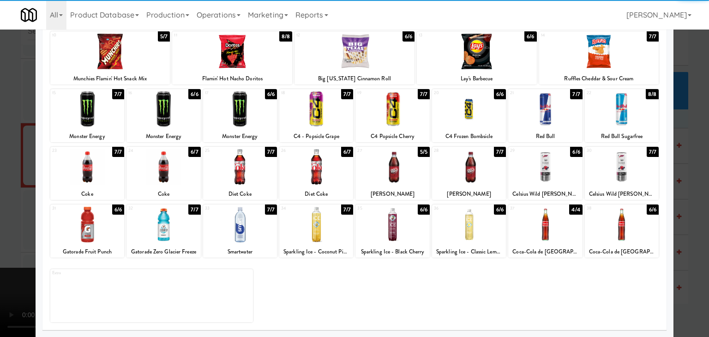
click at [175, 173] on div at bounding box center [163, 167] width 74 height 36
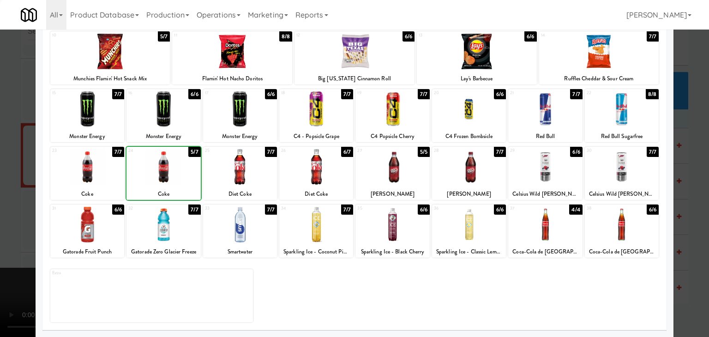
click at [55, 174] on div at bounding box center [87, 167] width 74 height 36
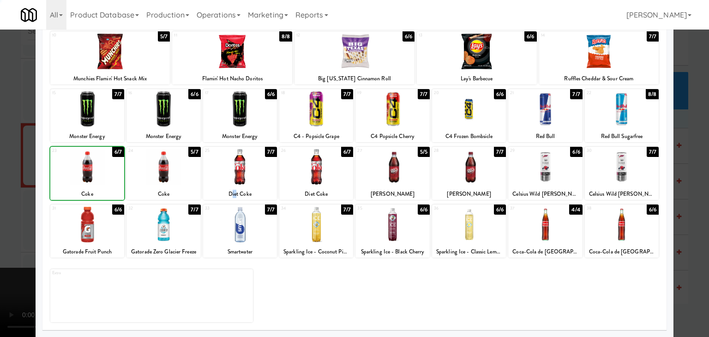
click at [235, 191] on div "Diet Coke" at bounding box center [239, 194] width 71 height 12
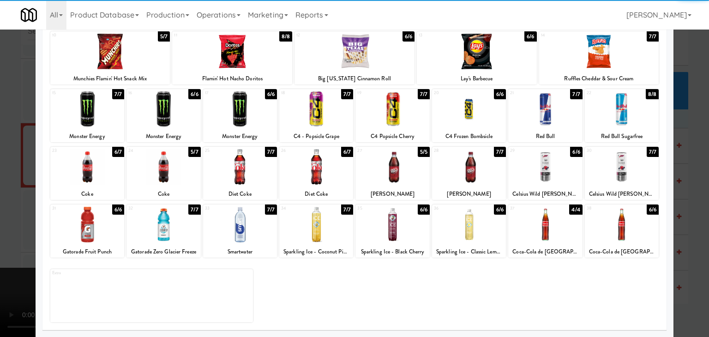
click at [23, 187] on div at bounding box center [354, 168] width 709 height 337
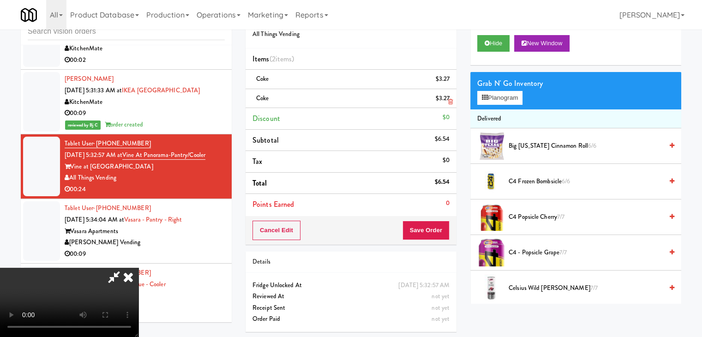
click at [448, 104] on icon at bounding box center [450, 102] width 5 height 6
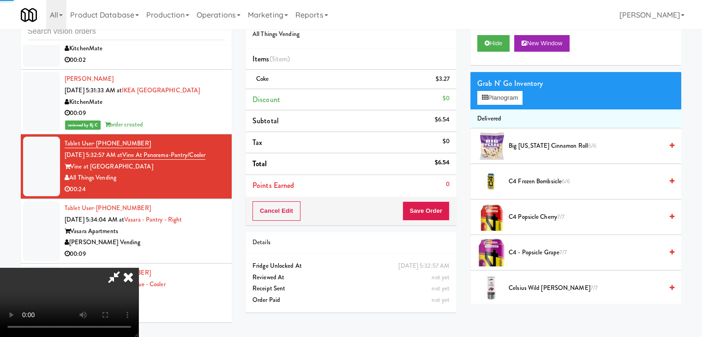
click at [138, 268] on video at bounding box center [69, 302] width 138 height 69
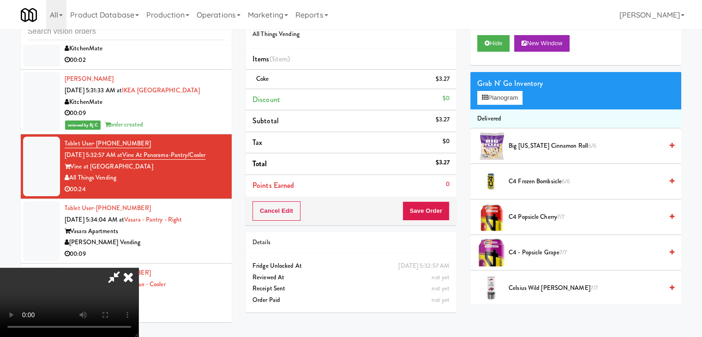
drag, startPoint x: 297, startPoint y: 173, endPoint x: 303, endPoint y: 173, distance: 6.0
click at [138, 268] on video at bounding box center [69, 302] width 138 height 69
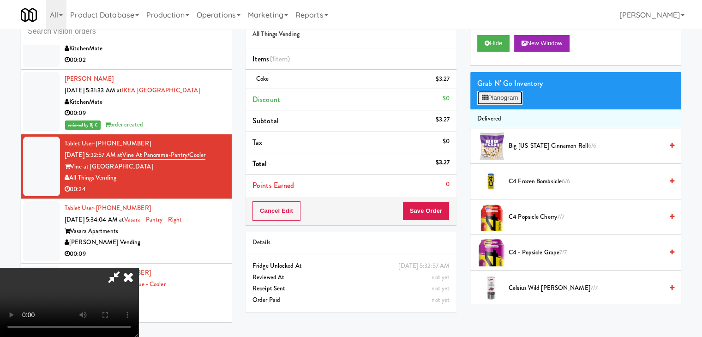
click at [491, 96] on button "Planogram" at bounding box center [499, 98] width 45 height 14
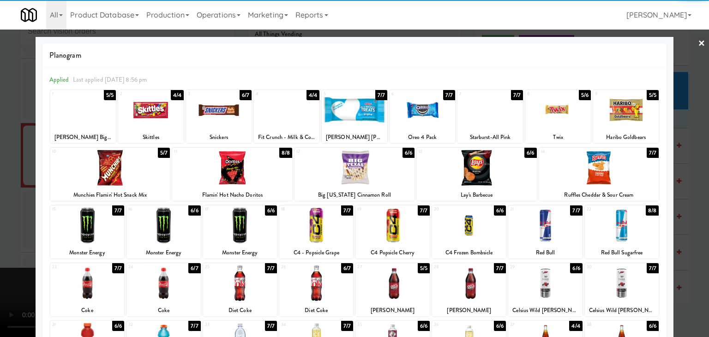
click at [233, 119] on div at bounding box center [219, 110] width 66 height 36
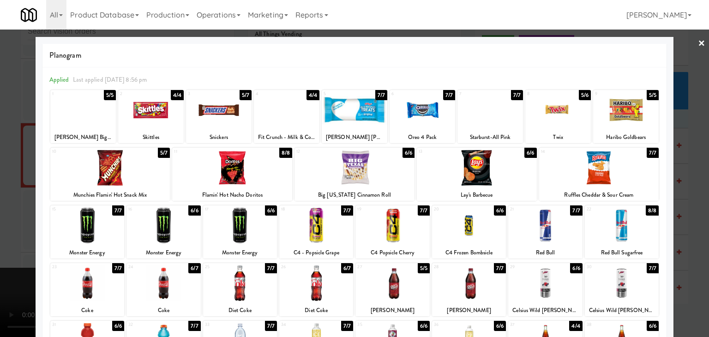
click at [70, 150] on div "10" at bounding box center [81, 152] width 58 height 8
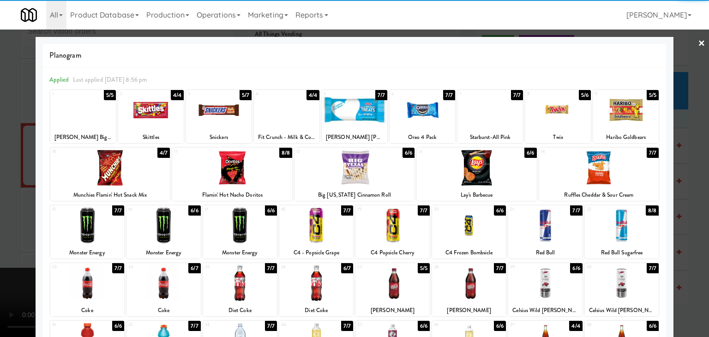
click at [44, 170] on div "Applied Last applied [DATE] 8:56 pm 1 5/5 [PERSON_NAME] Big Cup 2 4/4 Skittles …" at bounding box center [354, 256] width 624 height 379
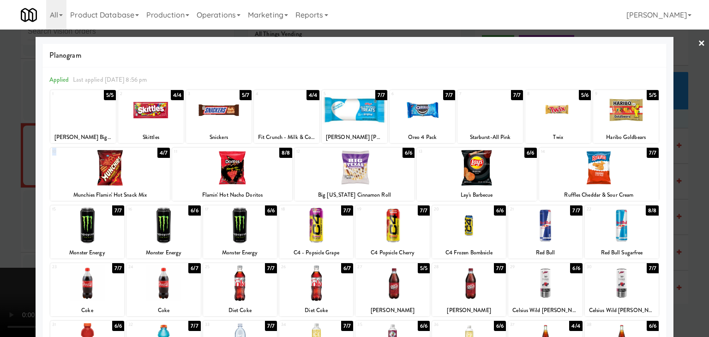
click at [44, 170] on div "Applied Last applied [DATE] 8:56 pm 1 5/5 [PERSON_NAME] Big Cup 2 4/4 Skittles …" at bounding box center [354, 256] width 624 height 379
drag, startPoint x: 4, startPoint y: 186, endPoint x: 17, endPoint y: 185, distance: 12.5
click at [6, 186] on div at bounding box center [354, 168] width 709 height 337
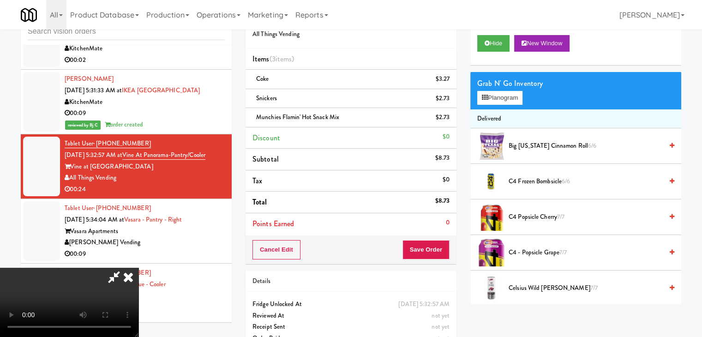
click at [445, 119] on link at bounding box center [448, 121] width 8 height 12
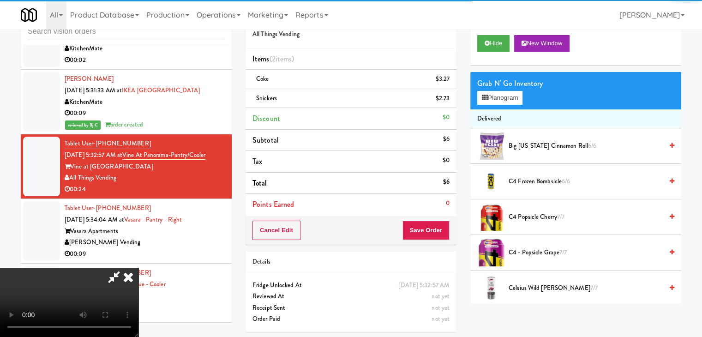
click at [138, 268] on video at bounding box center [69, 302] width 138 height 69
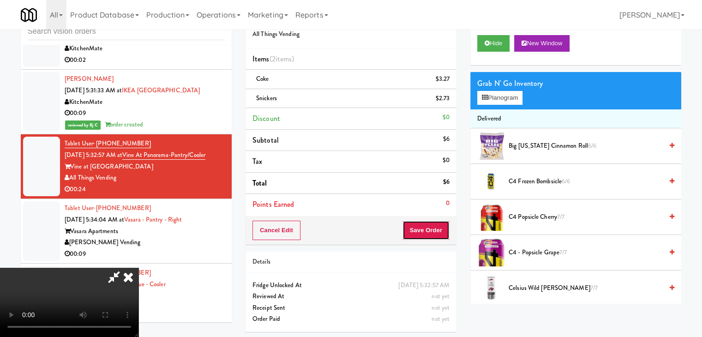
click at [432, 227] on button "Save Order" at bounding box center [425, 230] width 47 height 19
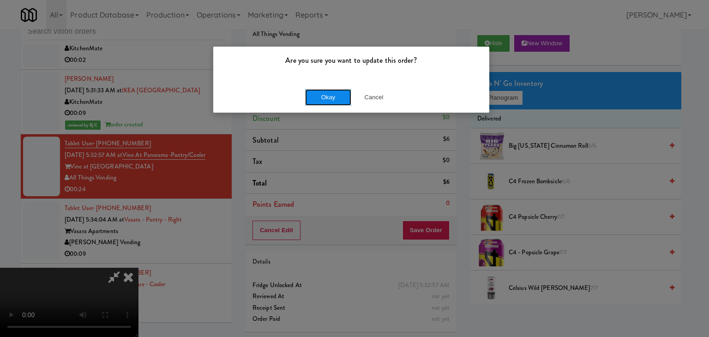
click at [340, 95] on button "Okay" at bounding box center [328, 97] width 46 height 17
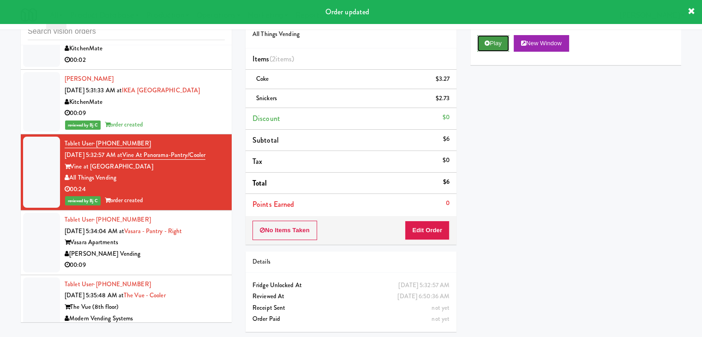
click at [489, 44] on button "Play" at bounding box center [493, 43] width 32 height 17
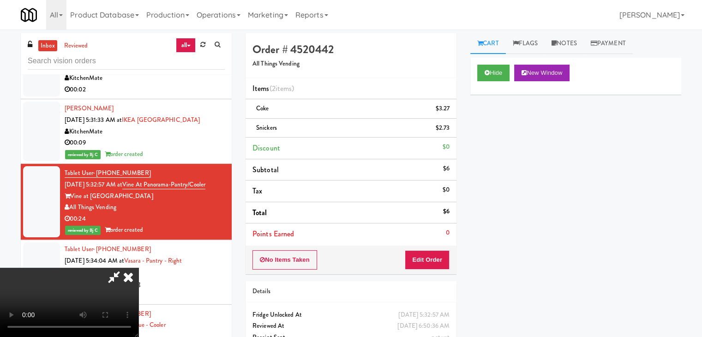
click at [138, 268] on icon at bounding box center [128, 277] width 20 height 18
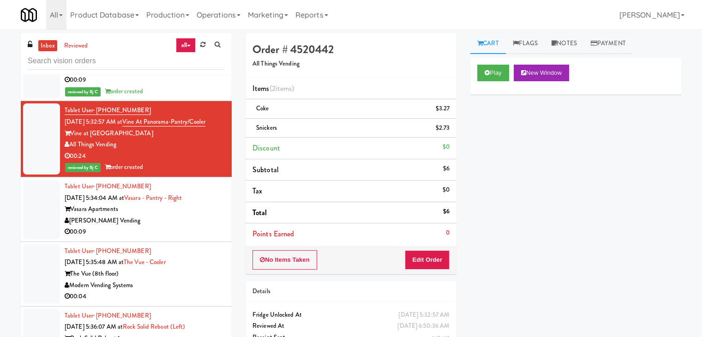
scroll to position [3438, 0]
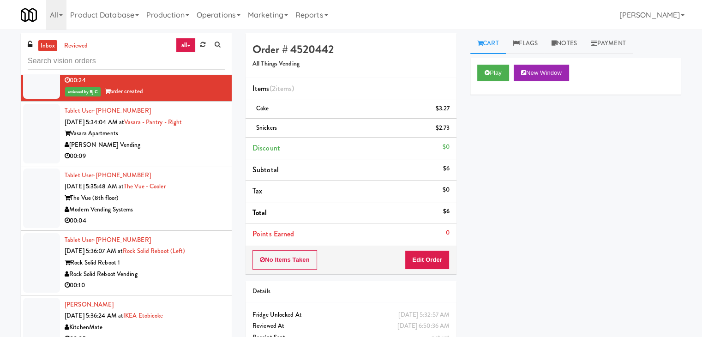
click at [179, 139] on div "[PERSON_NAME] Vending" at bounding box center [145, 145] width 160 height 12
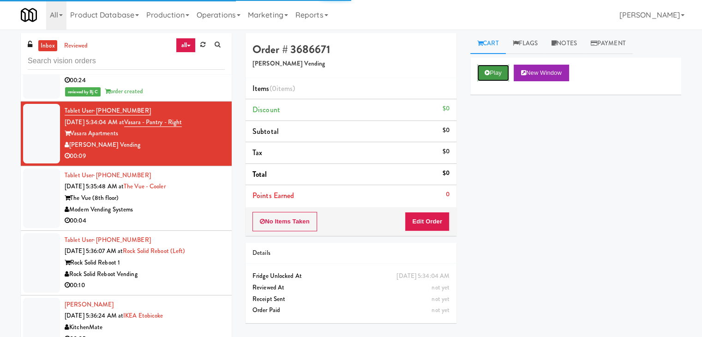
click at [483, 74] on button "Play" at bounding box center [493, 73] width 32 height 17
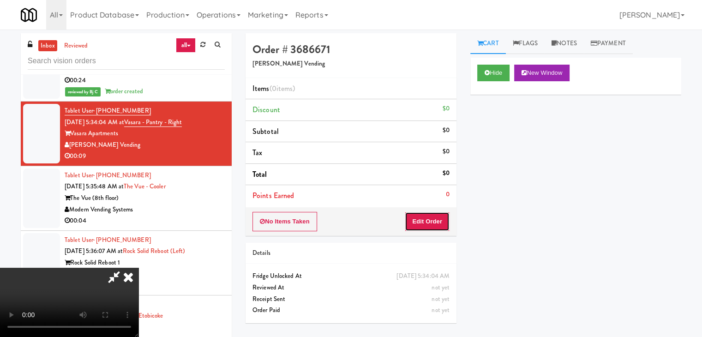
click at [417, 223] on button "Edit Order" at bounding box center [427, 221] width 45 height 19
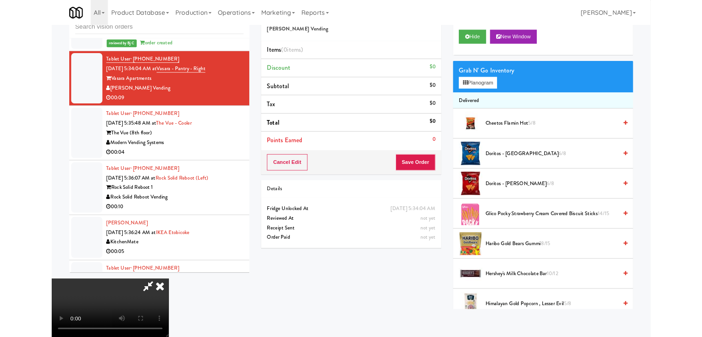
scroll to position [3427, 0]
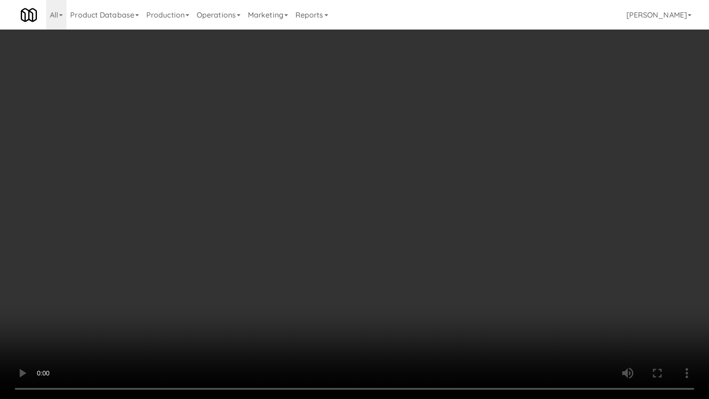
click at [422, 218] on video at bounding box center [354, 199] width 709 height 399
click at [427, 215] on video at bounding box center [354, 199] width 709 height 399
click at [427, 217] on video at bounding box center [354, 199] width 709 height 399
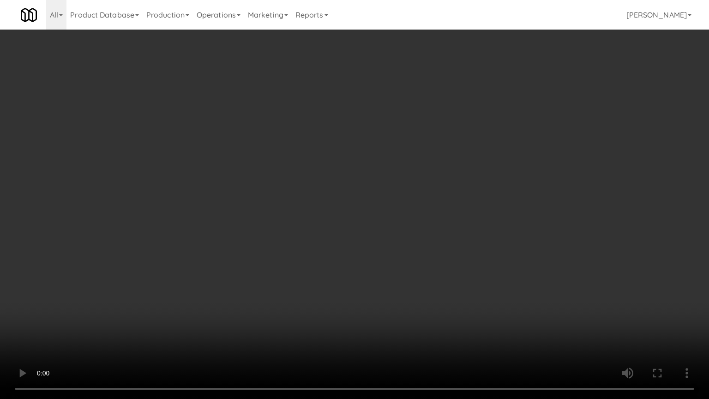
click at [427, 217] on video at bounding box center [354, 199] width 709 height 399
click at [447, 208] on video at bounding box center [354, 199] width 709 height 399
click at [450, 204] on video at bounding box center [354, 199] width 709 height 399
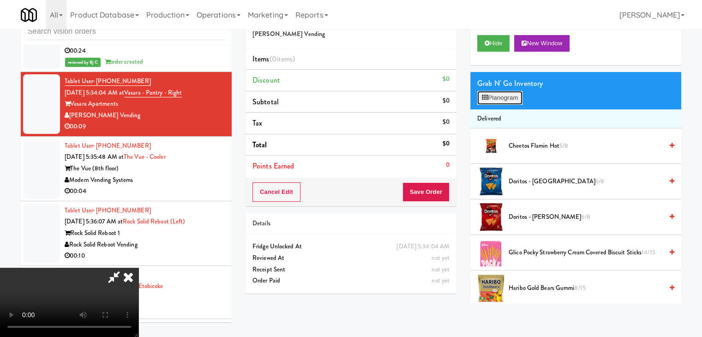
click at [513, 91] on button "Planogram" at bounding box center [499, 98] width 45 height 14
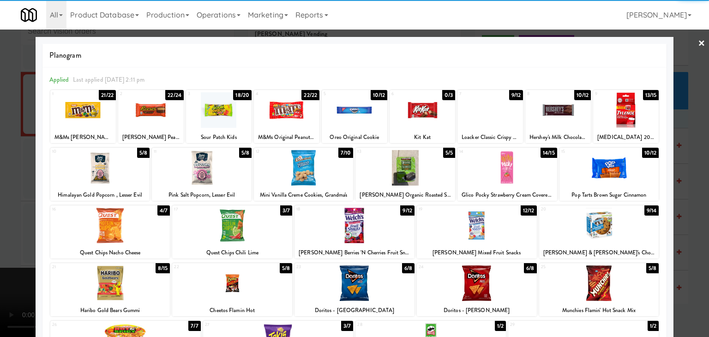
click at [601, 164] on div at bounding box center [609, 168] width 100 height 36
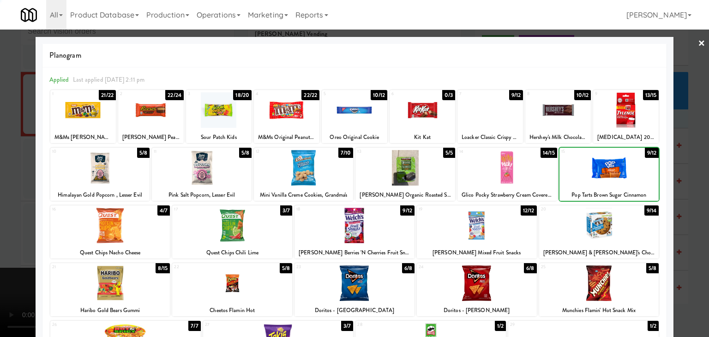
drag, startPoint x: 601, startPoint y: 164, endPoint x: 665, endPoint y: 177, distance: 65.5
click at [603, 165] on div at bounding box center [609, 168] width 100 height 36
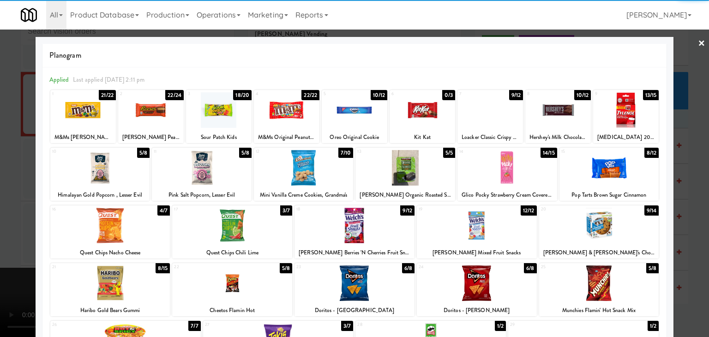
click at [673, 176] on div at bounding box center [354, 168] width 709 height 337
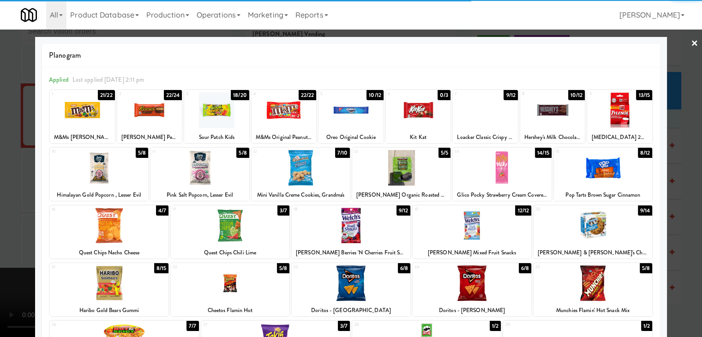
scroll to position [3438, 0]
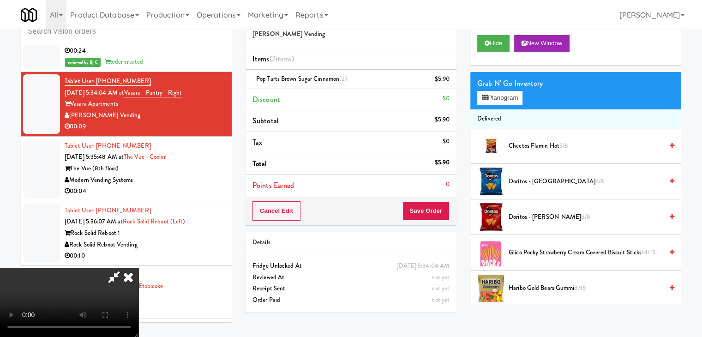
click at [441, 202] on div "Cancel Edit Save Order" at bounding box center [350, 211] width 211 height 29
click at [438, 205] on button "Save Order" at bounding box center [425, 210] width 47 height 19
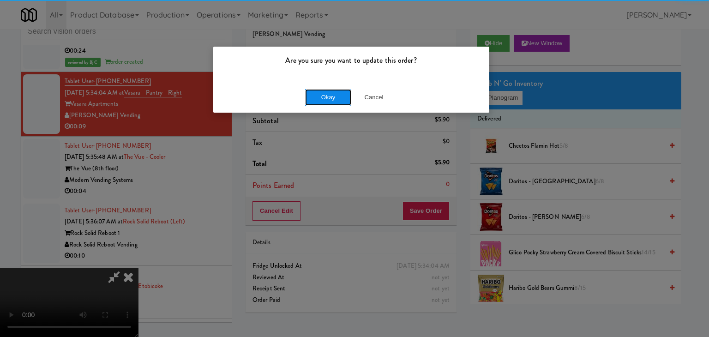
click at [347, 99] on button "Okay" at bounding box center [328, 97] width 46 height 17
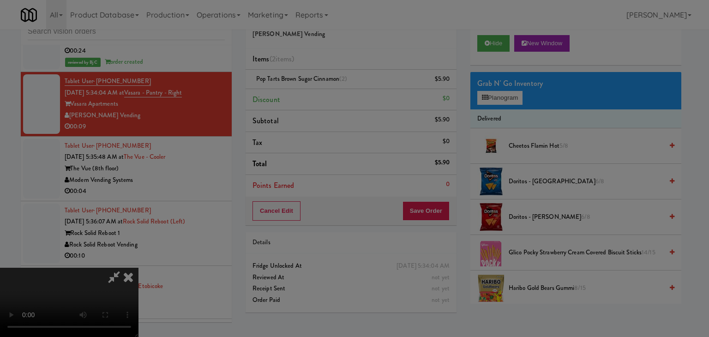
click at [346, 99] on body "Are you sure you want to update this order? Okay Cancel Okay Are you sure you w…" at bounding box center [354, 168] width 709 height 337
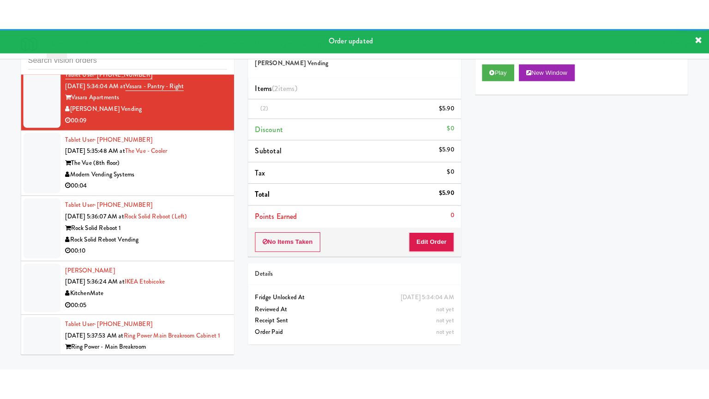
scroll to position [3484, 0]
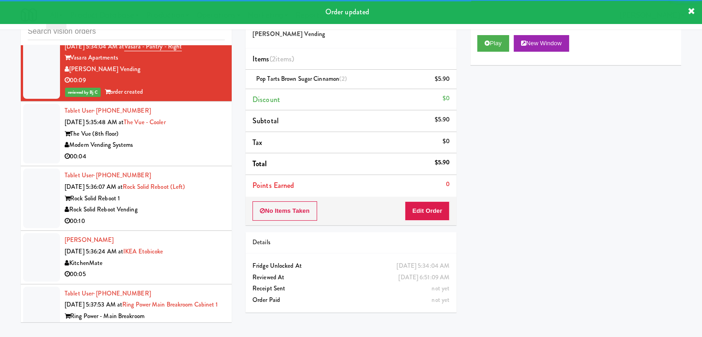
click at [190, 128] on div "The Vue (8th floor)" at bounding box center [145, 134] width 160 height 12
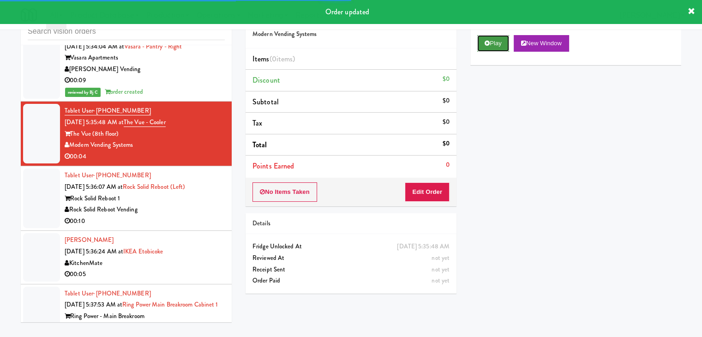
click at [481, 48] on button "Play" at bounding box center [493, 43] width 32 height 17
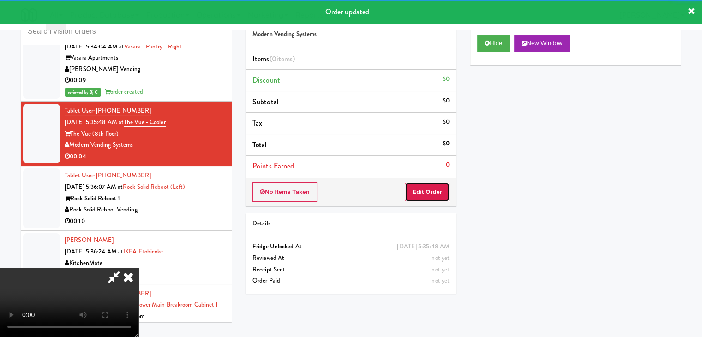
click at [416, 192] on button "Edit Order" at bounding box center [427, 191] width 45 height 19
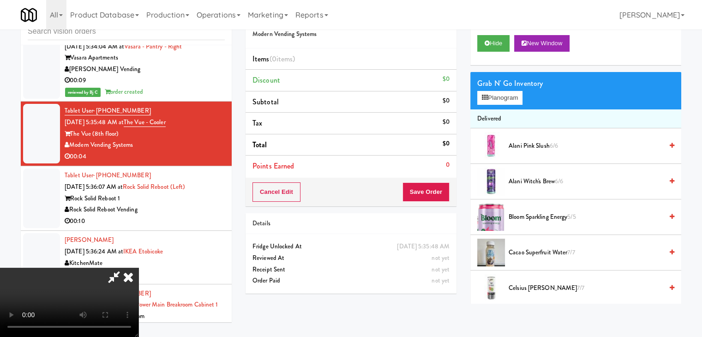
scroll to position [3473, 0]
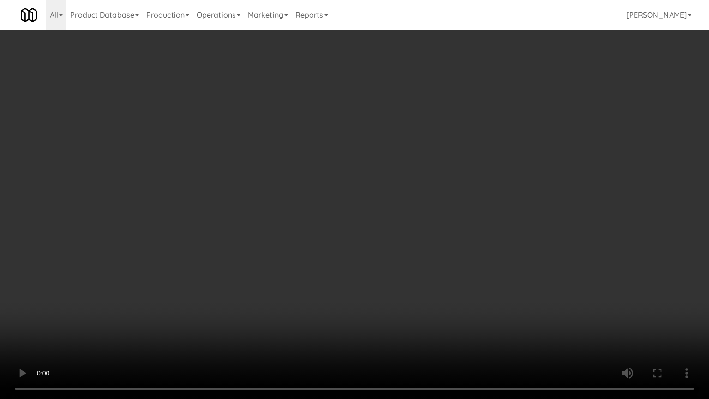
click at [423, 254] on video at bounding box center [354, 199] width 709 height 399
click at [423, 255] on video at bounding box center [354, 199] width 709 height 399
click at [419, 256] on video at bounding box center [354, 199] width 709 height 399
click at [418, 256] on video at bounding box center [354, 199] width 709 height 399
click at [416, 254] on video at bounding box center [354, 199] width 709 height 399
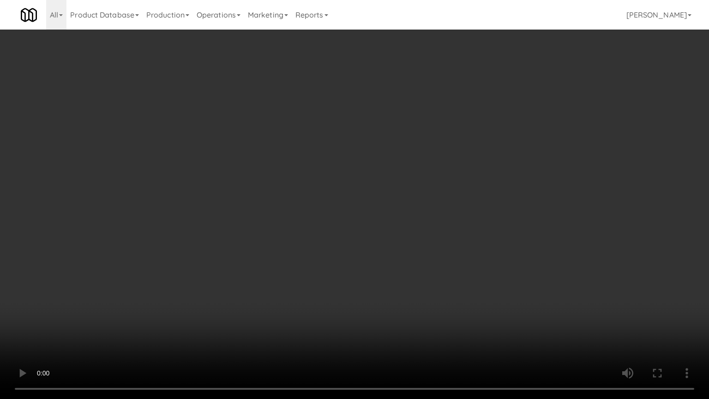
click at [416, 254] on video at bounding box center [354, 199] width 709 height 399
click at [415, 253] on video at bounding box center [354, 199] width 709 height 399
click at [415, 252] on video at bounding box center [354, 199] width 709 height 399
drag, startPoint x: 415, startPoint y: 252, endPoint x: 415, endPoint y: 211, distance: 41.5
click at [415, 252] on video at bounding box center [354, 199] width 709 height 399
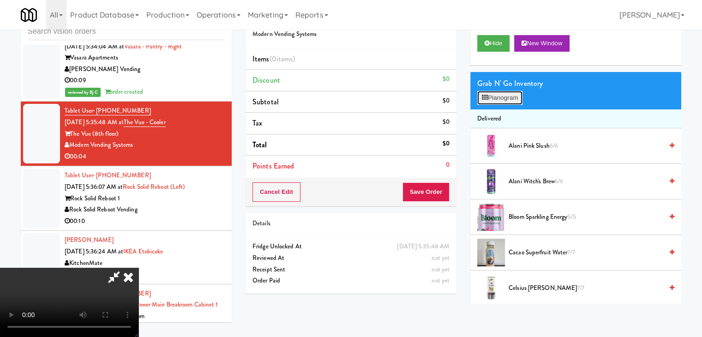
click at [508, 95] on button "Planogram" at bounding box center [499, 98] width 45 height 14
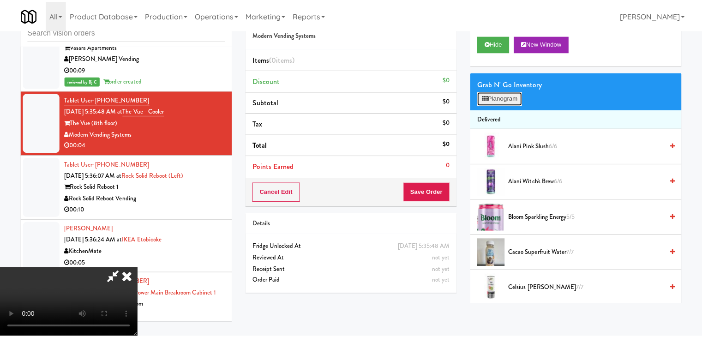
scroll to position [3473, 0]
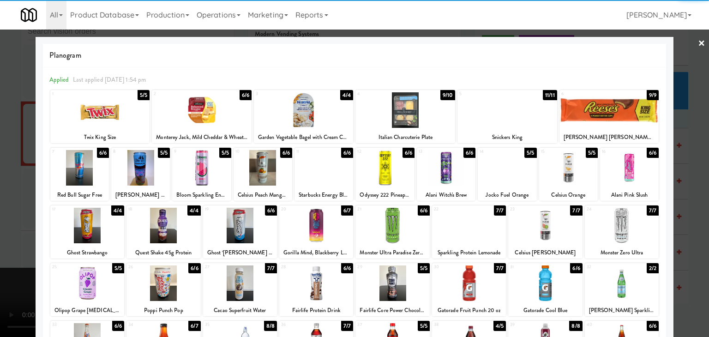
drag, startPoint x: 618, startPoint y: 277, endPoint x: 611, endPoint y: 275, distance: 7.5
click at [618, 277] on div at bounding box center [622, 283] width 74 height 36
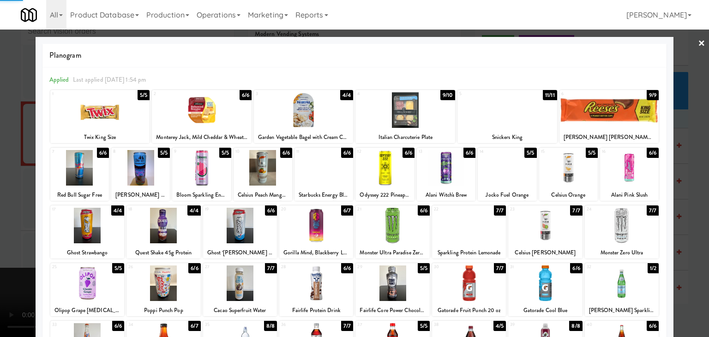
click at [0, 219] on div at bounding box center [354, 168] width 709 height 337
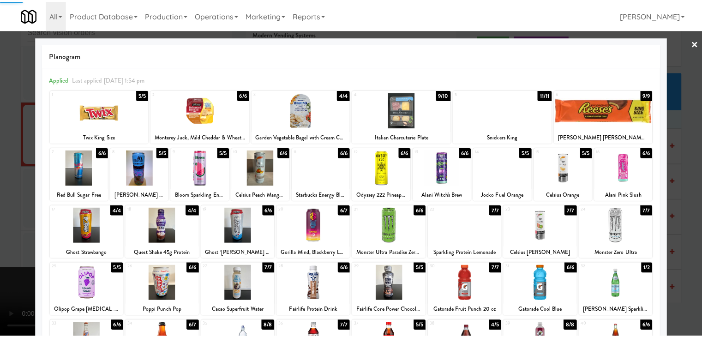
scroll to position [3484, 0]
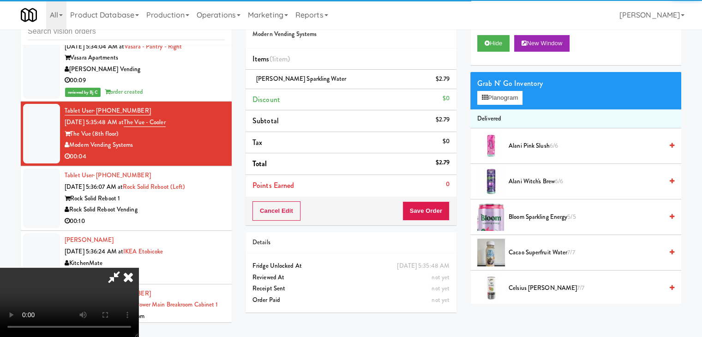
click at [90, 268] on video at bounding box center [69, 302] width 138 height 69
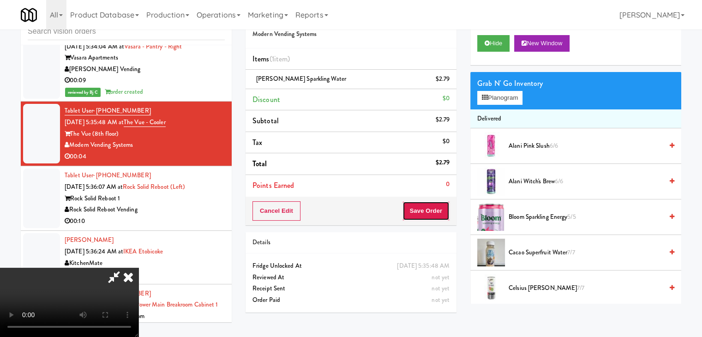
click at [425, 210] on button "Save Order" at bounding box center [425, 210] width 47 height 19
click at [426, 210] on button "Save Order" at bounding box center [425, 210] width 47 height 19
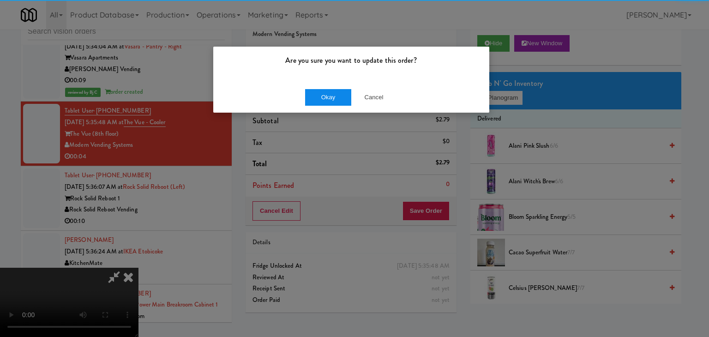
drag, startPoint x: 326, startPoint y: 107, endPoint x: 328, endPoint y: 102, distance: 5.2
click at [327, 104] on div "Okay Cancel" at bounding box center [351, 97] width 276 height 31
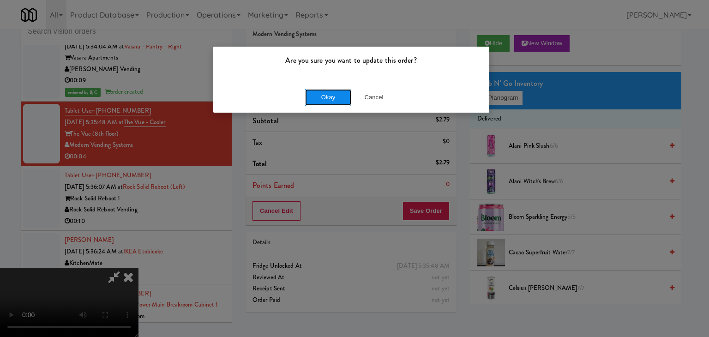
click at [329, 101] on button "Okay" at bounding box center [328, 97] width 46 height 17
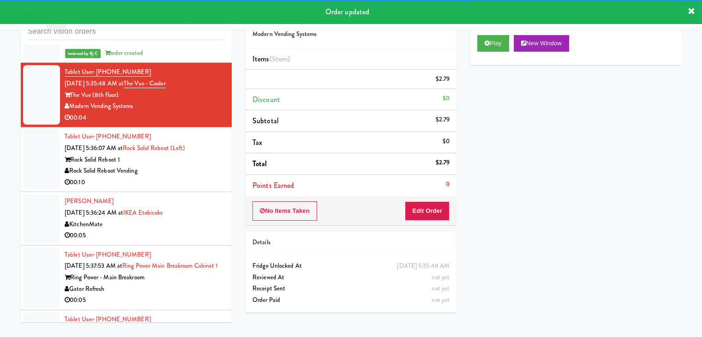
scroll to position [3577, 0]
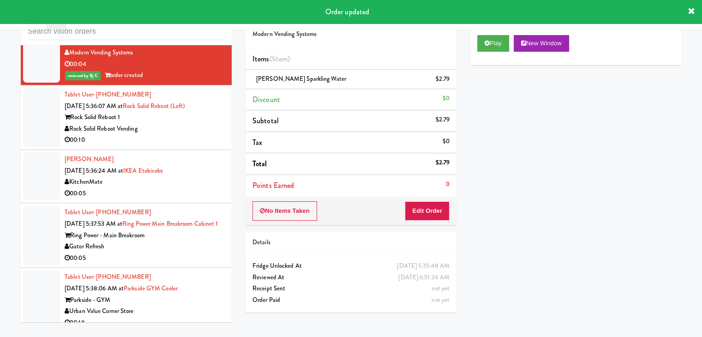
click at [180, 123] on div "Rock Solid Reboot Vending" at bounding box center [145, 129] width 160 height 12
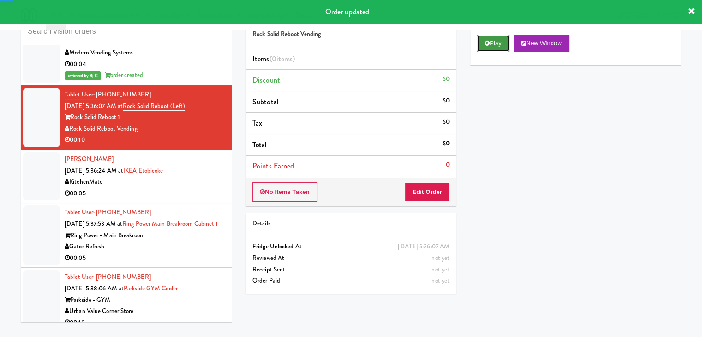
drag, startPoint x: 495, startPoint y: 43, endPoint x: 466, endPoint y: 104, distance: 67.5
click at [495, 43] on button "Play" at bounding box center [493, 43] width 32 height 17
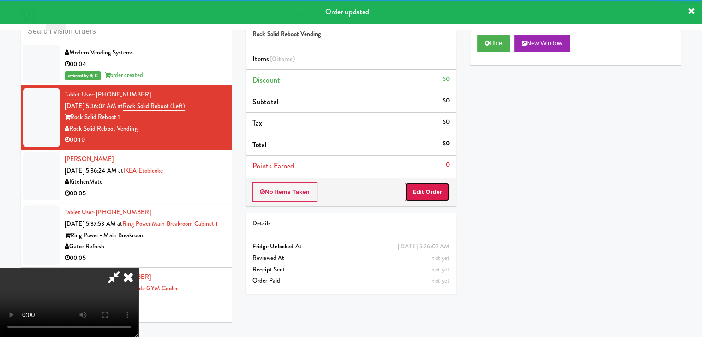
click at [419, 192] on button "Edit Order" at bounding box center [427, 191] width 45 height 19
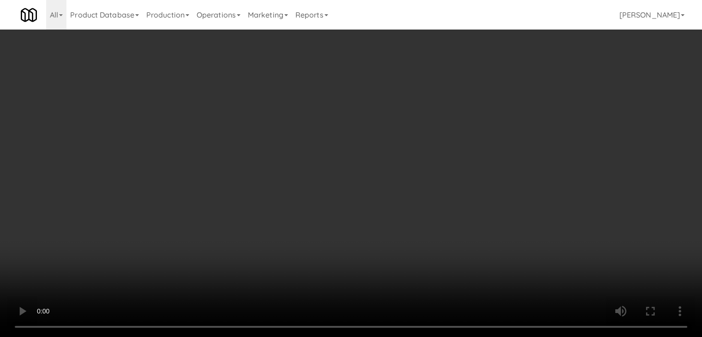
scroll to position [3565, 0]
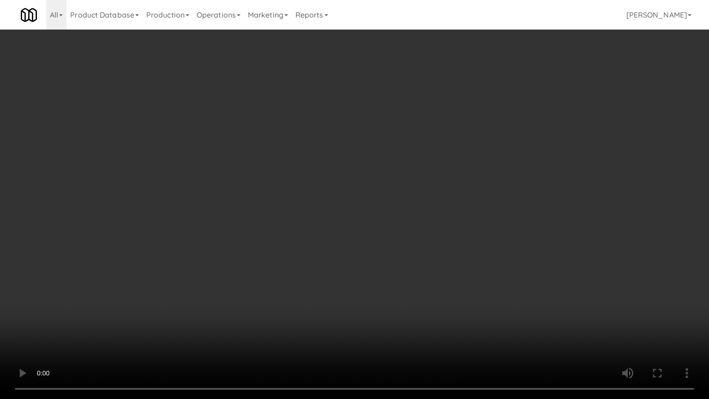
click at [406, 244] on video at bounding box center [354, 199] width 709 height 399
click at [403, 244] on video at bounding box center [354, 199] width 709 height 399
click at [402, 244] on video at bounding box center [354, 199] width 709 height 399
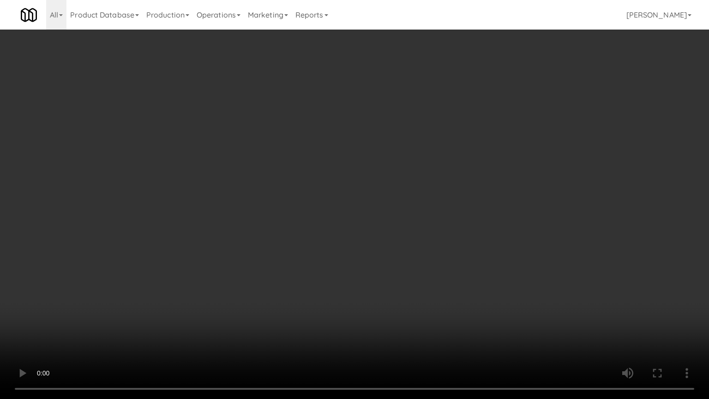
click at [402, 244] on video at bounding box center [354, 199] width 709 height 399
click at [405, 233] on video at bounding box center [354, 199] width 709 height 399
drag, startPoint x: 405, startPoint y: 233, endPoint x: 443, endPoint y: 155, distance: 87.7
click at [405, 233] on video at bounding box center [354, 199] width 709 height 399
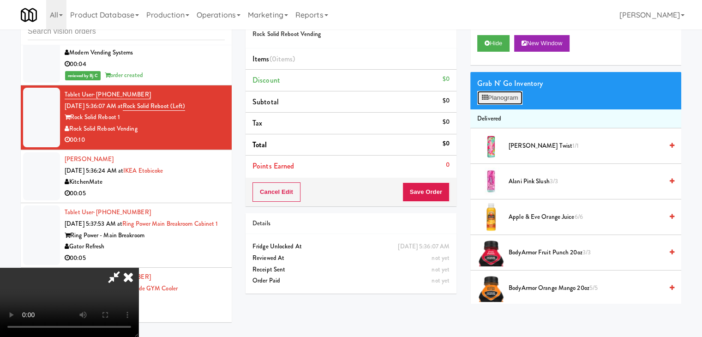
click at [500, 96] on button "Planogram" at bounding box center [499, 98] width 45 height 14
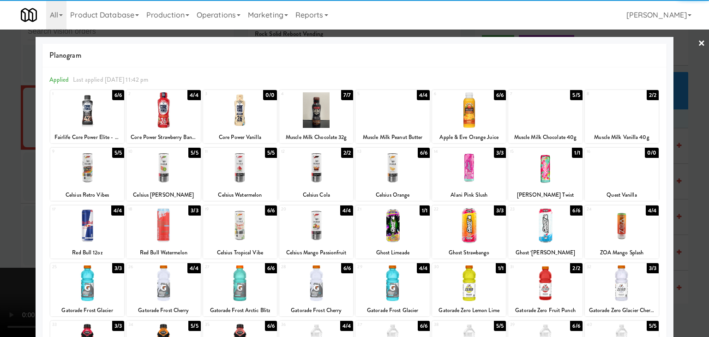
click at [96, 170] on div at bounding box center [87, 168] width 74 height 36
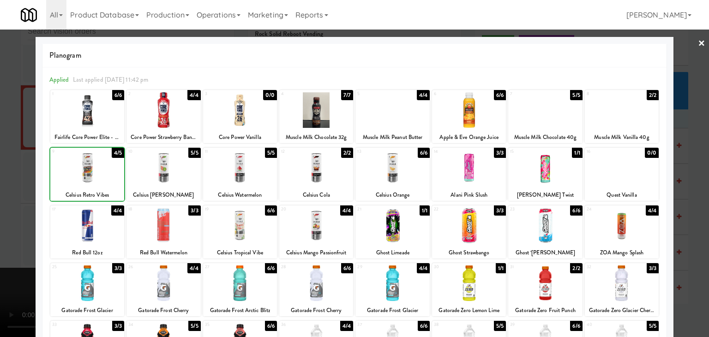
click at [55, 174] on div at bounding box center [87, 168] width 74 height 36
click at [18, 176] on div at bounding box center [354, 168] width 709 height 337
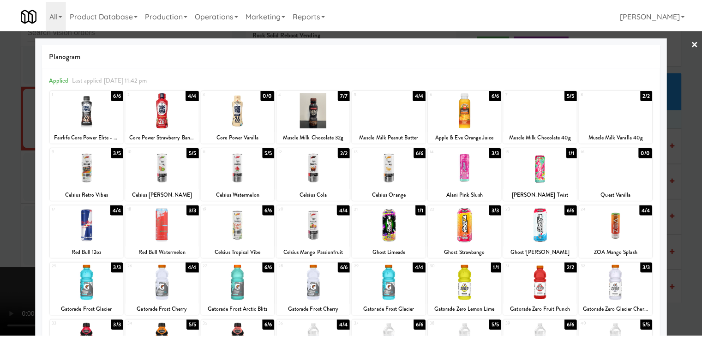
scroll to position [3577, 0]
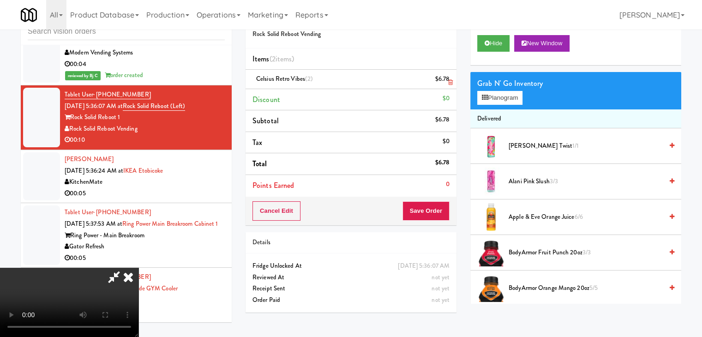
click at [452, 78] on link at bounding box center [448, 83] width 8 height 12
click at [138, 268] on video at bounding box center [69, 302] width 138 height 69
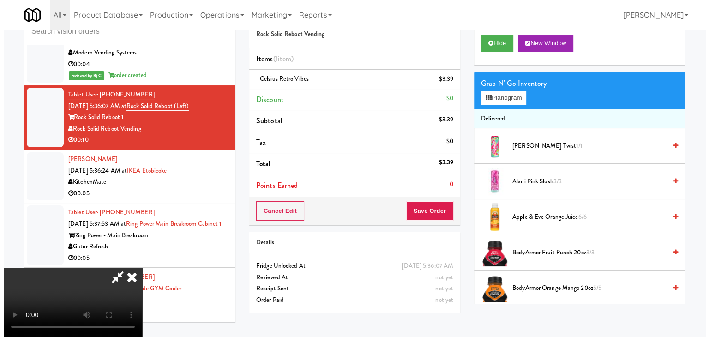
scroll to position [92, 0]
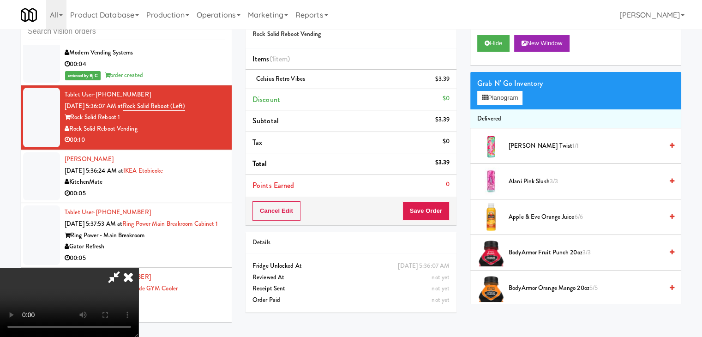
click at [138, 268] on video at bounding box center [69, 302] width 138 height 69
click at [506, 99] on button "Planogram" at bounding box center [499, 98] width 45 height 14
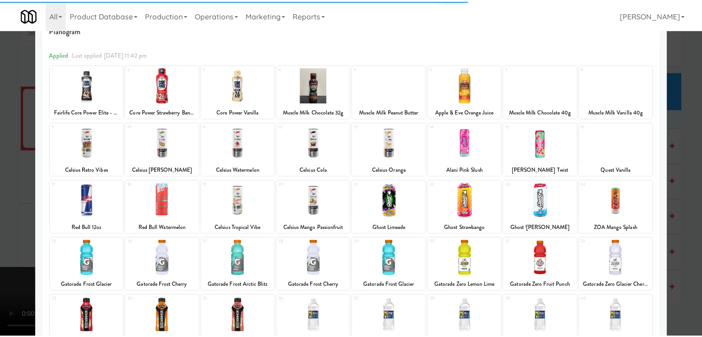
scroll to position [116, 0]
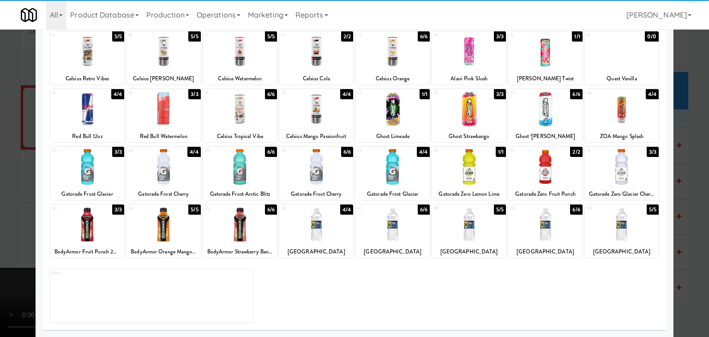
click at [303, 234] on div at bounding box center [316, 225] width 74 height 36
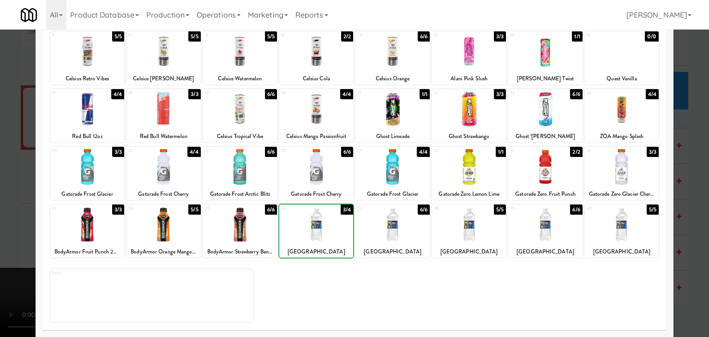
click at [6, 214] on div at bounding box center [354, 168] width 709 height 337
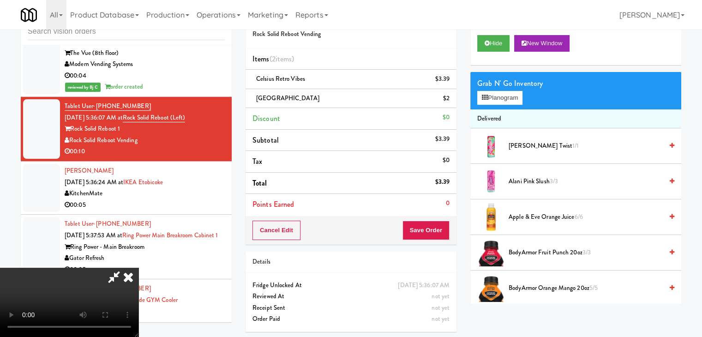
scroll to position [3577, 0]
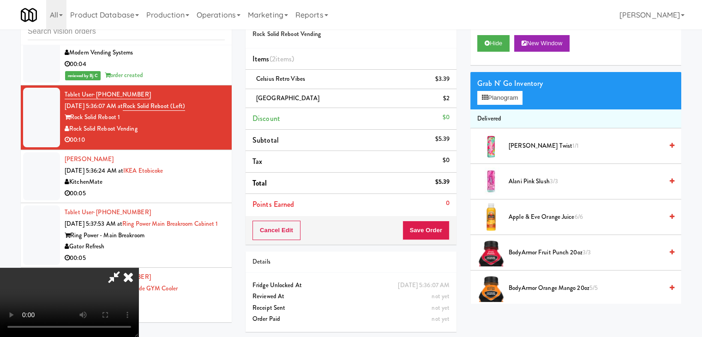
drag, startPoint x: 264, startPoint y: 228, endPoint x: 292, endPoint y: 235, distance: 28.9
click at [138, 268] on video at bounding box center [69, 302] width 138 height 69
click at [436, 233] on button "Save Order" at bounding box center [425, 230] width 47 height 19
click at [436, 233] on body "Are you sure you want to update this order? Okay Cancel Okay Are you sure you w…" at bounding box center [351, 168] width 702 height 337
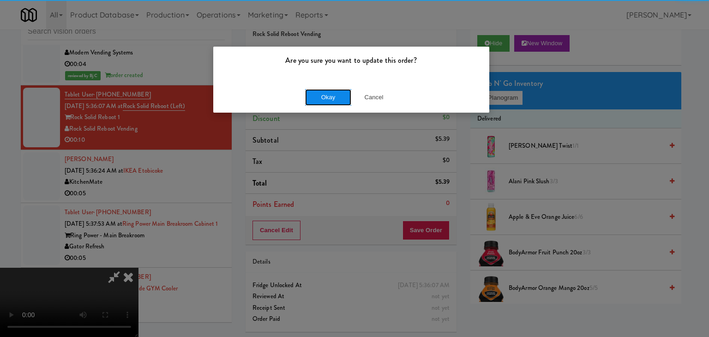
click at [340, 101] on button "Okay" at bounding box center [328, 97] width 46 height 17
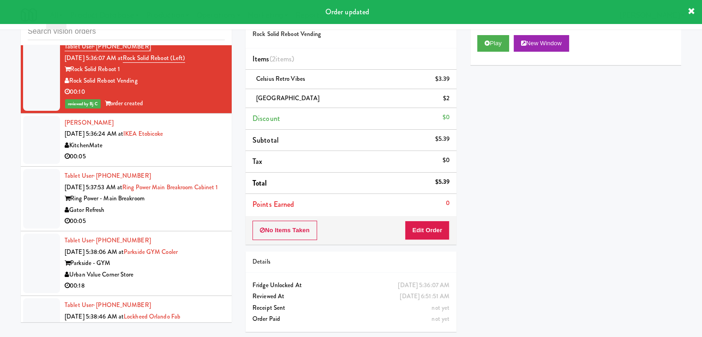
scroll to position [3623, 0]
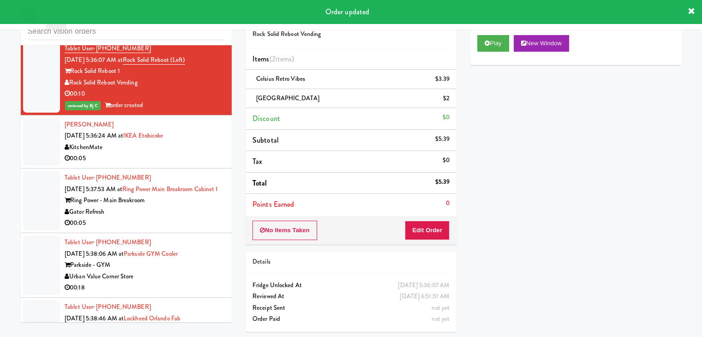
click at [192, 153] on div "00:05" at bounding box center [145, 159] width 160 height 12
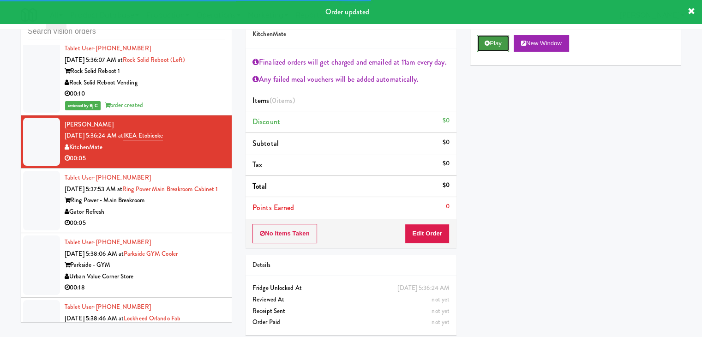
click at [500, 41] on button "Play" at bounding box center [493, 43] width 32 height 17
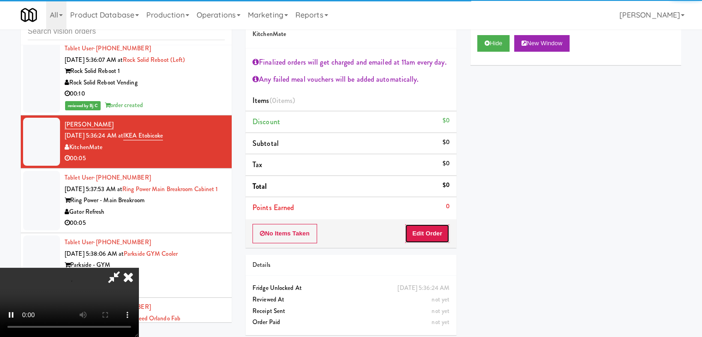
click at [435, 228] on button "Edit Order" at bounding box center [427, 233] width 45 height 19
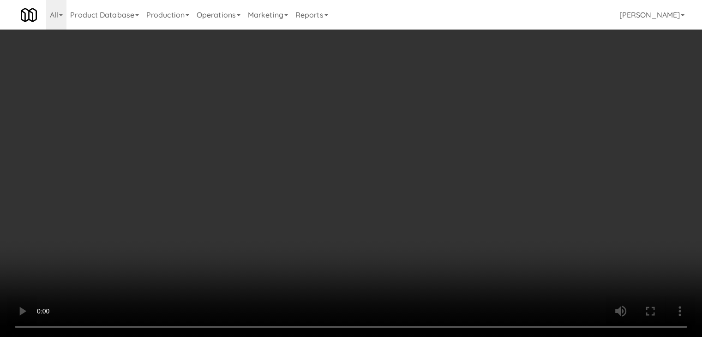
scroll to position [3611, 0]
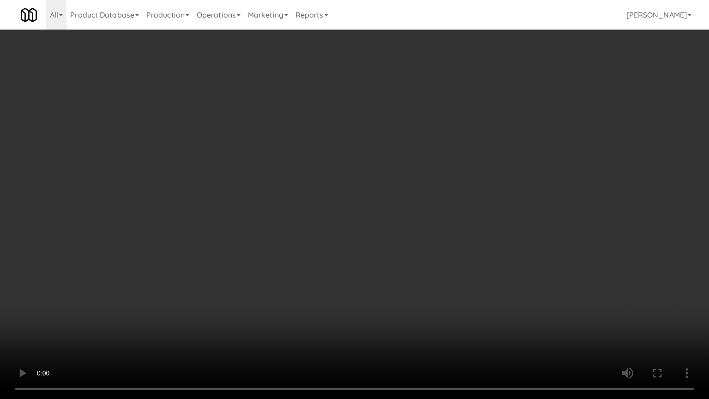
click at [435, 265] on video at bounding box center [354, 199] width 709 height 399
click at [435, 266] on video at bounding box center [354, 199] width 709 height 399
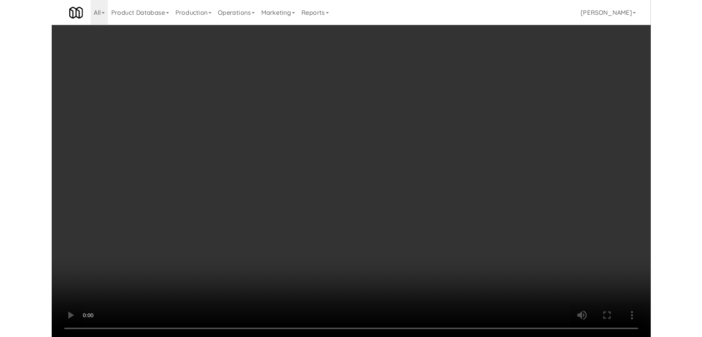
scroll to position [3623, 0]
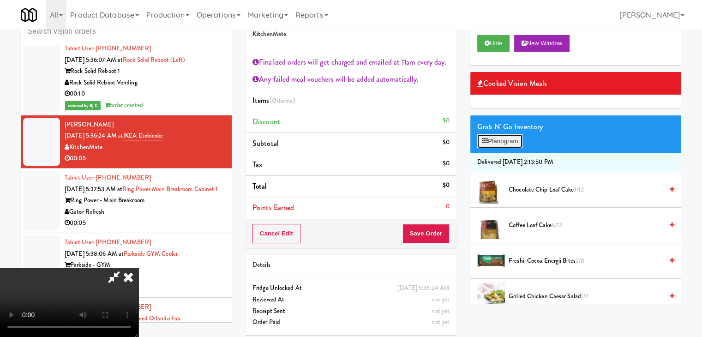
click at [506, 147] on button "Planogram" at bounding box center [499, 141] width 45 height 14
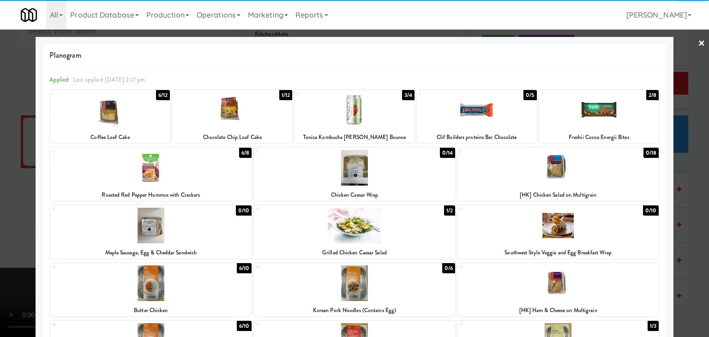
click at [237, 115] on div at bounding box center [232, 110] width 120 height 36
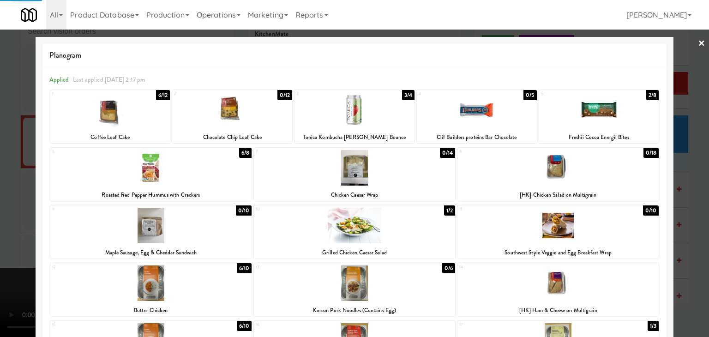
drag, startPoint x: 0, startPoint y: 174, endPoint x: 40, endPoint y: 178, distance: 40.3
click at [2, 174] on div at bounding box center [354, 168] width 709 height 337
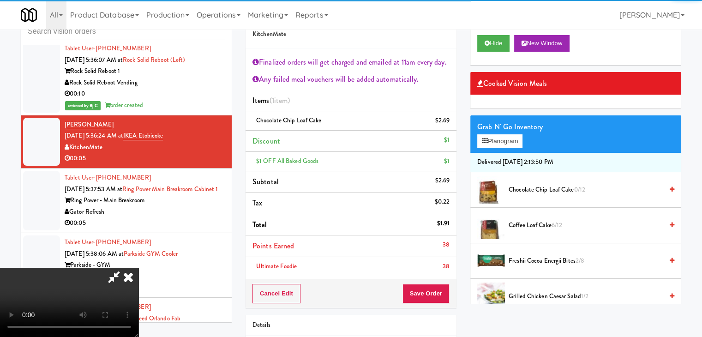
scroll to position [138, 0]
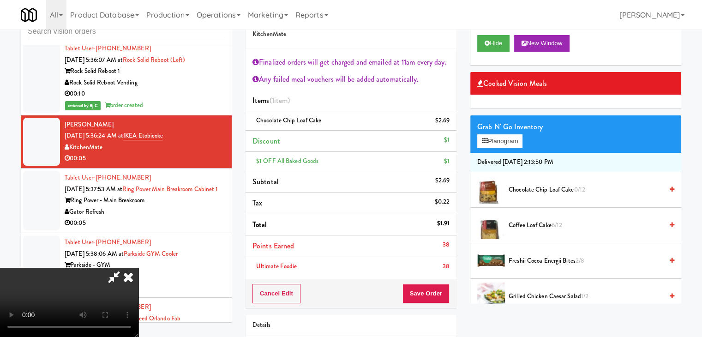
click at [138, 268] on video at bounding box center [69, 302] width 138 height 69
click at [450, 122] on icon at bounding box center [450, 124] width 5 height 6
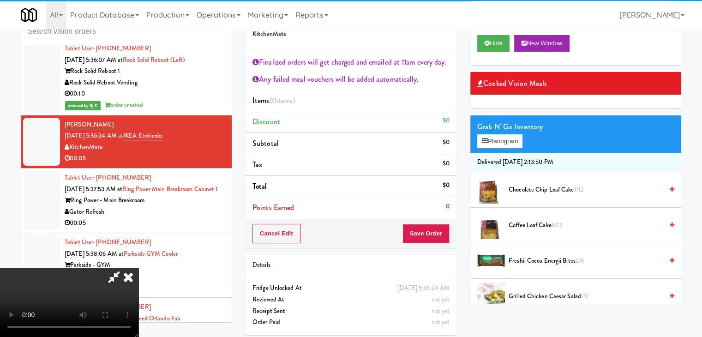
click at [535, 223] on span "Coffee Loaf Cake 6/12" at bounding box center [585, 226] width 154 height 12
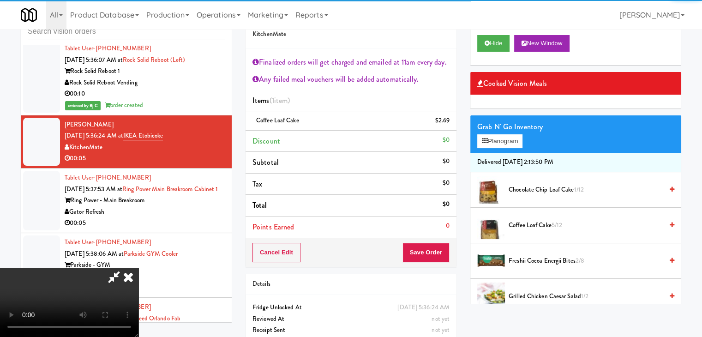
click at [428, 238] on li "Points Earned 0" at bounding box center [350, 226] width 211 height 21
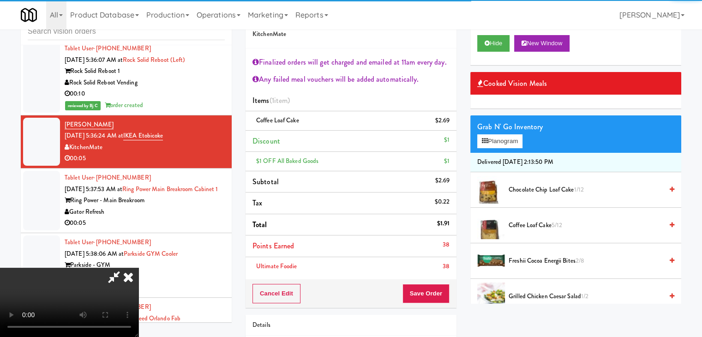
click at [435, 281] on div "Cancel Edit Save Order" at bounding box center [350, 293] width 211 height 29
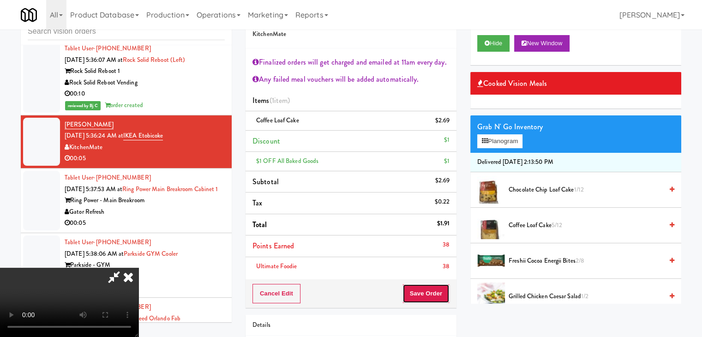
click at [435, 288] on button "Save Order" at bounding box center [425, 293] width 47 height 19
click at [435, 290] on button "Save Order" at bounding box center [425, 293] width 47 height 19
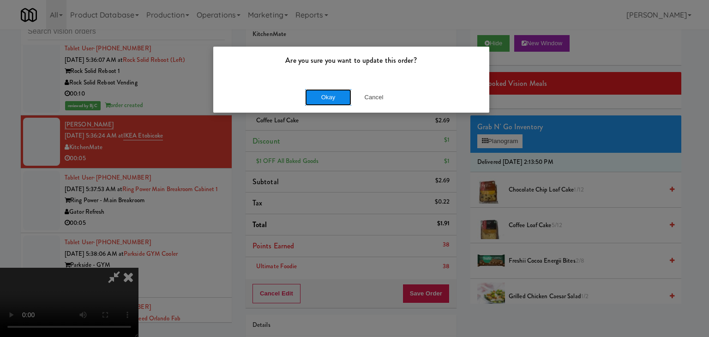
click at [328, 104] on button "Okay" at bounding box center [328, 97] width 46 height 17
click at [331, 101] on div "Are you sure you want to update this order? Okay Cancel" at bounding box center [354, 168] width 709 height 337
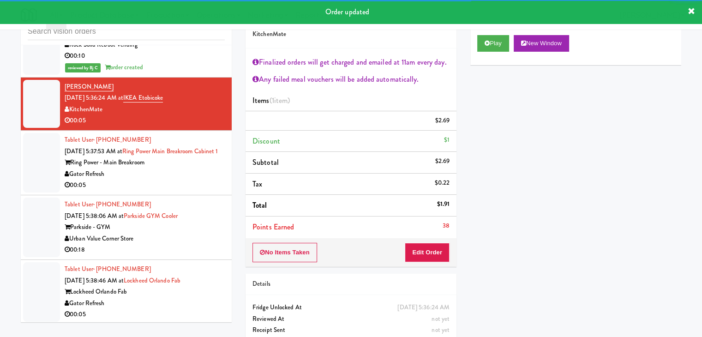
scroll to position [3715, 0]
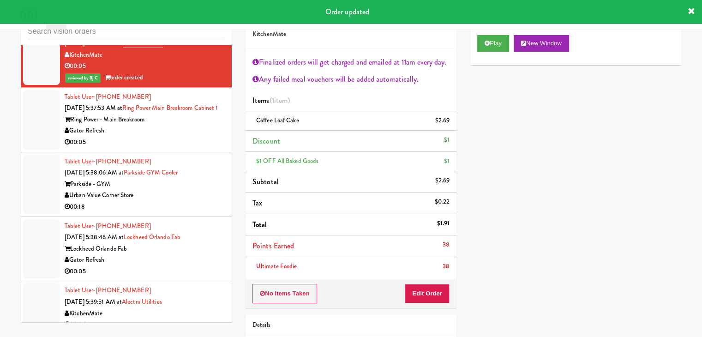
click at [184, 126] on div "Gator Refresh" at bounding box center [145, 131] width 160 height 12
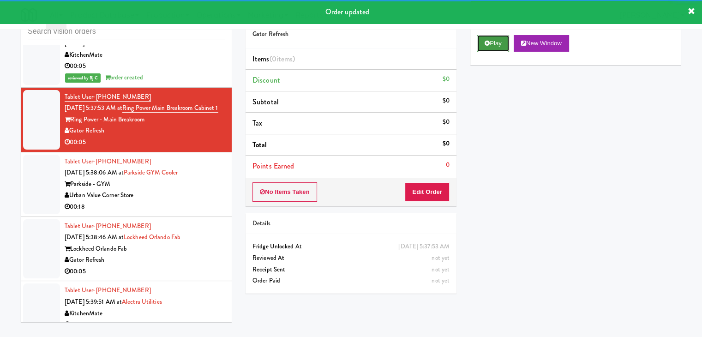
click at [491, 45] on button "Play" at bounding box center [493, 43] width 32 height 17
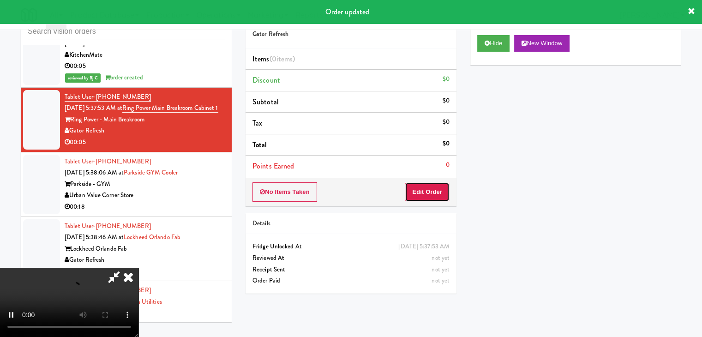
click at [436, 189] on button "Edit Order" at bounding box center [427, 191] width 45 height 19
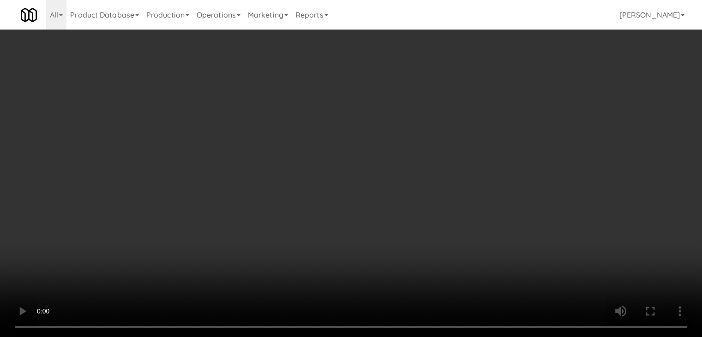
scroll to position [3704, 0]
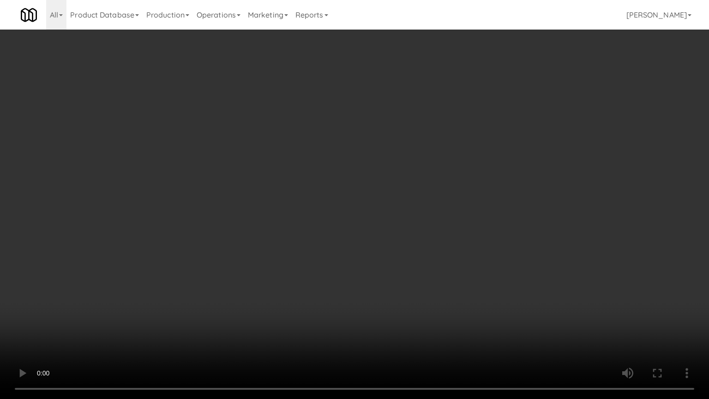
click at [400, 251] on video at bounding box center [354, 199] width 709 height 399
click at [406, 255] on video at bounding box center [354, 199] width 709 height 399
click at [401, 254] on video at bounding box center [354, 199] width 709 height 399
click at [407, 251] on video at bounding box center [354, 199] width 709 height 399
click at [408, 249] on video at bounding box center [354, 199] width 709 height 399
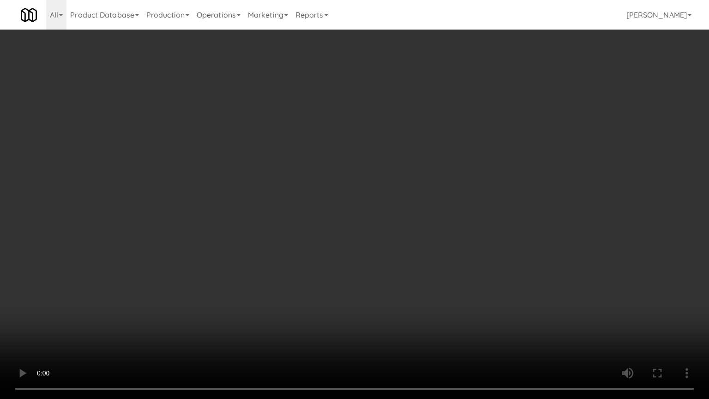
click at [409, 249] on video at bounding box center [354, 199] width 709 height 399
click at [412, 248] on video at bounding box center [354, 199] width 709 height 399
drag, startPoint x: 413, startPoint y: 248, endPoint x: 418, endPoint y: 247, distance: 4.7
click at [413, 248] on video at bounding box center [354, 199] width 709 height 399
click at [418, 247] on video at bounding box center [354, 199] width 709 height 399
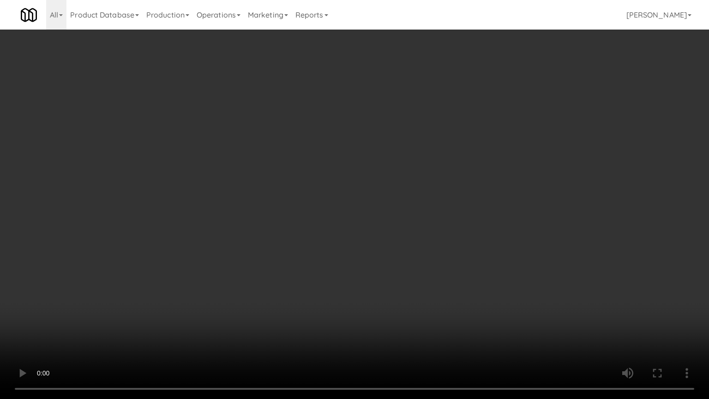
click at [420, 245] on video at bounding box center [354, 199] width 709 height 399
click at [427, 243] on video at bounding box center [354, 199] width 709 height 399
drag, startPoint x: 428, startPoint y: 240, endPoint x: 439, endPoint y: 182, distance: 58.7
click at [428, 238] on video at bounding box center [354, 199] width 709 height 399
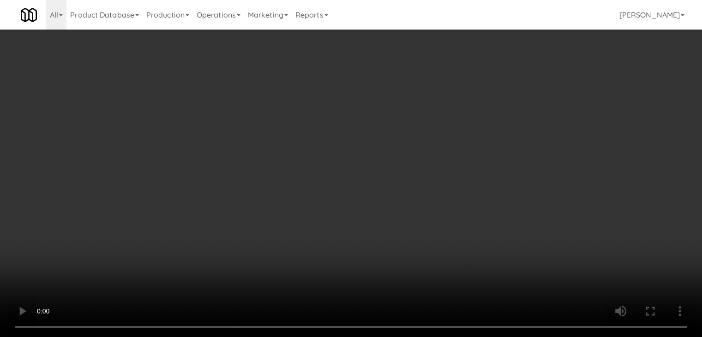
click at [510, 95] on button "Planogram" at bounding box center [499, 98] width 45 height 14
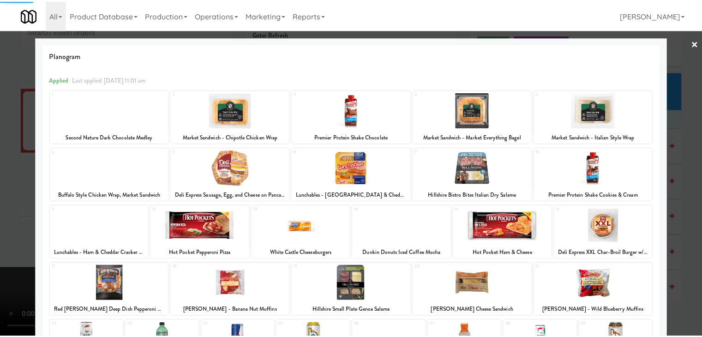
scroll to position [116, 0]
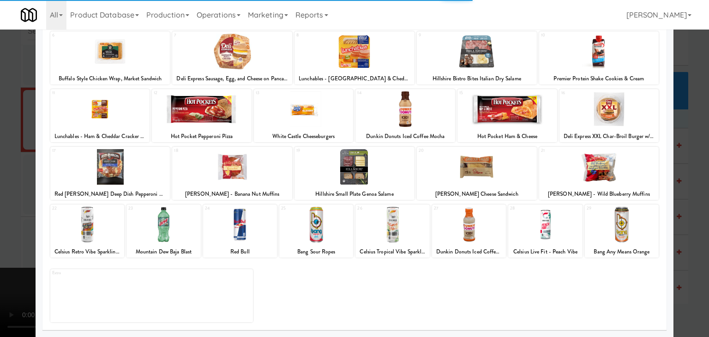
click at [627, 233] on div at bounding box center [622, 225] width 74 height 36
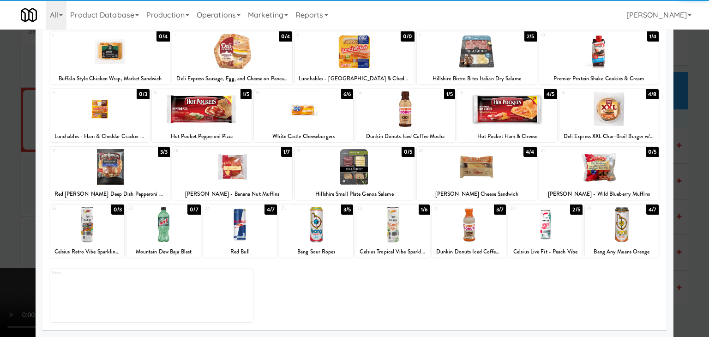
click at [683, 233] on div at bounding box center [354, 168] width 709 height 337
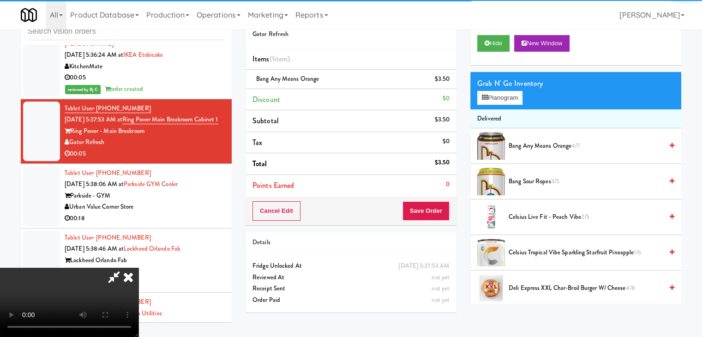
scroll to position [3715, 0]
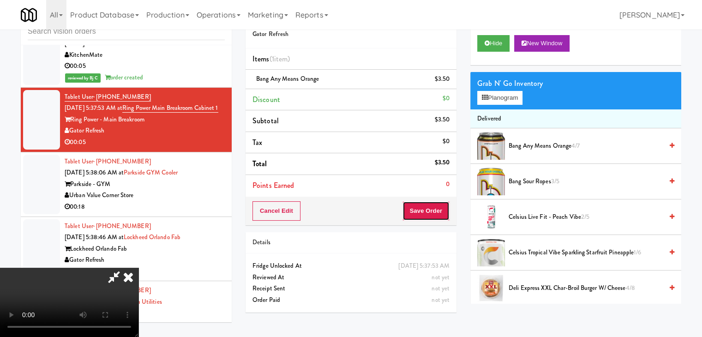
click at [443, 206] on button "Save Order" at bounding box center [425, 210] width 47 height 19
click at [441, 209] on button "Save Order" at bounding box center [425, 210] width 47 height 19
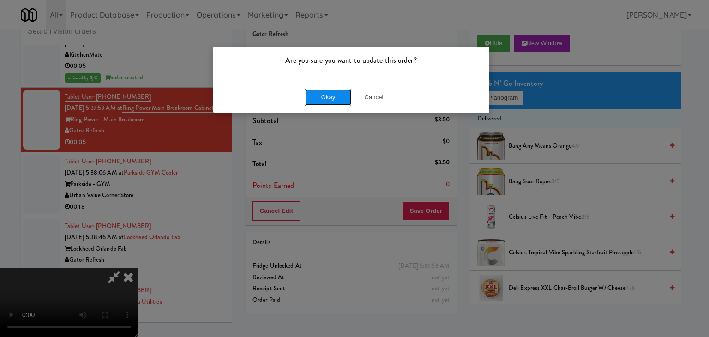
click at [324, 97] on button "Okay" at bounding box center [328, 97] width 46 height 17
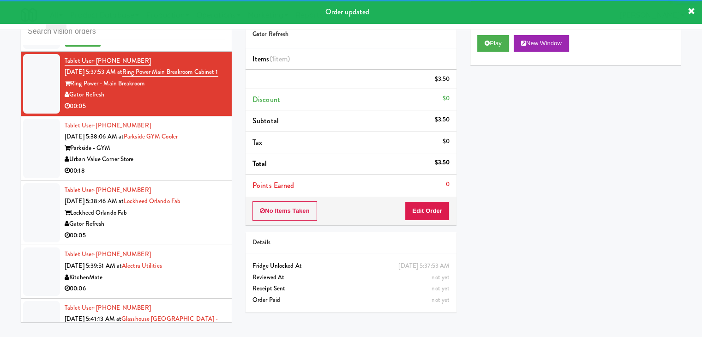
scroll to position [3807, 0]
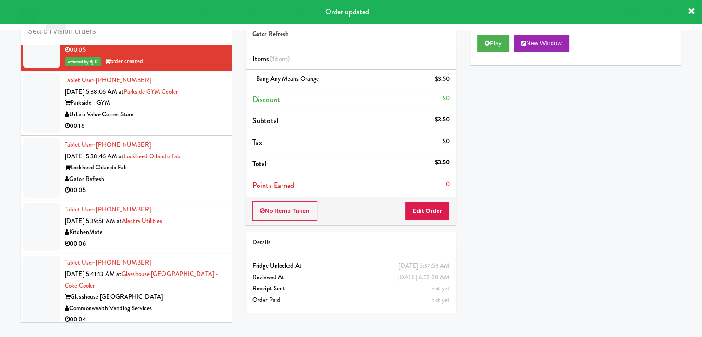
drag, startPoint x: 177, startPoint y: 113, endPoint x: 183, endPoint y: 120, distance: 9.5
click at [181, 117] on div "Tablet User · (512) 618-9229 [DATE] 5:38:06 AM at [GEOGRAPHIC_DATA] Cooler Park…" at bounding box center [145, 103] width 160 height 57
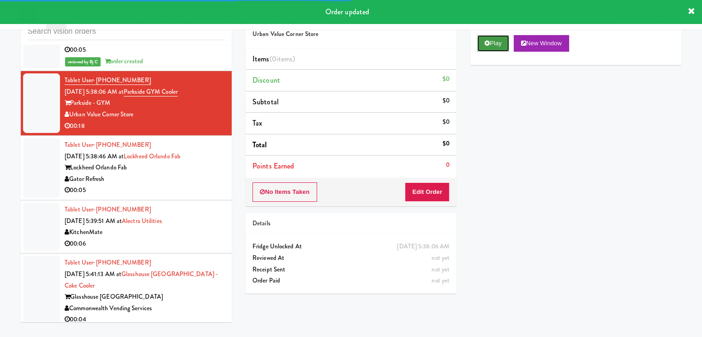
click at [493, 45] on button "Play" at bounding box center [493, 43] width 32 height 17
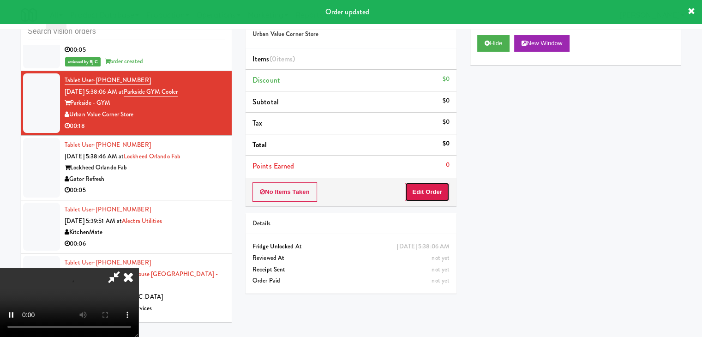
click at [432, 187] on button "Edit Order" at bounding box center [427, 191] width 45 height 19
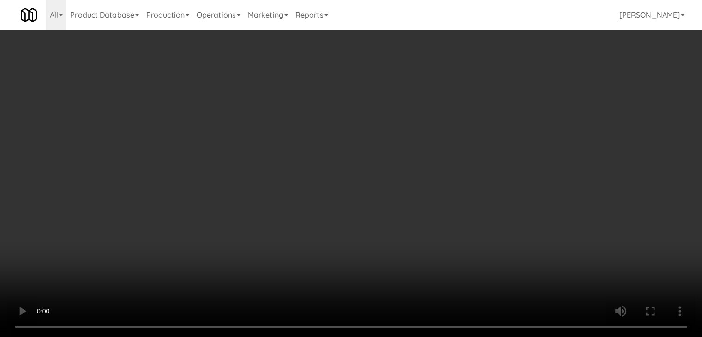
scroll to position [3796, 0]
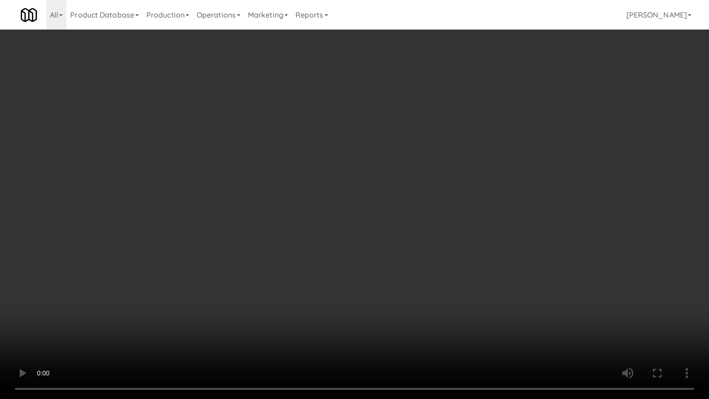
click at [449, 186] on video at bounding box center [354, 199] width 709 height 399
click at [424, 256] on video at bounding box center [354, 199] width 709 height 399
drag, startPoint x: 353, startPoint y: 298, endPoint x: 279, endPoint y: 348, distance: 89.1
click at [299, 327] on video at bounding box center [354, 199] width 709 height 399
click at [415, 256] on video at bounding box center [354, 199] width 709 height 399
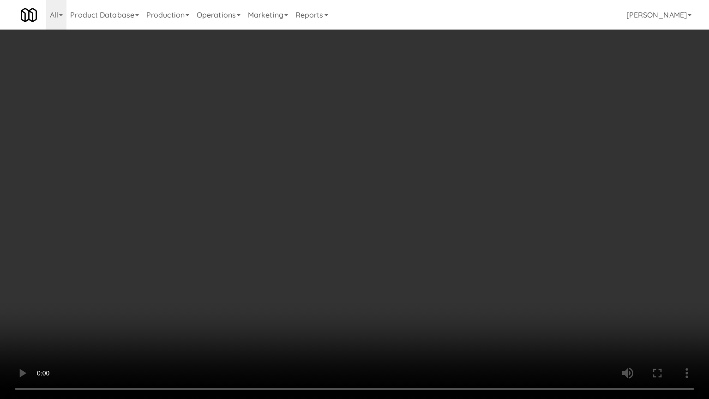
click at [415, 256] on video at bounding box center [354, 199] width 709 height 399
click at [405, 266] on video at bounding box center [354, 199] width 709 height 399
click at [408, 256] on video at bounding box center [354, 199] width 709 height 399
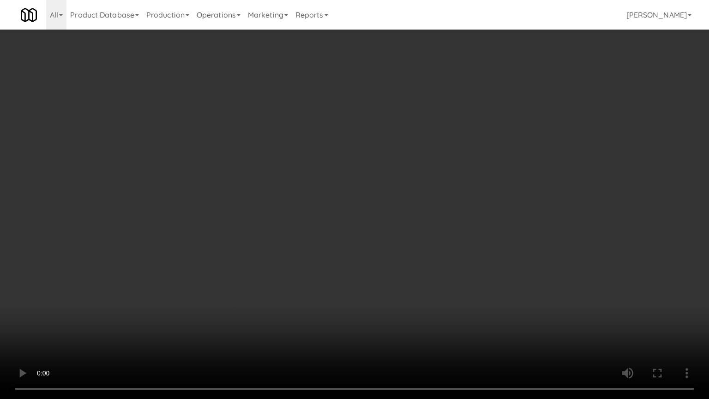
click at [408, 256] on video at bounding box center [354, 199] width 709 height 399
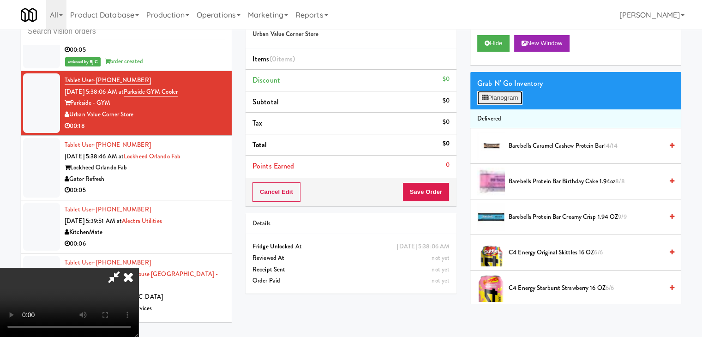
click at [519, 98] on button "Planogram" at bounding box center [499, 98] width 45 height 14
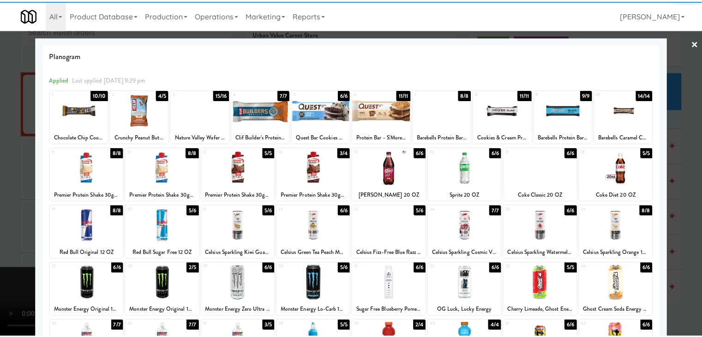
scroll to position [92, 0]
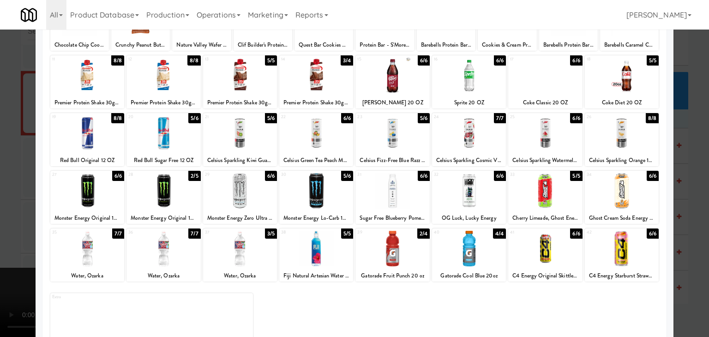
drag, startPoint x: 107, startPoint y: 197, endPoint x: 129, endPoint y: 196, distance: 22.2
click at [109, 196] on div at bounding box center [87, 191] width 74 height 36
drag, startPoint x: 317, startPoint y: 201, endPoint x: 312, endPoint y: 200, distance: 5.6
click at [317, 200] on div at bounding box center [316, 191] width 74 height 36
click at [0, 195] on div at bounding box center [354, 168] width 709 height 337
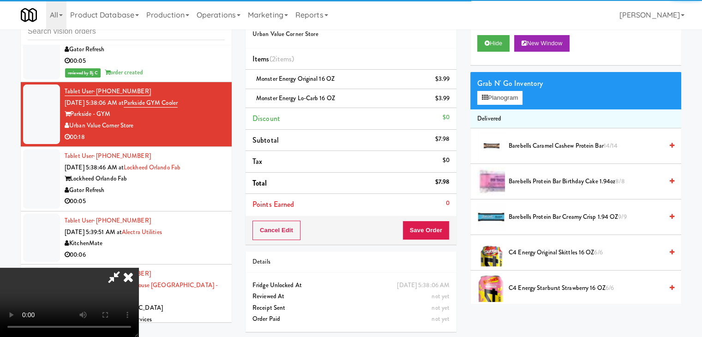
scroll to position [3807, 0]
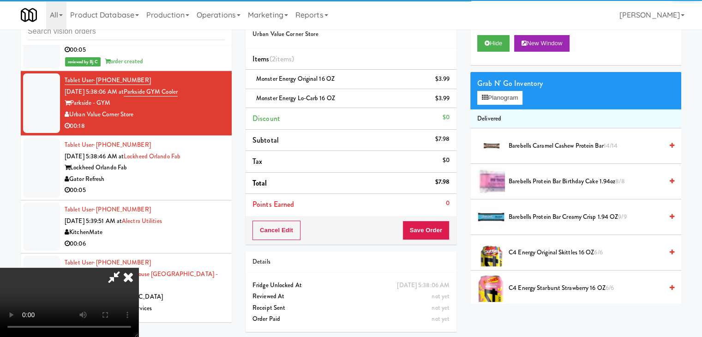
drag, startPoint x: 233, startPoint y: 203, endPoint x: 277, endPoint y: 209, distance: 44.6
click at [138, 268] on video at bounding box center [69, 302] width 138 height 69
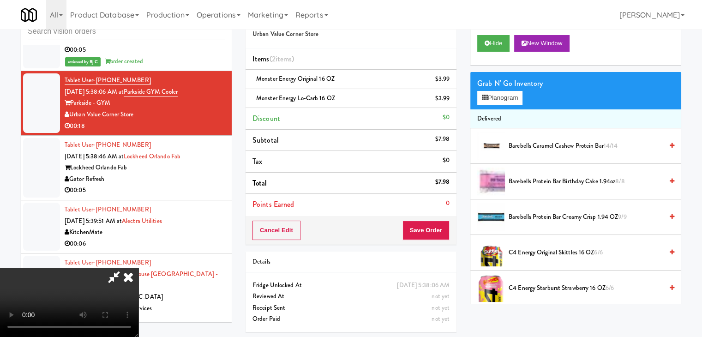
click at [138, 268] on video at bounding box center [69, 302] width 138 height 69
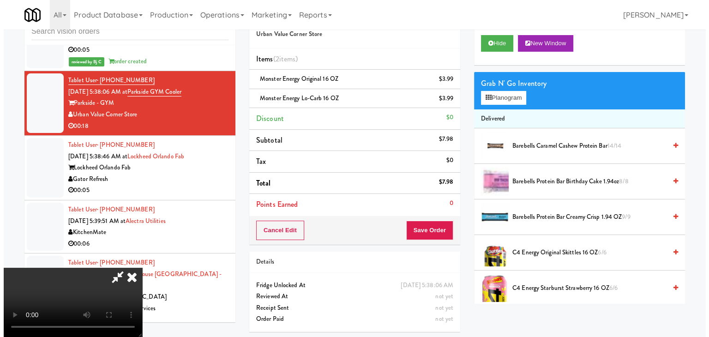
scroll to position [130, 0]
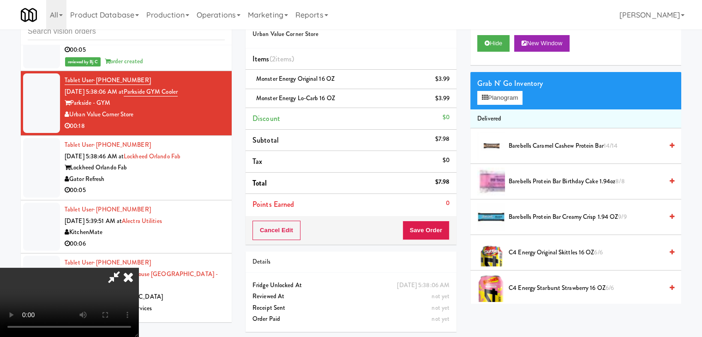
click
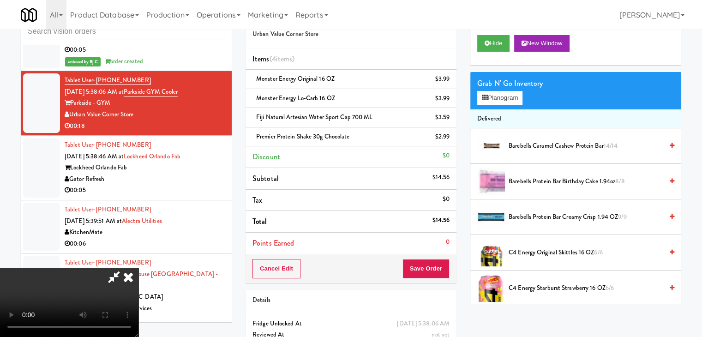
scroll to position [130, 0]
drag, startPoint x: 310, startPoint y: 226, endPoint x: 317, endPoint y: 228, distance: 7.7
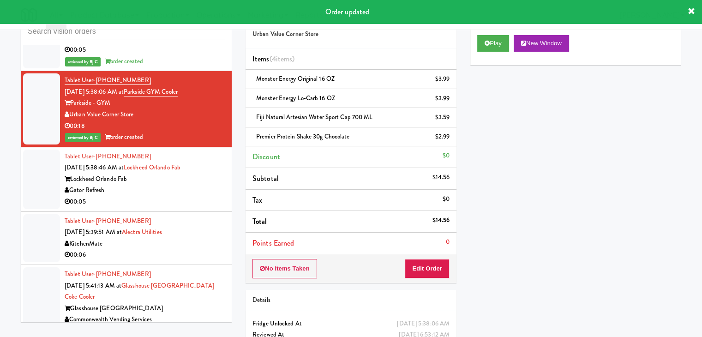
scroll to position [3853, 0]
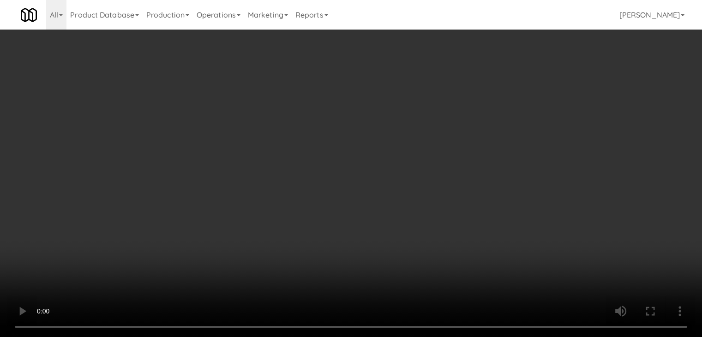
scroll to position [3842, 0]
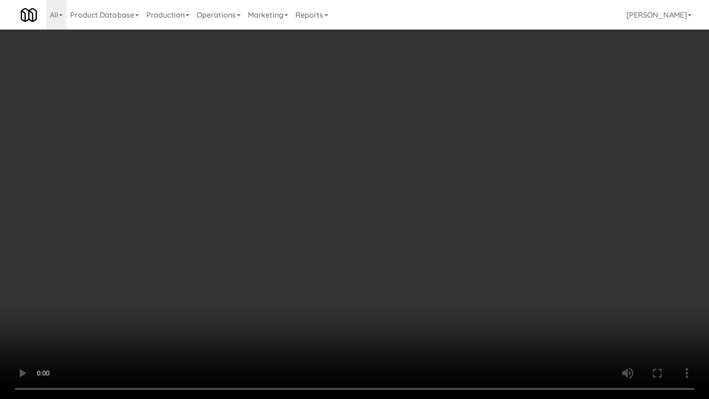
drag, startPoint x: 384, startPoint y: 271, endPoint x: 380, endPoint y: 228, distance: 43.1
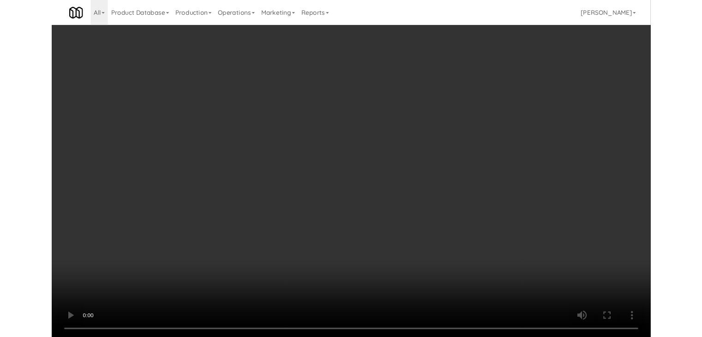
scroll to position [3853, 0]
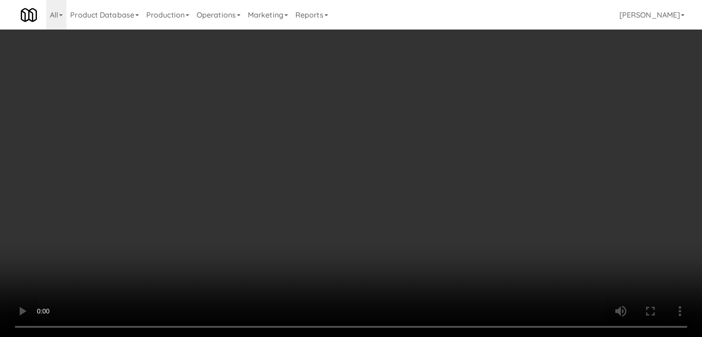
scroll to position [3842, 0]
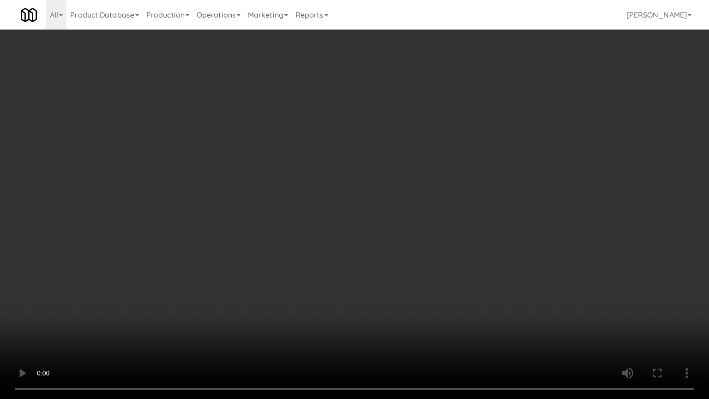
drag, startPoint x: 436, startPoint y: 221, endPoint x: 471, endPoint y: 143, distance: 85.3
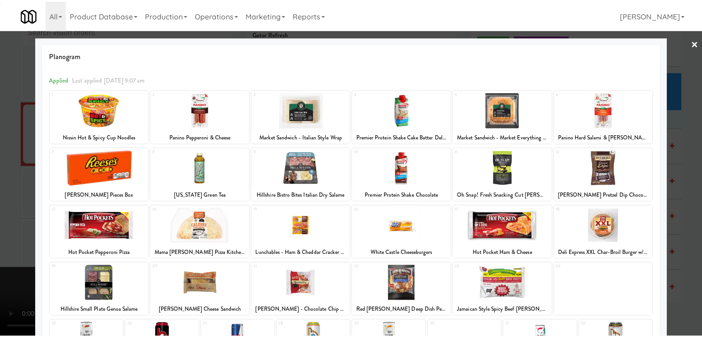
scroll to position [116, 0]
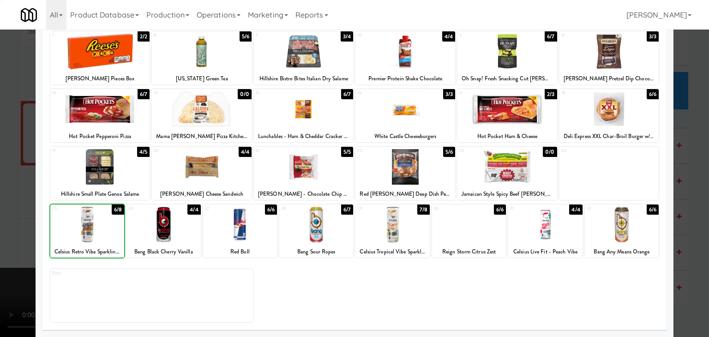
drag, startPoint x: 0, startPoint y: 227, endPoint x: 270, endPoint y: 219, distance: 270.5
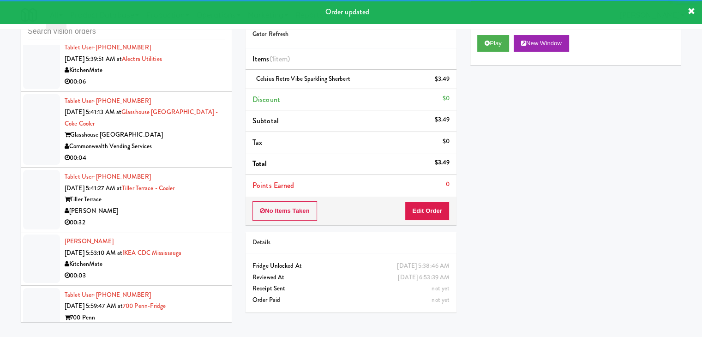
scroll to position [4003, 0]
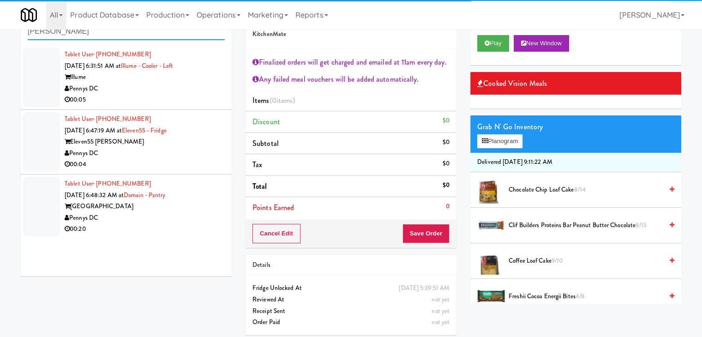
type input "[PERSON_NAME]"
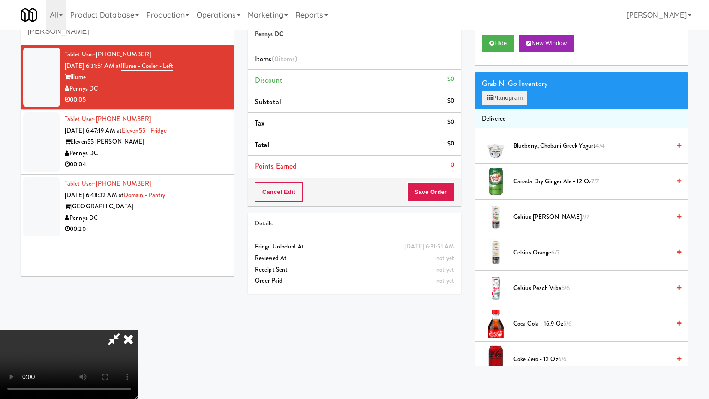
drag, startPoint x: 440, startPoint y: 202, endPoint x: 509, endPoint y: 104, distance: 120.1
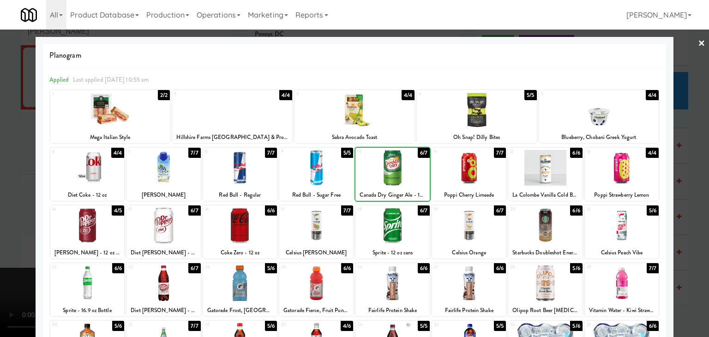
drag, startPoint x: 0, startPoint y: 186, endPoint x: 48, endPoint y: 185, distance: 47.5
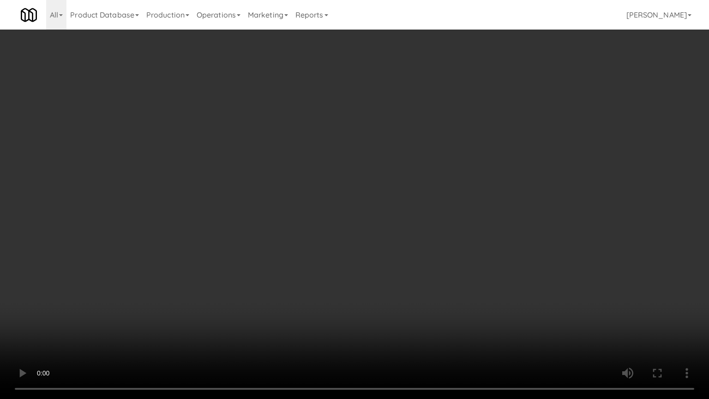
drag, startPoint x: 457, startPoint y: 237, endPoint x: 462, endPoint y: 185, distance: 51.5
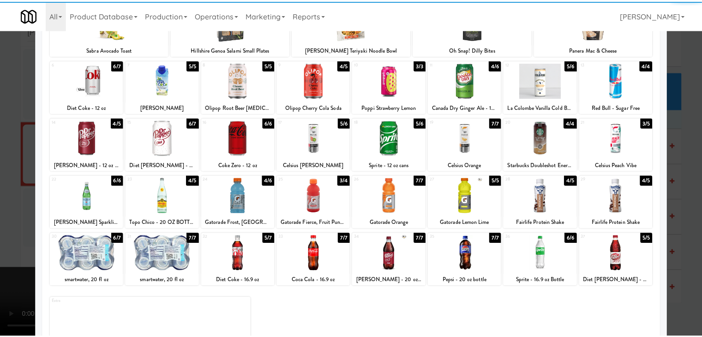
scroll to position [92, 0]
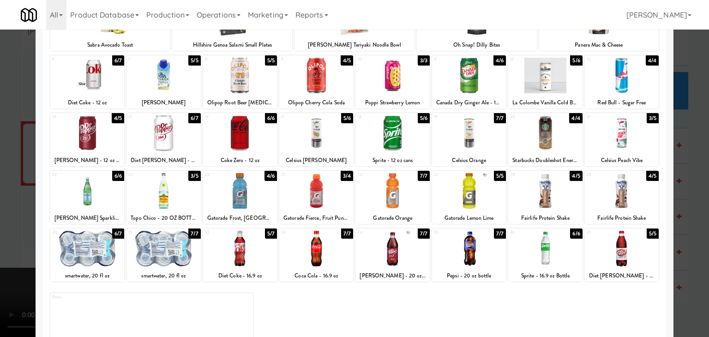
drag, startPoint x: 0, startPoint y: 198, endPoint x: 99, endPoint y: 195, distance: 98.8
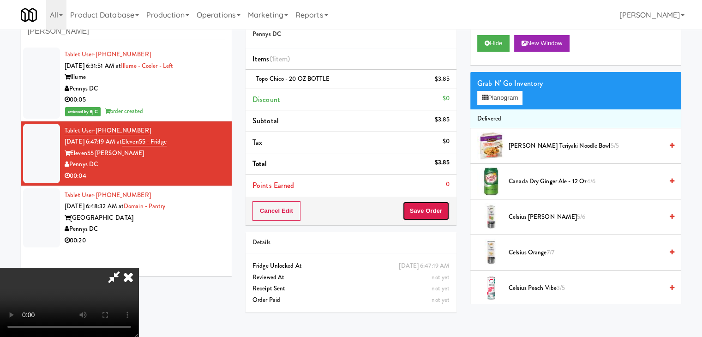
drag, startPoint x: 448, startPoint y: 215, endPoint x: 437, endPoint y: 210, distance: 12.0
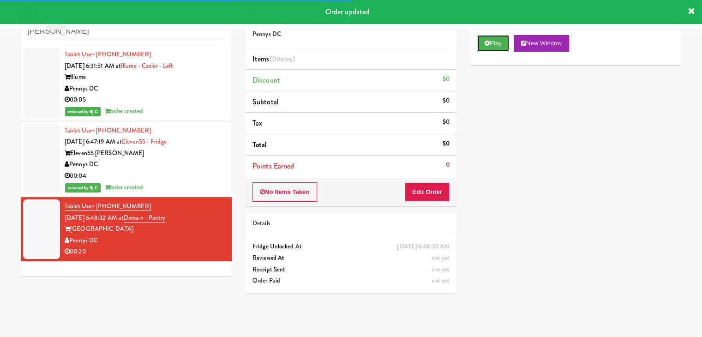
drag, startPoint x: 495, startPoint y: 47, endPoint x: 489, endPoint y: 71, distance: 24.7
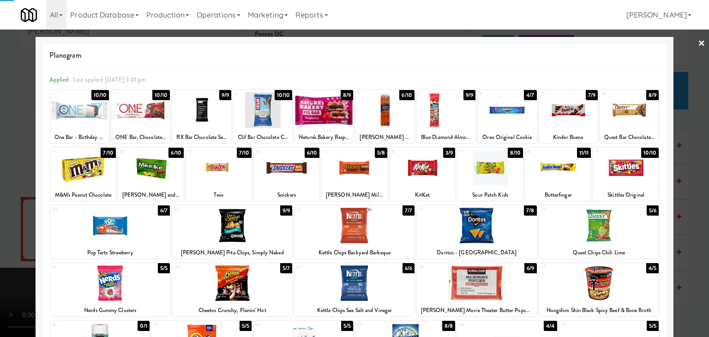
drag, startPoint x: 0, startPoint y: 142, endPoint x: 260, endPoint y: 189, distance: 264.4
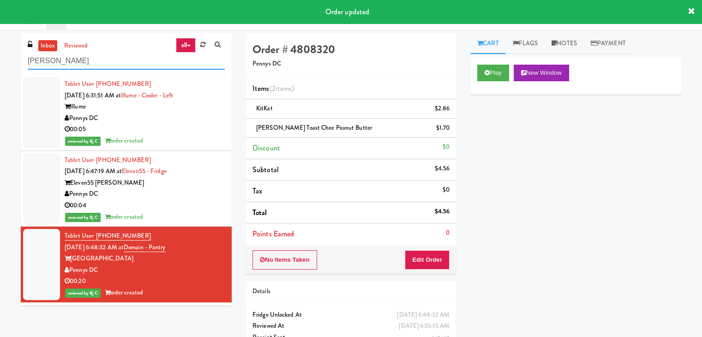
drag, startPoint x: 70, startPoint y: 63, endPoint x: 0, endPoint y: 58, distance: 69.9
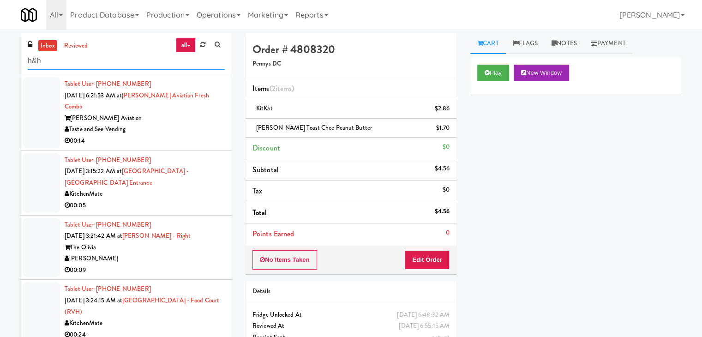
type input "h&h"
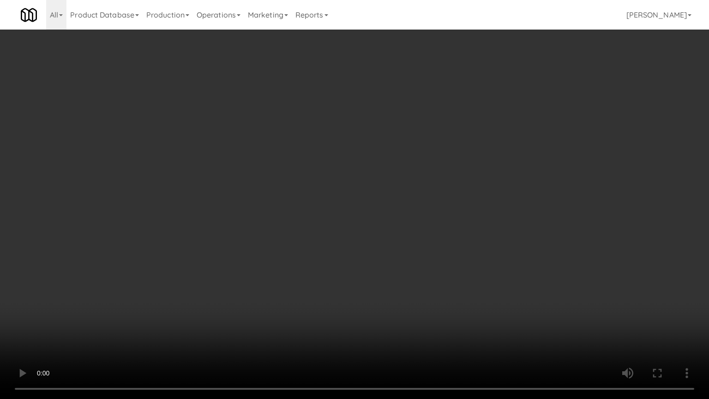
drag, startPoint x: 425, startPoint y: 240, endPoint x: 467, endPoint y: 168, distance: 82.7
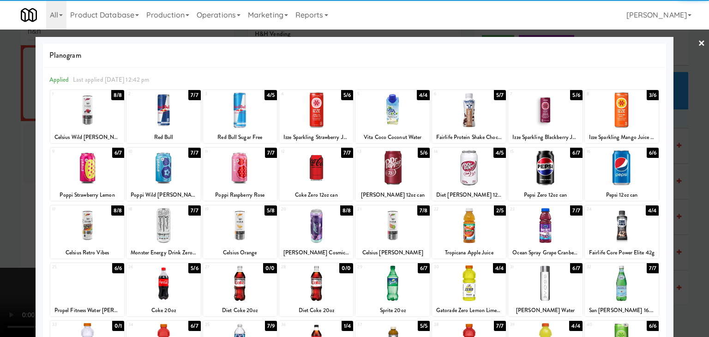
drag, startPoint x: 0, startPoint y: 149, endPoint x: 274, endPoint y: 177, distance: 275.5
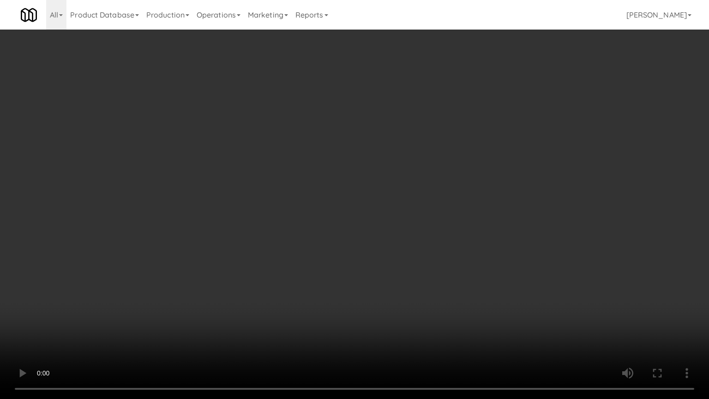
drag, startPoint x: 493, startPoint y: 273, endPoint x: 491, endPoint y: 279, distance: 6.2
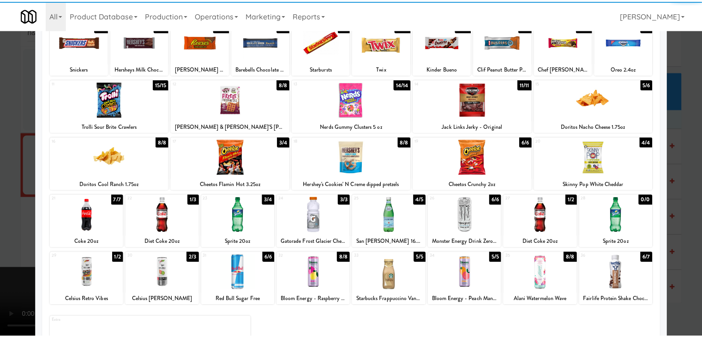
scroll to position [92, 0]
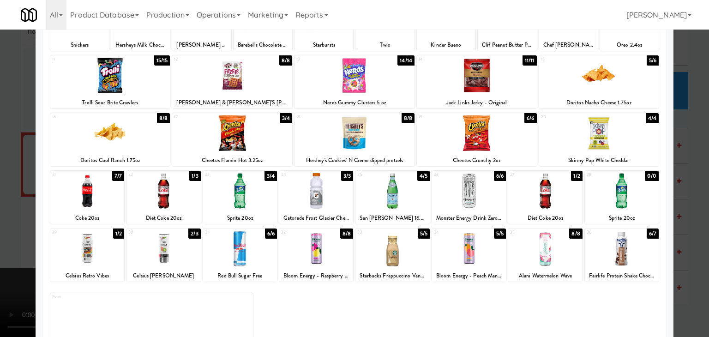
drag, startPoint x: 388, startPoint y: 196, endPoint x: 357, endPoint y: 199, distance: 31.1
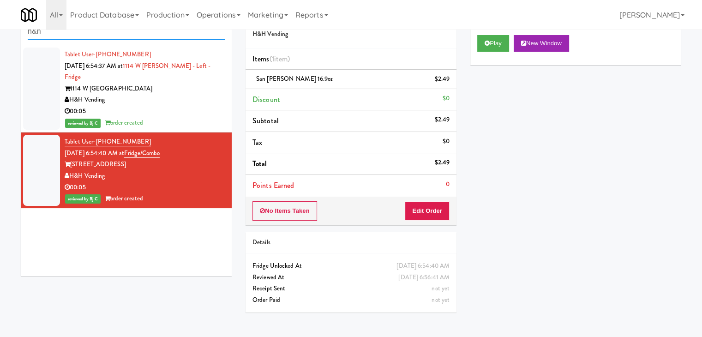
drag, startPoint x: 55, startPoint y: 37, endPoint x: 0, endPoint y: 42, distance: 55.5
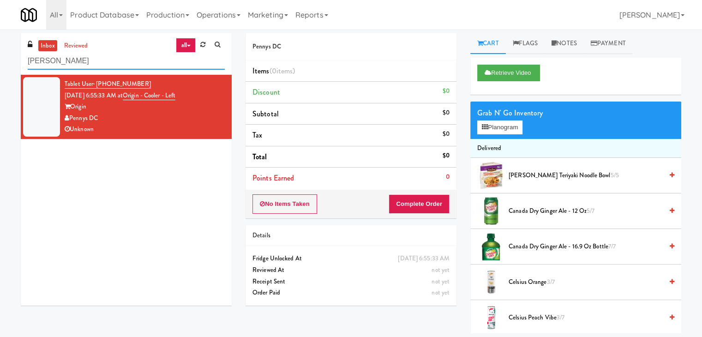
drag, startPoint x: 50, startPoint y: 65, endPoint x: 0, endPoint y: 60, distance: 50.6
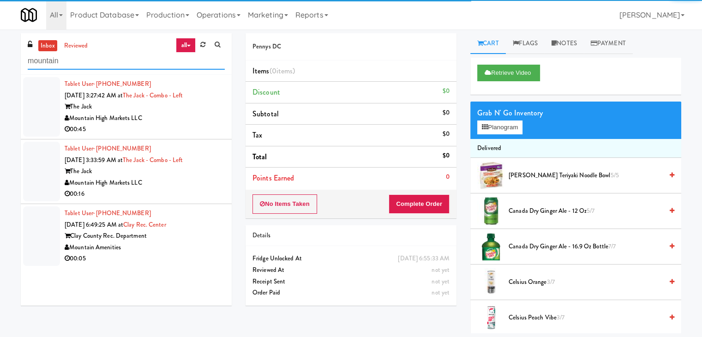
type input "mountain"
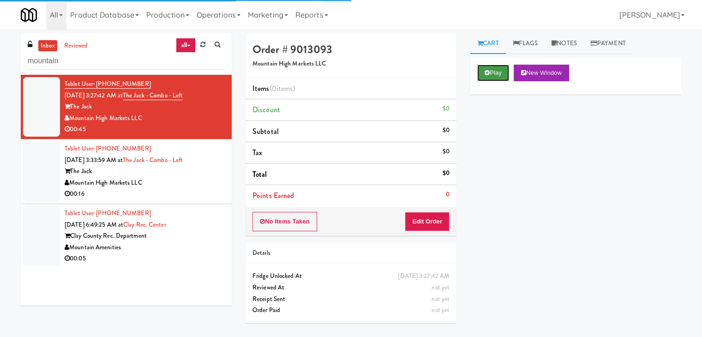
drag, startPoint x: 496, startPoint y: 66, endPoint x: 495, endPoint y: 72, distance: 5.3
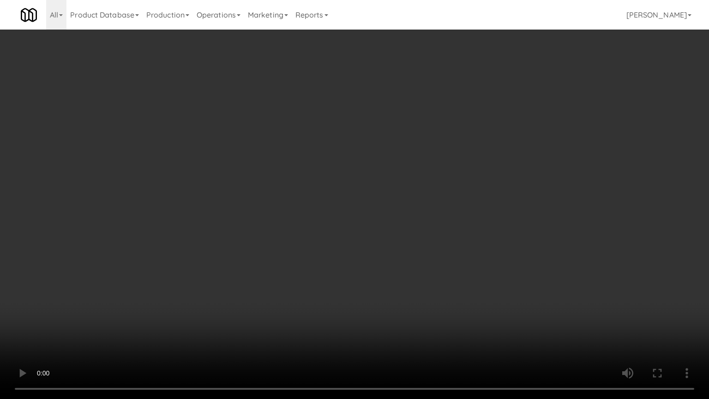
drag, startPoint x: 475, startPoint y: 238, endPoint x: 463, endPoint y: 244, distance: 13.4
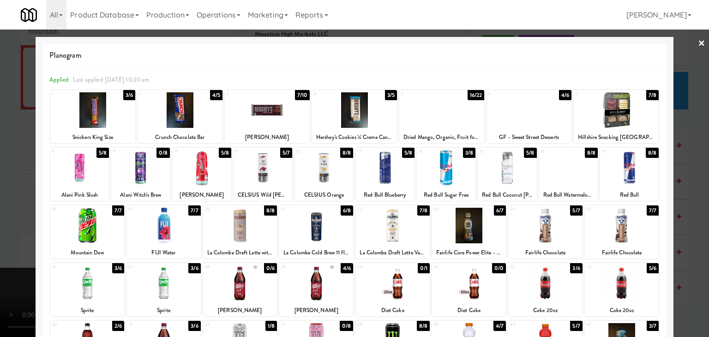
drag, startPoint x: 0, startPoint y: 157, endPoint x: 52, endPoint y: 157, distance: 52.1
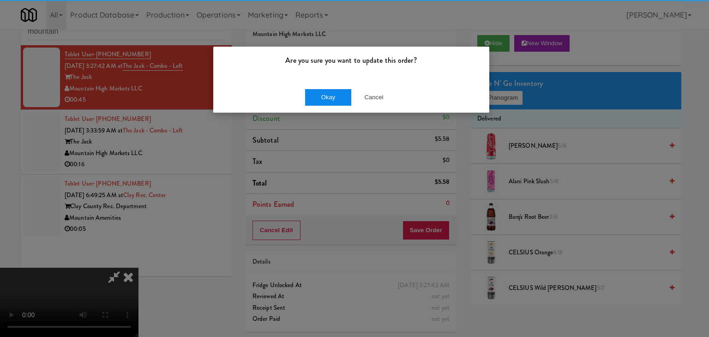
drag, startPoint x: 321, startPoint y: 108, endPoint x: 323, endPoint y: 101, distance: 7.3
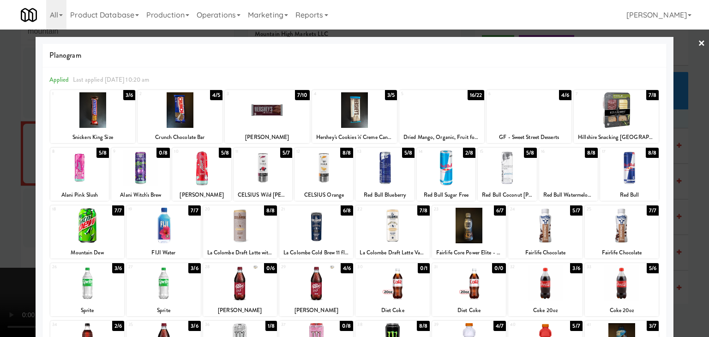
drag, startPoint x: 0, startPoint y: 226, endPoint x: 243, endPoint y: 222, distance: 243.1
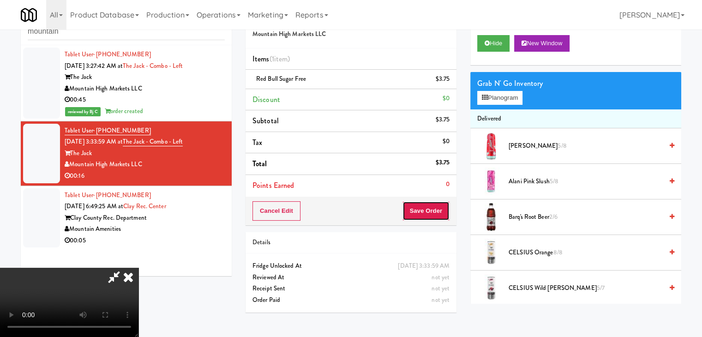
drag, startPoint x: 436, startPoint y: 211, endPoint x: 431, endPoint y: 207, distance: 5.9
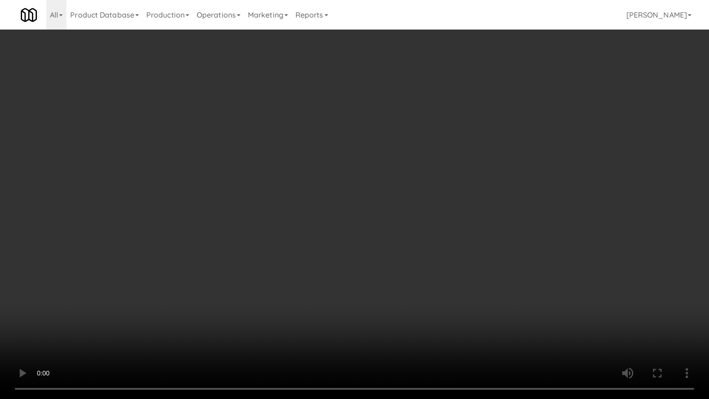
drag, startPoint x: 441, startPoint y: 240, endPoint x: 481, endPoint y: 155, distance: 93.5
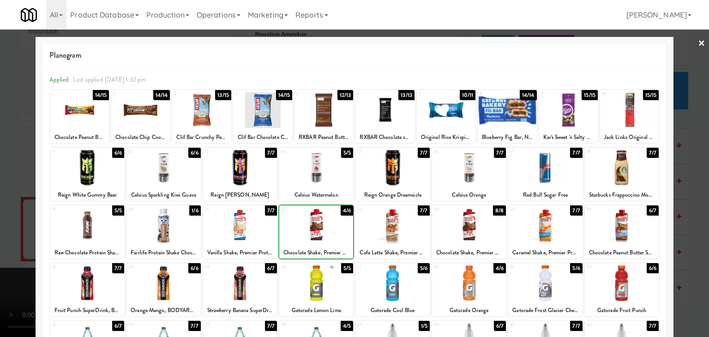
drag, startPoint x: 0, startPoint y: 226, endPoint x: 37, endPoint y: 224, distance: 36.9
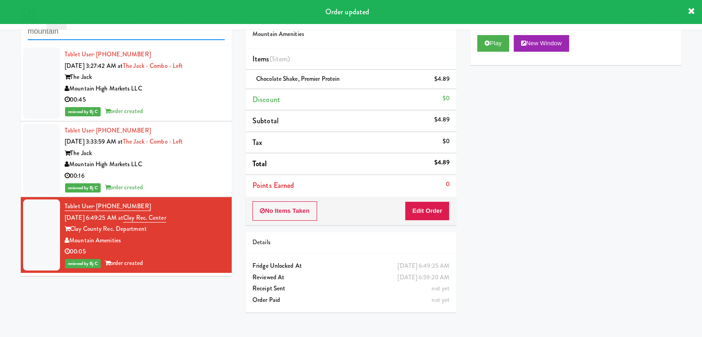
drag, startPoint x: 78, startPoint y: 31, endPoint x: 0, endPoint y: 31, distance: 77.5
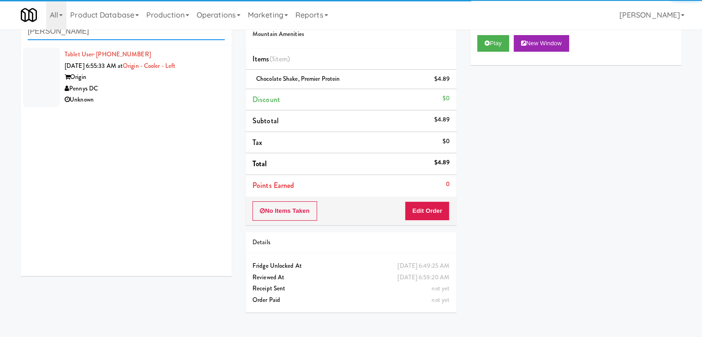
type input "[PERSON_NAME]"
